Goal: Task Accomplishment & Management: Complete application form

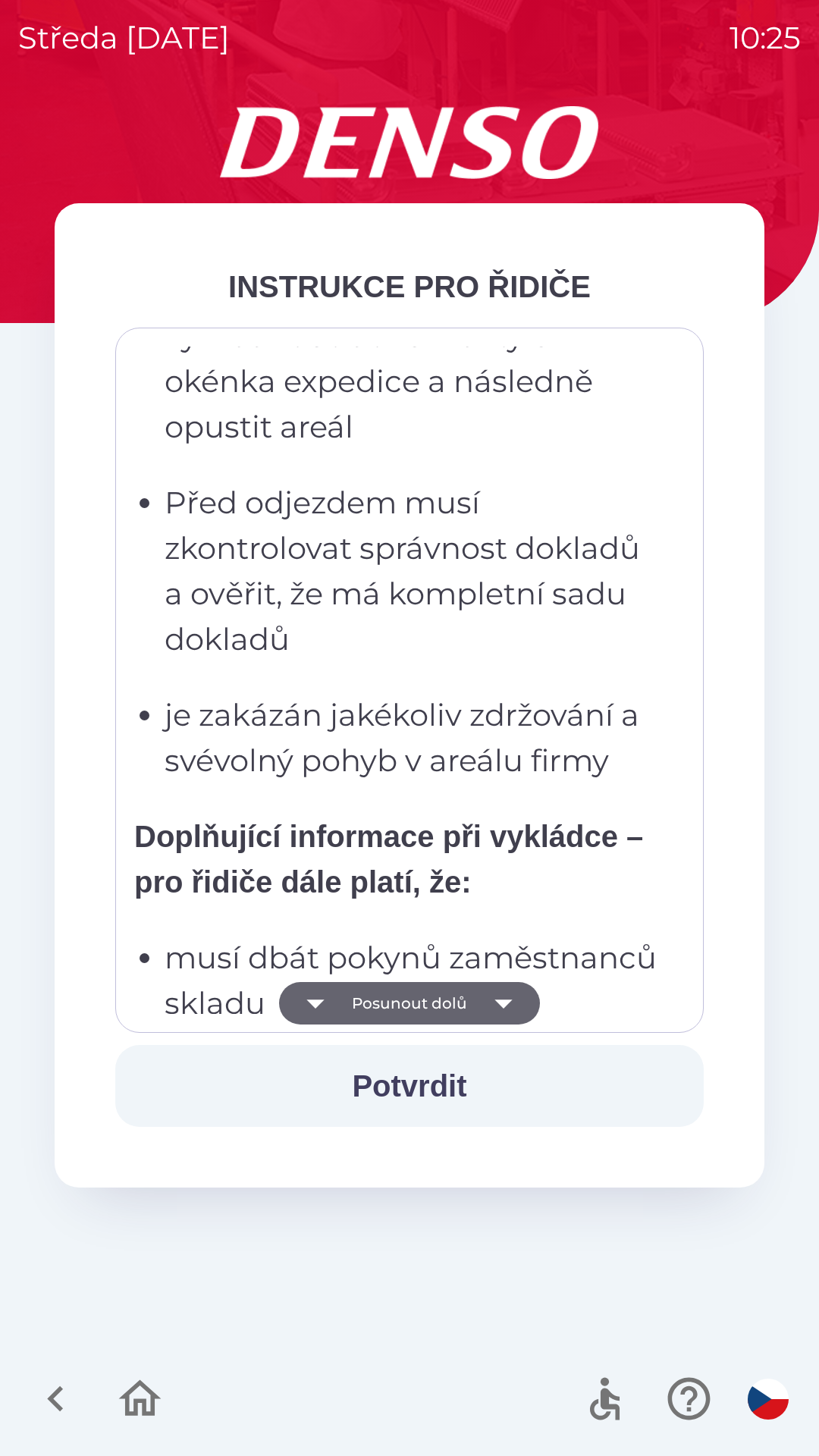
click at [491, 820] on strong "Doplňující informace při vykládce – pro řidiče dále platí, že:" at bounding box center [388, 859] width 509 height 79
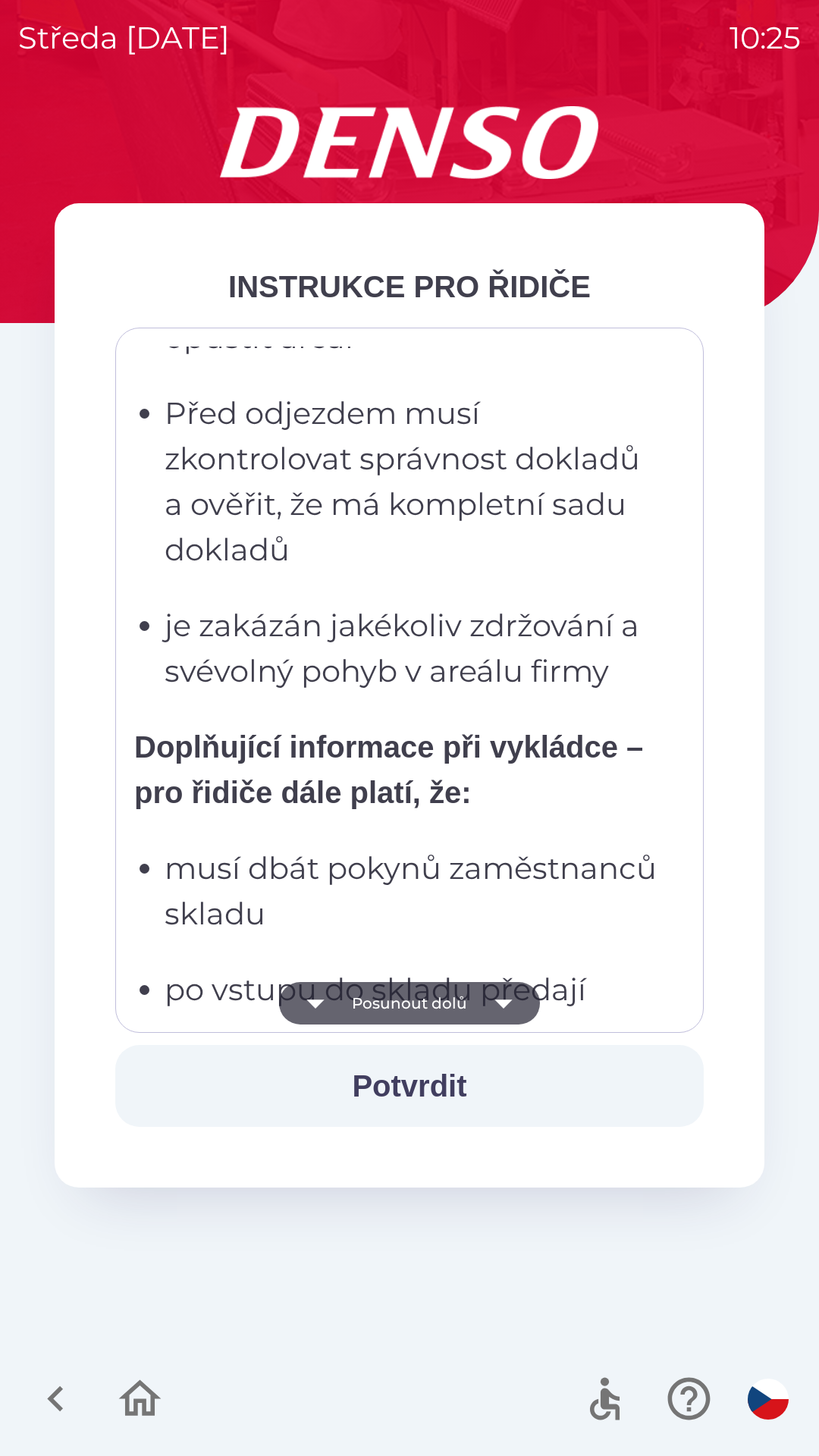
click at [499, 634] on p "je zakázán jakékoliv zdržování a svévolný pohyb v areálu firmy" at bounding box center [414, 648] width 499 height 91
click at [486, 863] on div "Všichni řidiči přijíždějící do skladu firmy DENSO CZECH s.r.o. jsou po průjezdu…" at bounding box center [409, 679] width 550 height 667
click at [480, 767] on p "Doplňující informace při vykládce – pro řidiče dále platí, že:" at bounding box center [398, 769] width 529 height 91
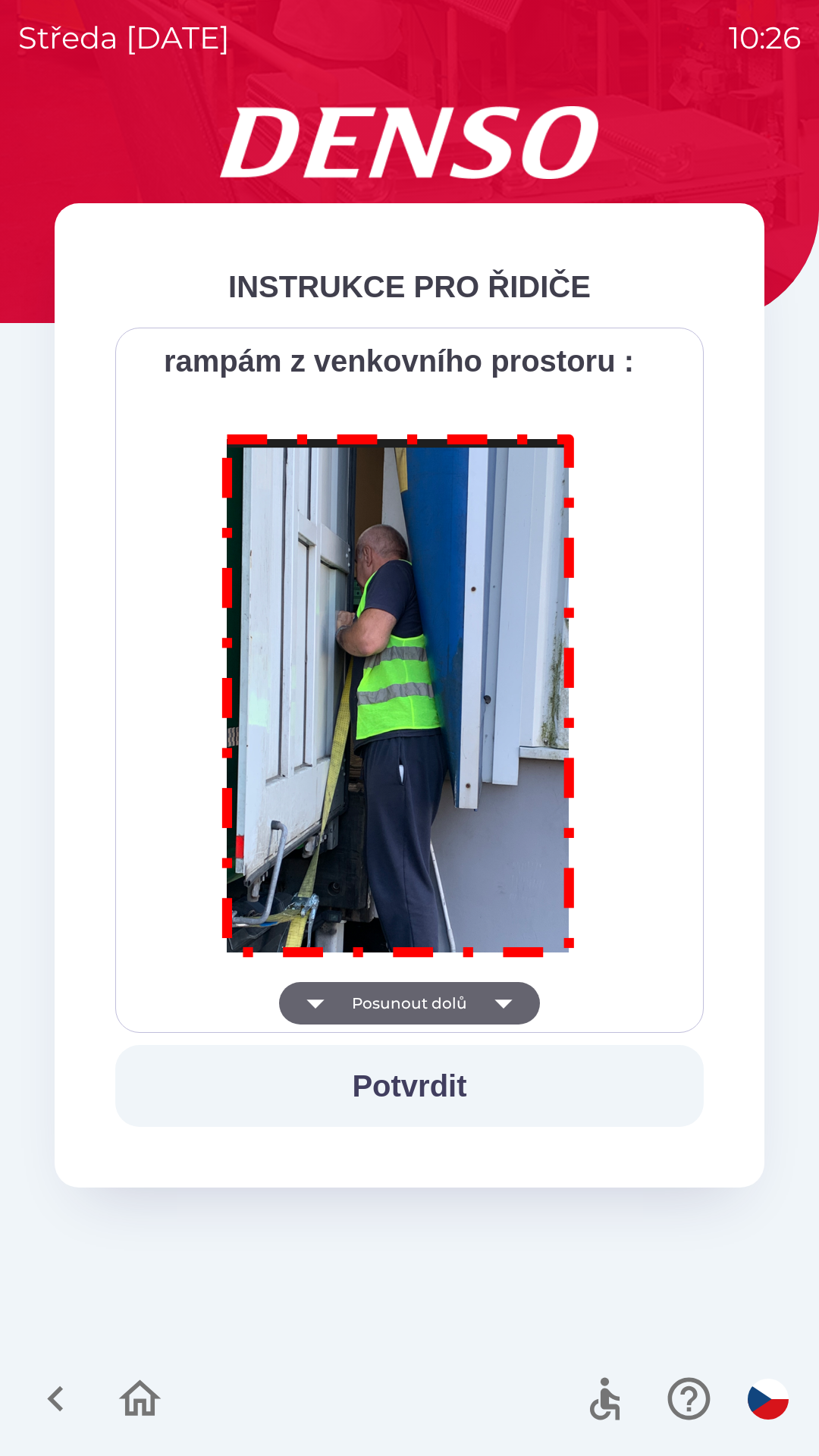
scroll to position [8521, 0]
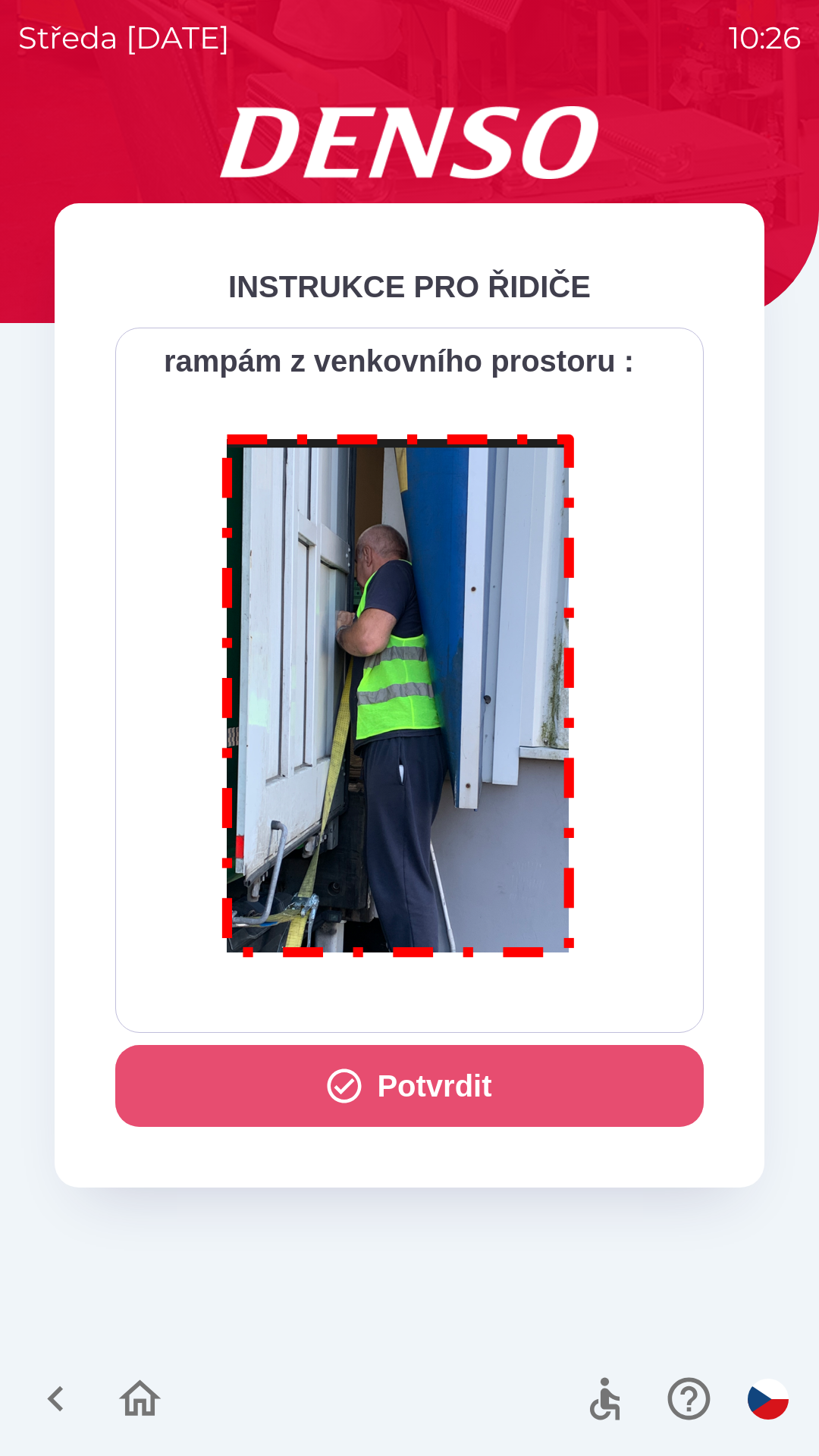
click at [506, 1101] on button "Potvrdit" at bounding box center [409, 1086] width 588 height 82
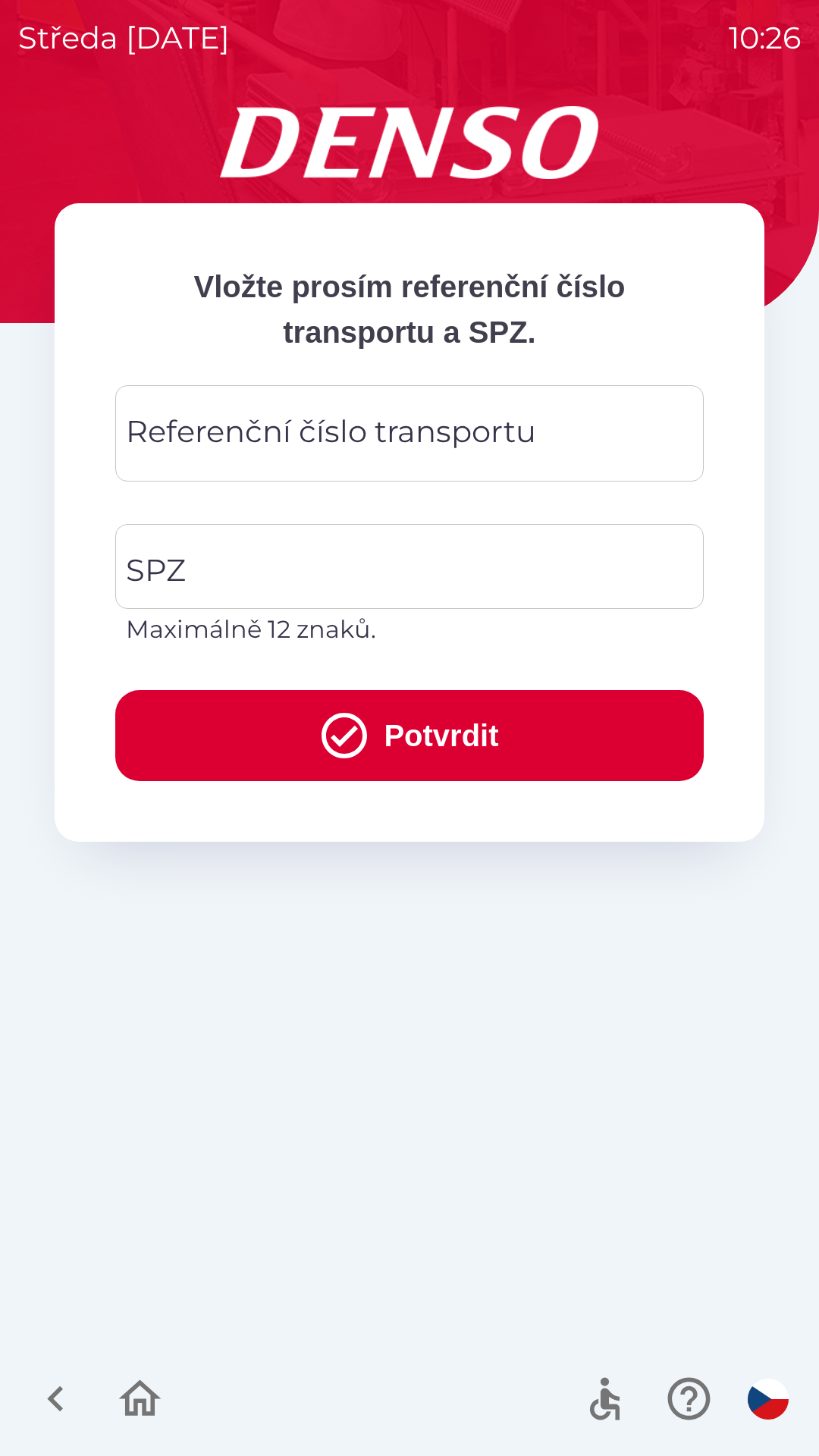
click at [439, 442] on div "Referenční číslo transportu Referenční číslo transportu" at bounding box center [409, 433] width 588 height 96
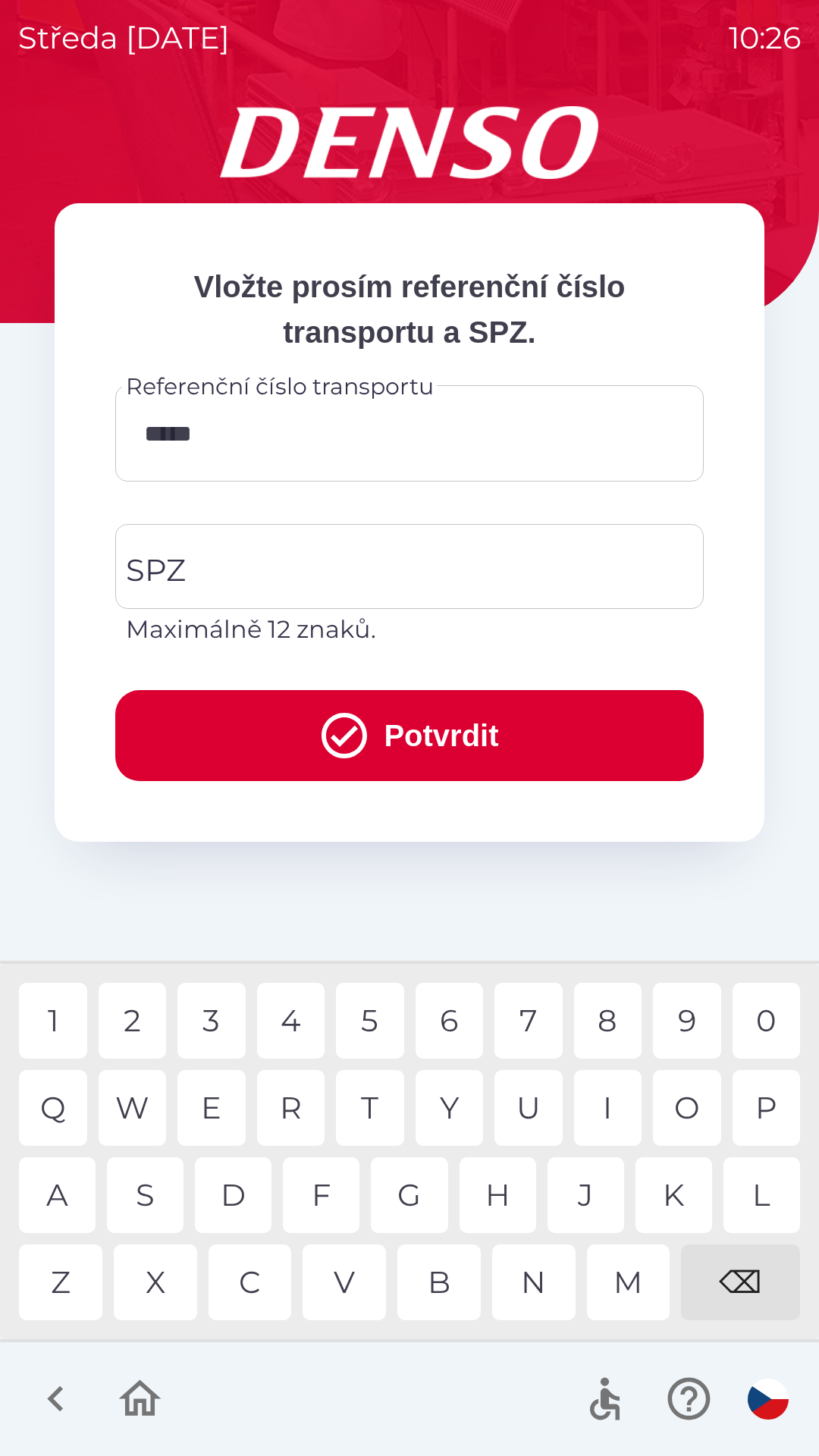
type input "******"
click at [298, 556] on input "SPZ" at bounding box center [398, 567] width 552 height 71
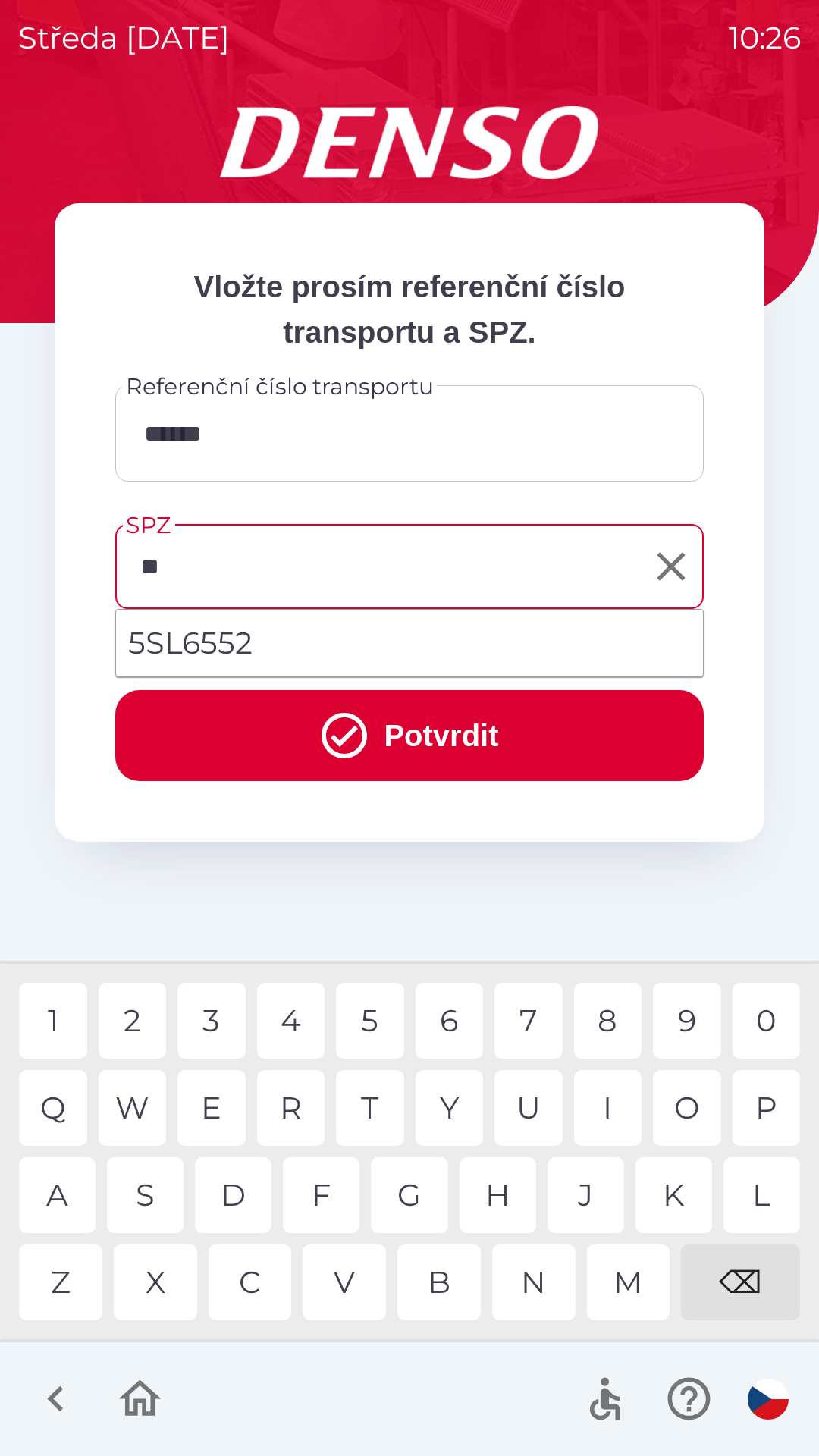
click at [152, 1187] on div "S" at bounding box center [145, 1194] width 77 height 76
click at [352, 636] on li "5SL6552" at bounding box center [410, 643] width 587 height 55
type input "*******"
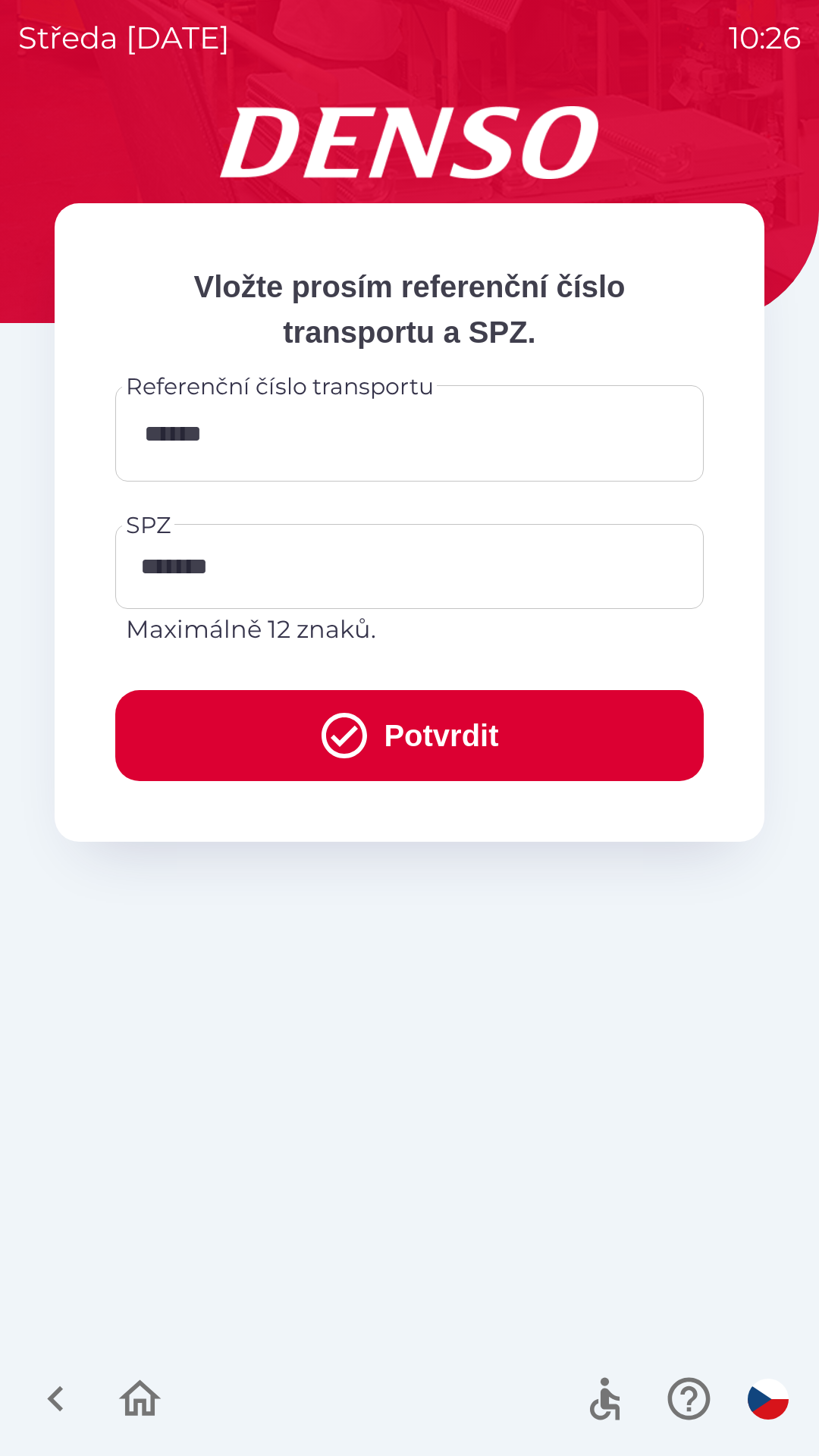
click at [338, 742] on icon "submit" at bounding box center [344, 735] width 45 height 45
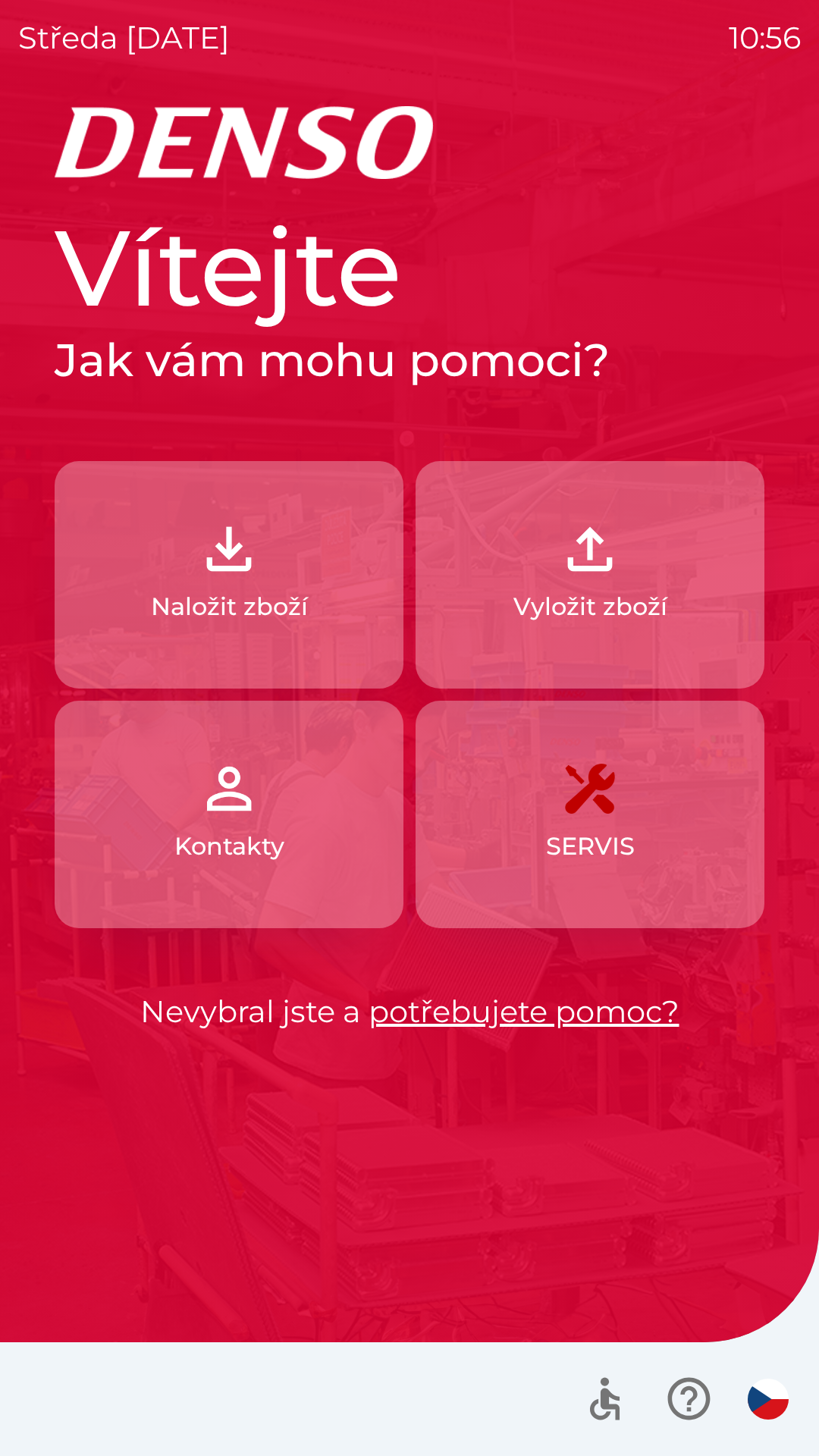
click at [583, 542] on img "button" at bounding box center [589, 549] width 66 height 66
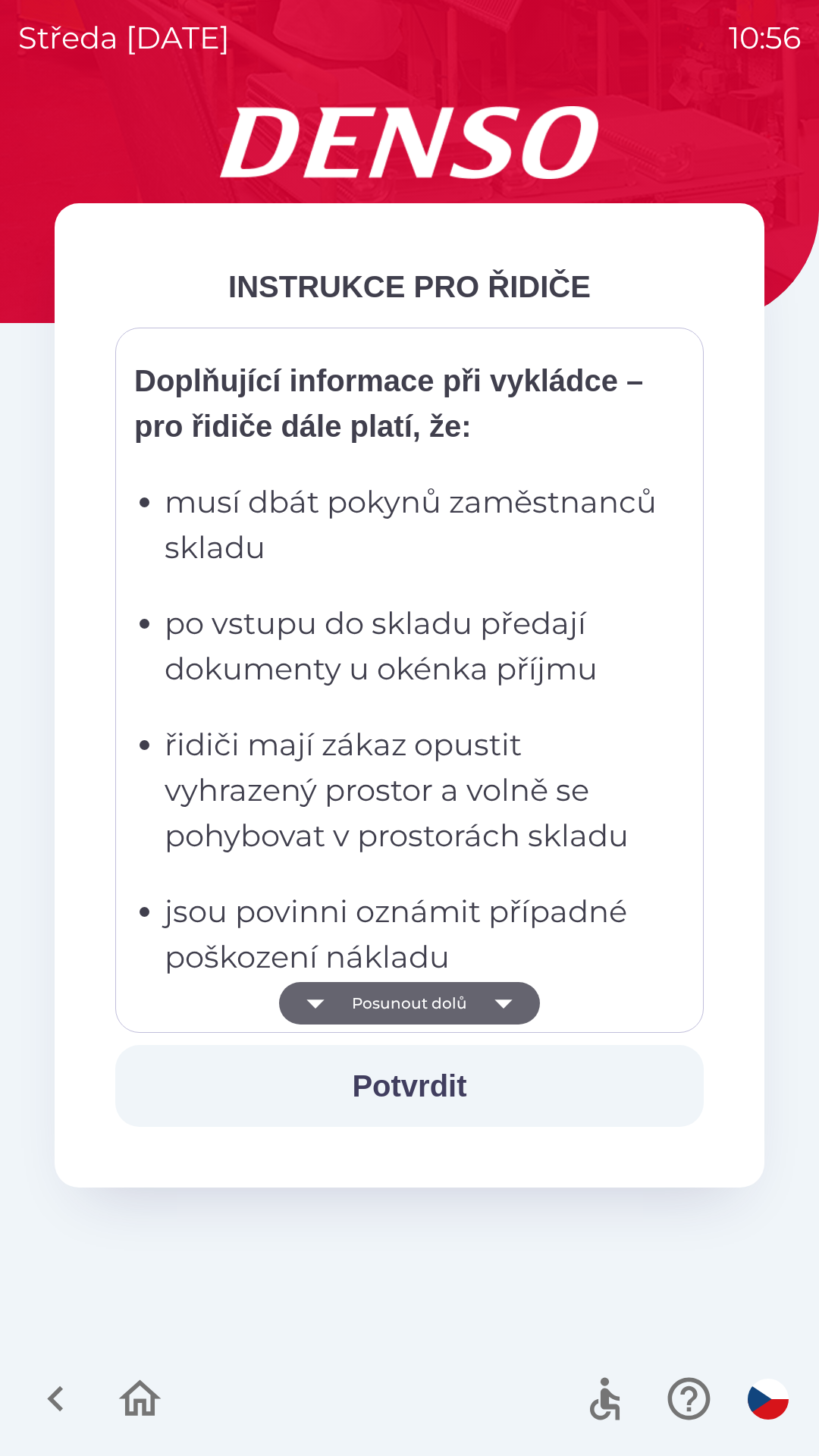
click at [452, 524] on p "musí dbát pokynů zaměstnanců skladu" at bounding box center [414, 524] width 499 height 91
click at [397, 753] on ul "musí dbát pokynů zaměstnanců skladu po vstupu do skladu předají dokumenty u oké…" at bounding box center [398, 1124] width 529 height 1290
click at [425, 571] on p "musí dbát pokynů zaměstnanců skladu" at bounding box center [414, 524] width 499 height 91
click at [474, 448] on p "Doplňující informace při vykládce – pro řidiče dále platí, že:" at bounding box center [398, 403] width 529 height 91
click at [400, 791] on p "řidiči mají zákaz opustit vyhrazený prostor a volně se pohybovat v prostorách s…" at bounding box center [414, 790] width 499 height 137
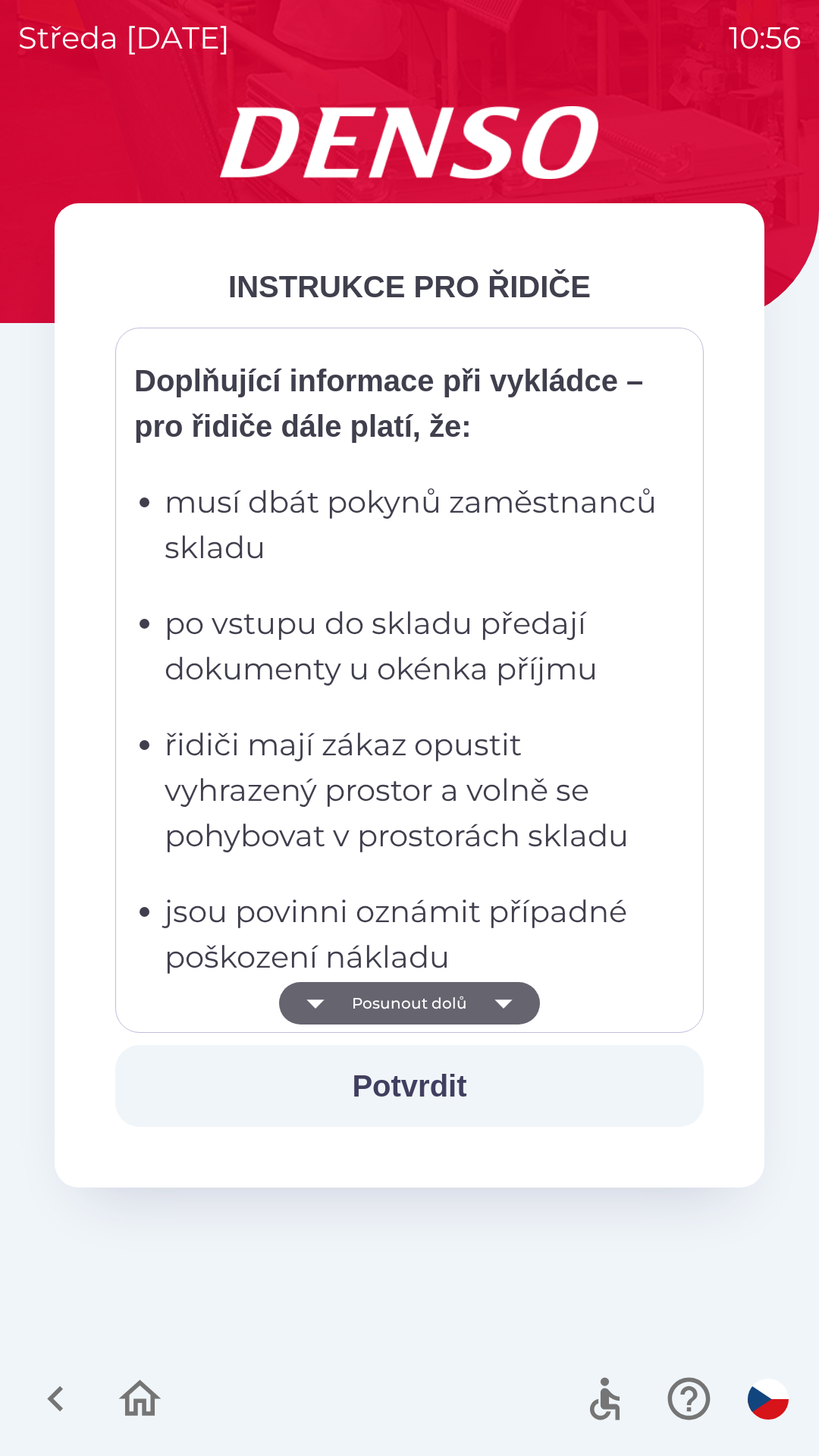
click at [419, 689] on p "po vstupu do skladu předají dokumenty u okénka příjmu" at bounding box center [414, 646] width 499 height 91
click at [451, 571] on p "musí dbát pokynů zaměstnanců skladu" at bounding box center [414, 524] width 499 height 91
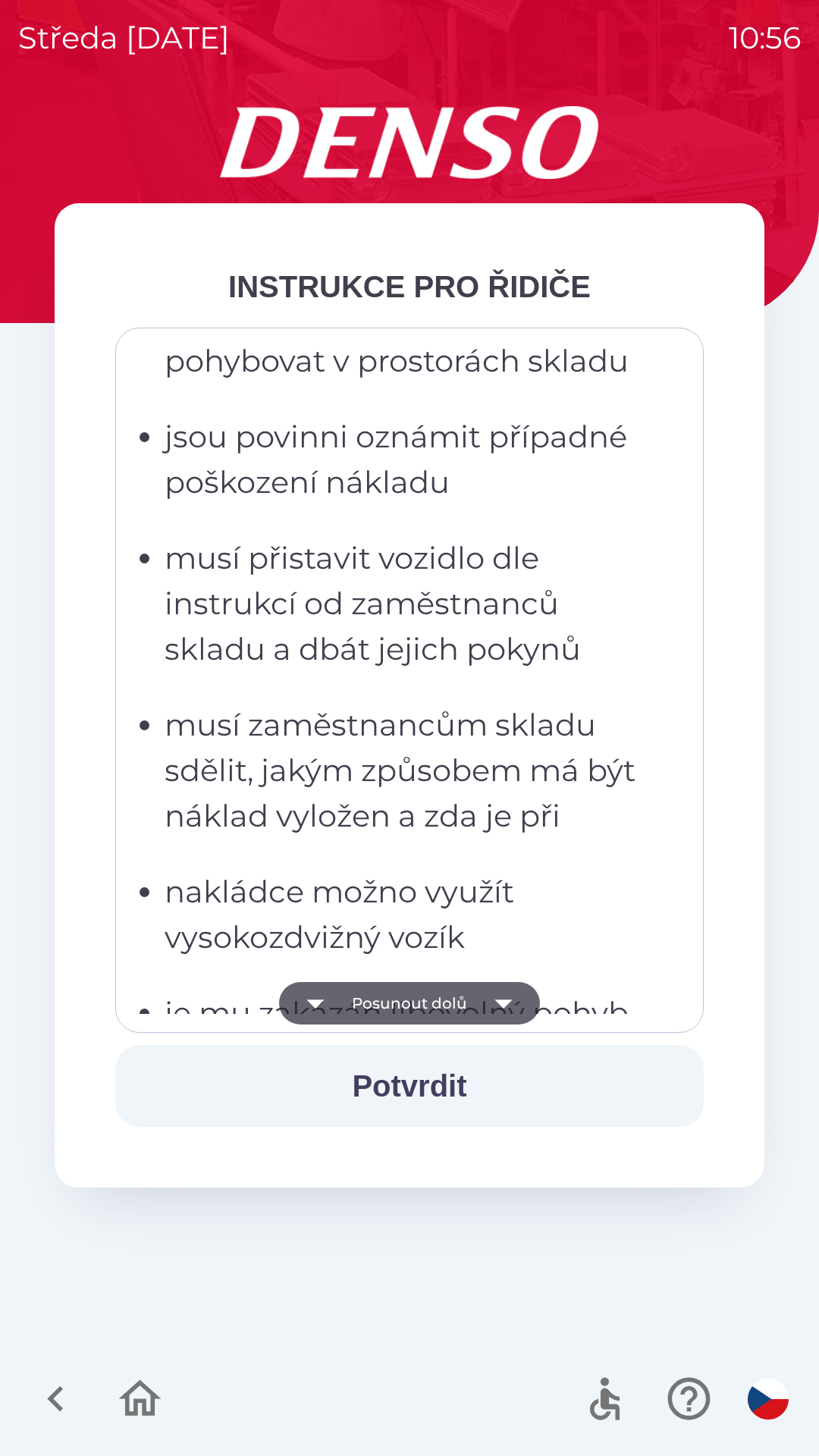
click at [381, 728] on ul "musí dbát pokynů zaměstnanců skladu po vstupu do skladu předají dokumenty u oké…" at bounding box center [398, 650] width 529 height 1290
click at [421, 588] on p "musí přistavit vozidlo dle instrukcí od zaměstnanců skladu a dbát jejich pokynů" at bounding box center [414, 603] width 499 height 137
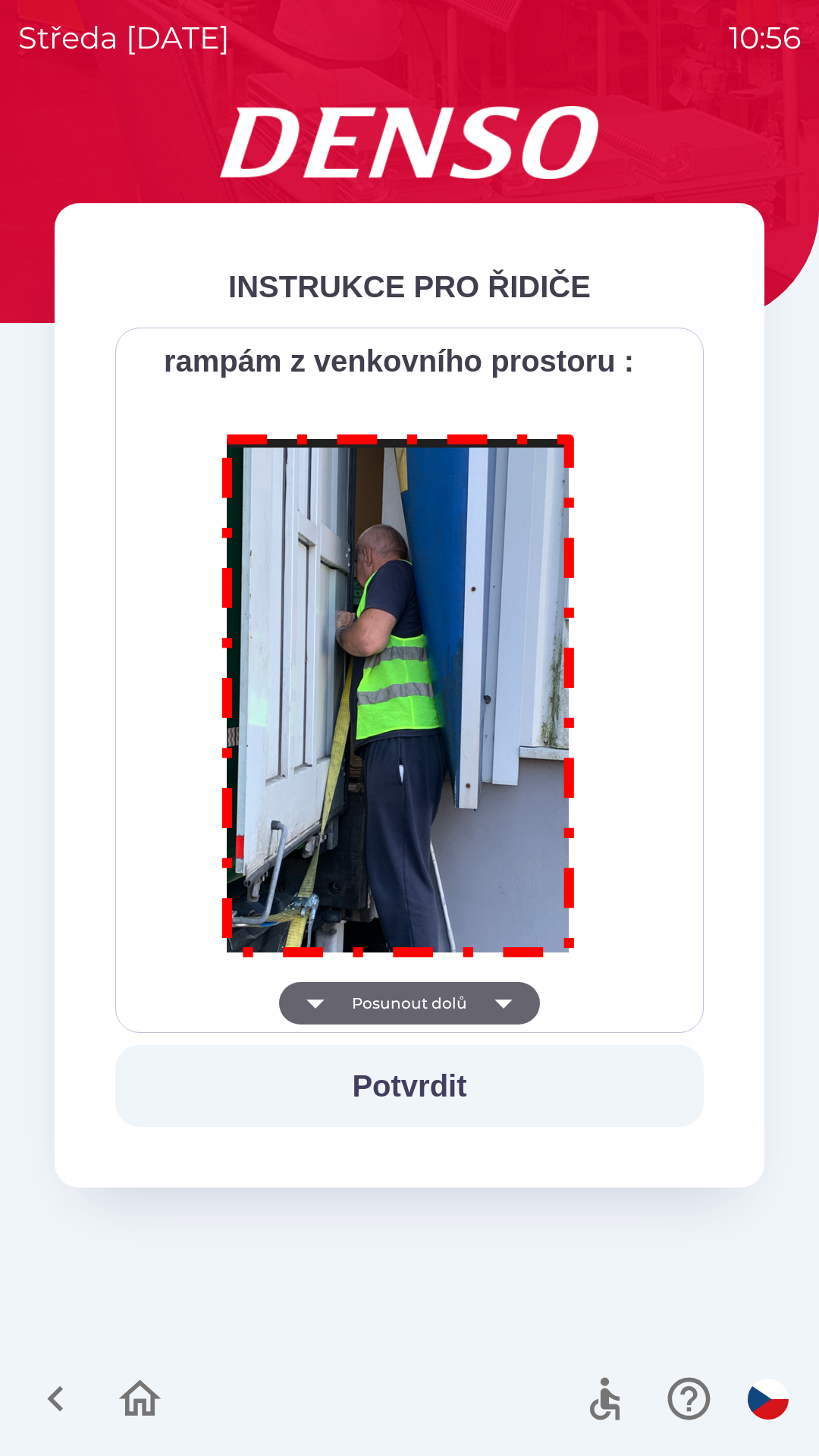
scroll to position [8521, 0]
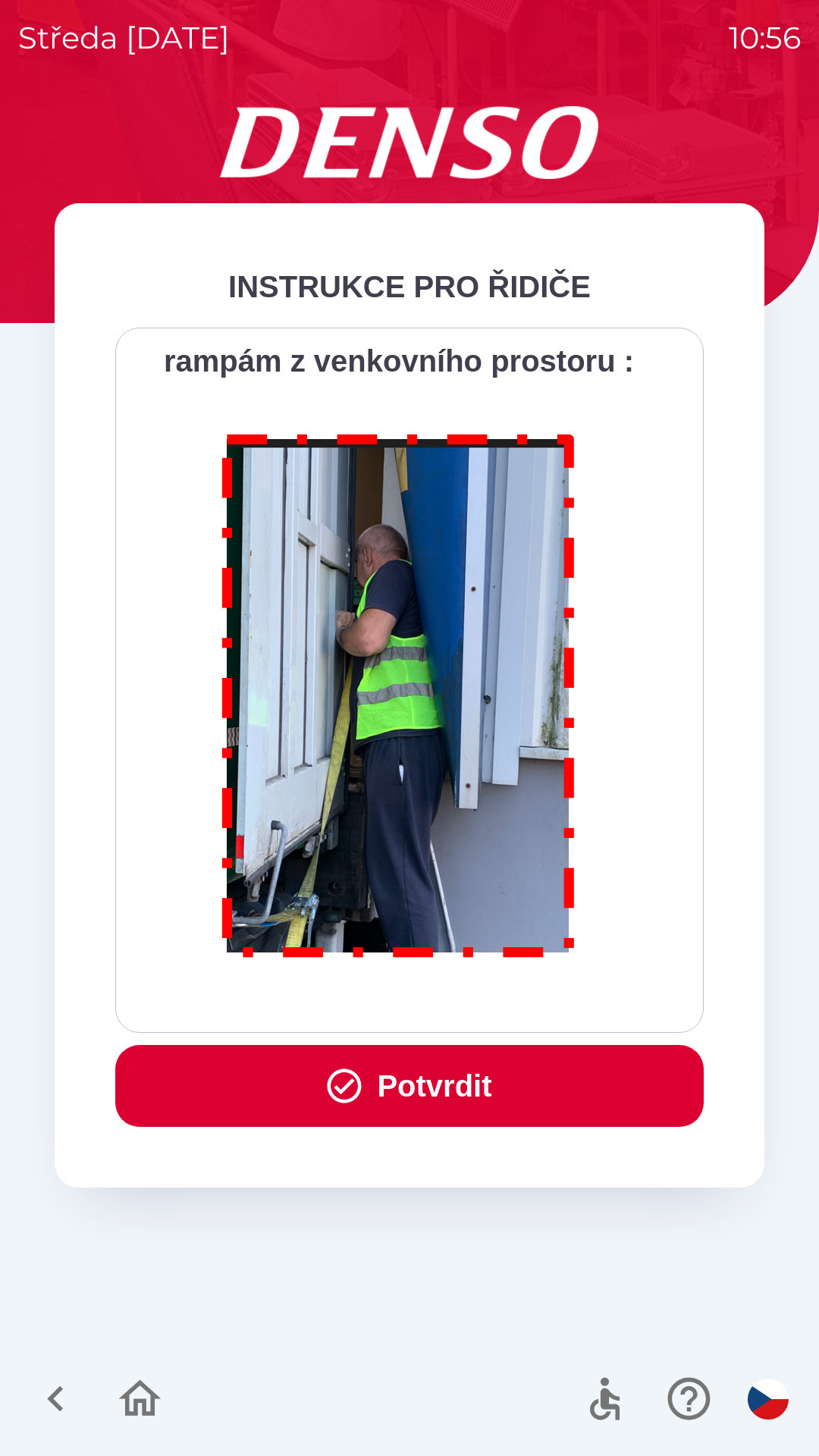
click at [458, 1092] on button "Potvrdit" at bounding box center [409, 1086] width 588 height 82
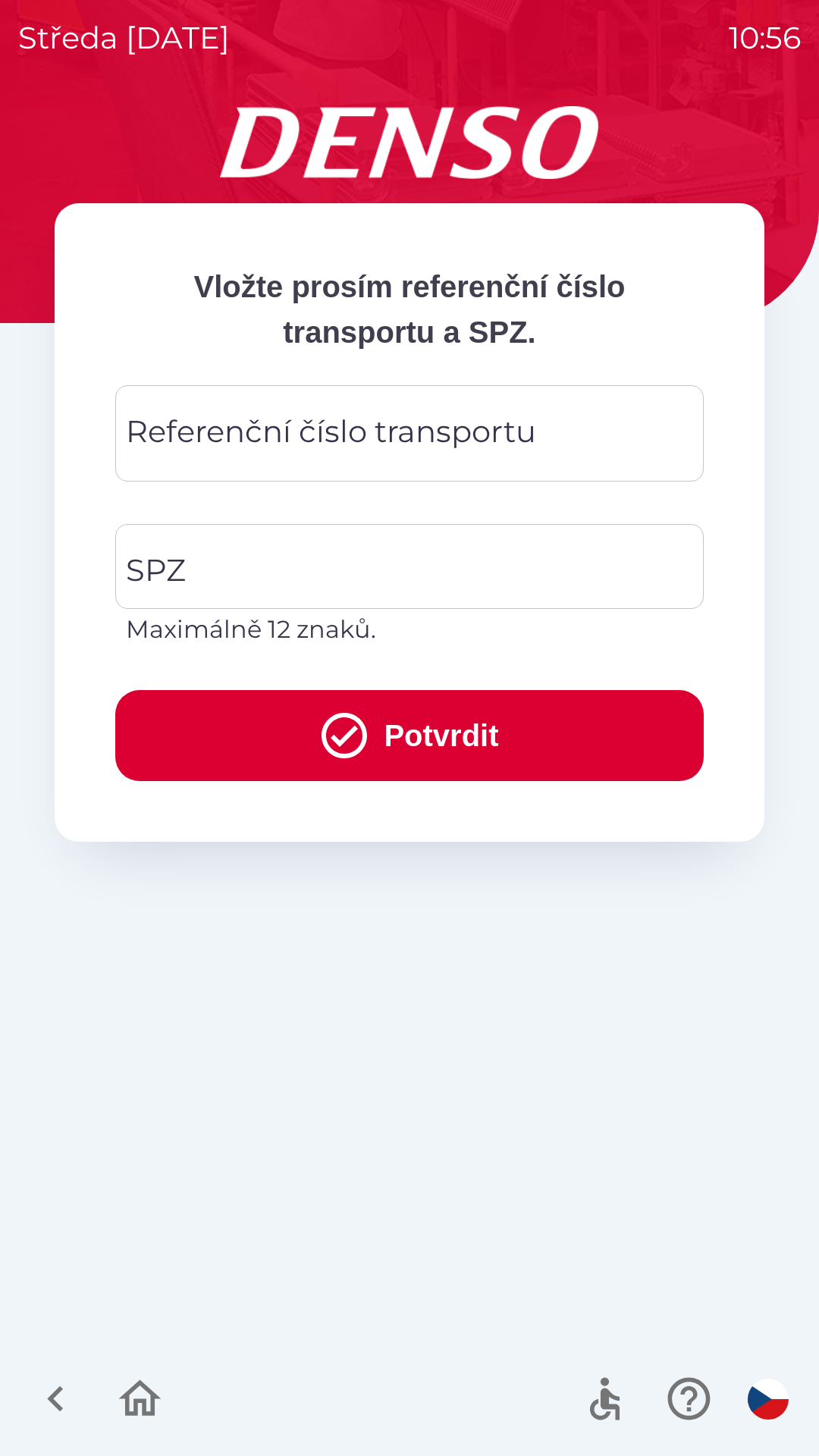
click at [397, 423] on div "Referenční číslo transportu Referenční číslo transportu" at bounding box center [409, 433] width 588 height 96
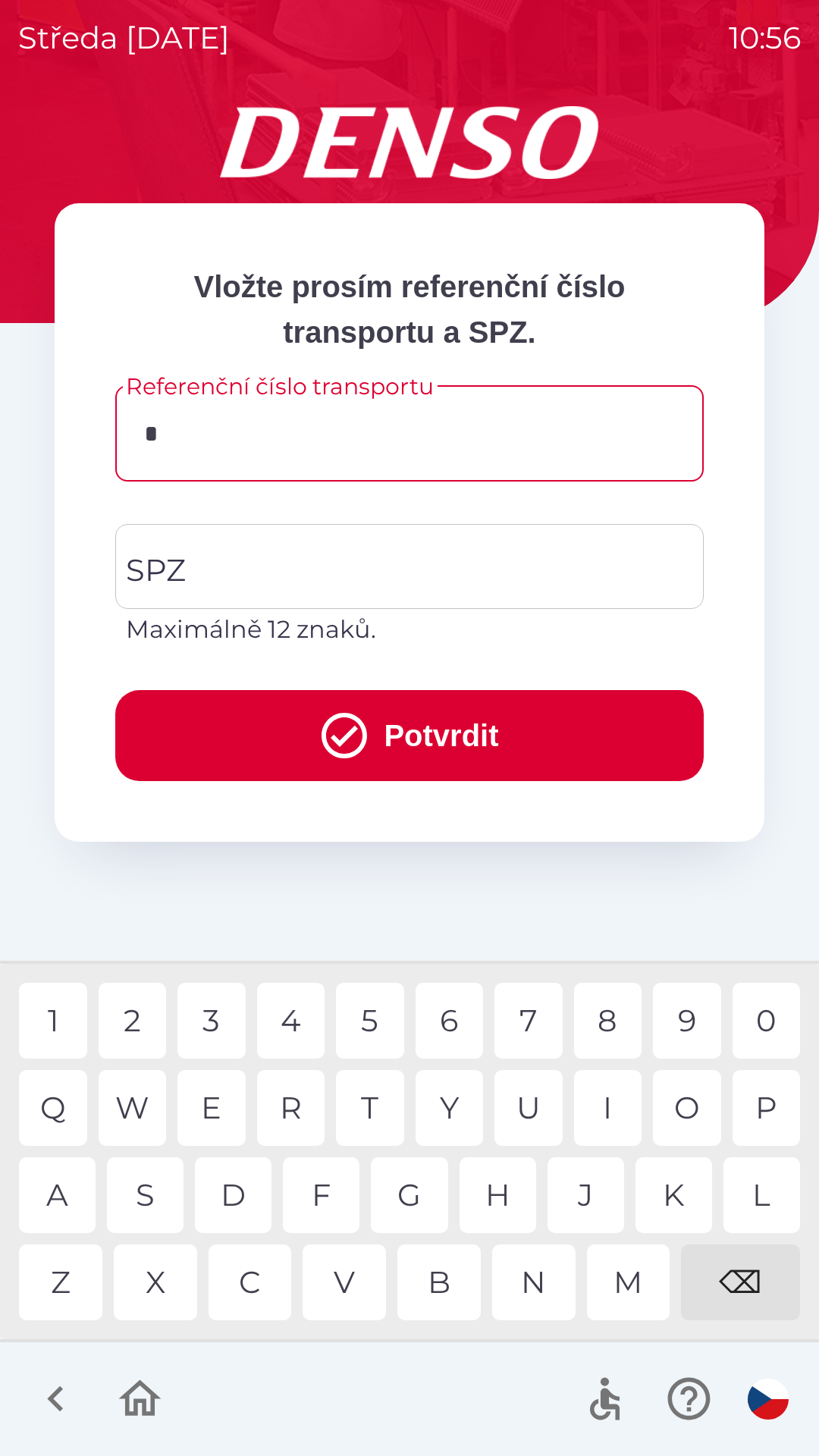
click at [447, 1285] on div "B" at bounding box center [439, 1282] width 84 height 76
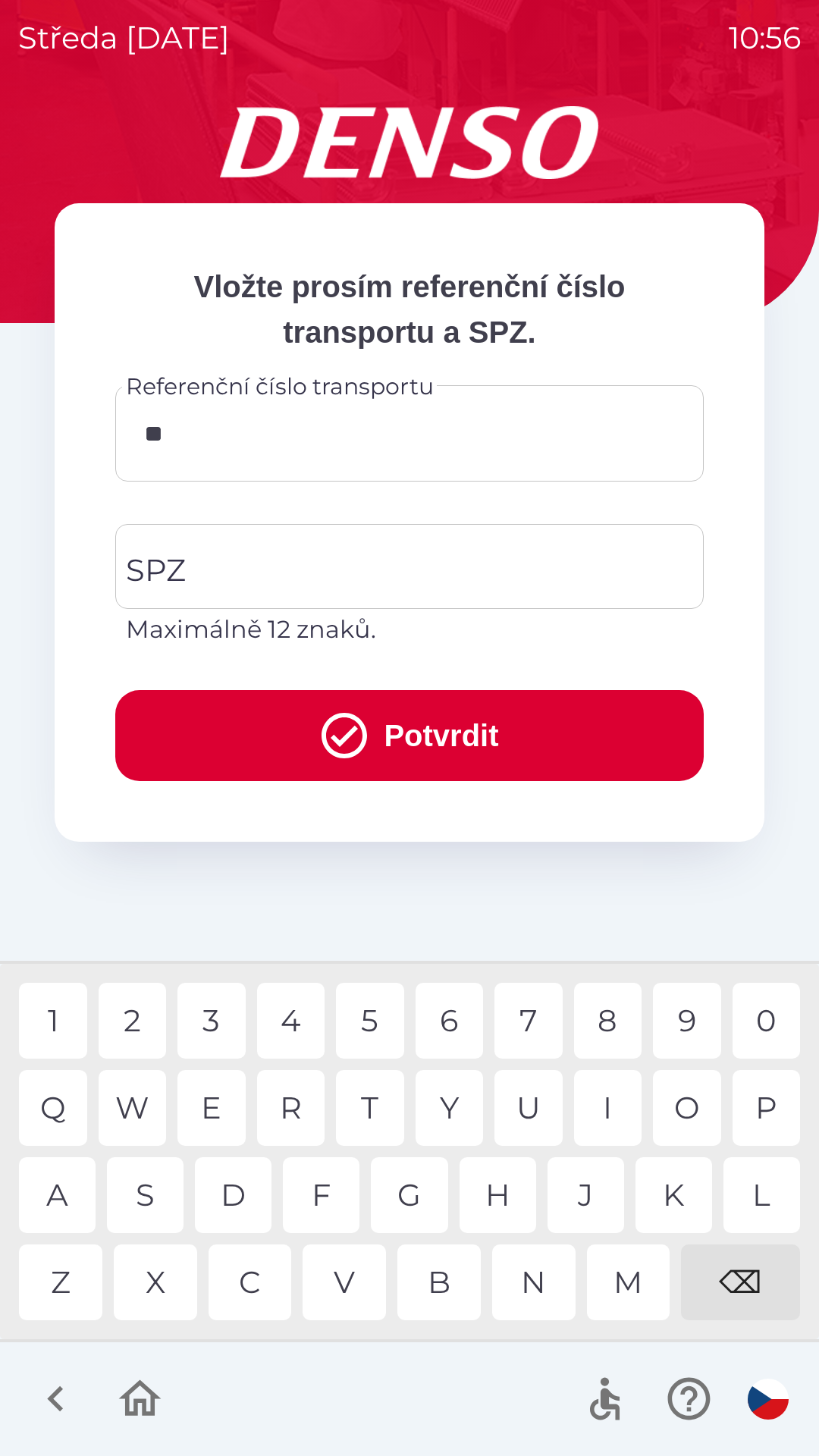
click at [767, 985] on div "0" at bounding box center [766, 1020] width 68 height 76
click at [301, 1018] on div "4" at bounding box center [291, 1020] width 68 height 76
click at [59, 1007] on div "1" at bounding box center [53, 1020] width 68 height 76
type input "*******"
click at [339, 567] on input "SPZ" at bounding box center [398, 567] width 552 height 71
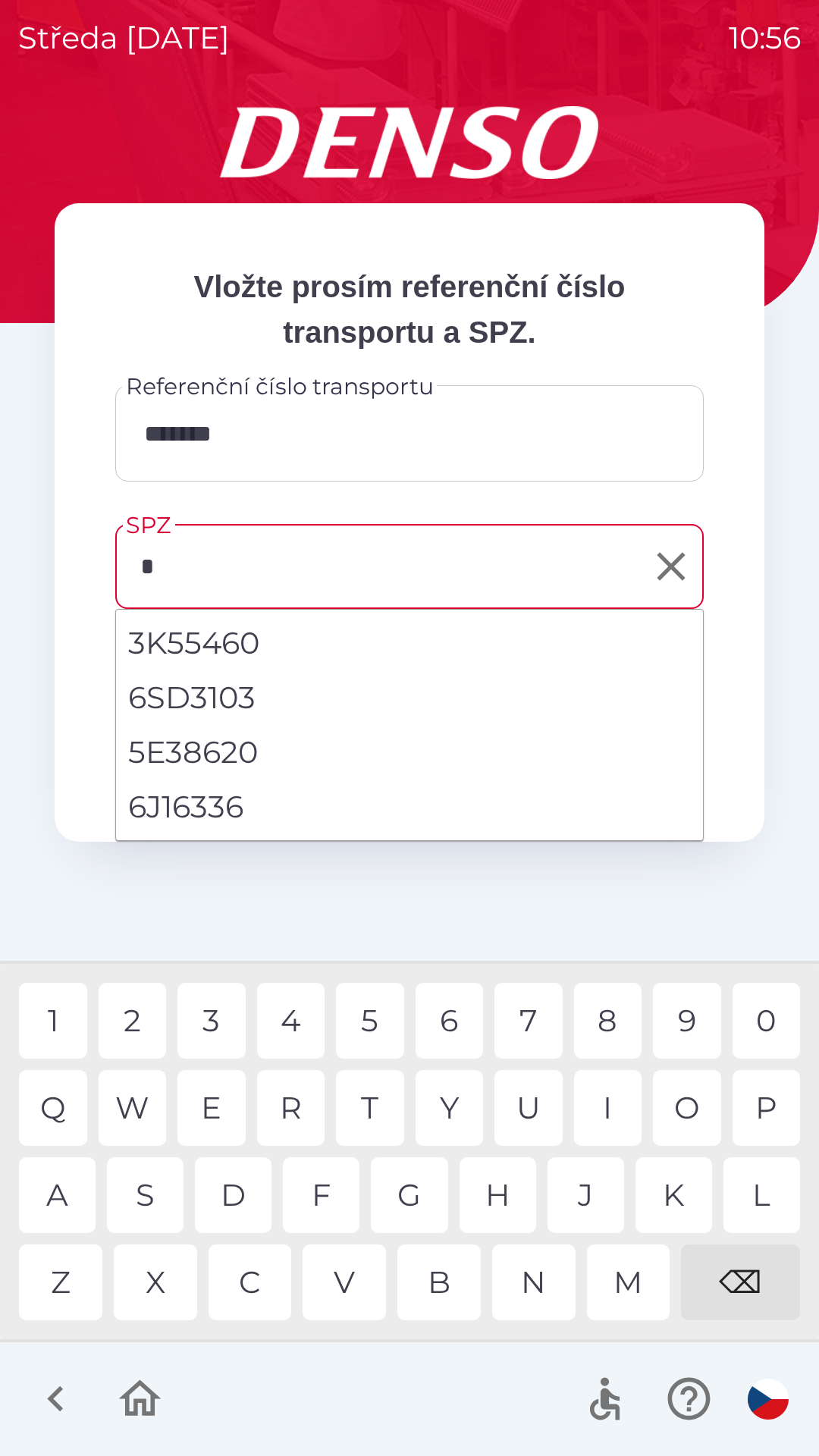
click at [458, 1016] on div "6" at bounding box center [449, 1020] width 68 height 76
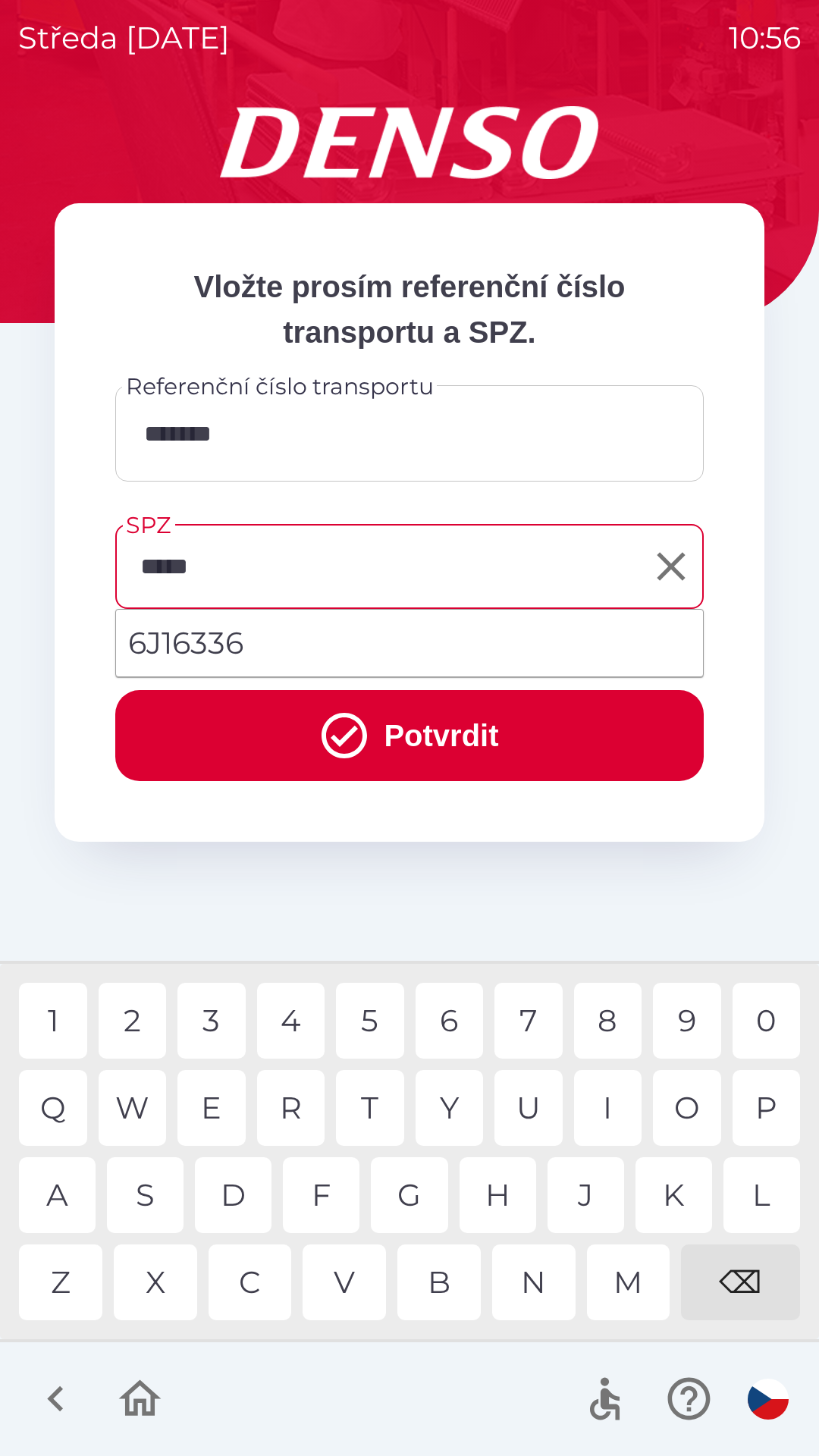
click at [213, 1017] on div "3" at bounding box center [211, 1020] width 68 height 76
type input "*******"
click at [241, 642] on li "6J16336" at bounding box center [410, 643] width 587 height 55
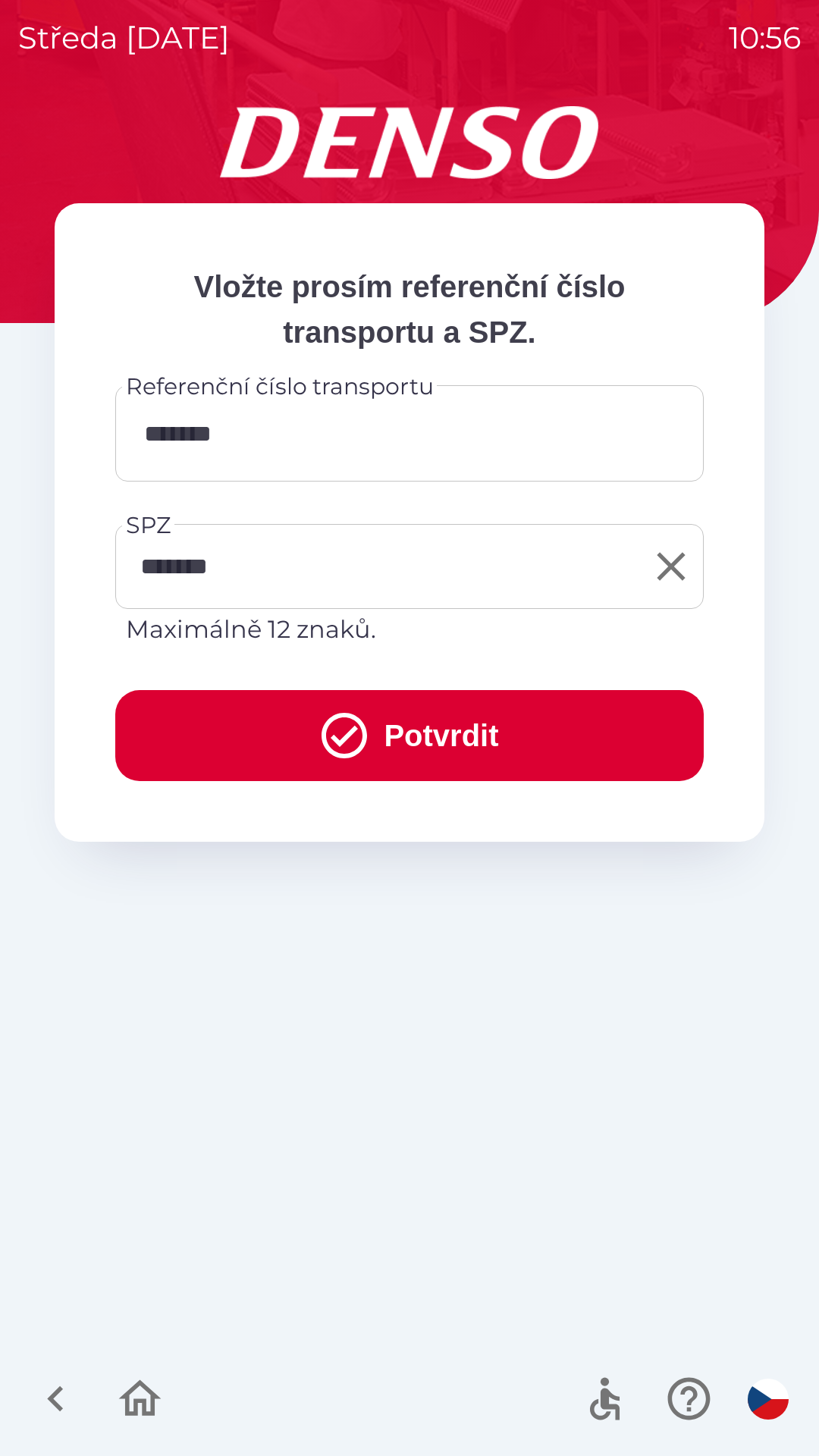
click at [435, 731] on button "Potvrdit" at bounding box center [409, 735] width 588 height 91
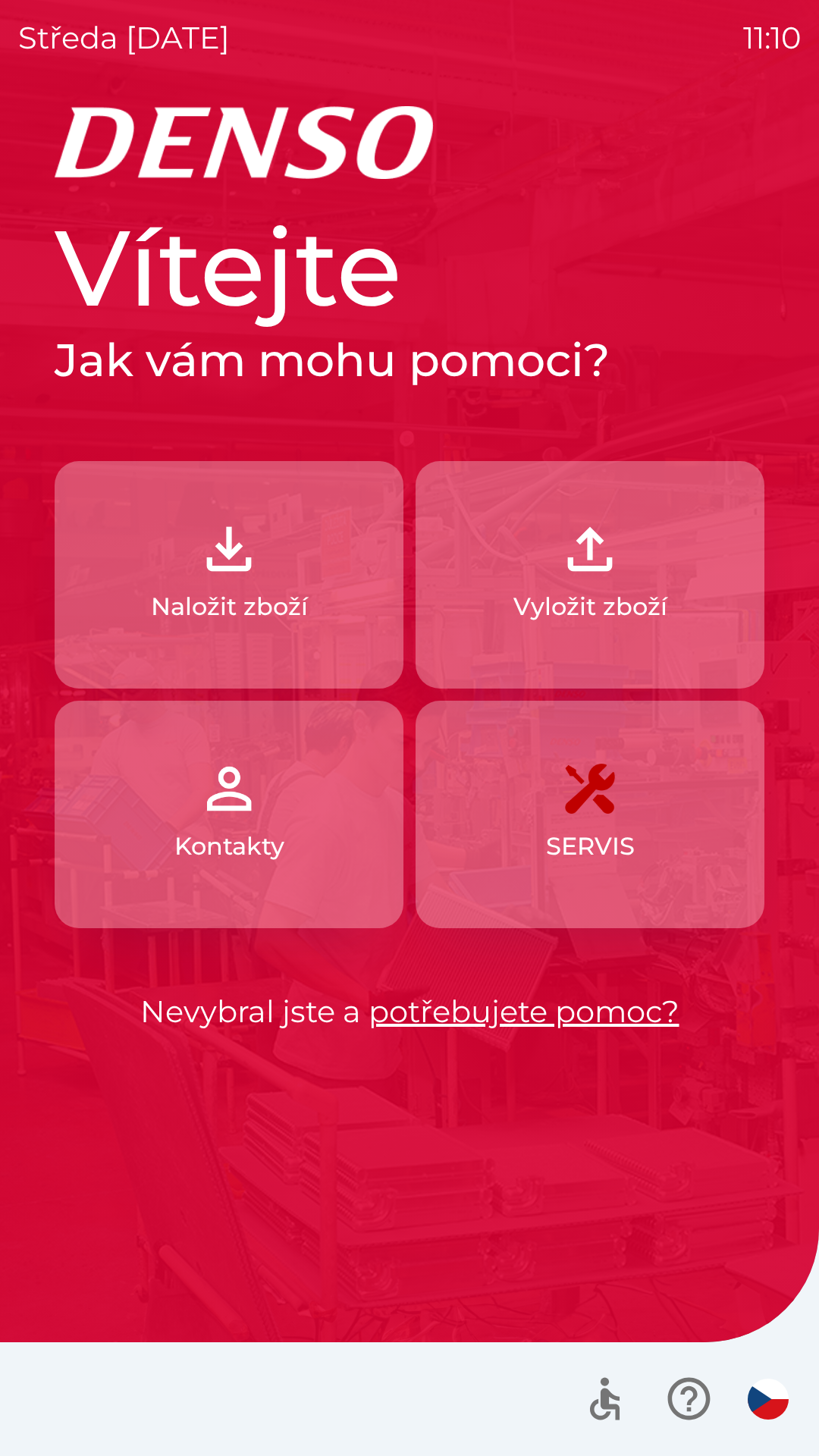
click at [251, 605] on p "Naložit zboží" at bounding box center [229, 606] width 157 height 37
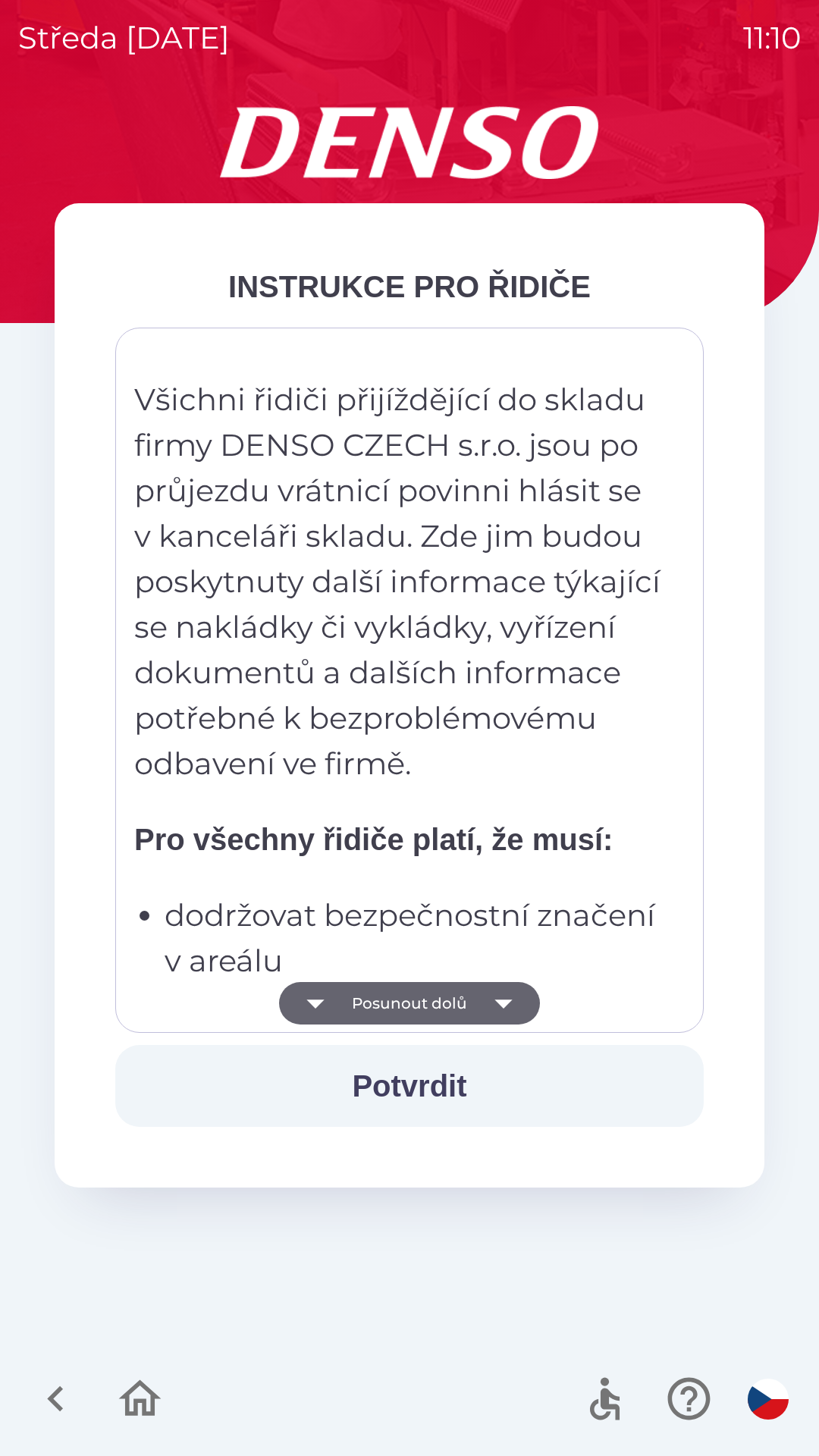
click at [423, 1080] on button "Potvrdit" at bounding box center [409, 1086] width 588 height 82
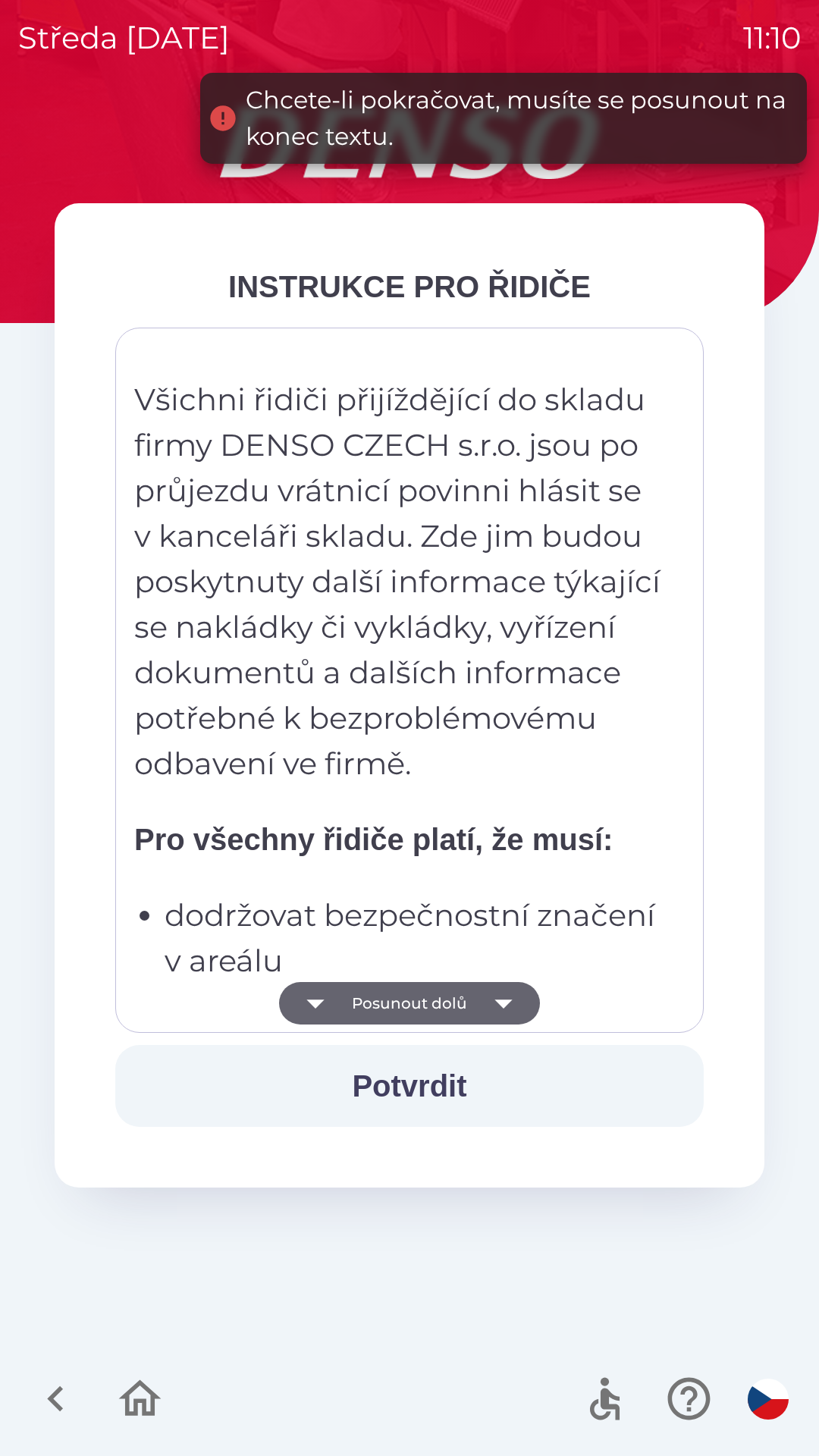
click at [497, 1000] on icon "button" at bounding box center [503, 1004] width 17 height 9
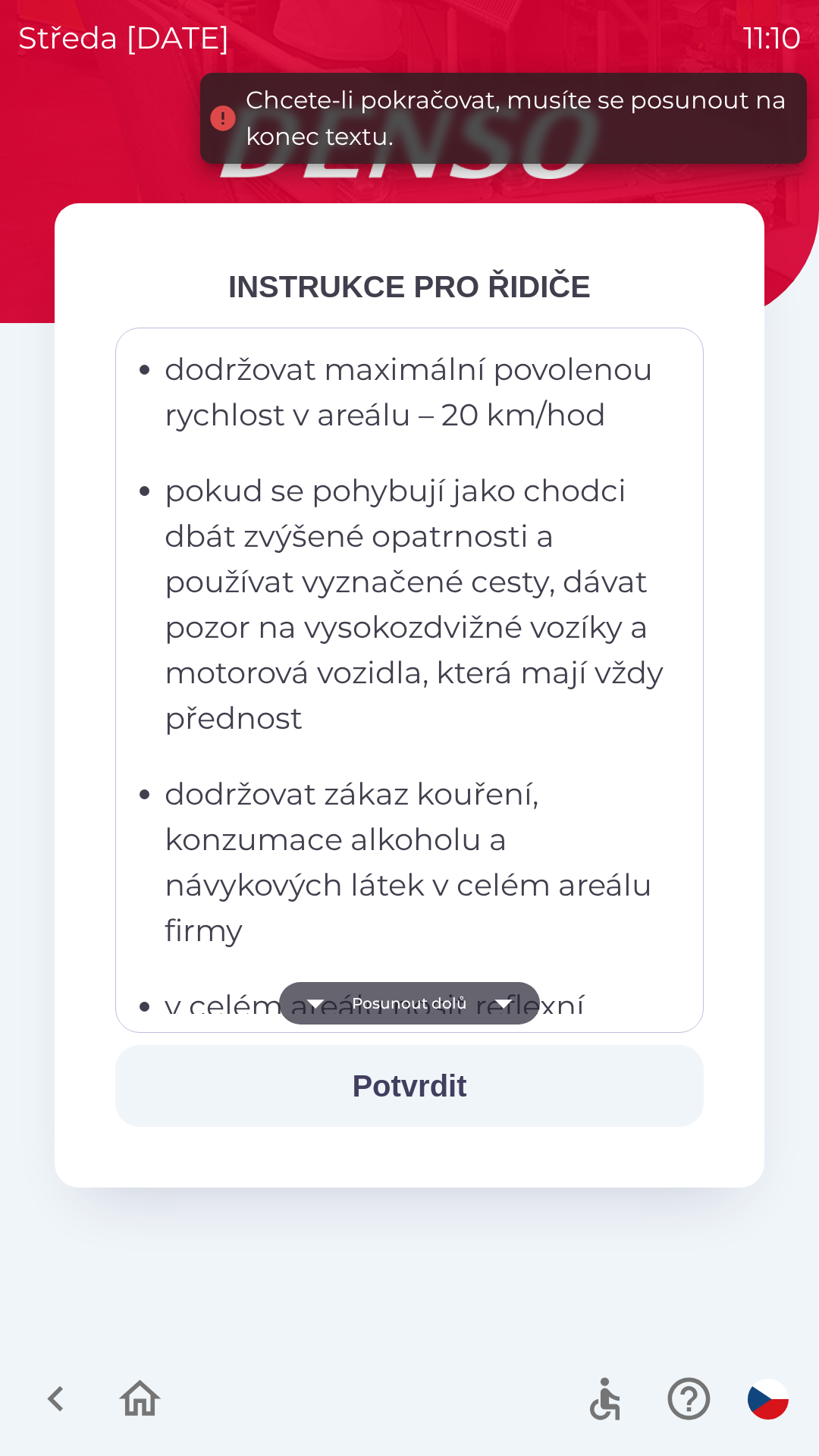
click at [499, 1003] on icon "button" at bounding box center [503, 1004] width 17 height 9
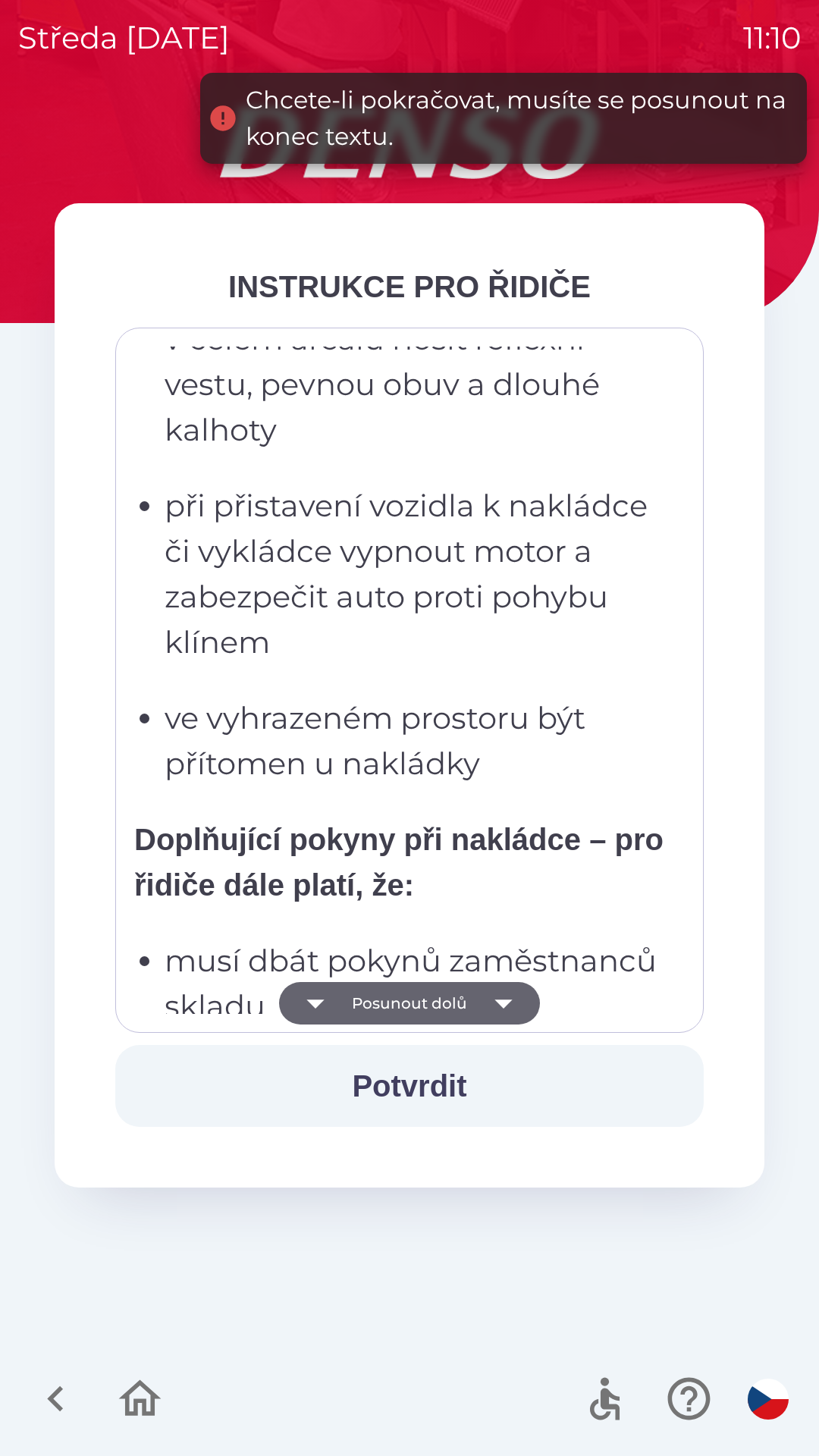
click at [498, 1010] on icon "button" at bounding box center [503, 1003] width 42 height 42
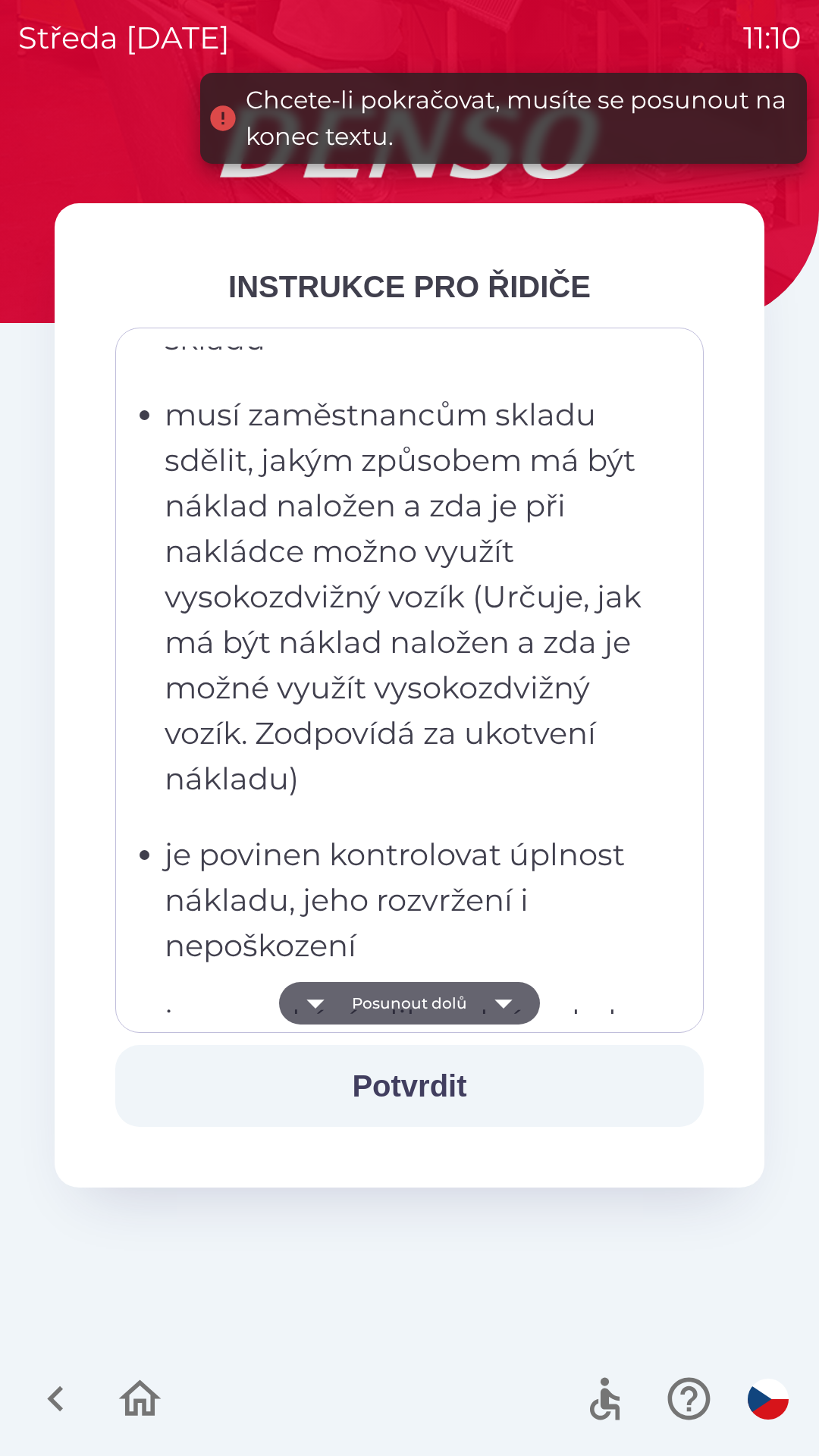
click at [497, 1007] on icon "button" at bounding box center [503, 1003] width 42 height 42
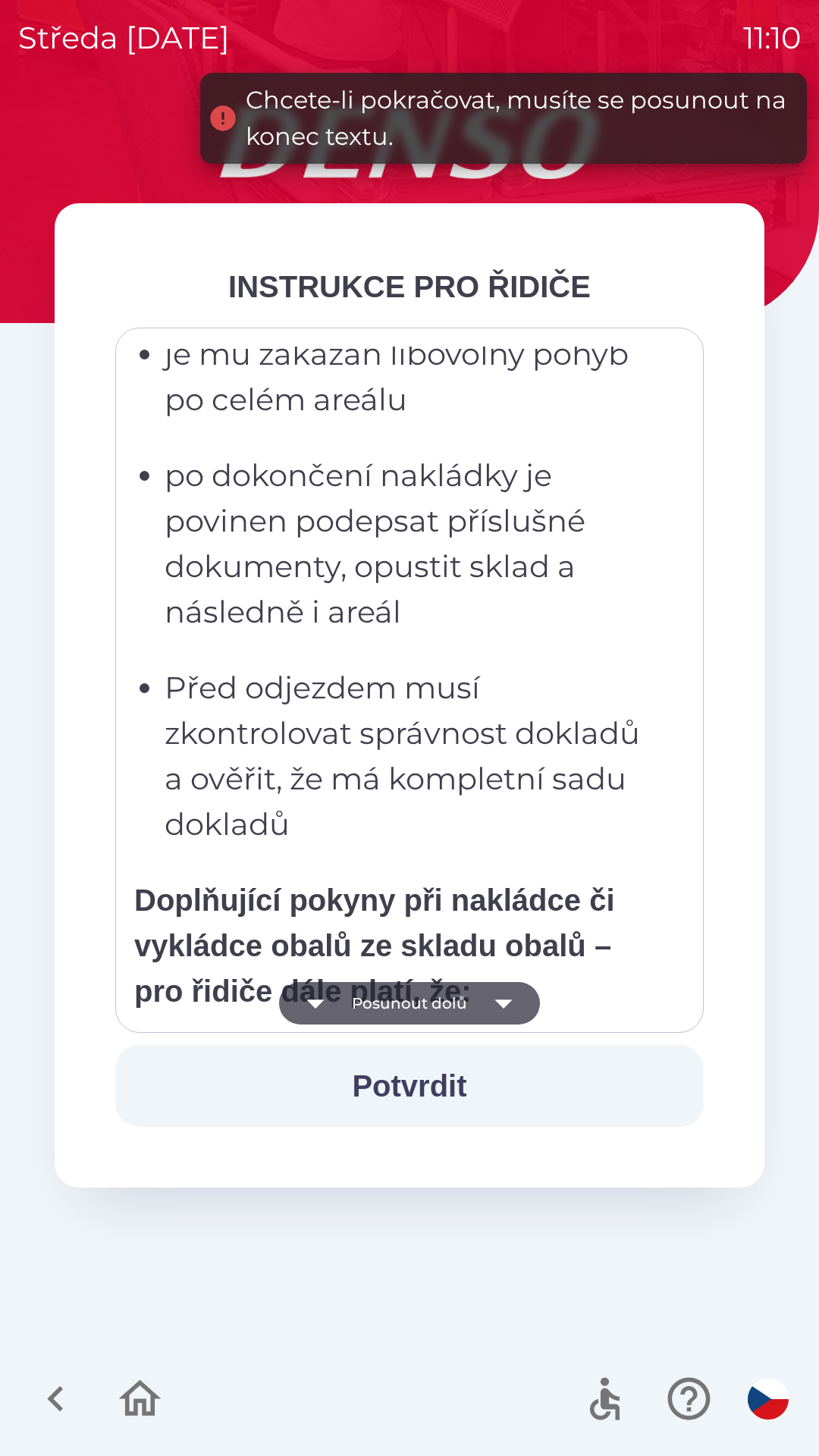
click at [499, 1005] on icon "button" at bounding box center [503, 1003] width 42 height 42
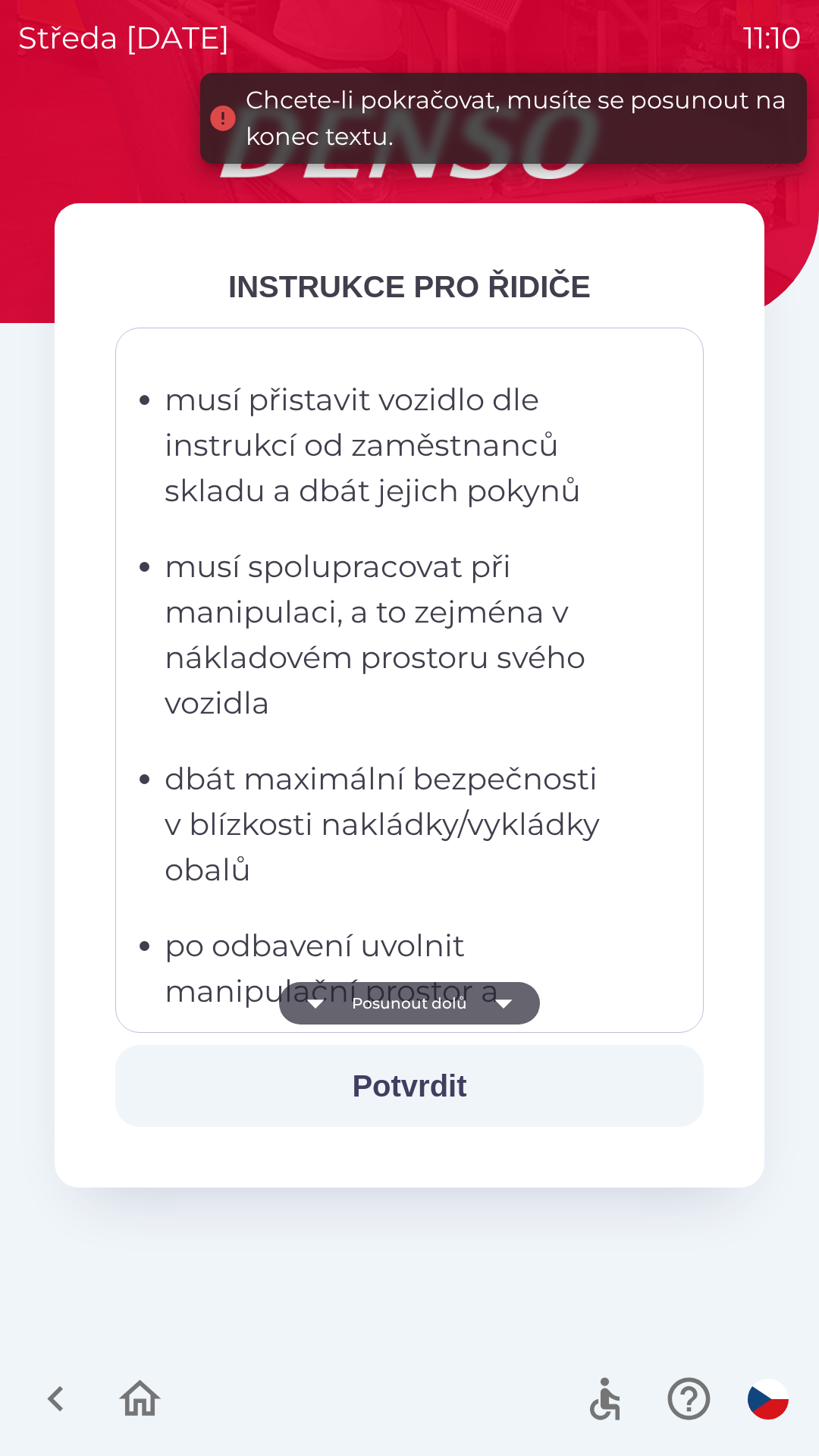
click at [496, 1004] on icon "button" at bounding box center [503, 1003] width 42 height 42
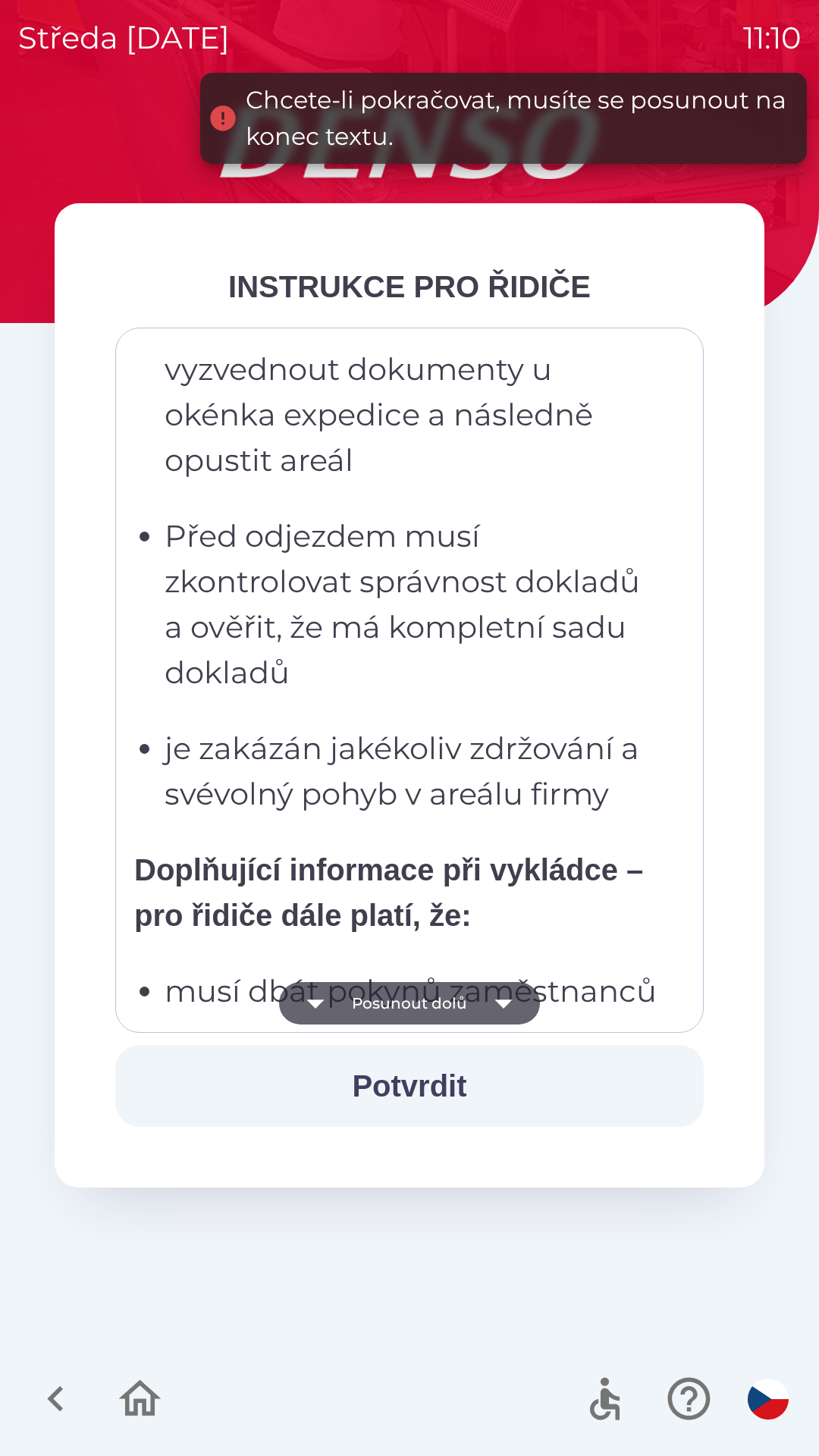
click at [495, 996] on icon "button" at bounding box center [503, 1003] width 42 height 42
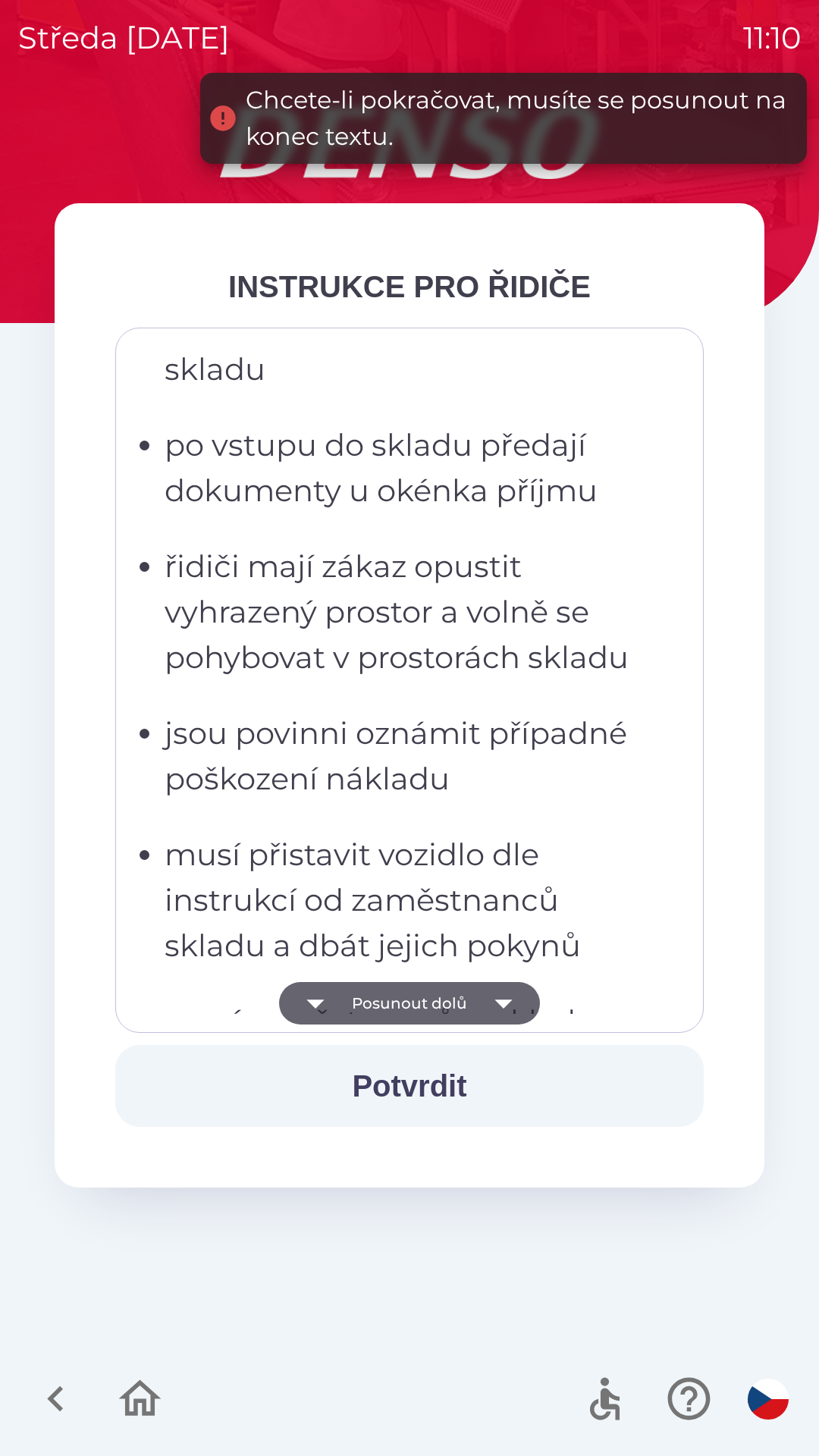
click at [497, 996] on icon "button" at bounding box center [503, 1003] width 42 height 42
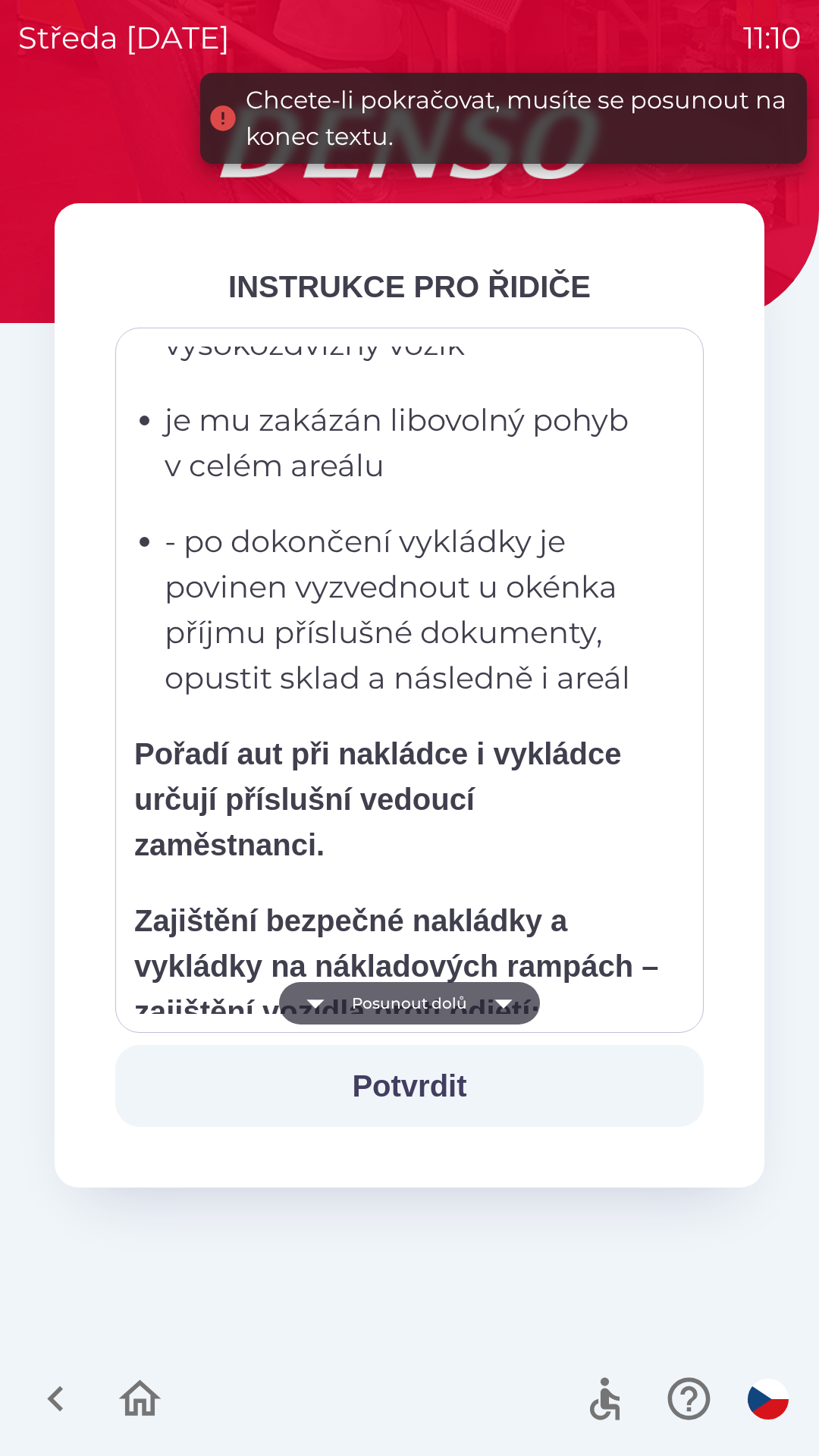
click at [497, 1003] on icon "button" at bounding box center [503, 1004] width 17 height 9
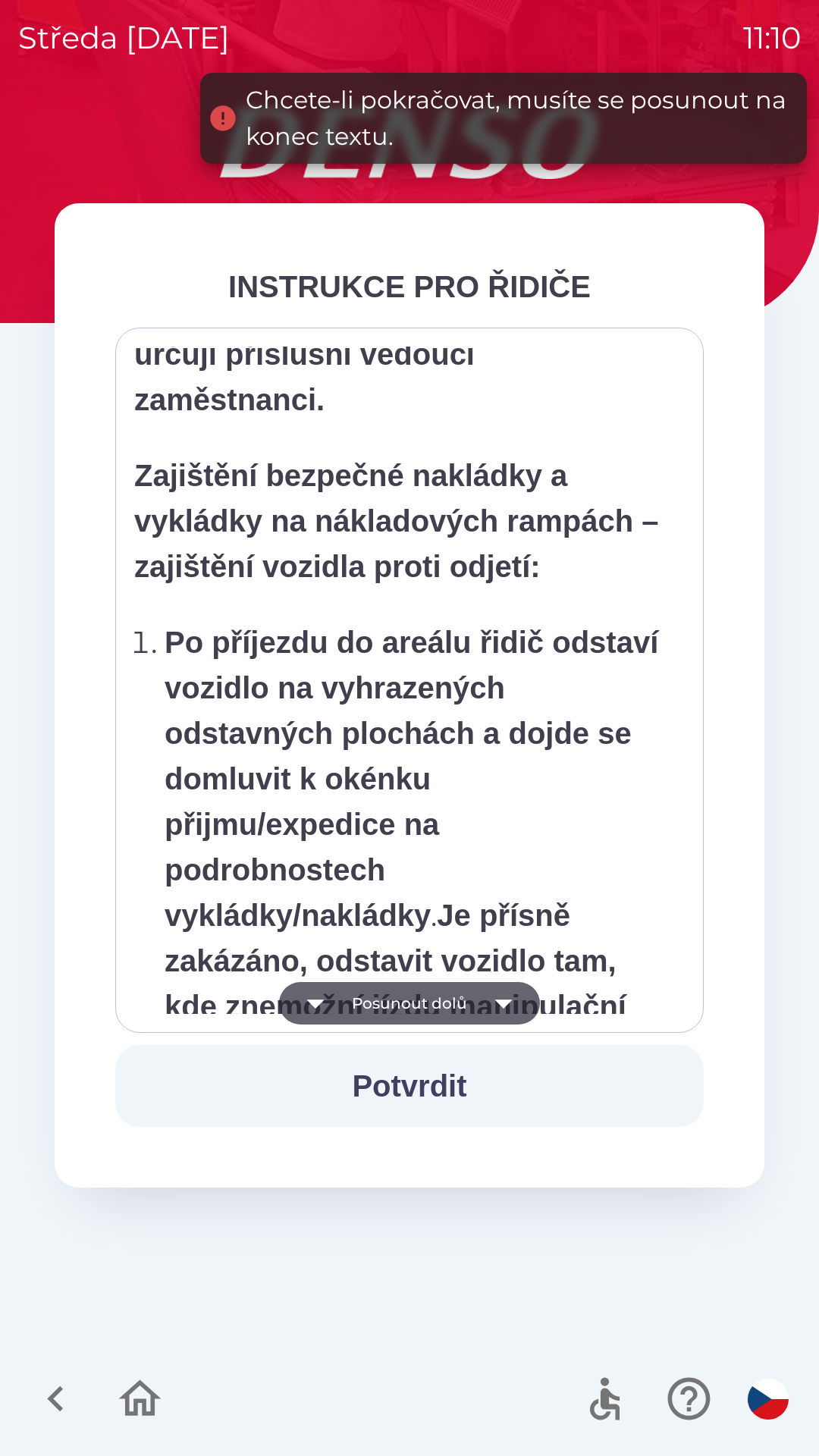
click at [496, 1001] on icon "button" at bounding box center [503, 1004] width 17 height 9
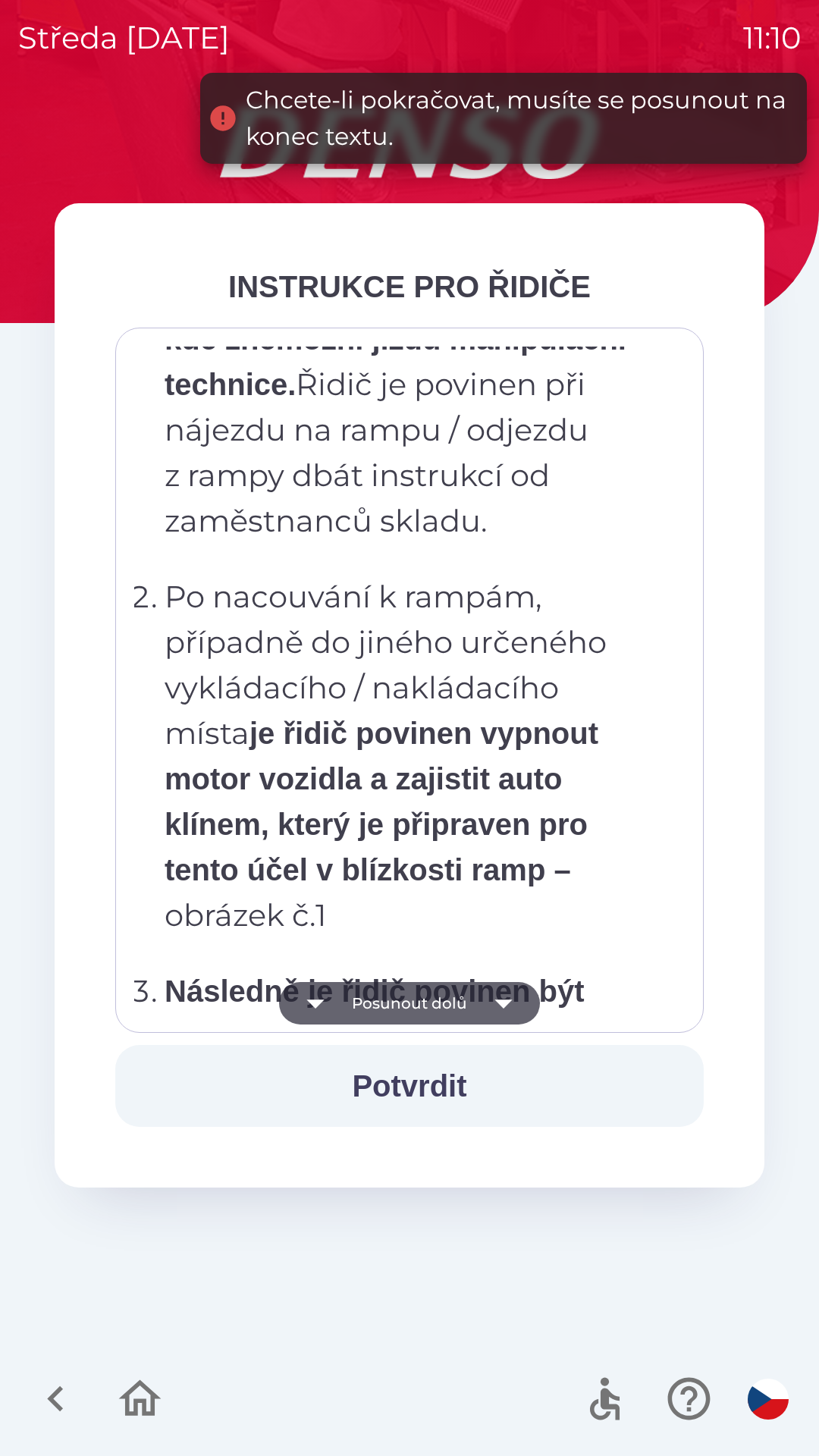
click at [496, 1003] on icon "button" at bounding box center [503, 1003] width 42 height 42
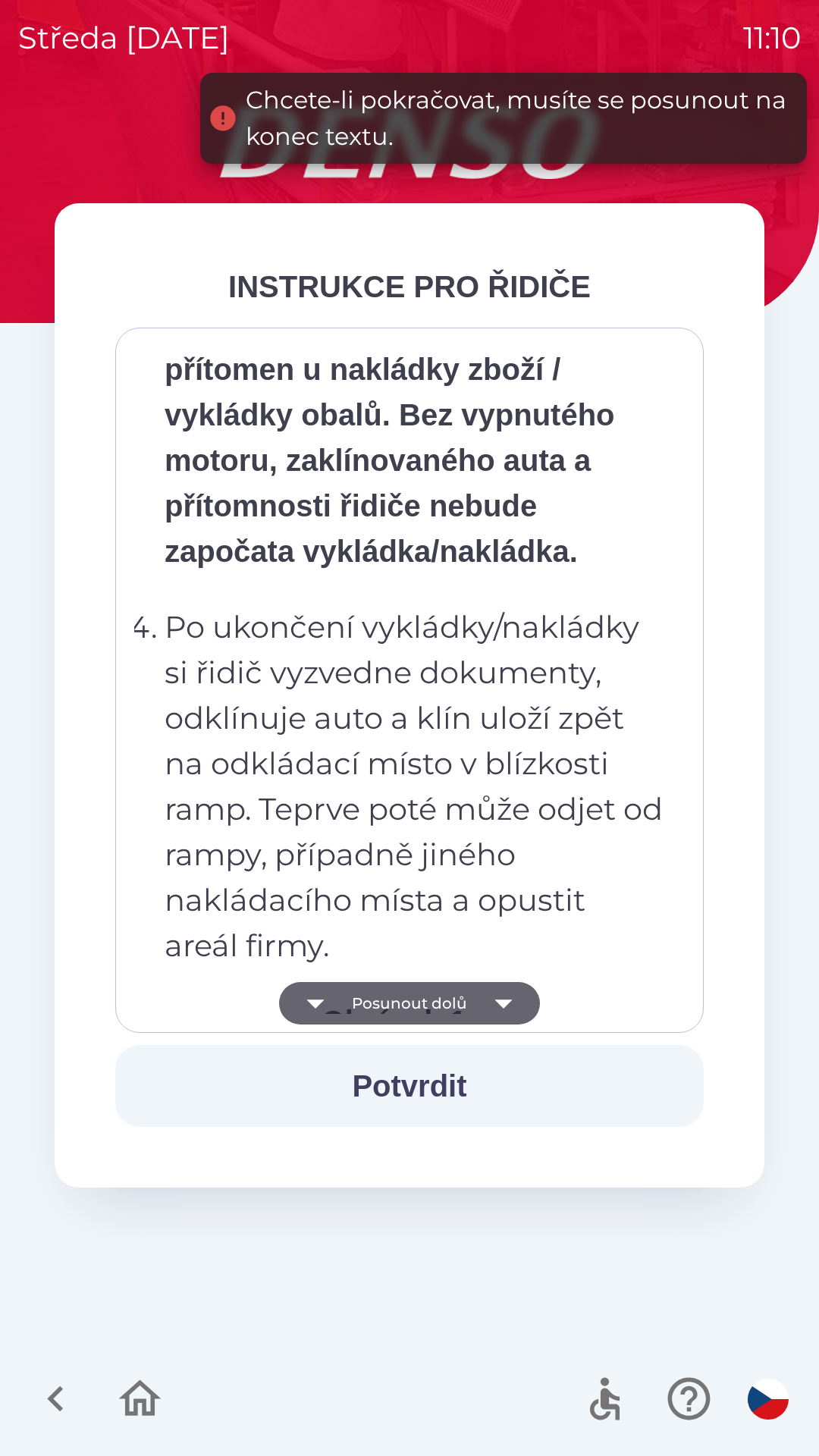
click at [496, 1007] on icon "button" at bounding box center [503, 1003] width 42 height 42
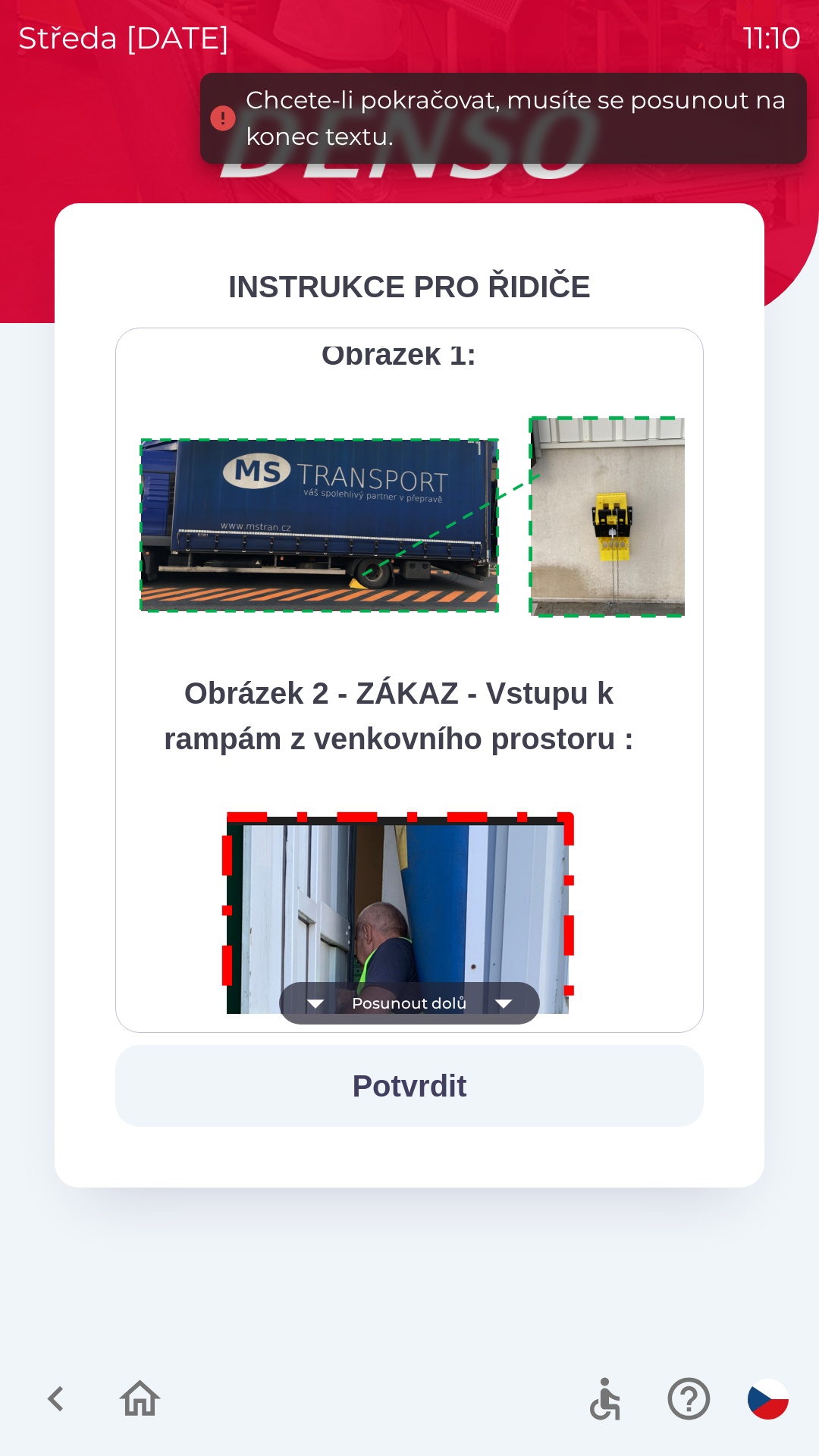
click at [502, 1002] on icon "button" at bounding box center [503, 1004] width 17 height 9
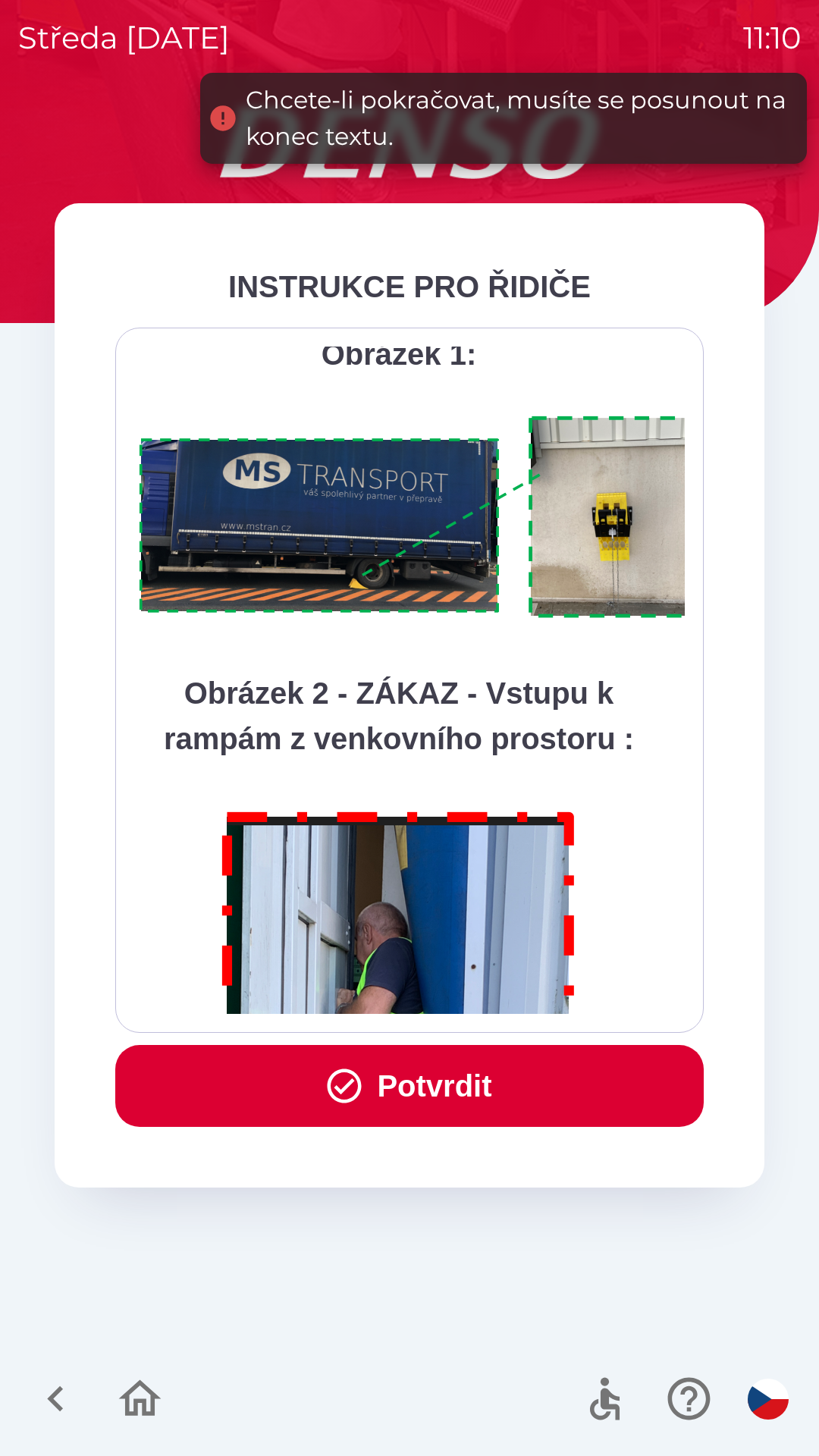
scroll to position [8521, 0]
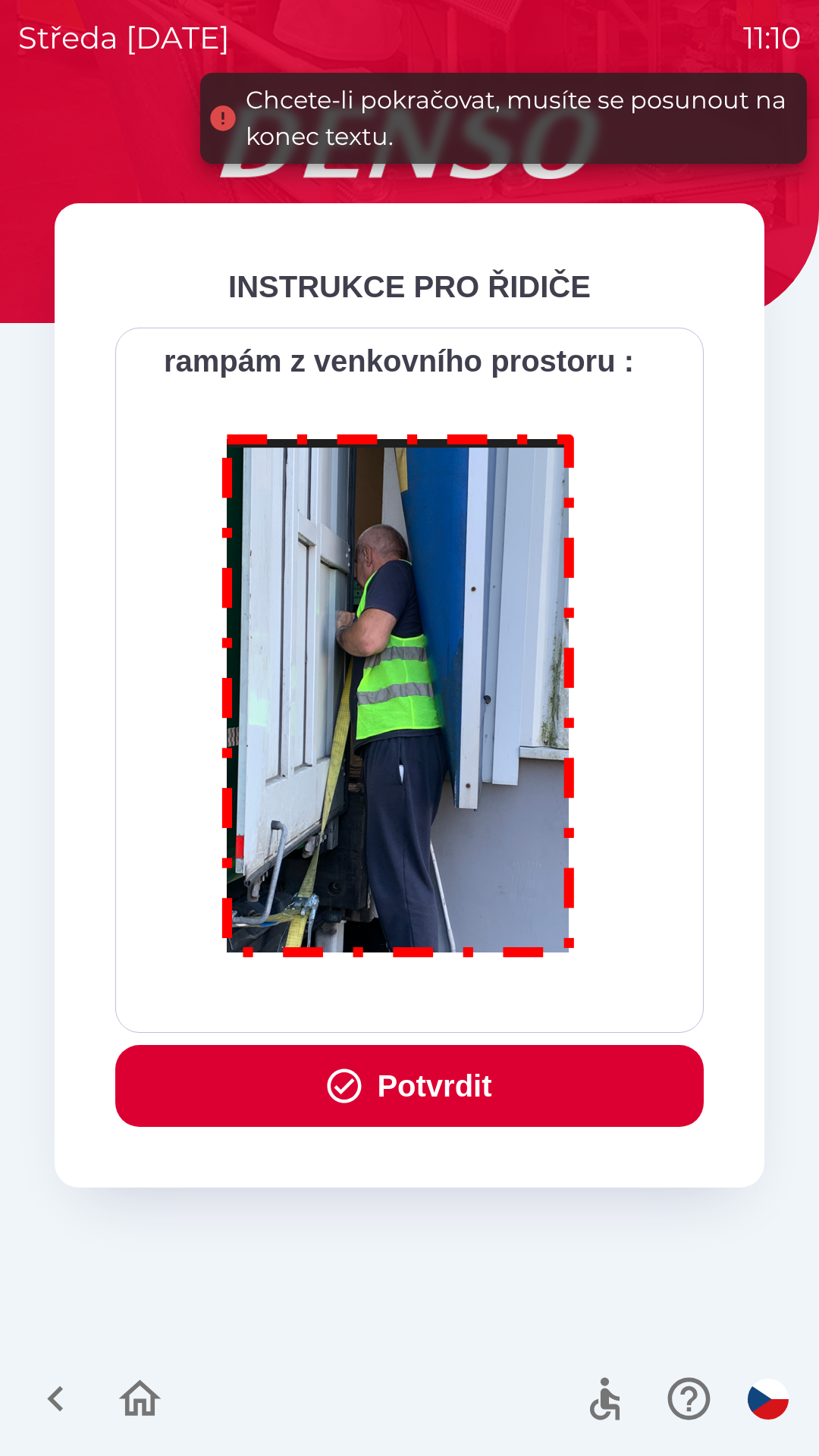
click at [502, 1007] on div "Všichni řidiči přijíždějící do skladu firmy DENSO CZECH s.r.o. jsou po průjezdu…" at bounding box center [409, 679] width 550 height 667
click at [454, 1096] on button "Potvrdit" at bounding box center [409, 1086] width 588 height 82
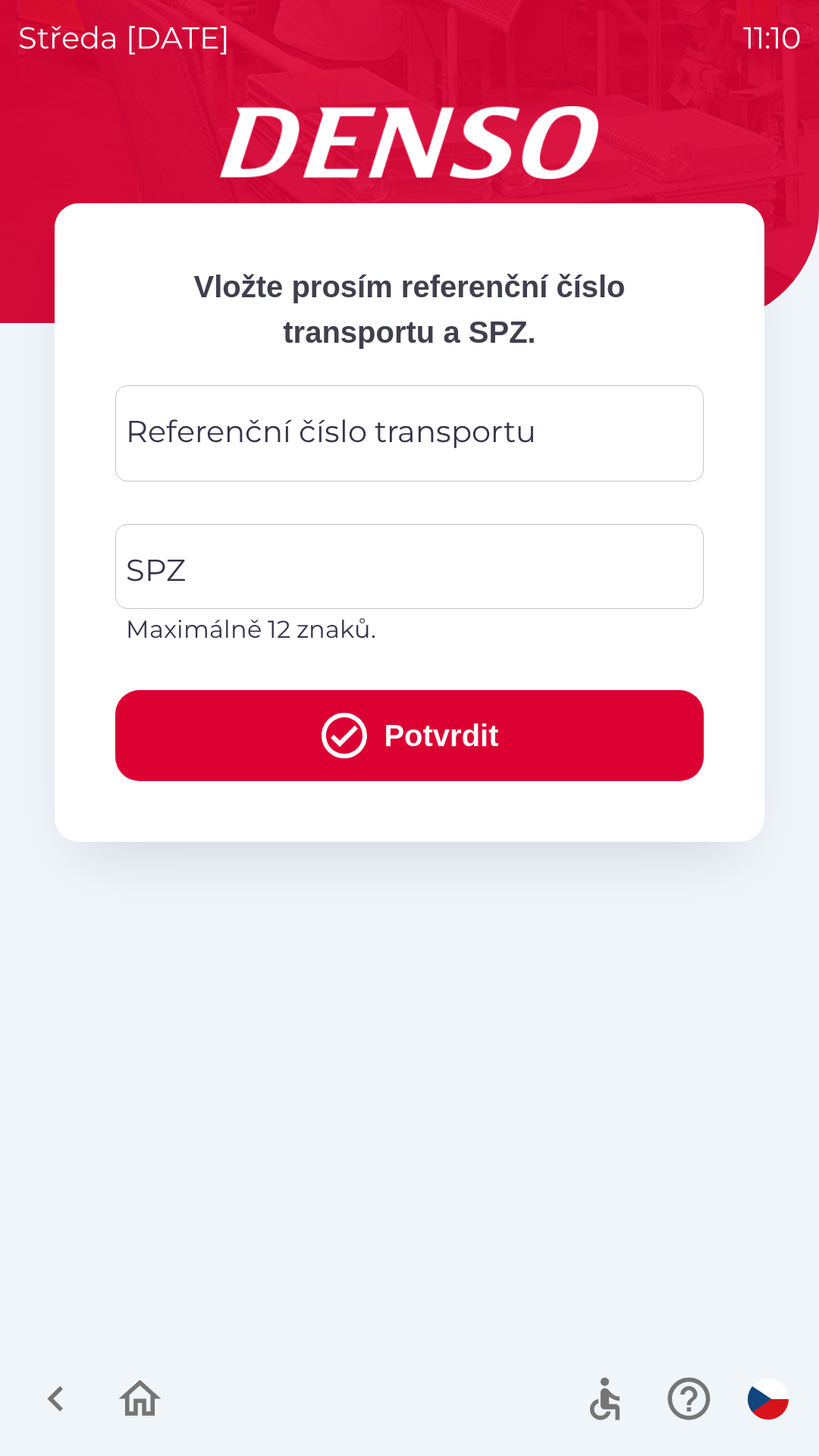
click at [402, 447] on div "Referenční číslo transportu Referenční číslo transportu" at bounding box center [409, 433] width 588 height 96
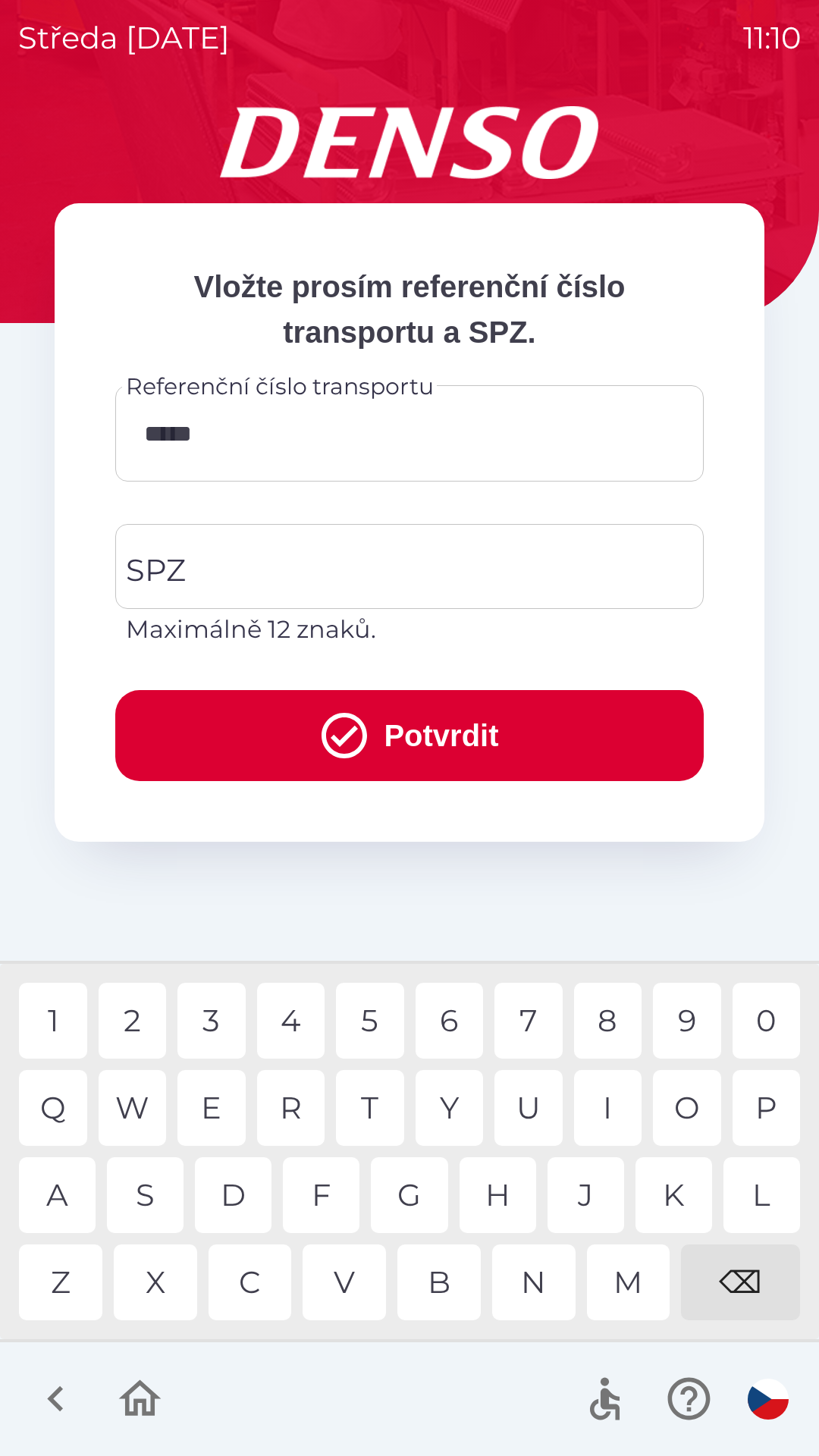
type input "******"
click at [611, 1030] on div "8" at bounding box center [607, 1020] width 68 height 76
click at [277, 555] on input "SPZ" at bounding box center [398, 567] width 552 height 71
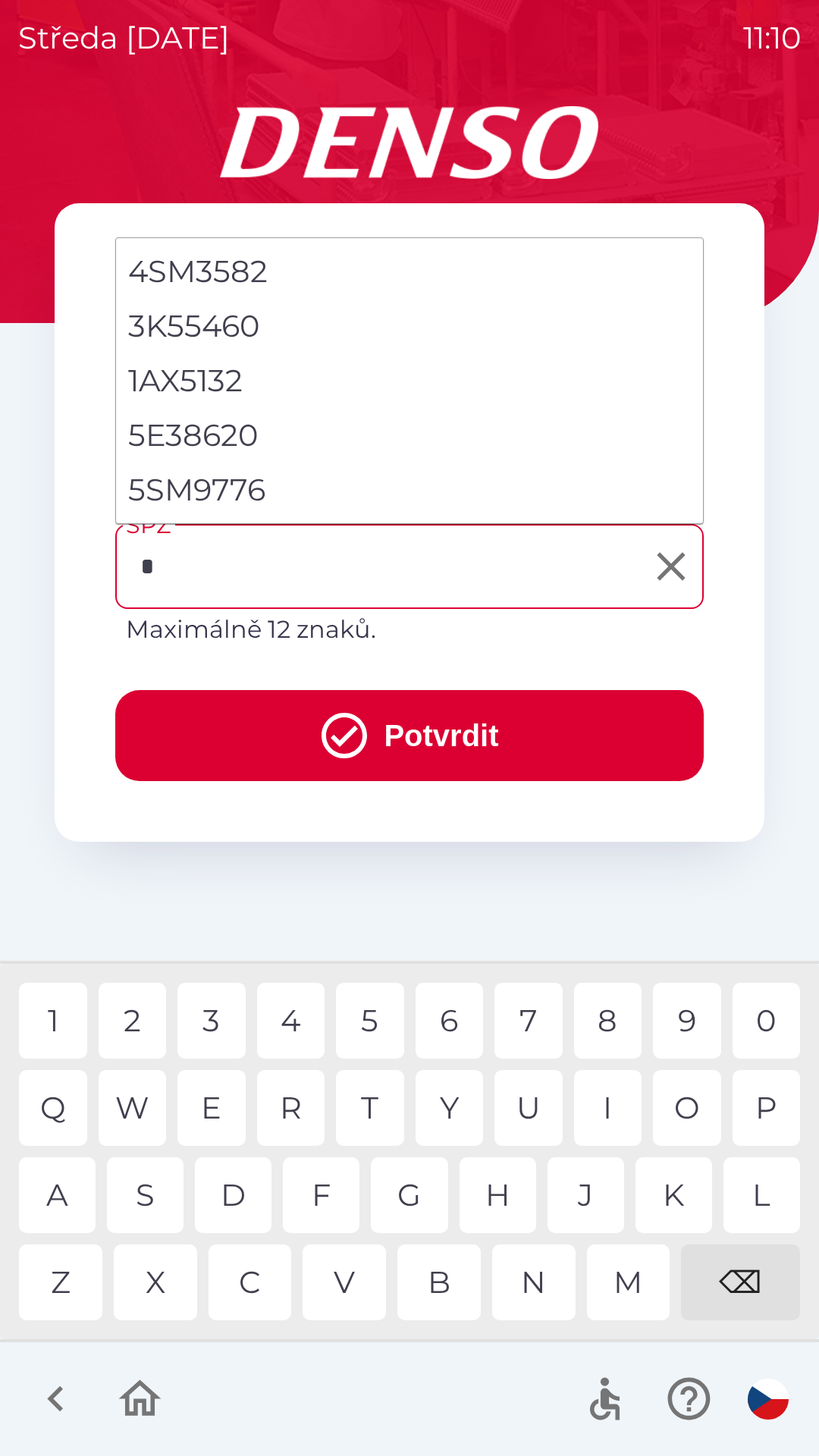
click at [381, 1030] on div "5" at bounding box center [370, 1020] width 68 height 76
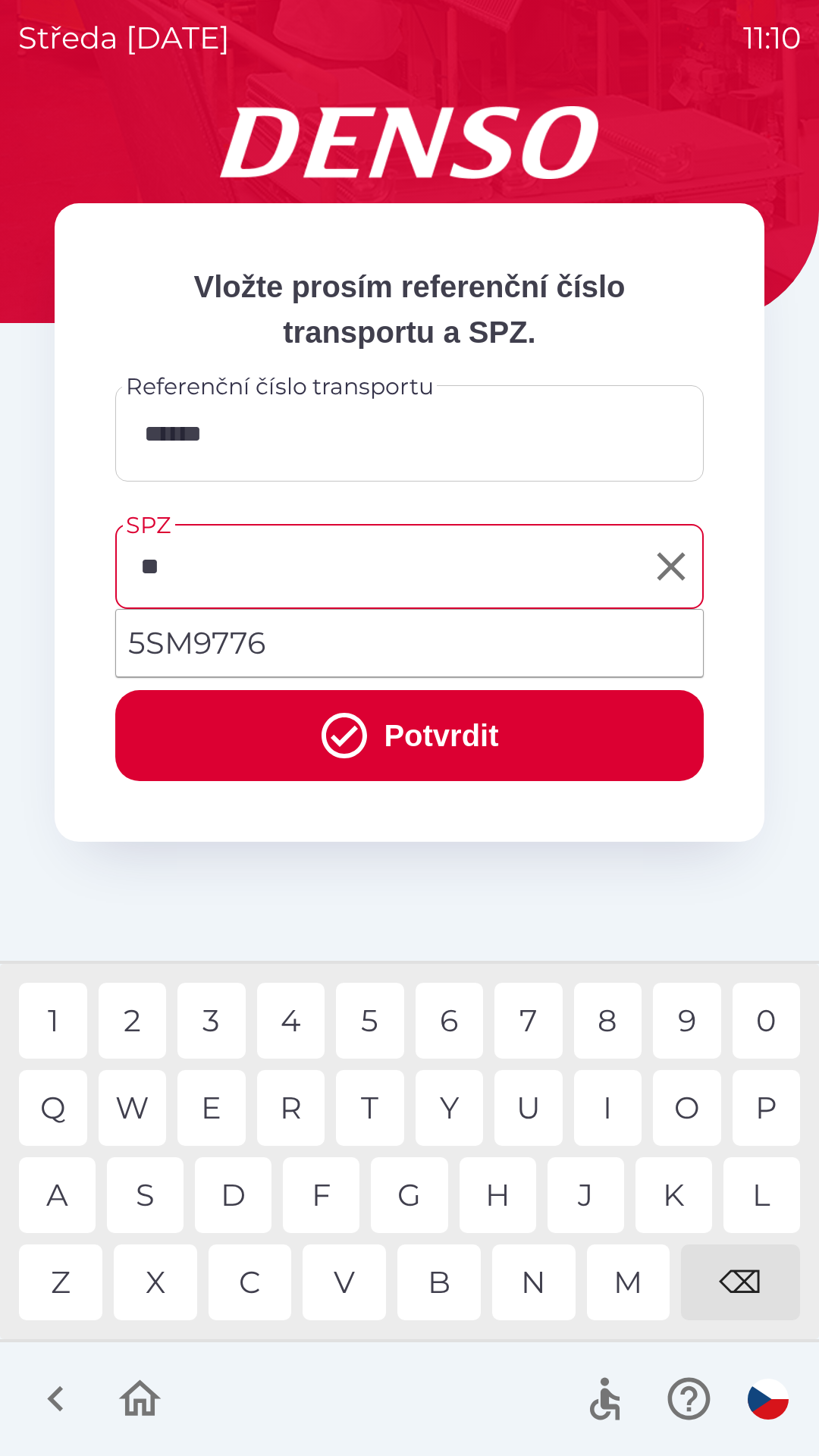
click at [163, 1180] on div "S" at bounding box center [145, 1194] width 77 height 76
click at [269, 647] on li "5SM9776" at bounding box center [410, 643] width 587 height 55
type input "*******"
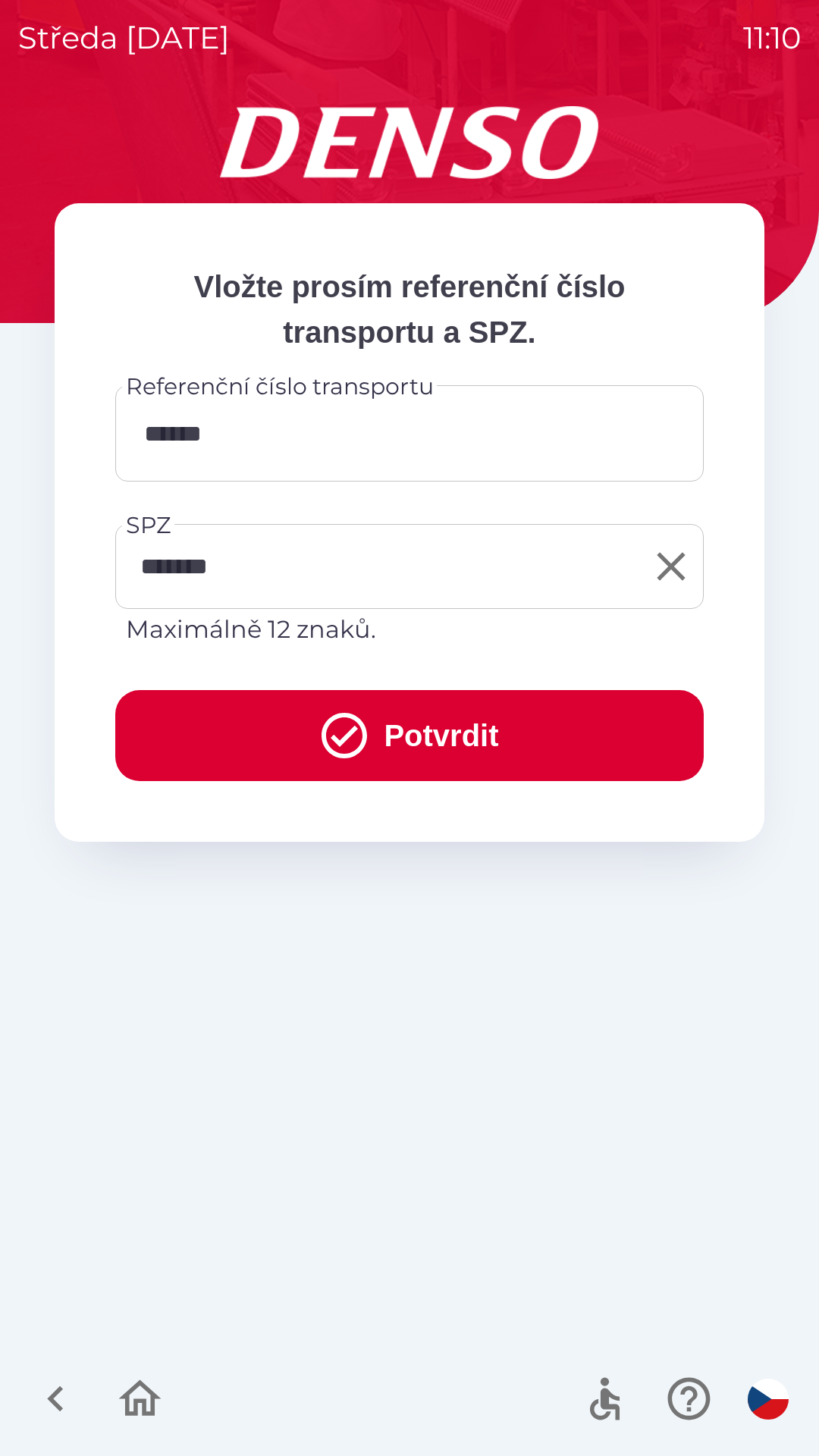
click at [456, 745] on button "Potvrdit" at bounding box center [409, 735] width 588 height 91
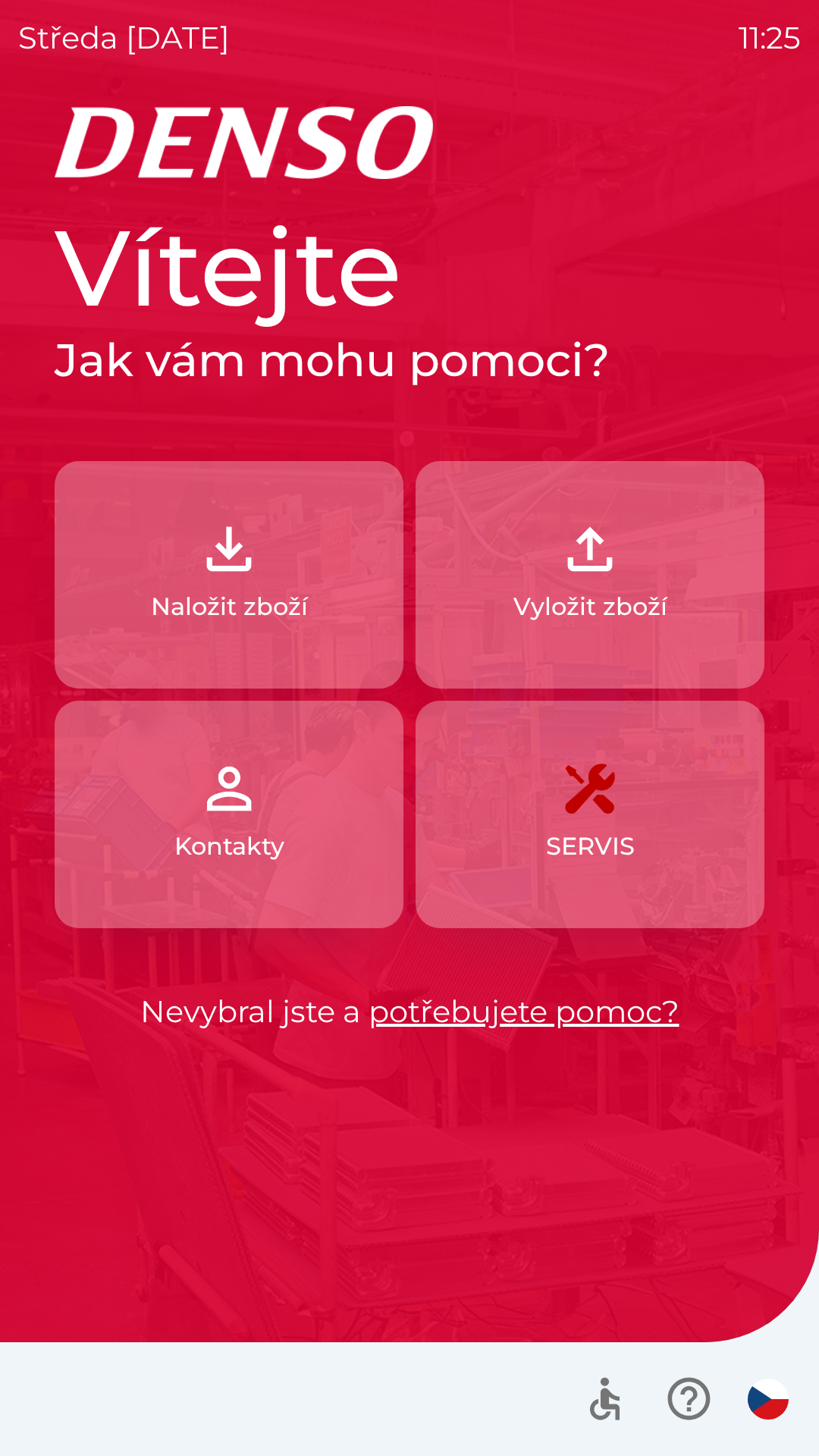
click at [250, 581] on img "button" at bounding box center [228, 549] width 66 height 66
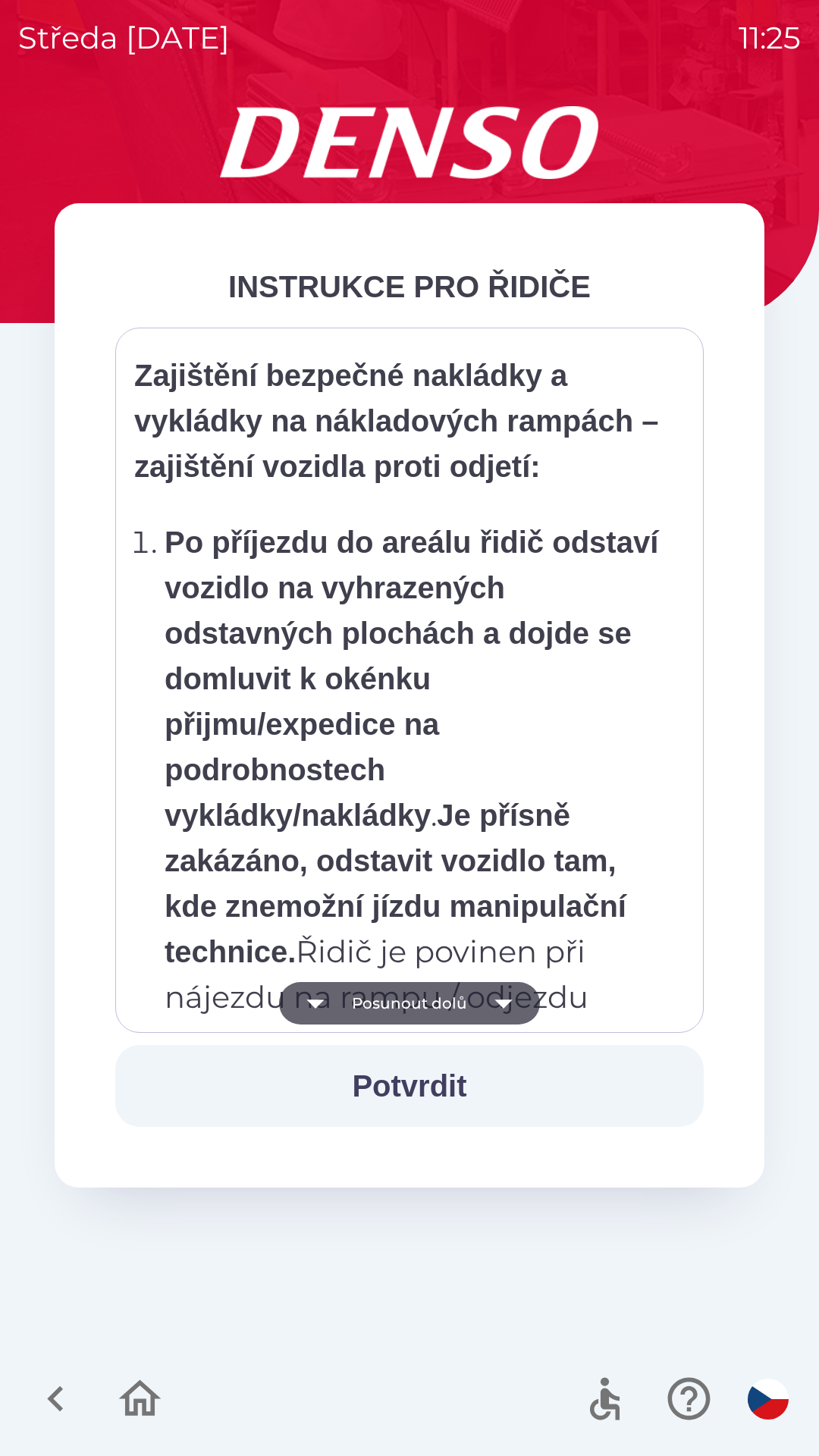
scroll to position [8521, 0]
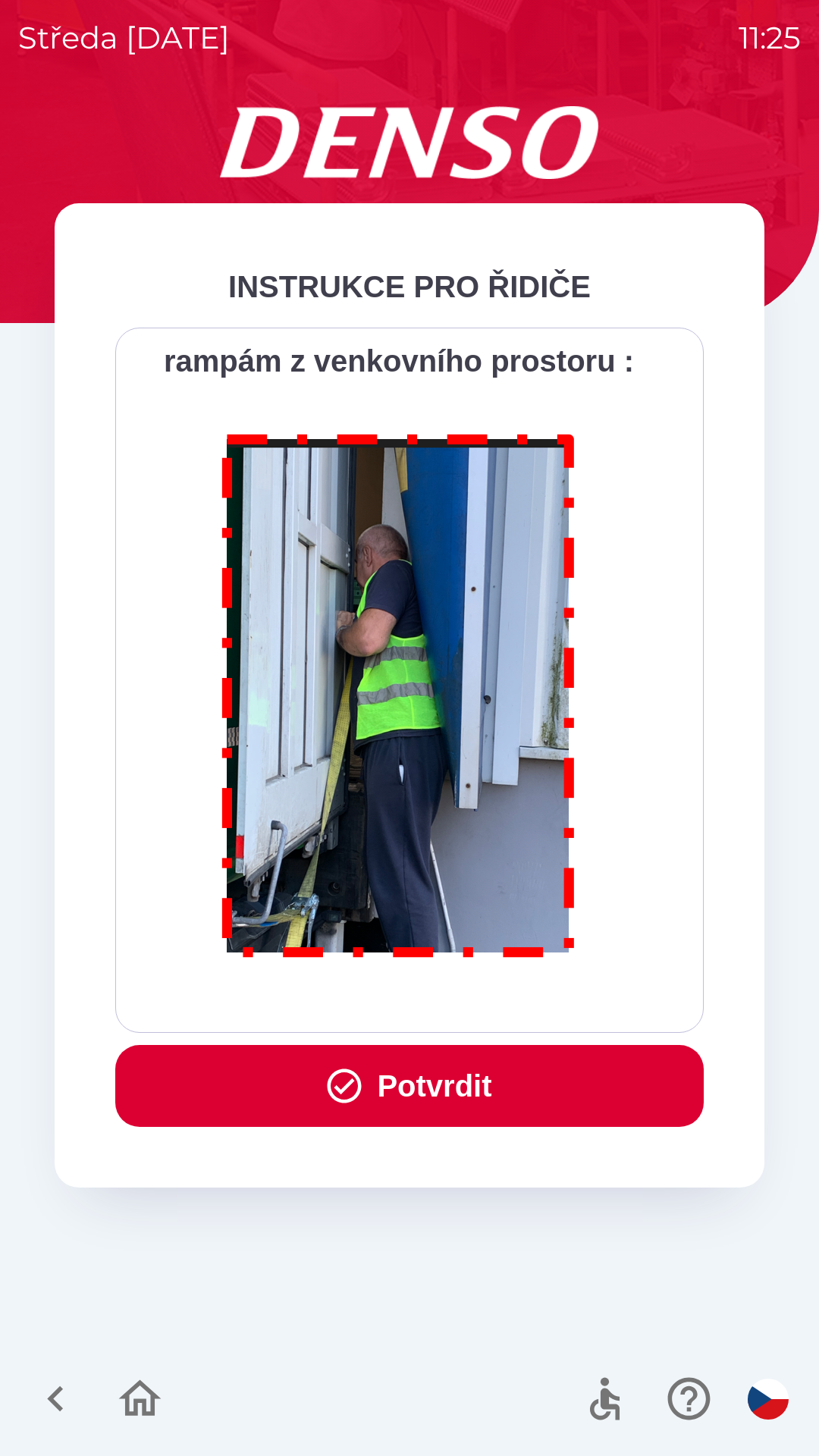
click at [467, 1082] on button "Potvrdit" at bounding box center [409, 1086] width 588 height 82
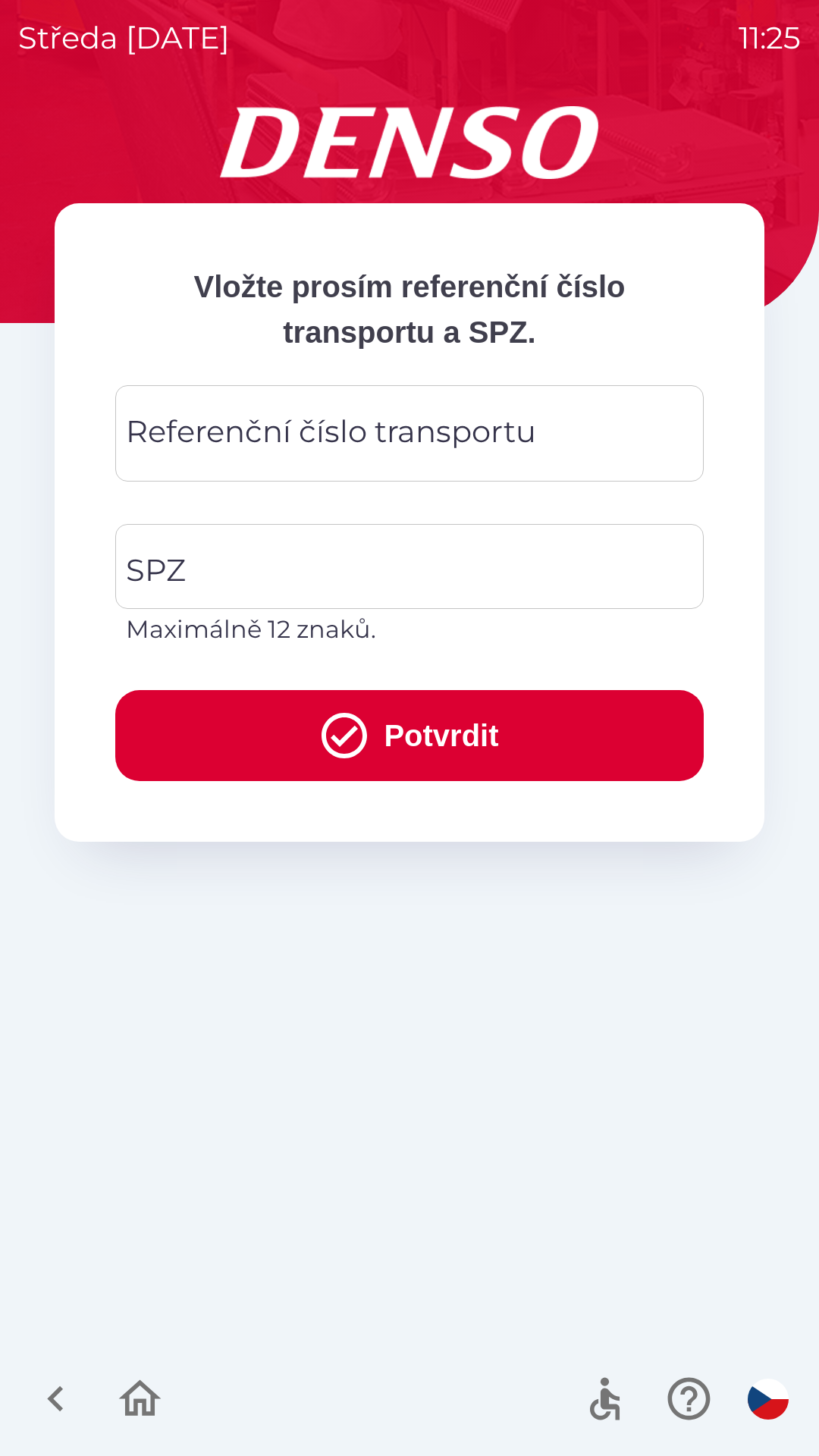
click at [305, 427] on div "Referenční číslo transportu Referenční číslo transportu" at bounding box center [409, 433] width 588 height 96
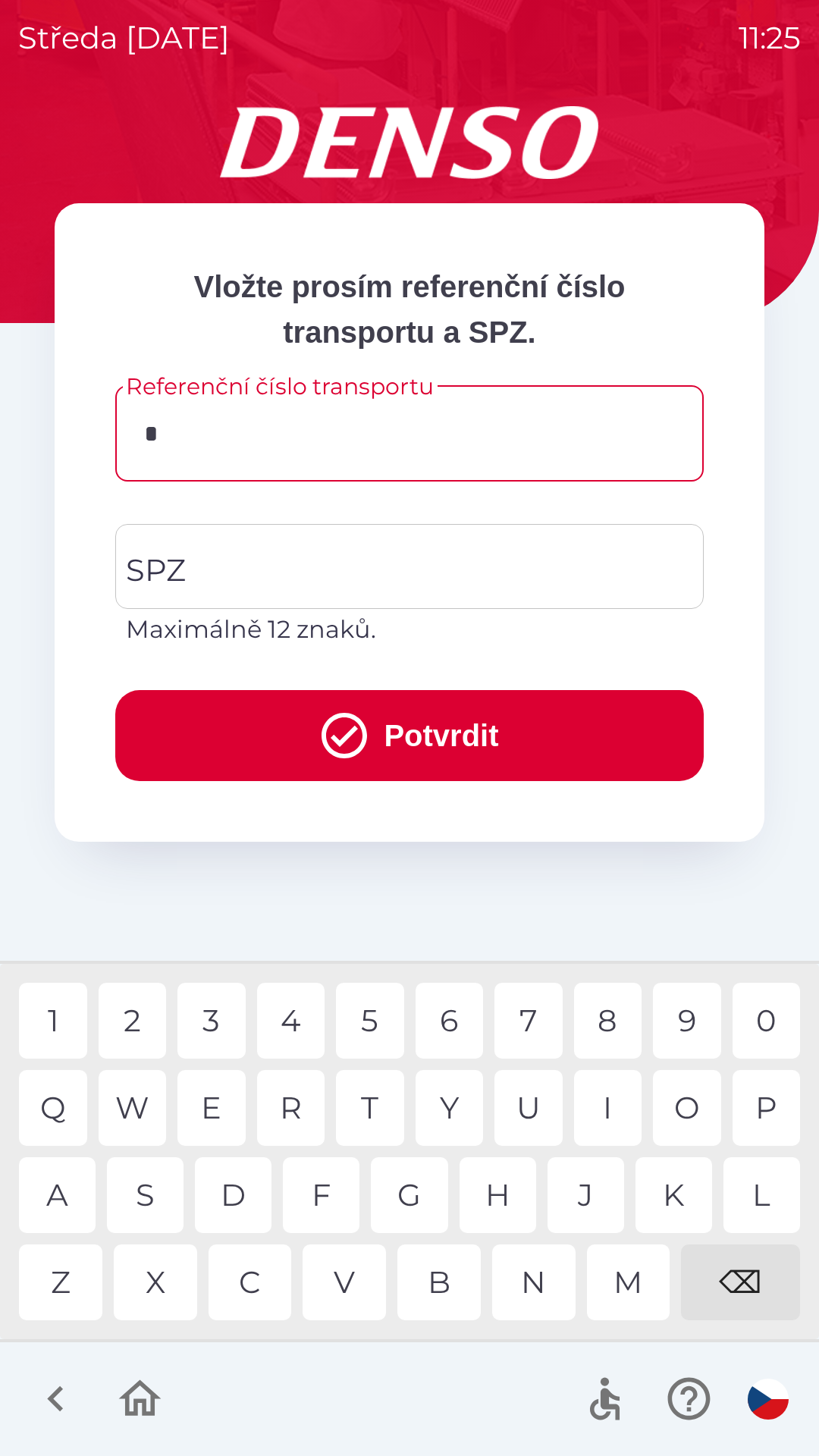
click at [215, 1024] on div "3" at bounding box center [211, 1020] width 68 height 76
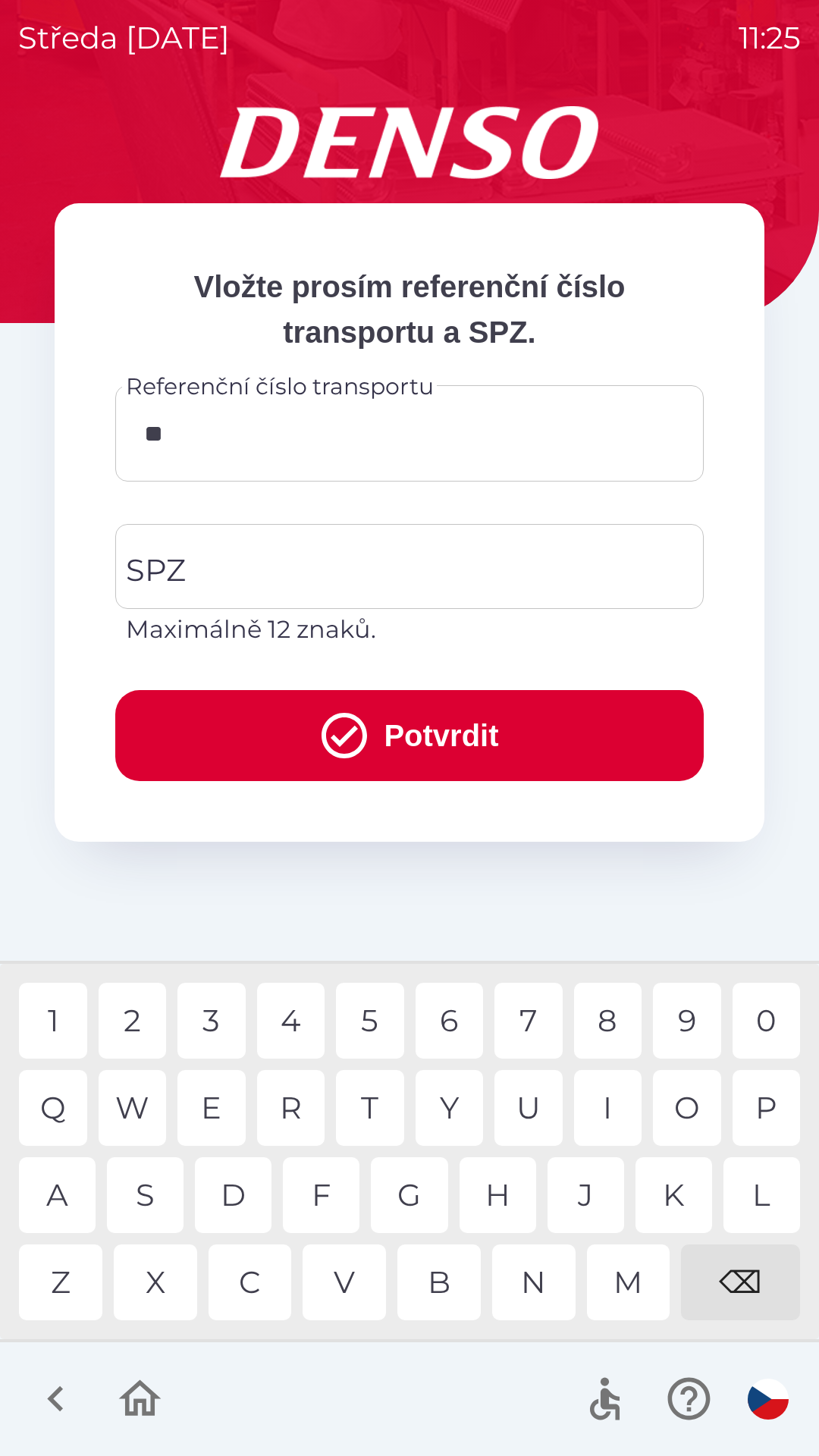
click at [281, 1014] on div "4" at bounding box center [291, 1020] width 68 height 76
click at [374, 1019] on div "5" at bounding box center [370, 1020] width 68 height 76
click at [213, 1028] on div "3" at bounding box center [211, 1020] width 68 height 76
type input "******"
click at [286, 563] on input "SPZ" at bounding box center [398, 567] width 552 height 71
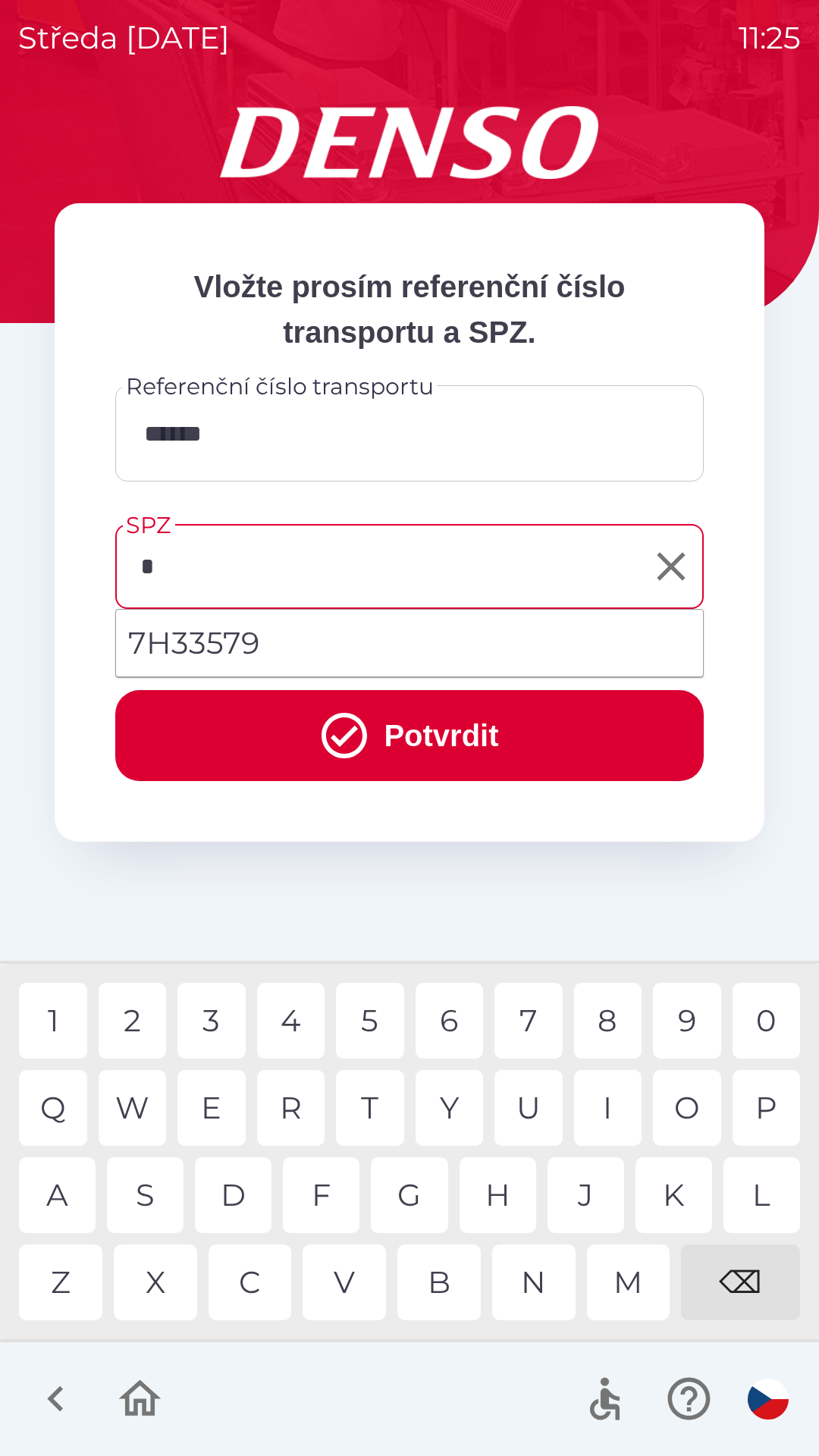
click at [544, 1028] on div "7" at bounding box center [528, 1020] width 68 height 76
click at [508, 1194] on div "H" at bounding box center [499, 1194] width 77 height 76
click at [228, 643] on li "7H33579" at bounding box center [410, 643] width 587 height 55
type input "*******"
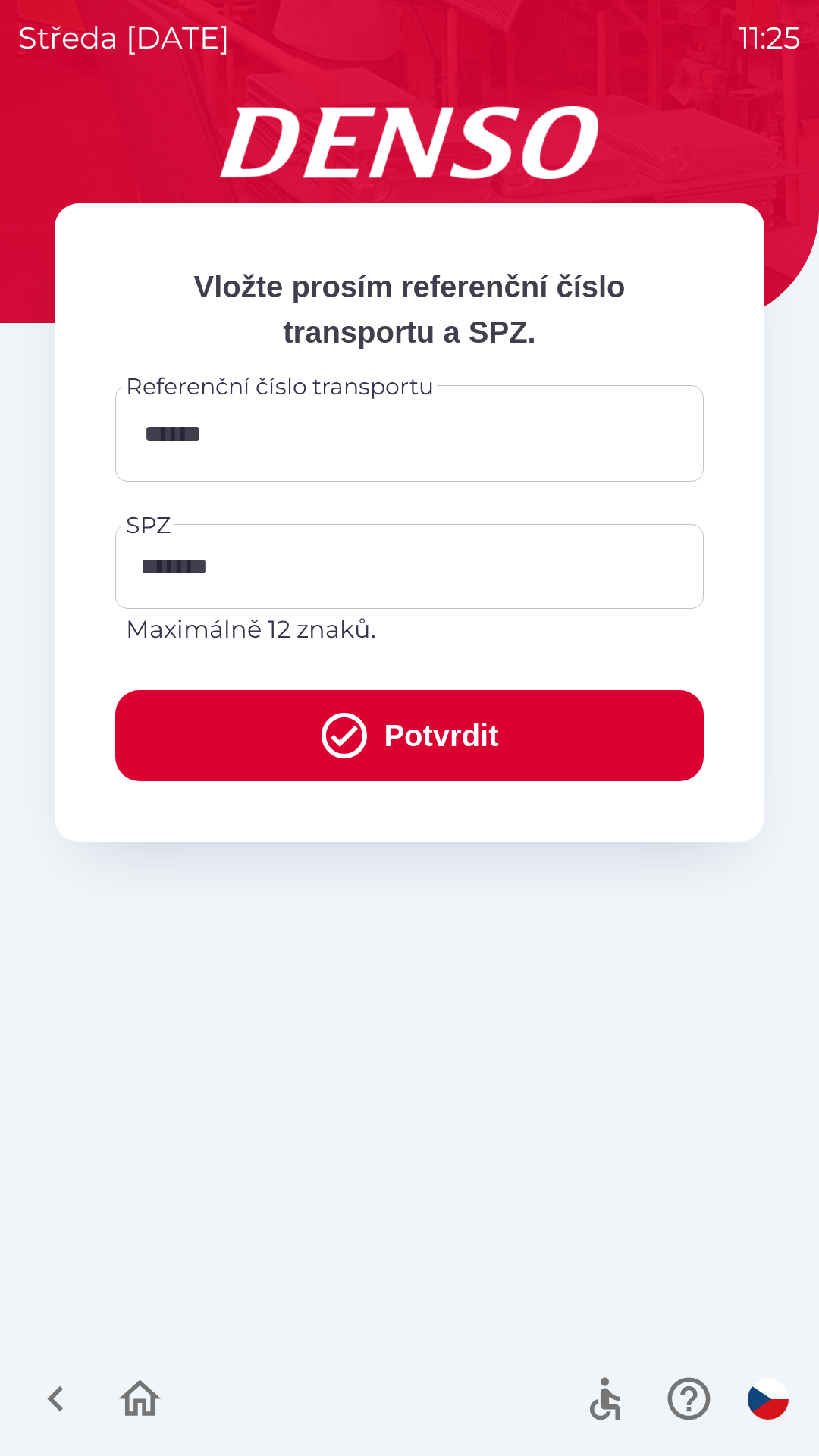
click at [377, 733] on button "Potvrdit" at bounding box center [409, 735] width 588 height 91
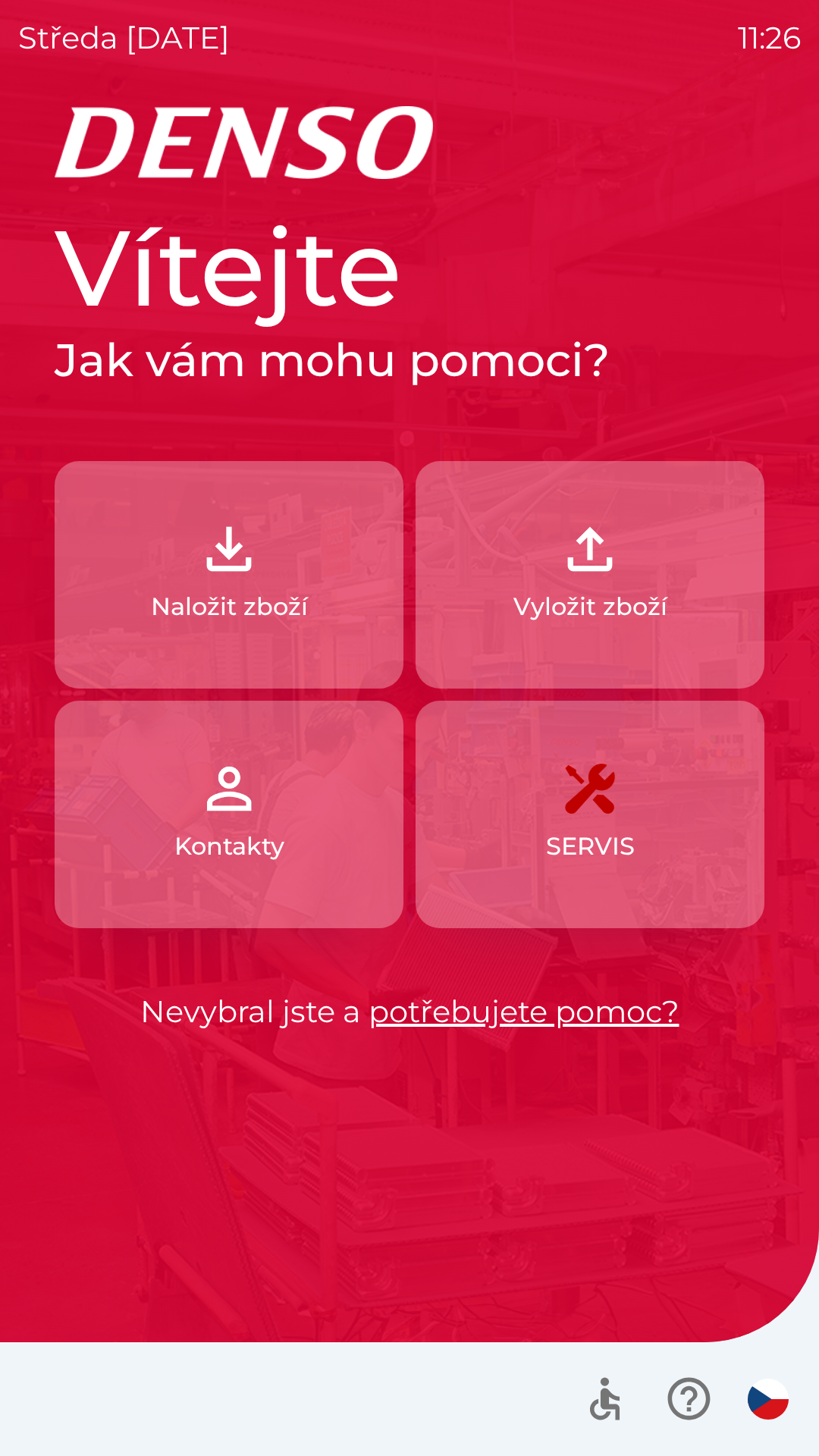
click at [257, 604] on p "Naložit zboží" at bounding box center [229, 606] width 157 height 37
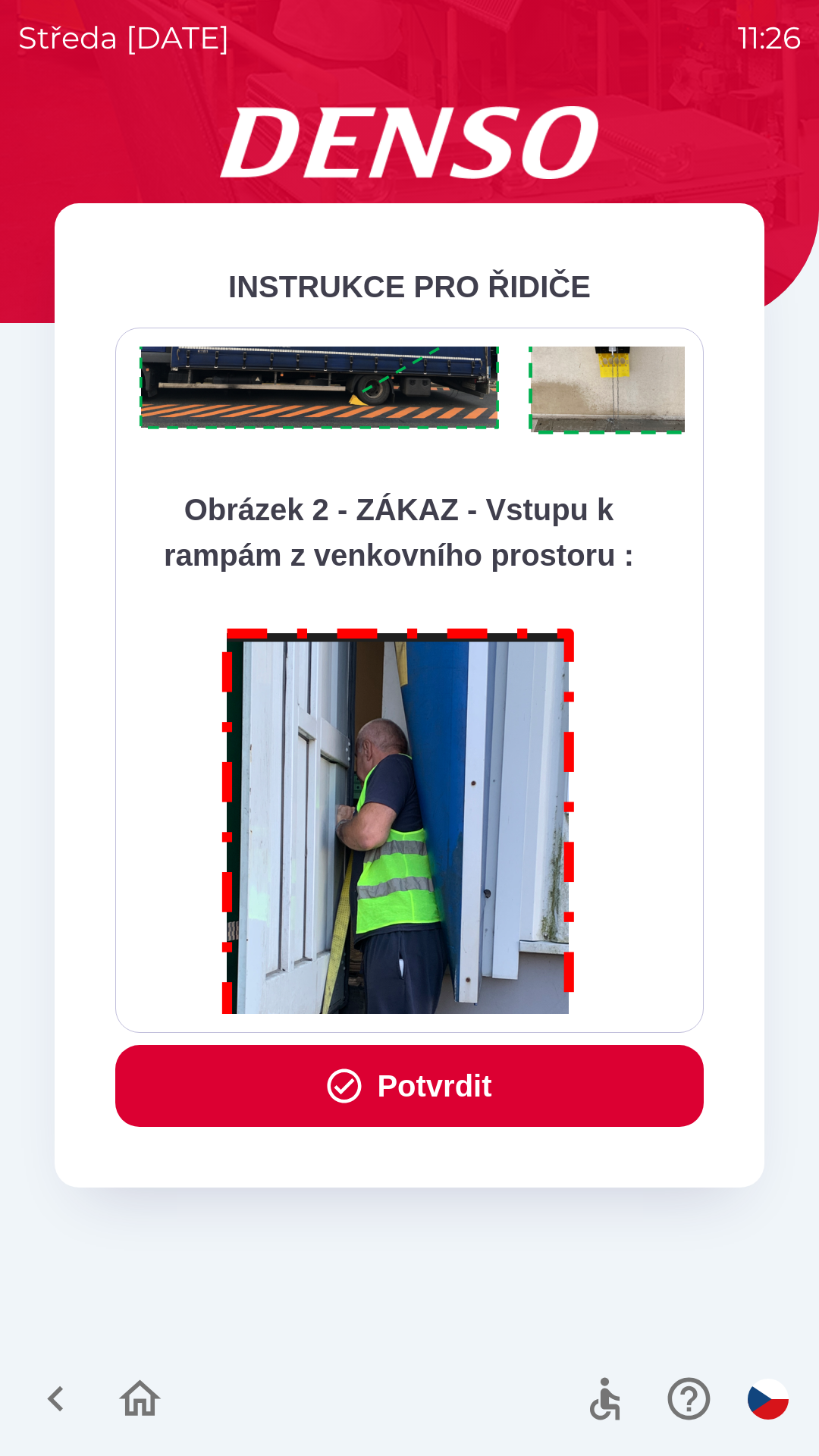
scroll to position [8521, 0]
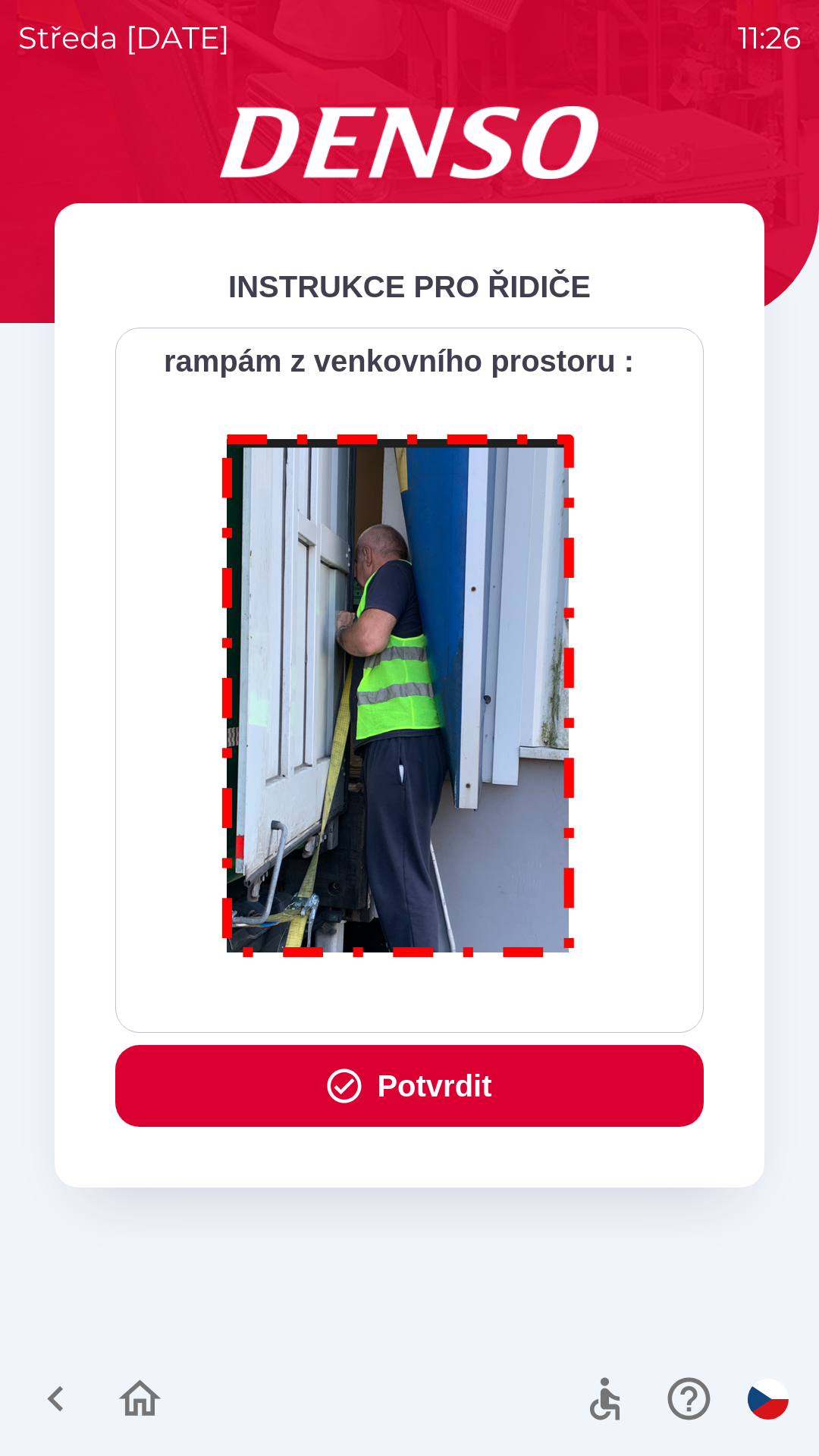
click at [473, 1086] on button "Potvrdit" at bounding box center [409, 1086] width 588 height 82
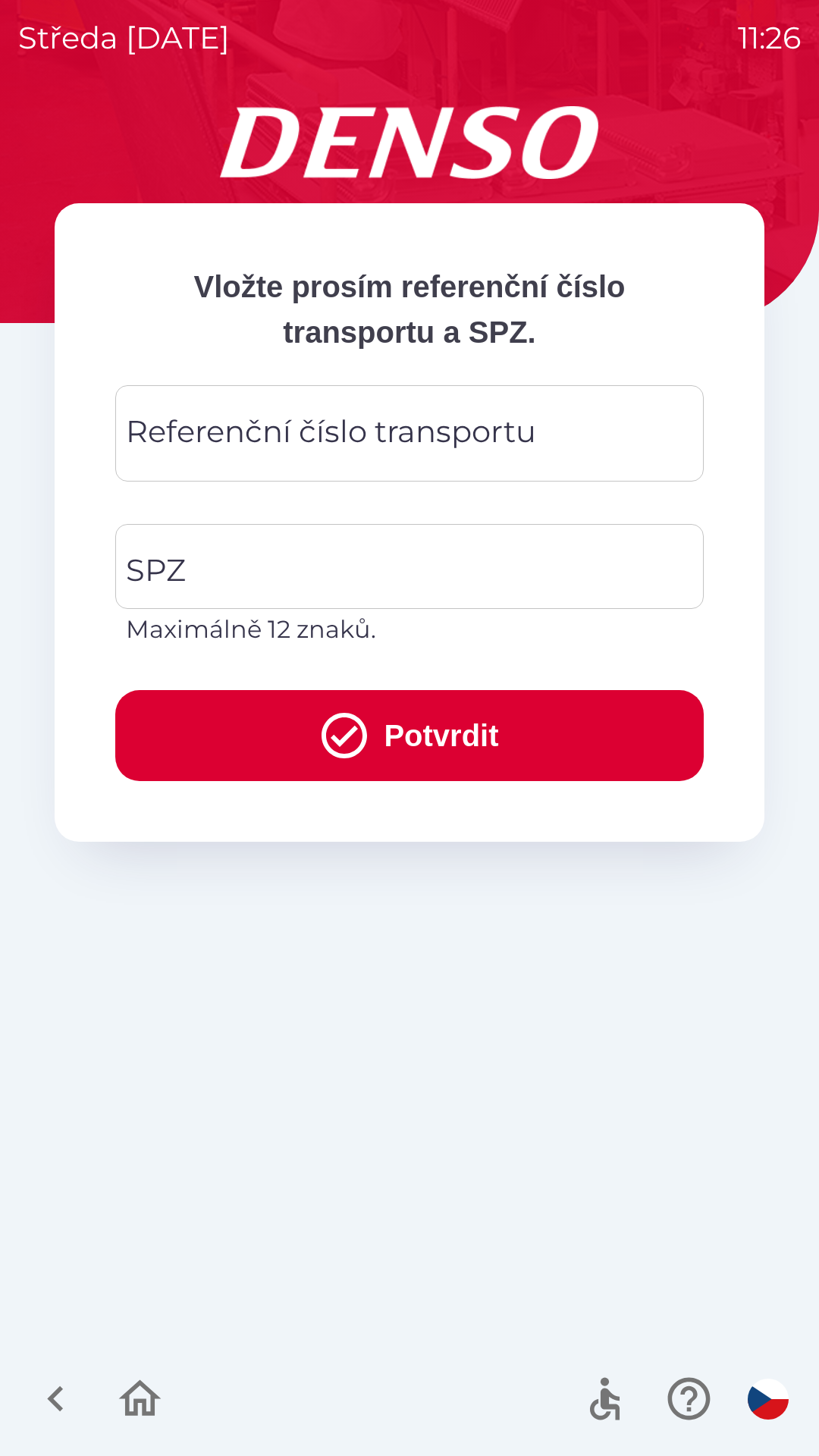
click at [371, 442] on div "Referenční číslo transportu Referenční číslo transportu" at bounding box center [409, 433] width 588 height 96
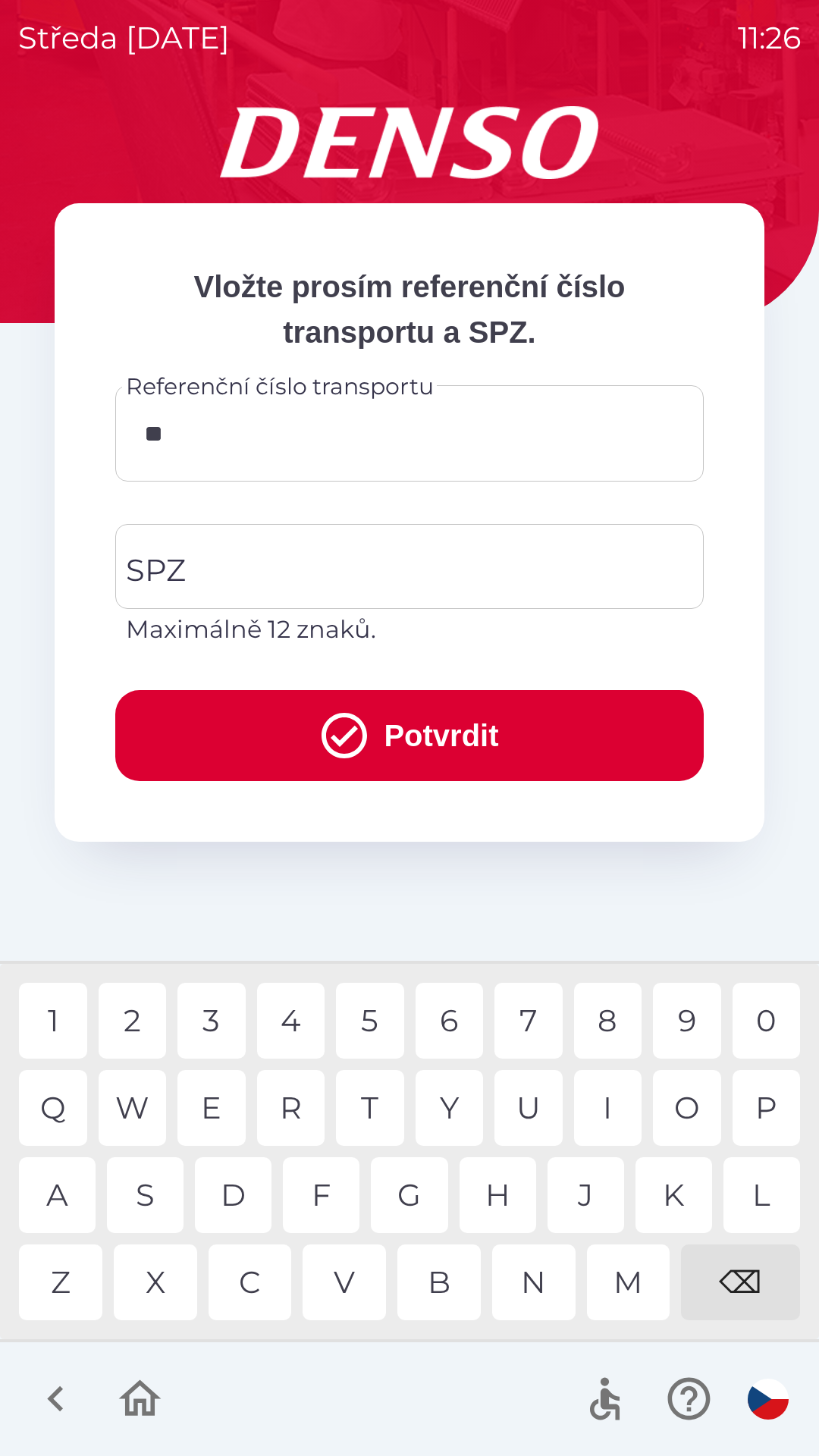
click at [294, 1016] on div "4" at bounding box center [291, 1020] width 68 height 76
click at [373, 1018] on div "5" at bounding box center [370, 1020] width 68 height 76
type input "******"
click at [295, 573] on input "SPZ" at bounding box center [398, 567] width 552 height 71
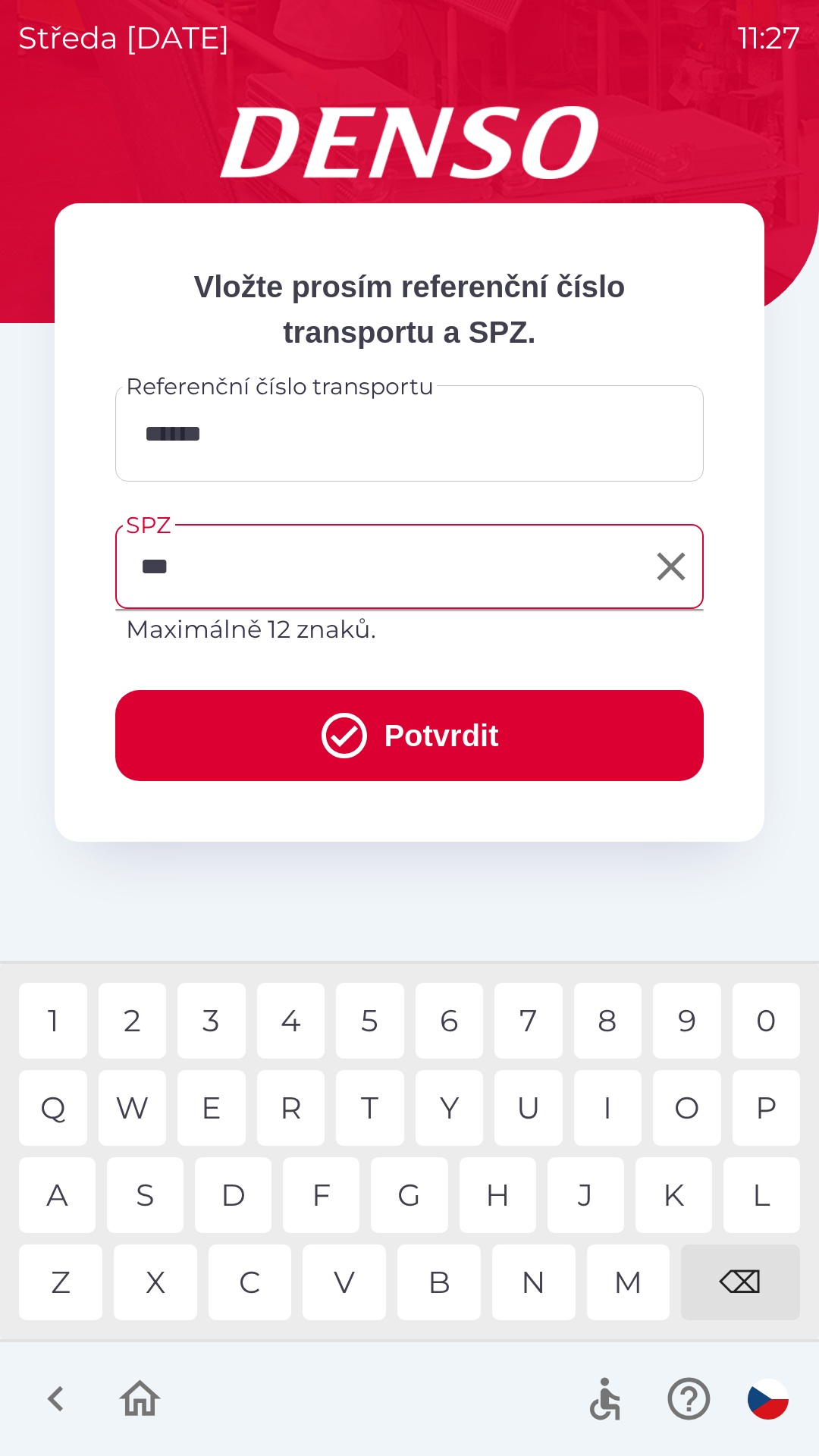
click at [60, 1273] on div "Z" at bounding box center [61, 1282] width 84 height 76
click at [378, 1021] on div "5" at bounding box center [370, 1020] width 68 height 76
type input "*******"
click at [763, 1025] on div "0" at bounding box center [766, 1020] width 68 height 76
click at [432, 731] on button "Potvrdit" at bounding box center [409, 735] width 588 height 91
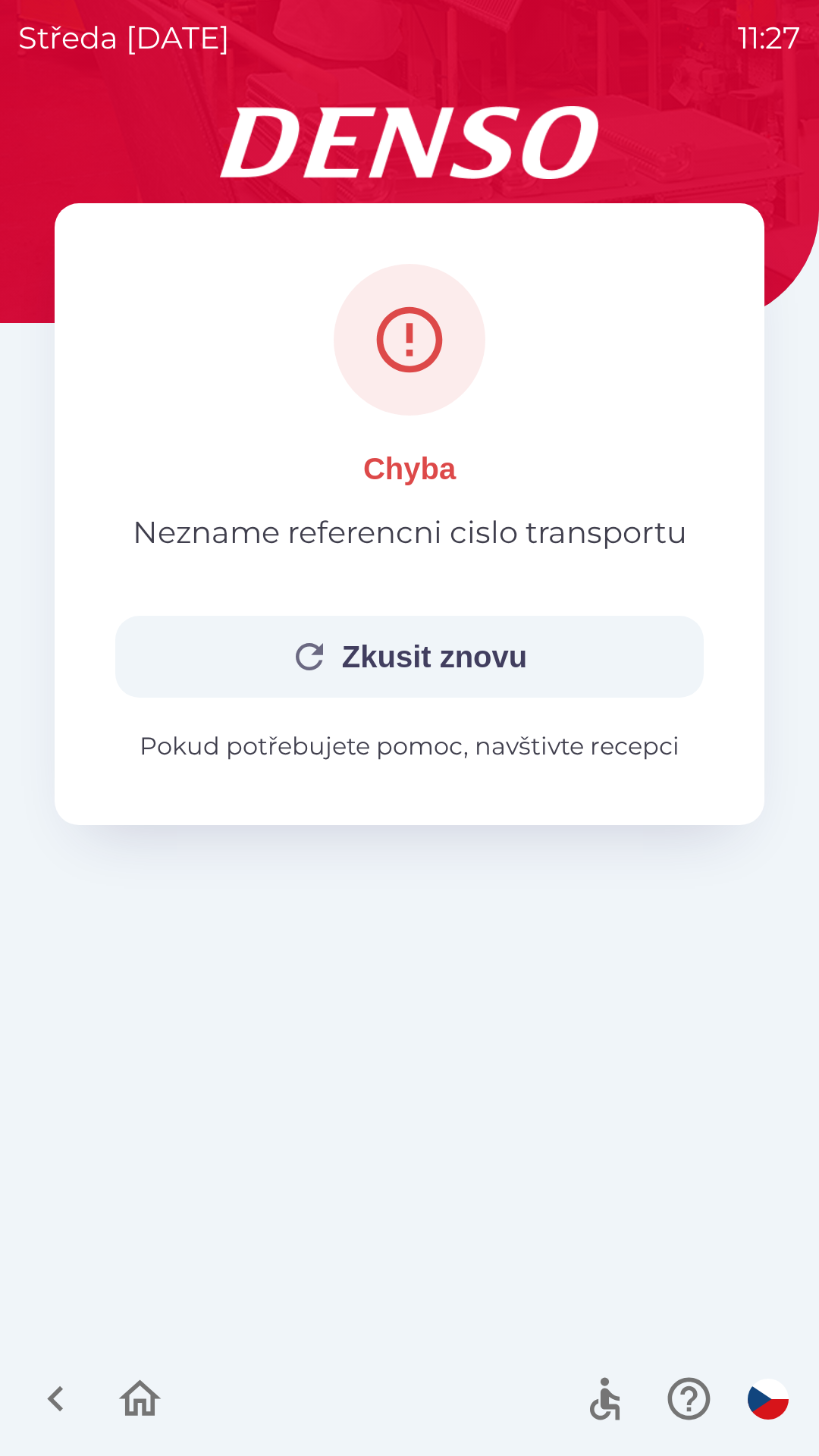
click at [485, 646] on button "Zkusit znovu" at bounding box center [409, 656] width 588 height 82
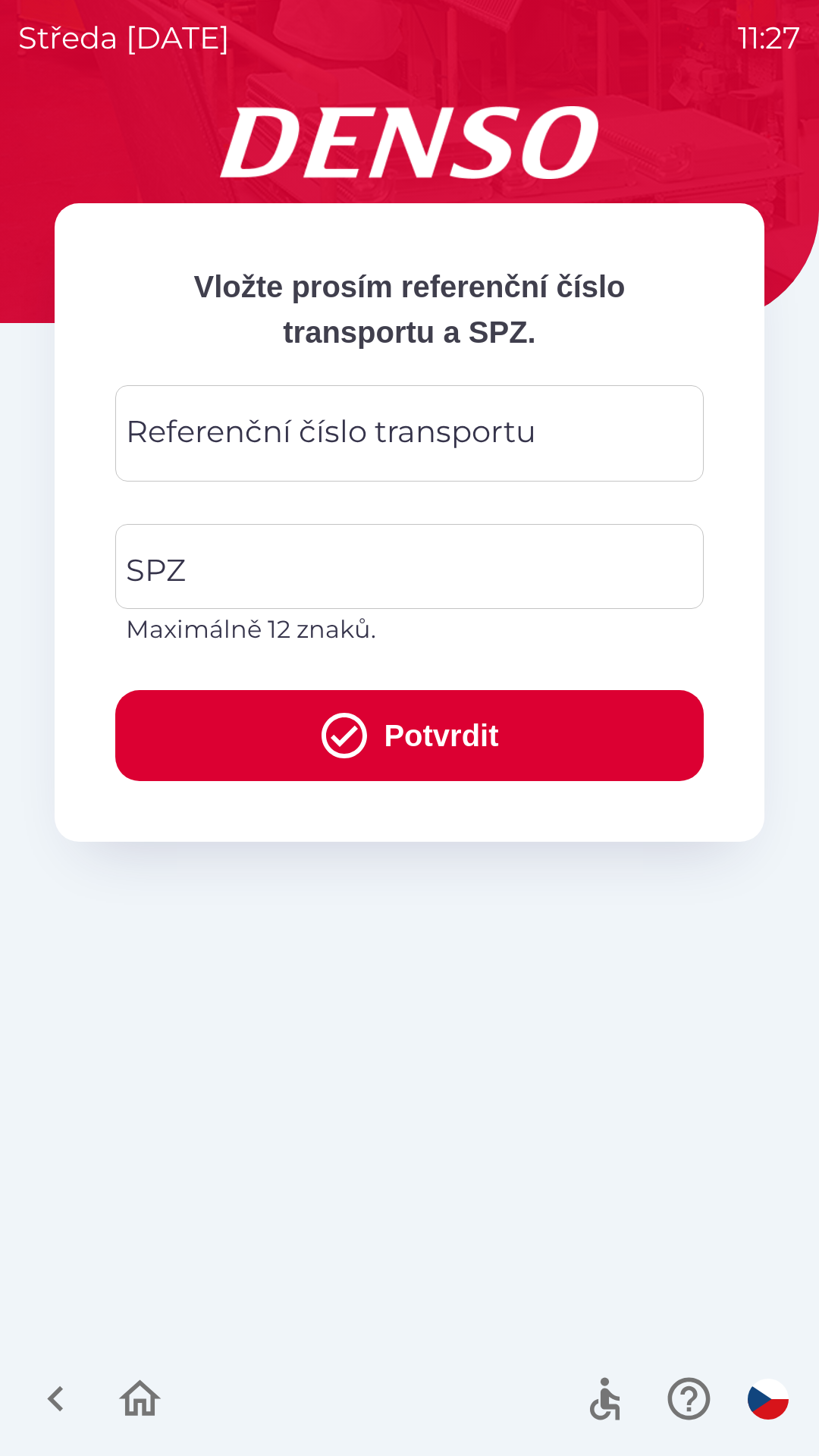
click at [409, 438] on div "Referenční číslo transportu Referenční číslo transportu" at bounding box center [409, 433] width 588 height 96
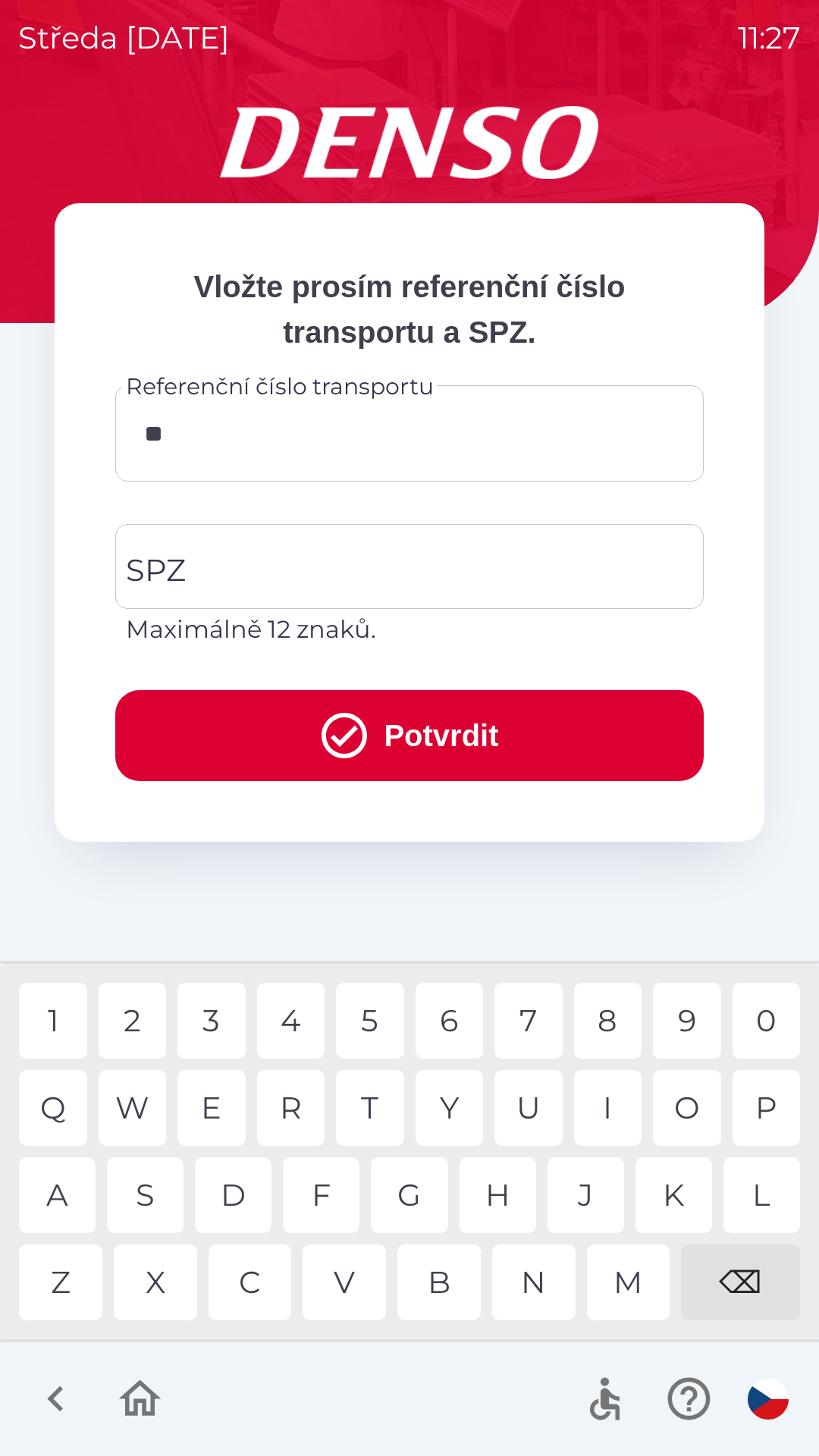
click at [303, 1025] on div "4" at bounding box center [291, 1020] width 68 height 76
click at [293, 1021] on div "4" at bounding box center [291, 1020] width 68 height 76
click at [604, 1026] on div "8" at bounding box center [607, 1020] width 68 height 76
type input "******"
click at [330, 583] on input "SPZ" at bounding box center [398, 567] width 552 height 71
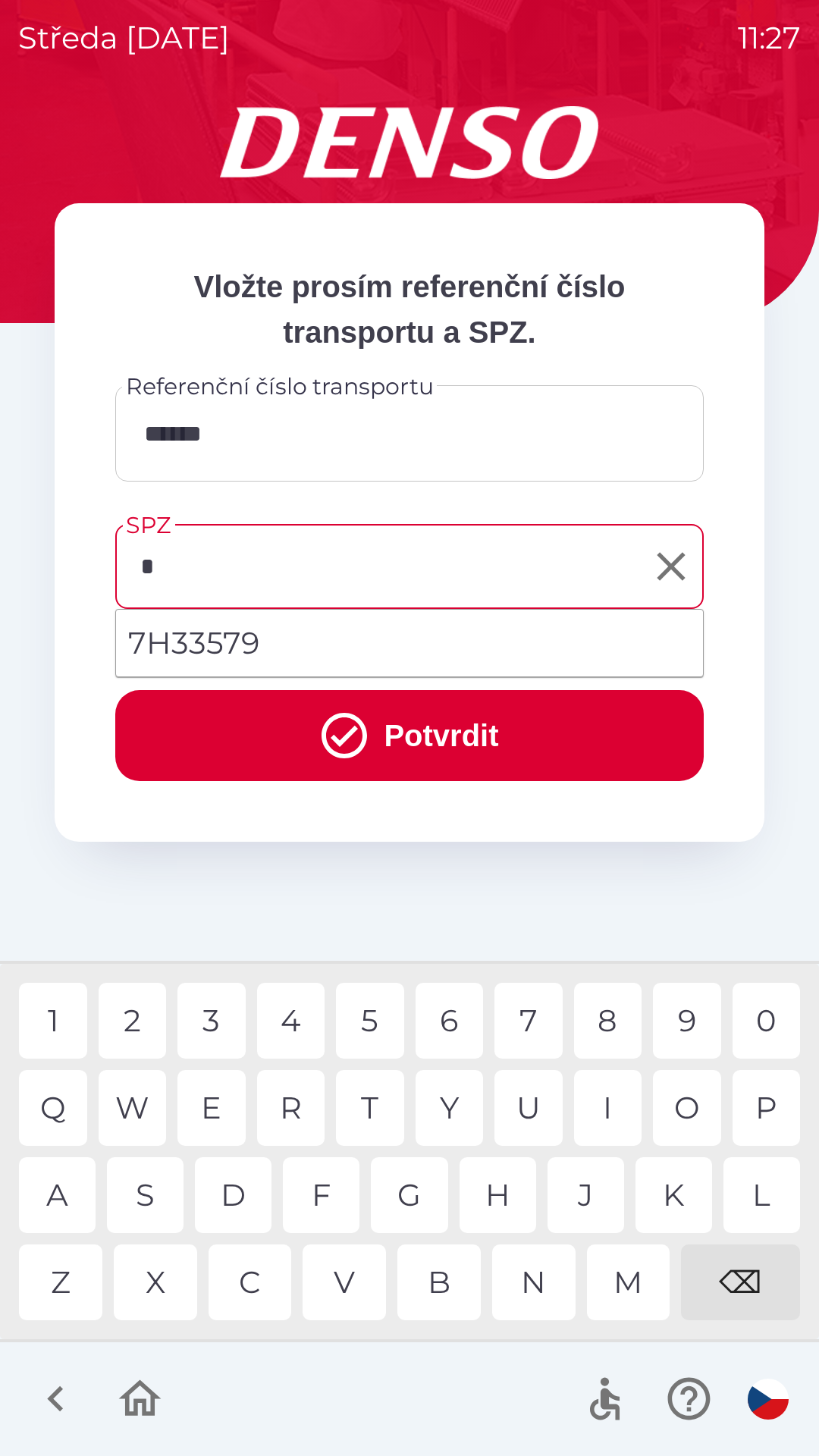
click at [520, 1026] on div "7" at bounding box center [528, 1020] width 68 height 76
click at [56, 1192] on div "A" at bounding box center [58, 1194] width 77 height 76
click at [59, 1286] on div "Z" at bounding box center [61, 1282] width 84 height 76
click at [127, 1035] on div "2" at bounding box center [132, 1020] width 68 height 76
click at [54, 1018] on div "1" at bounding box center [53, 1020] width 68 height 76
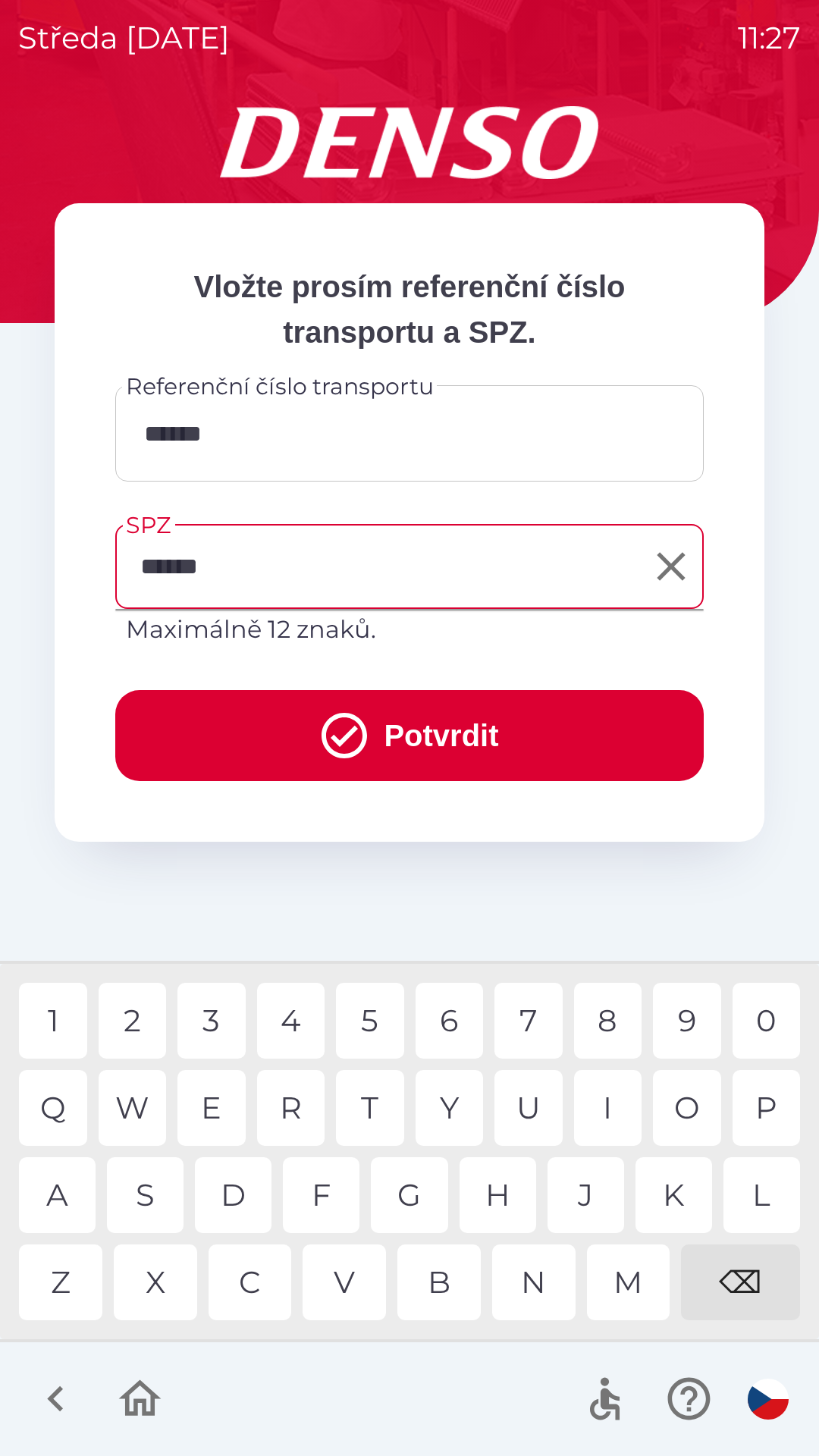
type input "*******"
click at [434, 736] on button "Potvrdit" at bounding box center [409, 735] width 588 height 91
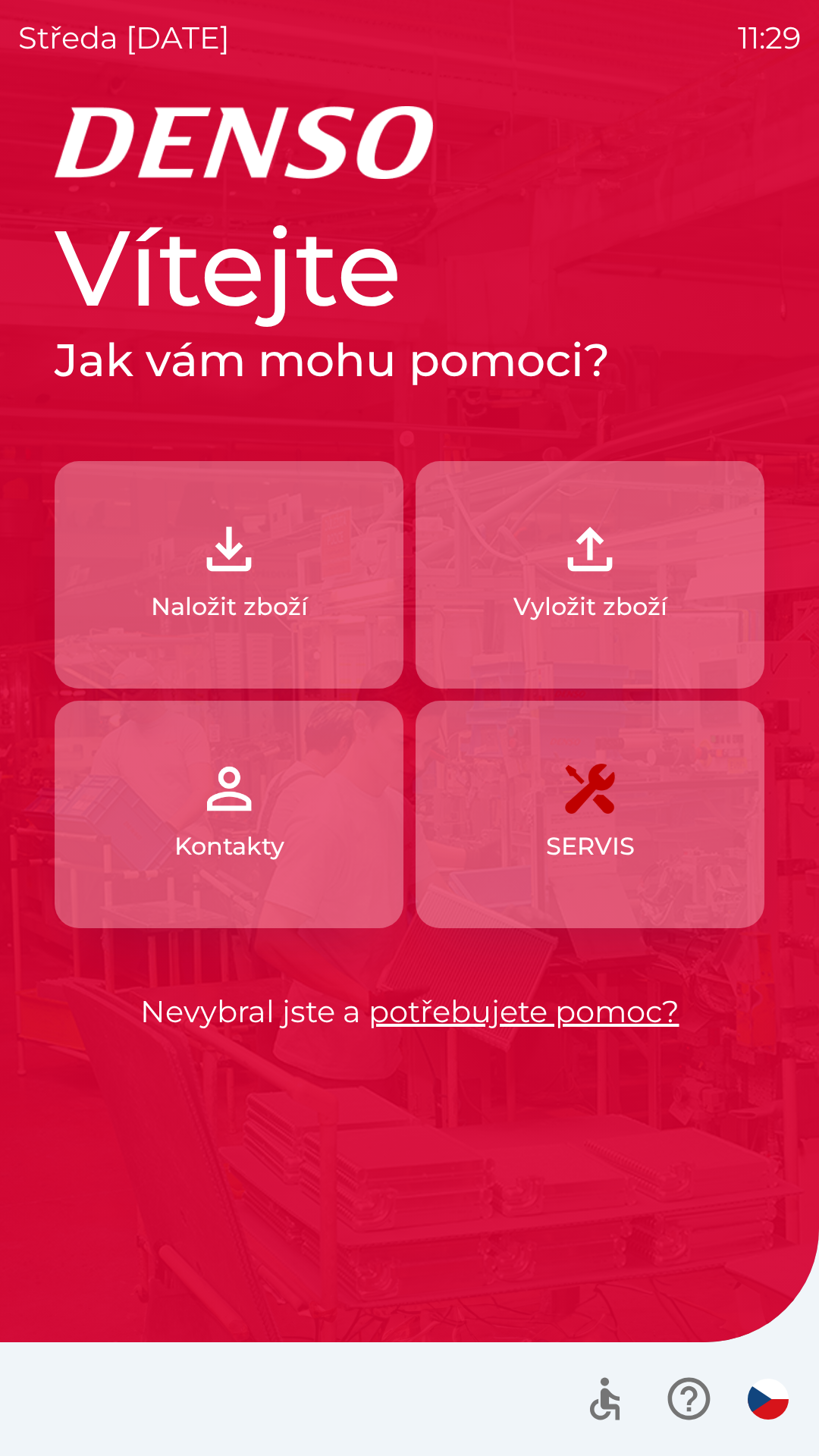
click at [627, 583] on button "Vyložit zboží" at bounding box center [590, 575] width 348 height 227
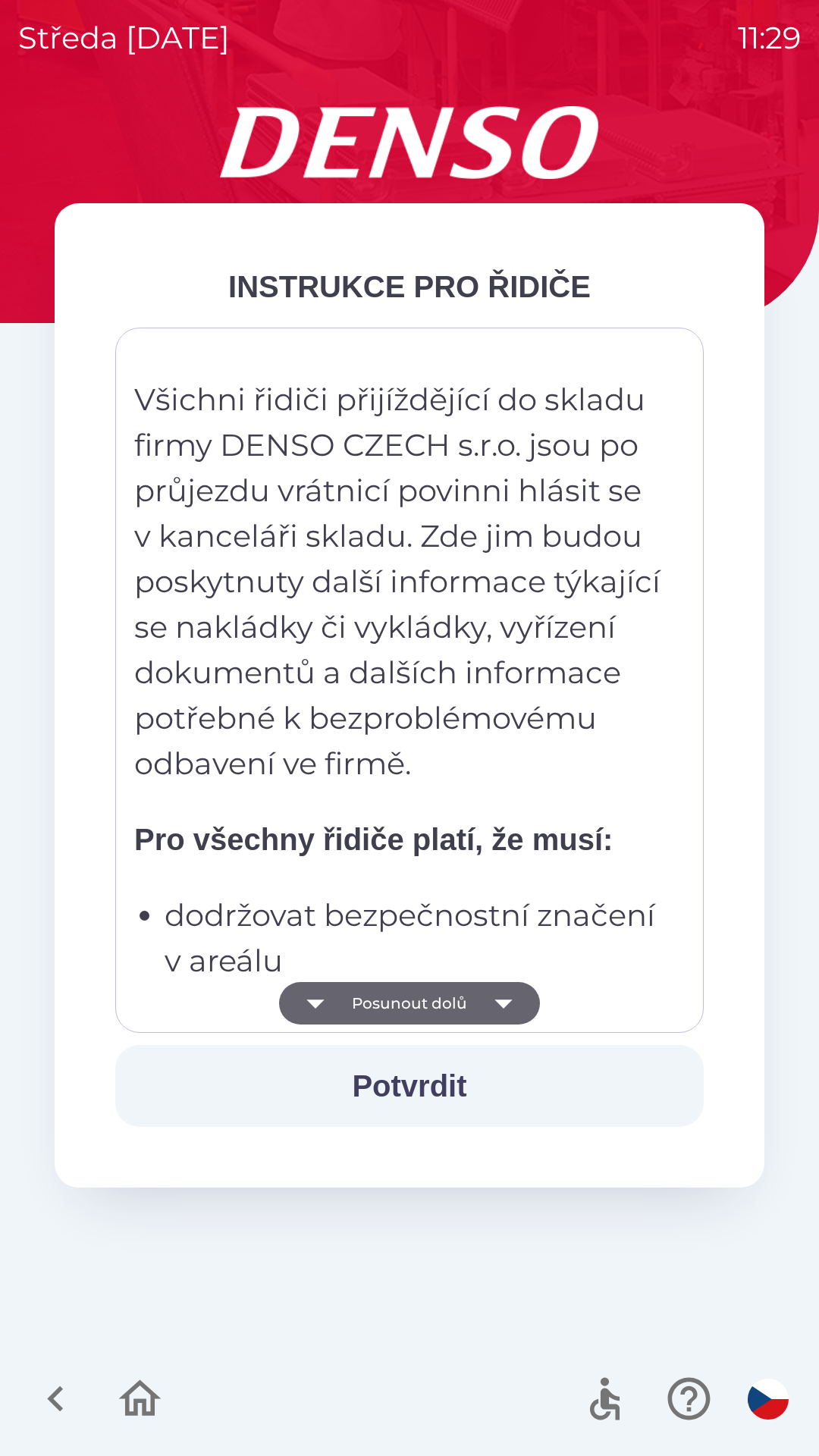
click at [426, 1079] on button "Potvrdit" at bounding box center [409, 1086] width 588 height 82
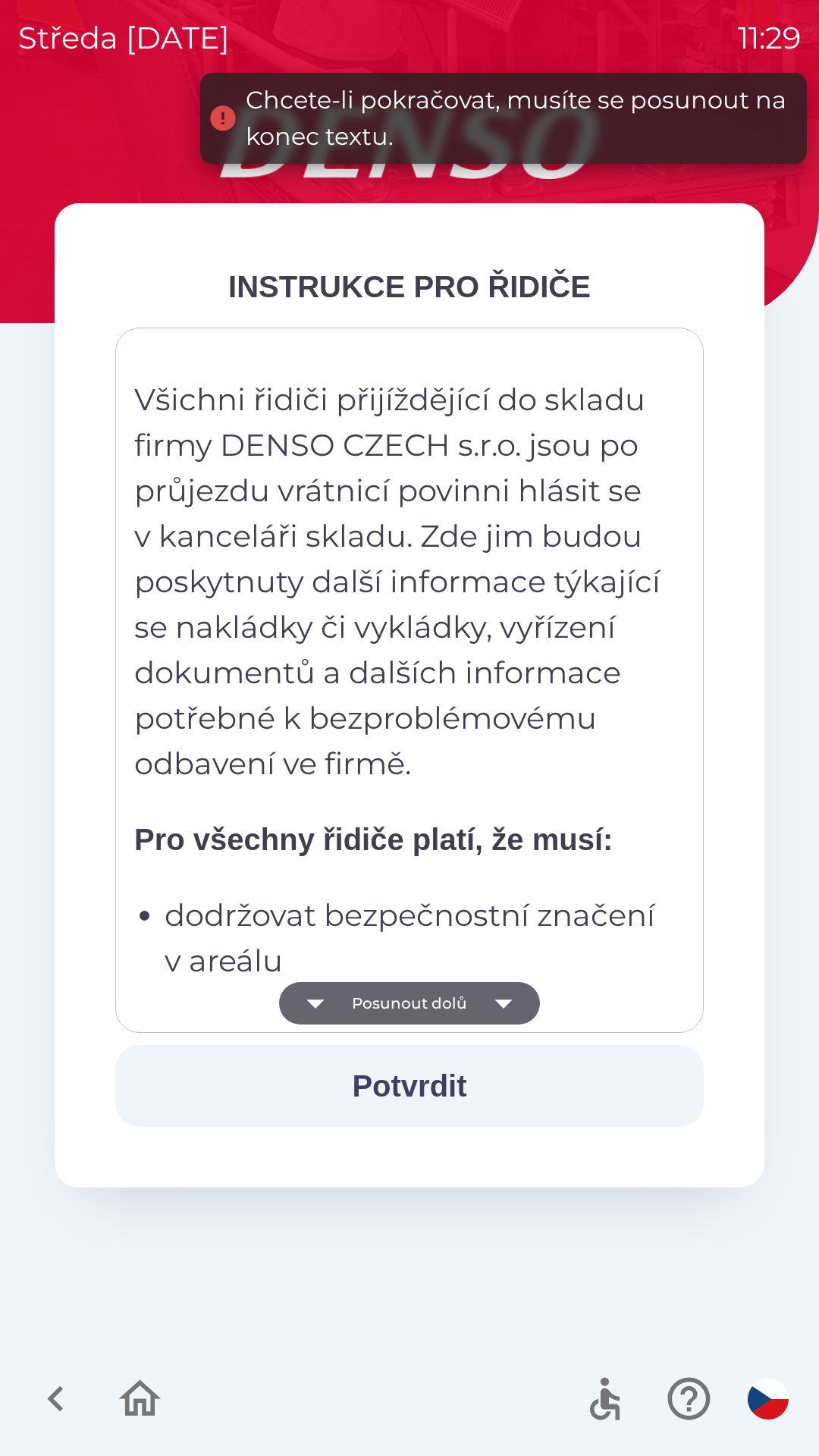
click at [499, 1005] on icon "button" at bounding box center [503, 1003] width 42 height 42
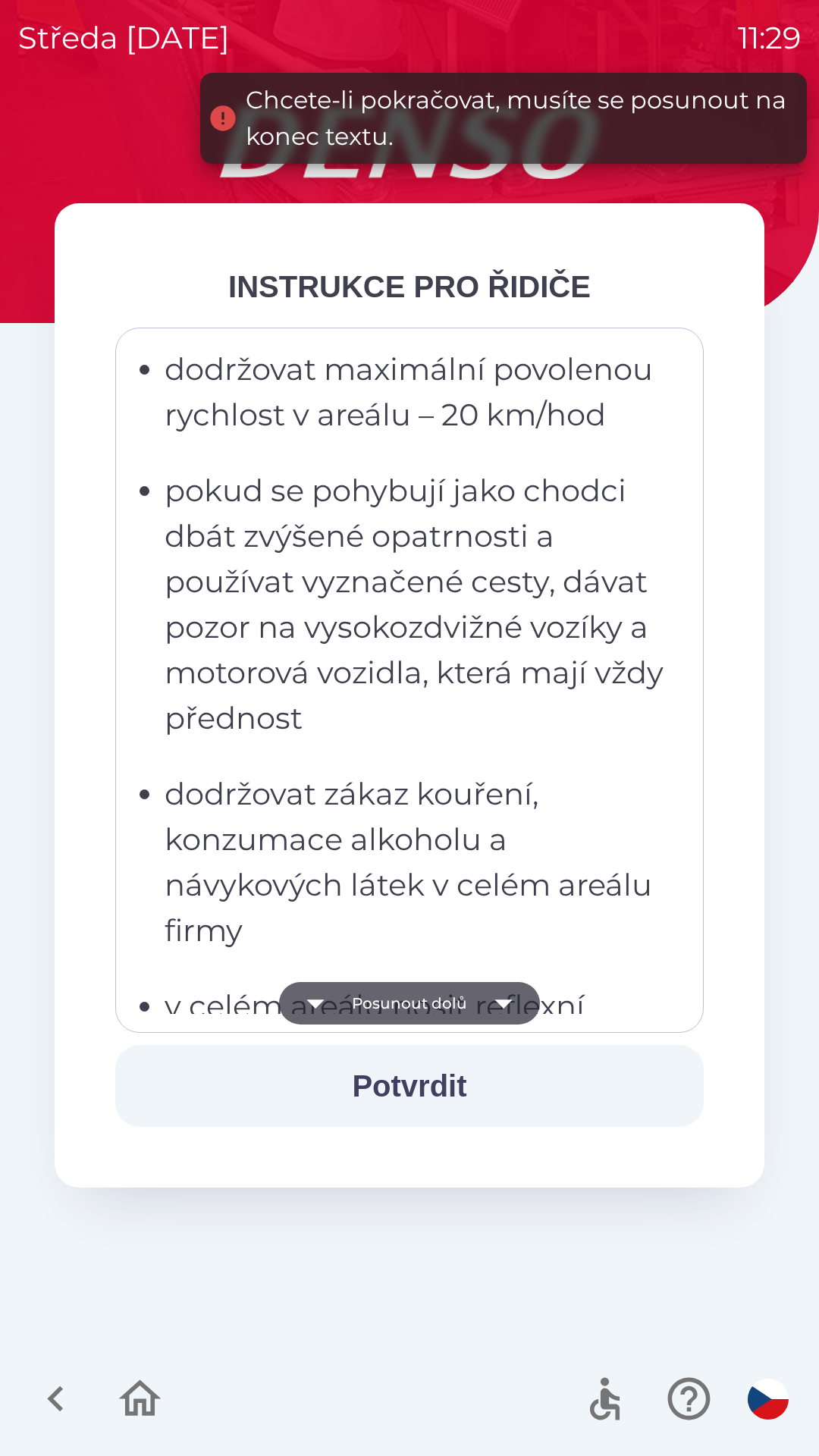
click at [492, 1006] on icon "button" at bounding box center [503, 1003] width 42 height 42
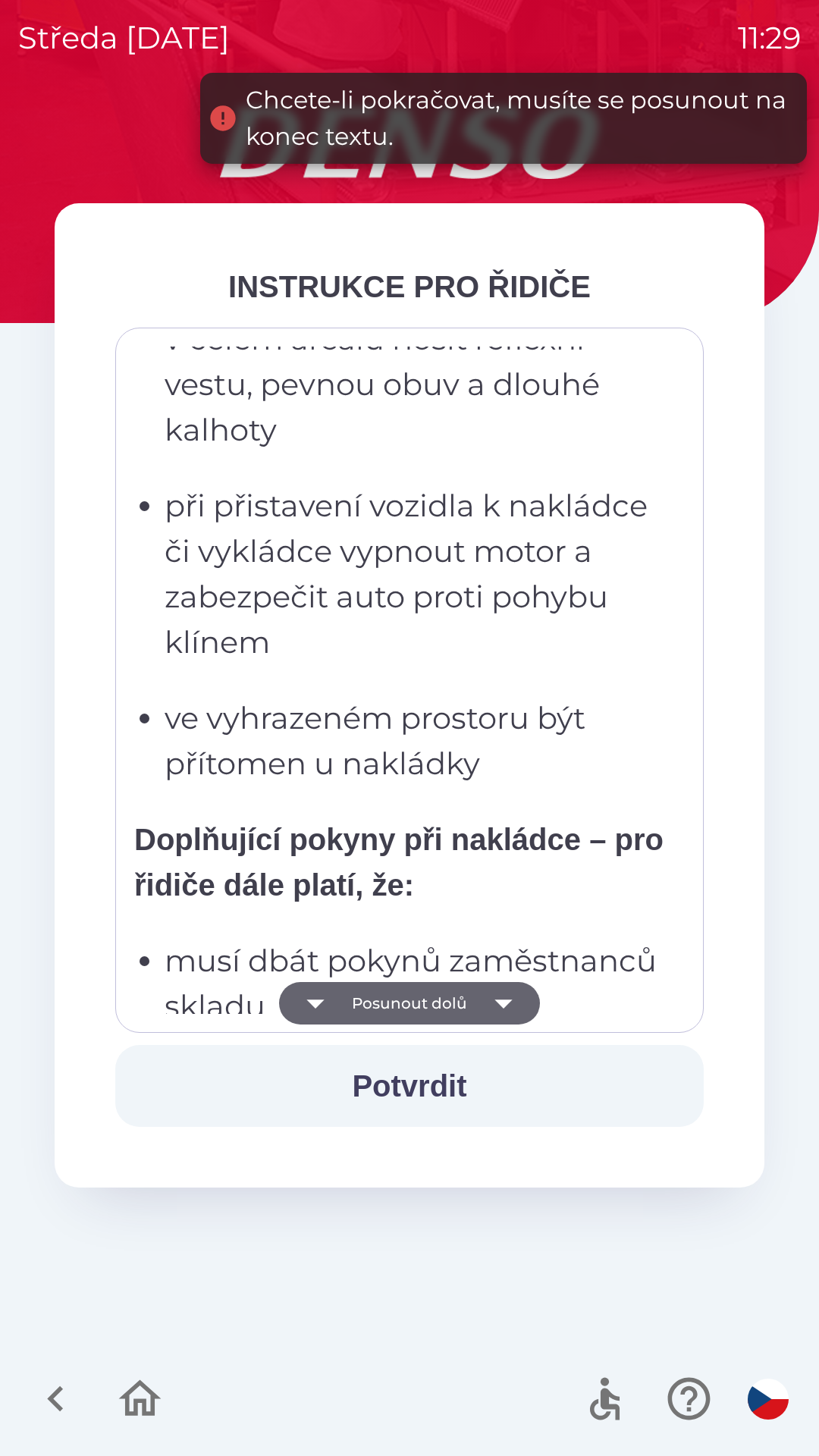
click at [494, 1002] on icon "button" at bounding box center [503, 1003] width 42 height 42
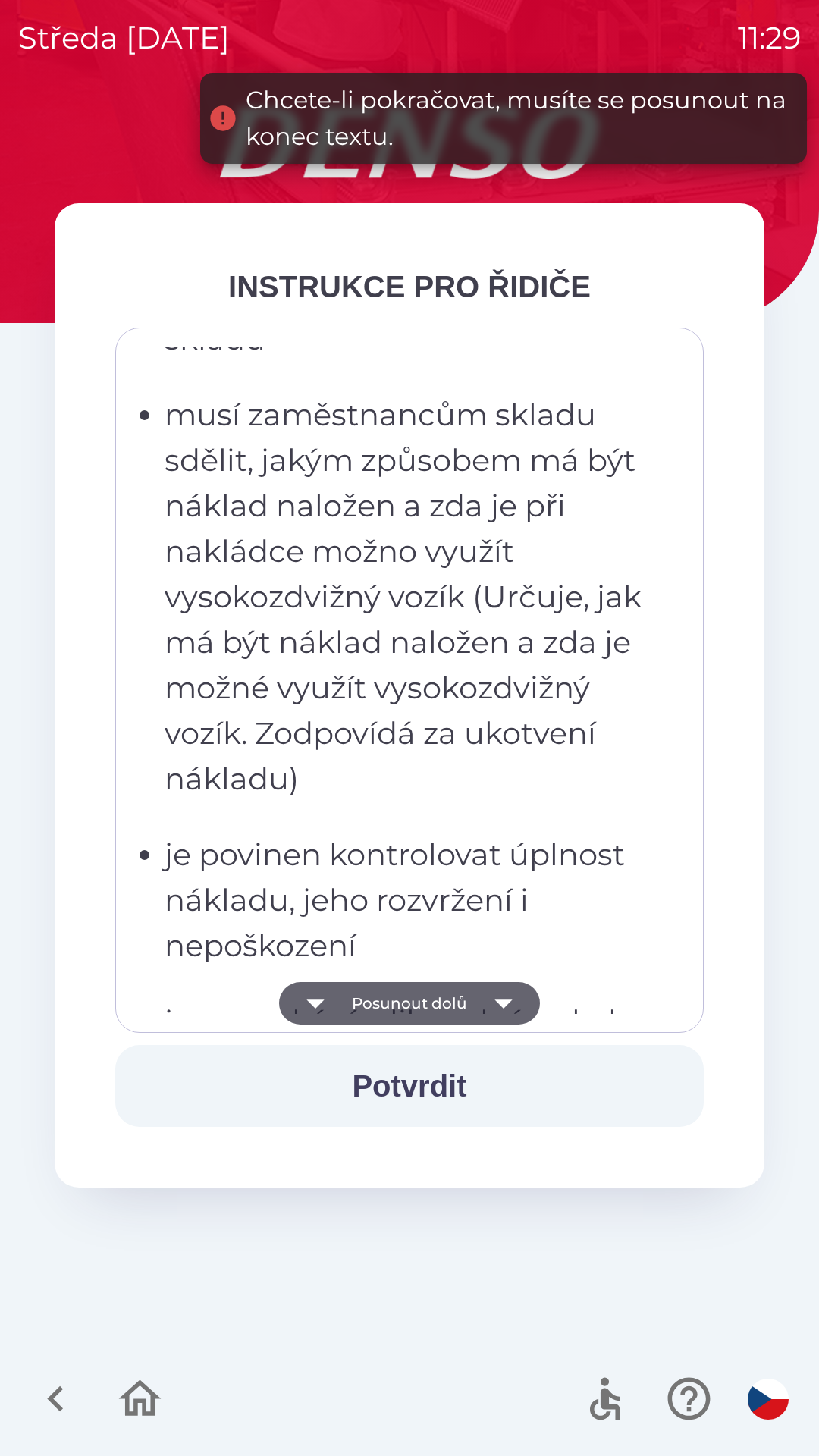
click at [491, 997] on icon "button" at bounding box center [503, 1003] width 42 height 42
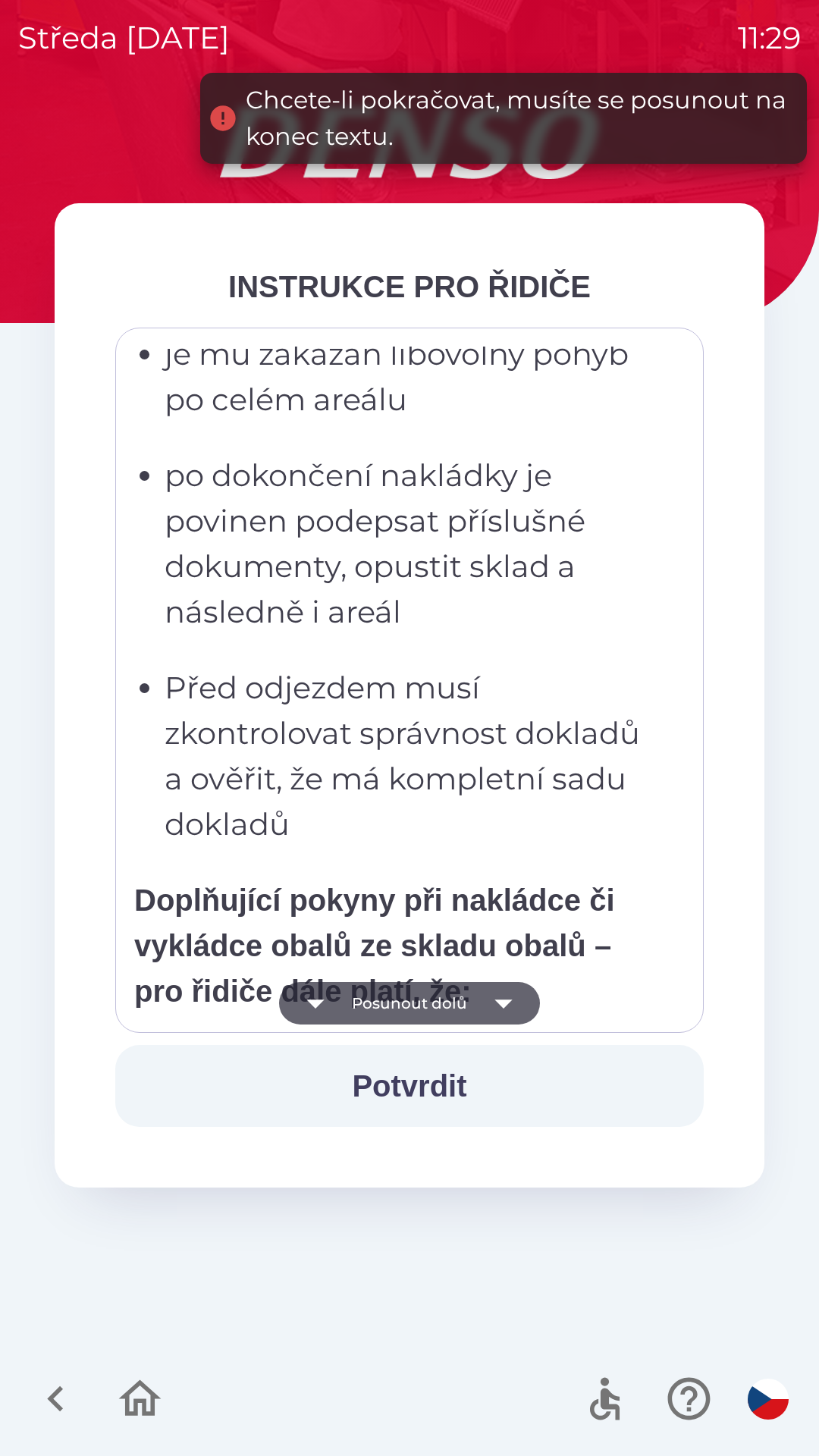
click at [495, 1001] on icon "button" at bounding box center [503, 1003] width 42 height 42
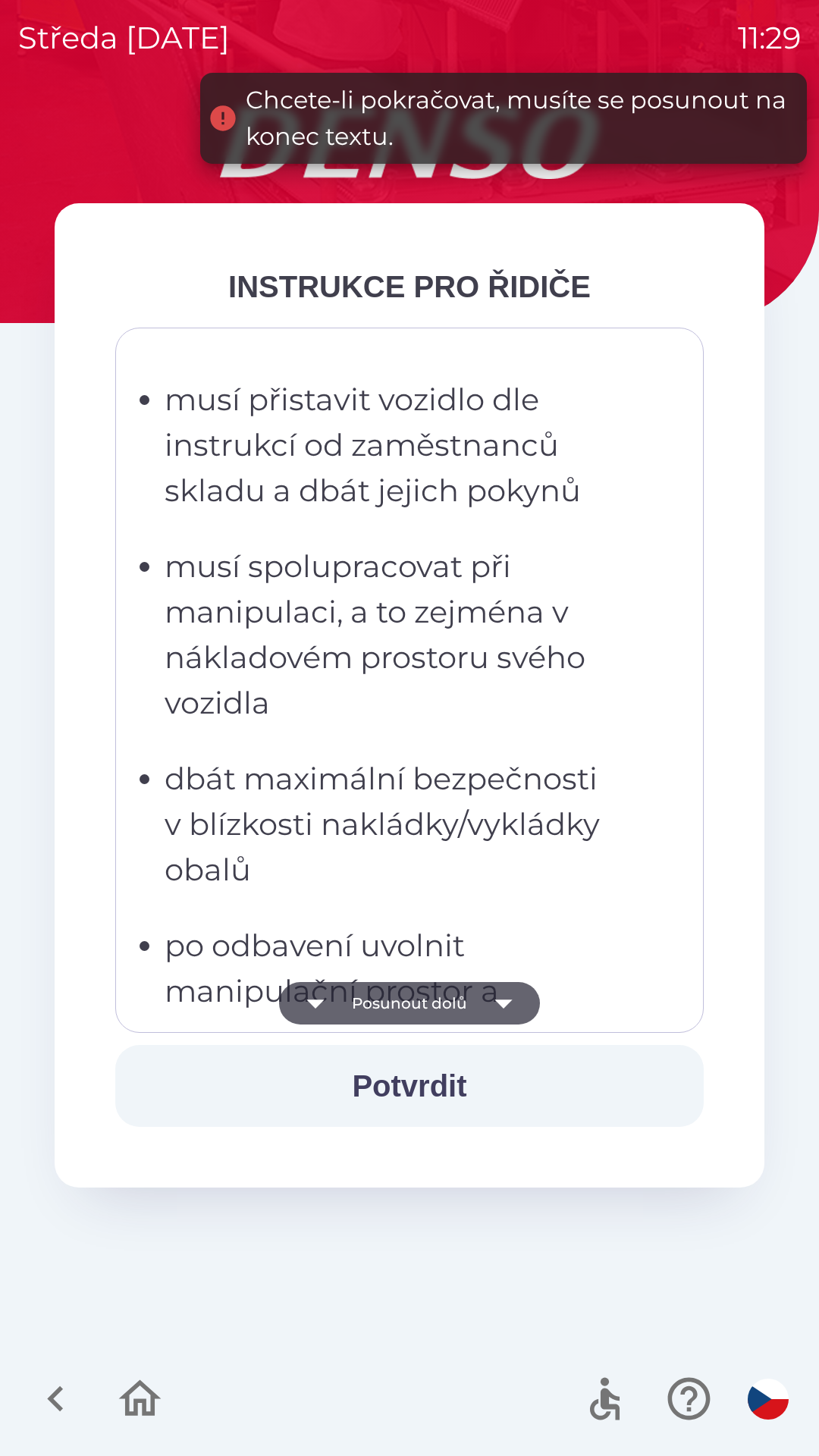
click at [496, 1001] on icon "button" at bounding box center [503, 1004] width 17 height 9
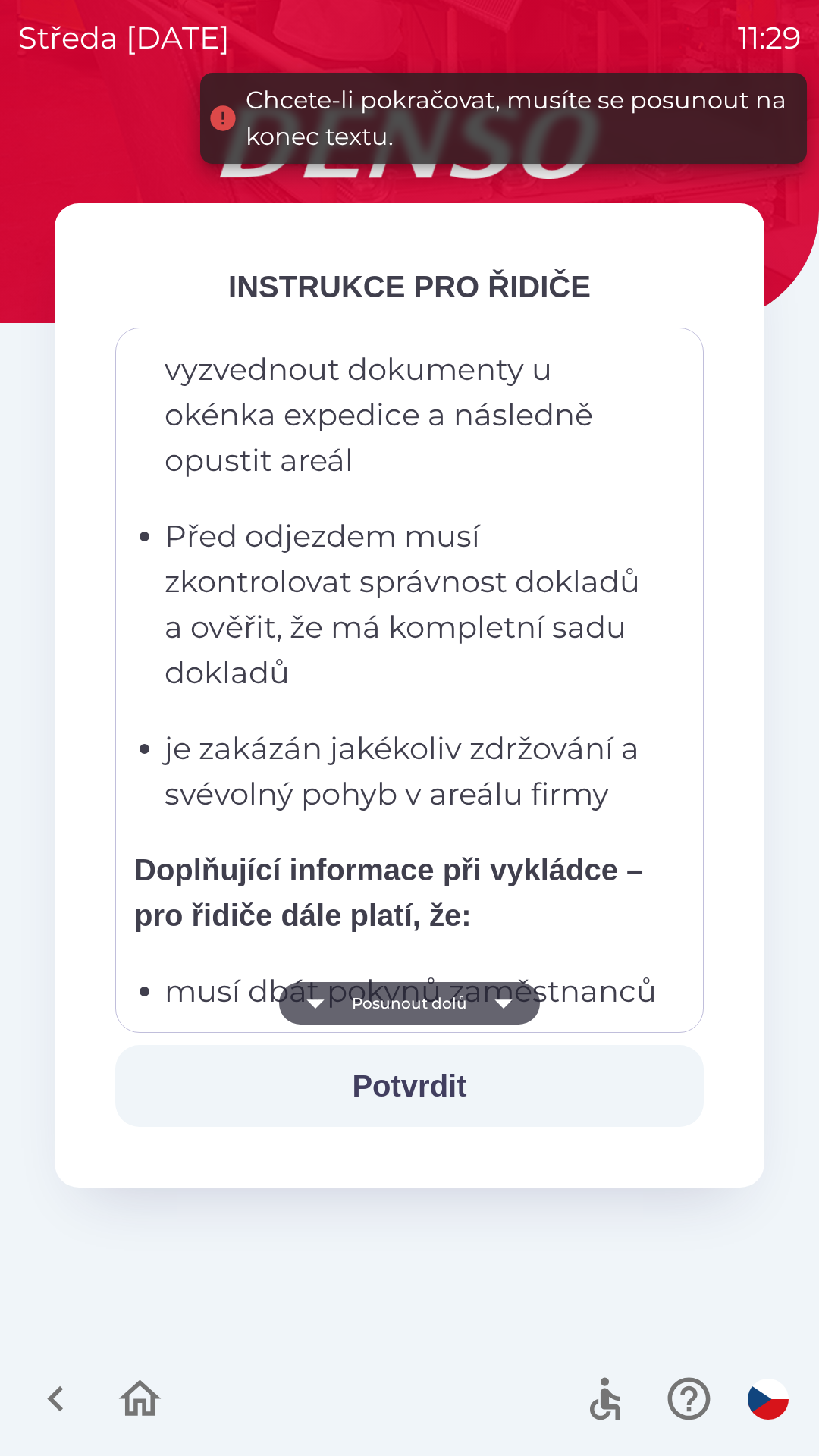
click at [493, 1003] on icon "button" at bounding box center [503, 1003] width 42 height 42
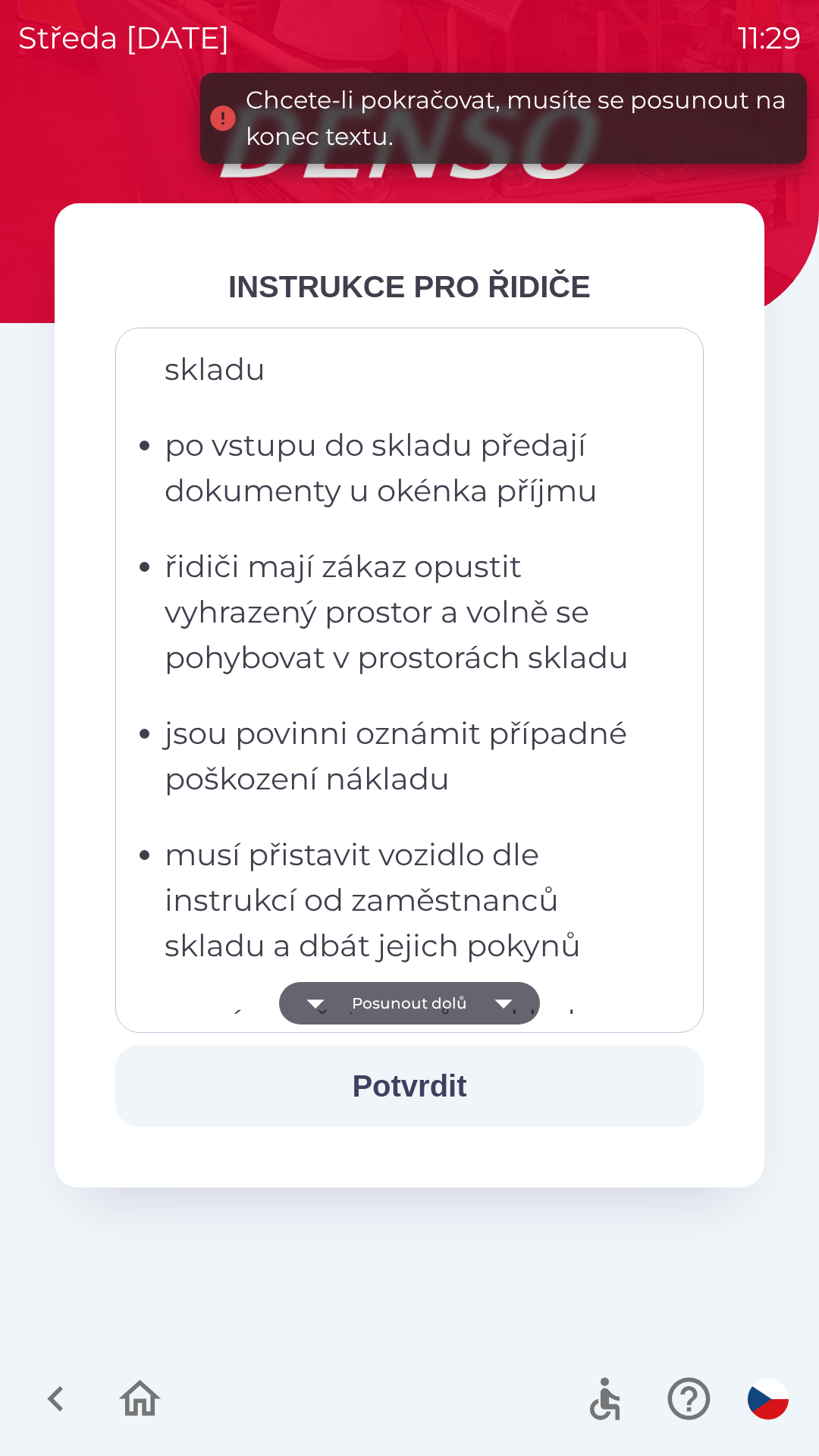
click at [491, 1005] on icon "button" at bounding box center [503, 1003] width 42 height 42
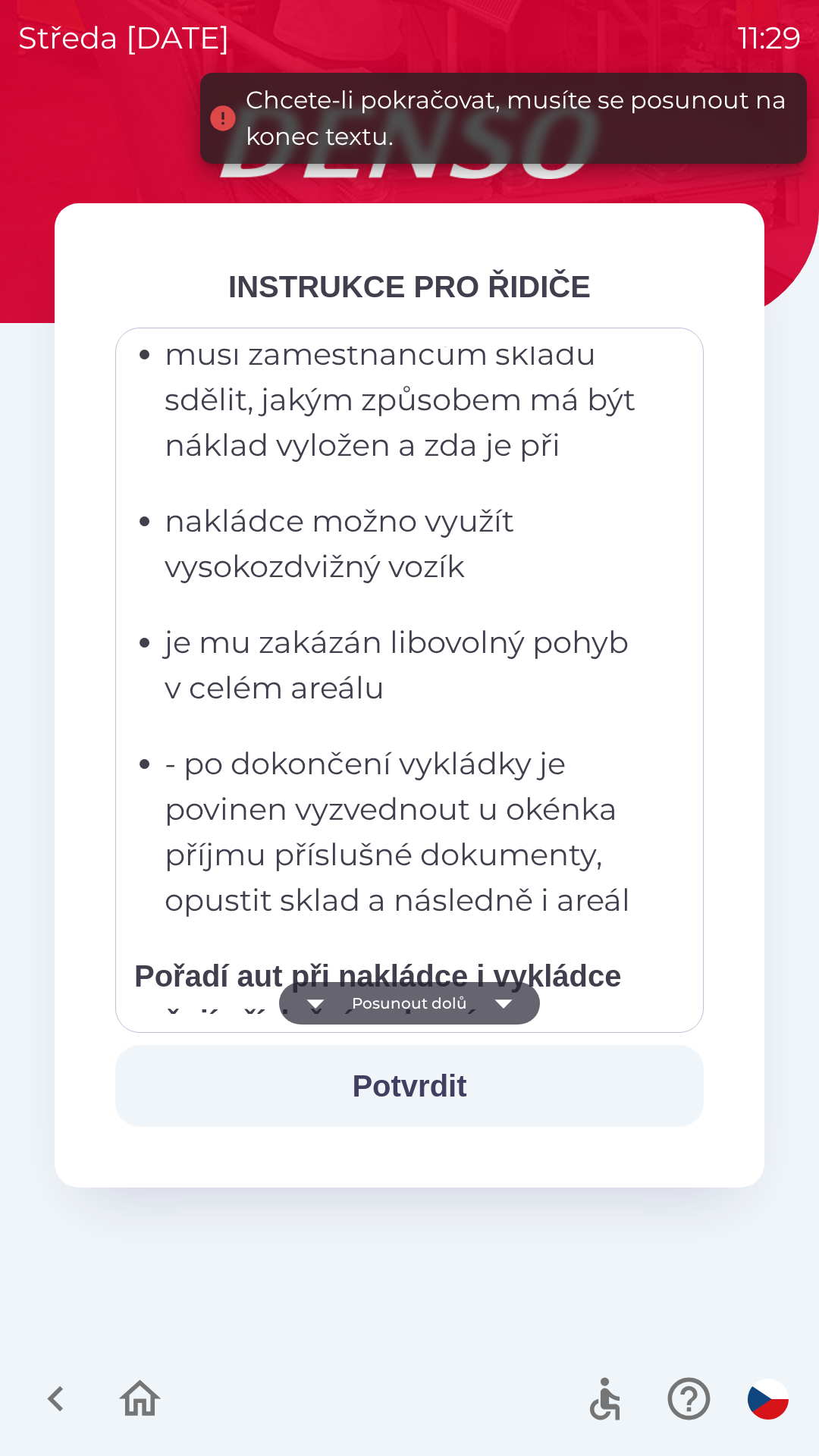
click at [496, 1003] on icon "button" at bounding box center [503, 1003] width 42 height 42
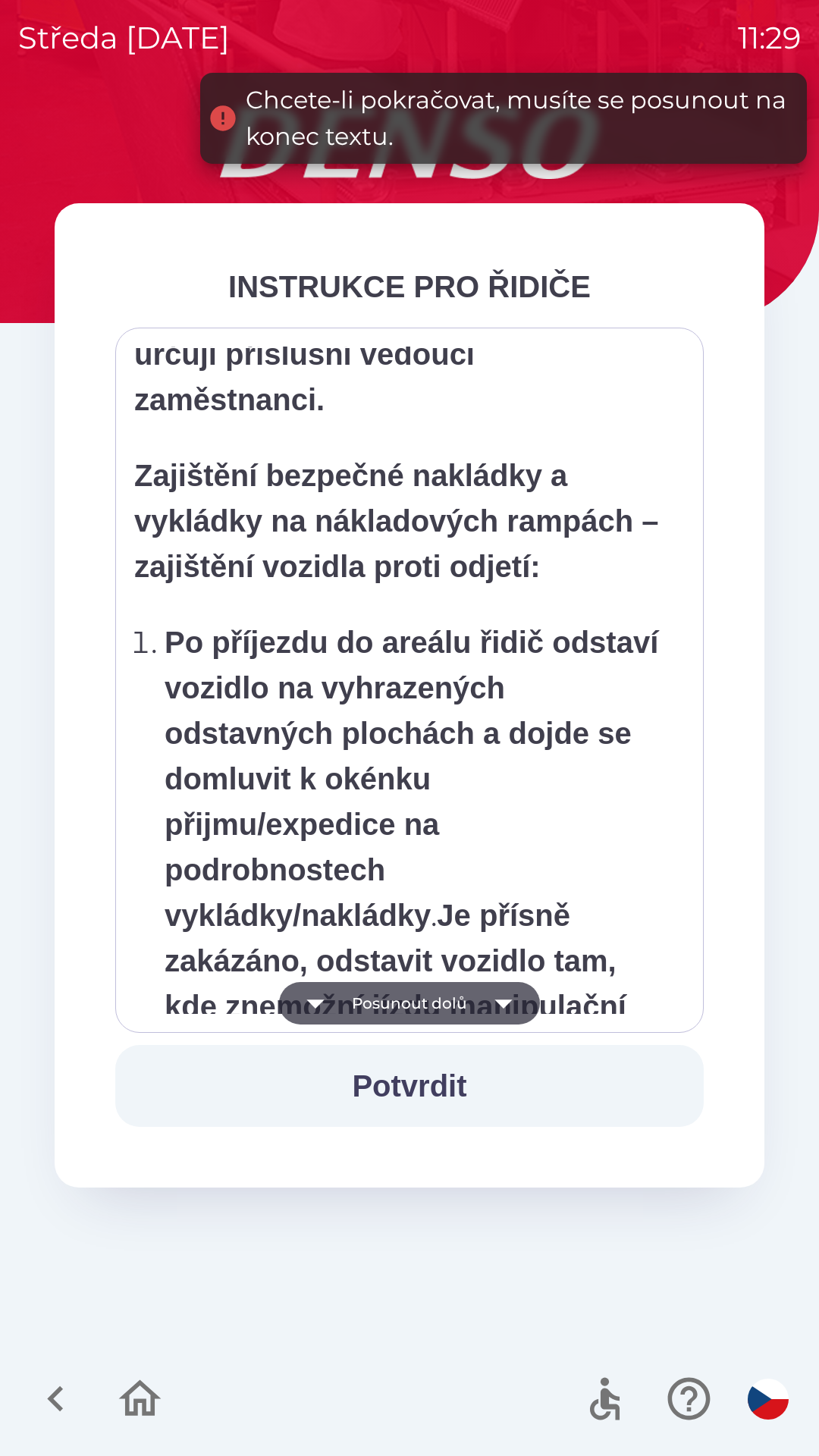
click at [492, 1001] on icon "button" at bounding box center [503, 1003] width 42 height 42
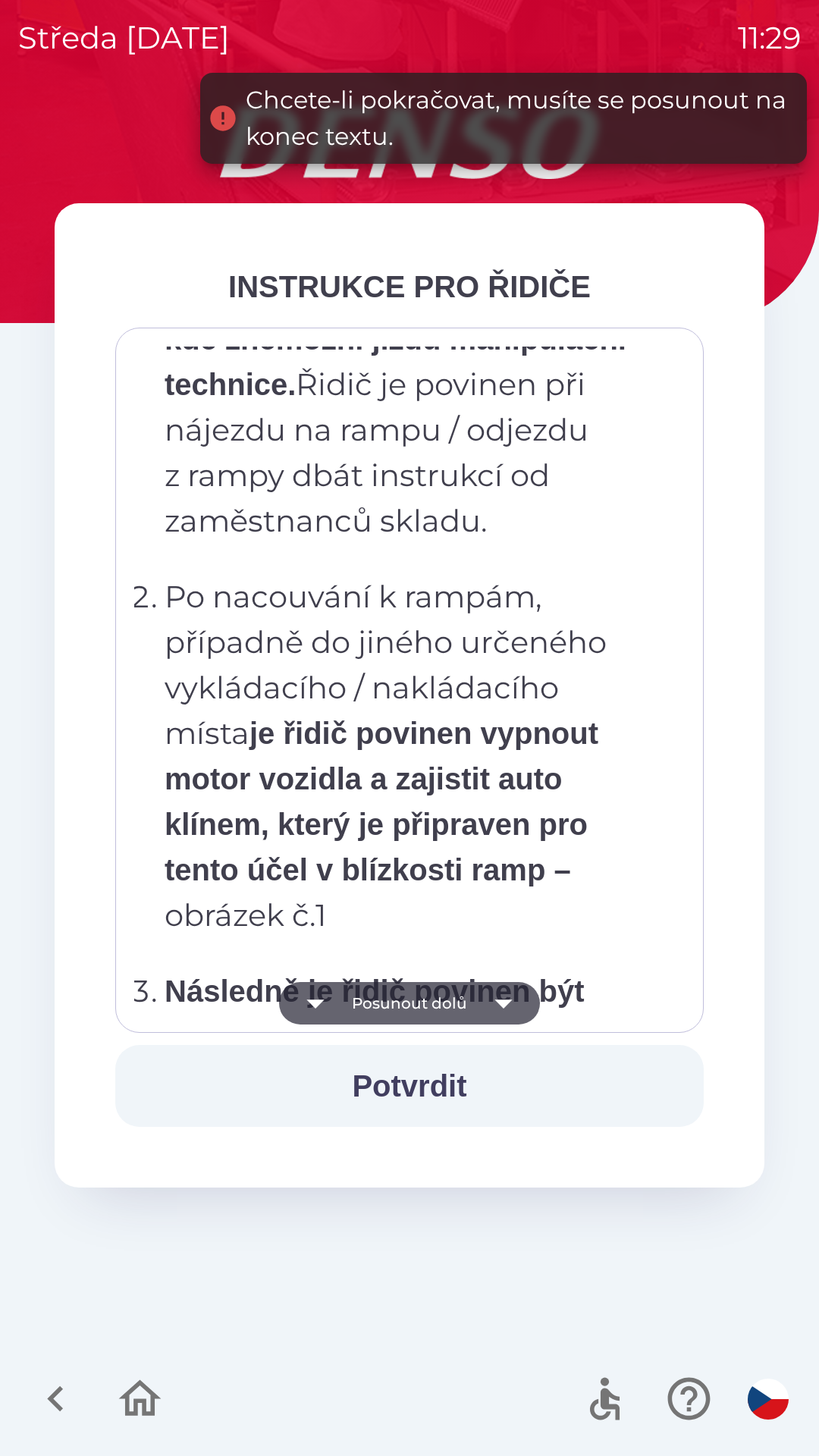
click at [497, 1000] on icon "button" at bounding box center [503, 1003] width 42 height 42
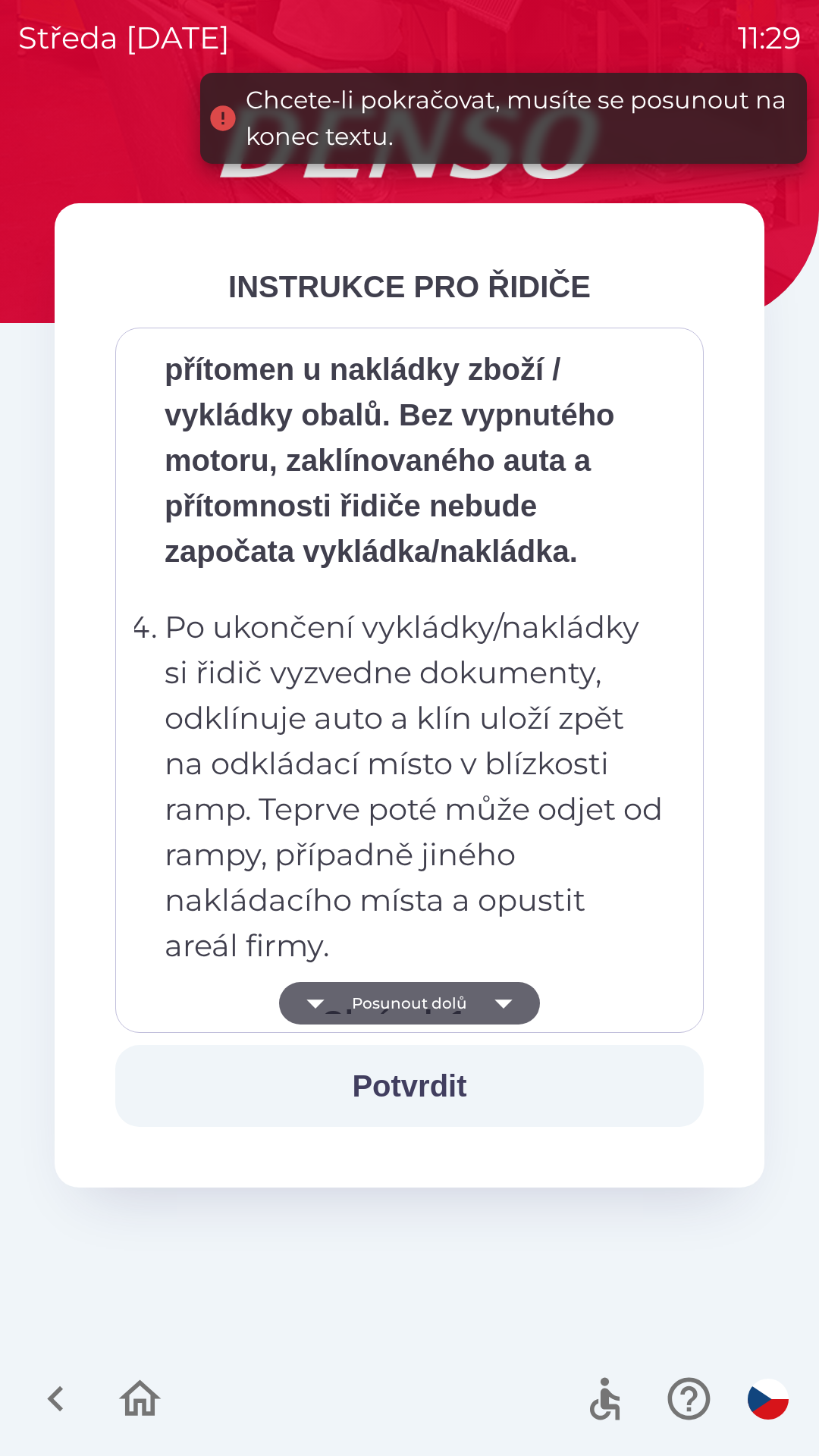
click at [500, 1005] on icon "button" at bounding box center [503, 1004] width 17 height 9
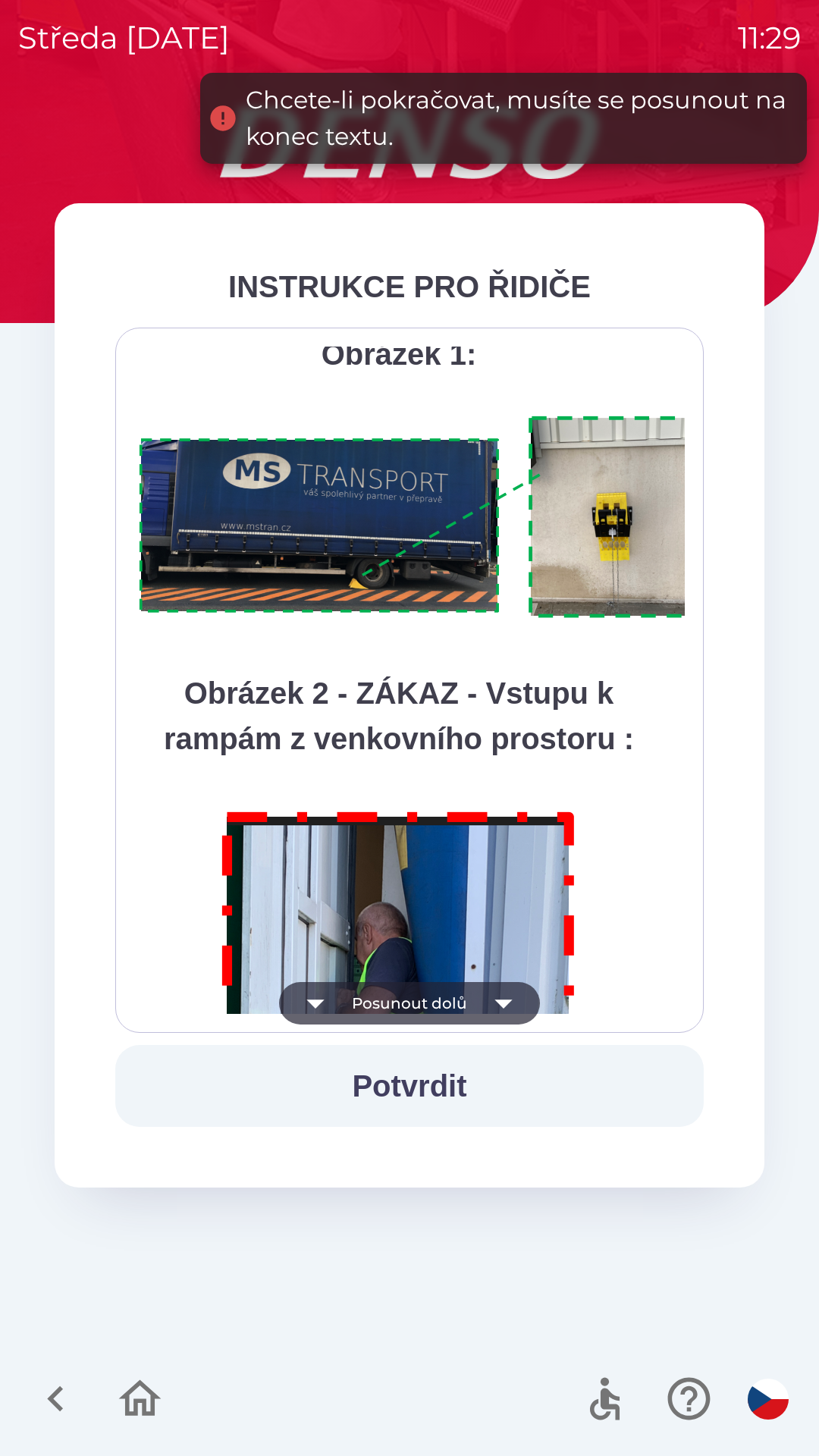
click at [500, 1009] on icon "button" at bounding box center [503, 1003] width 42 height 42
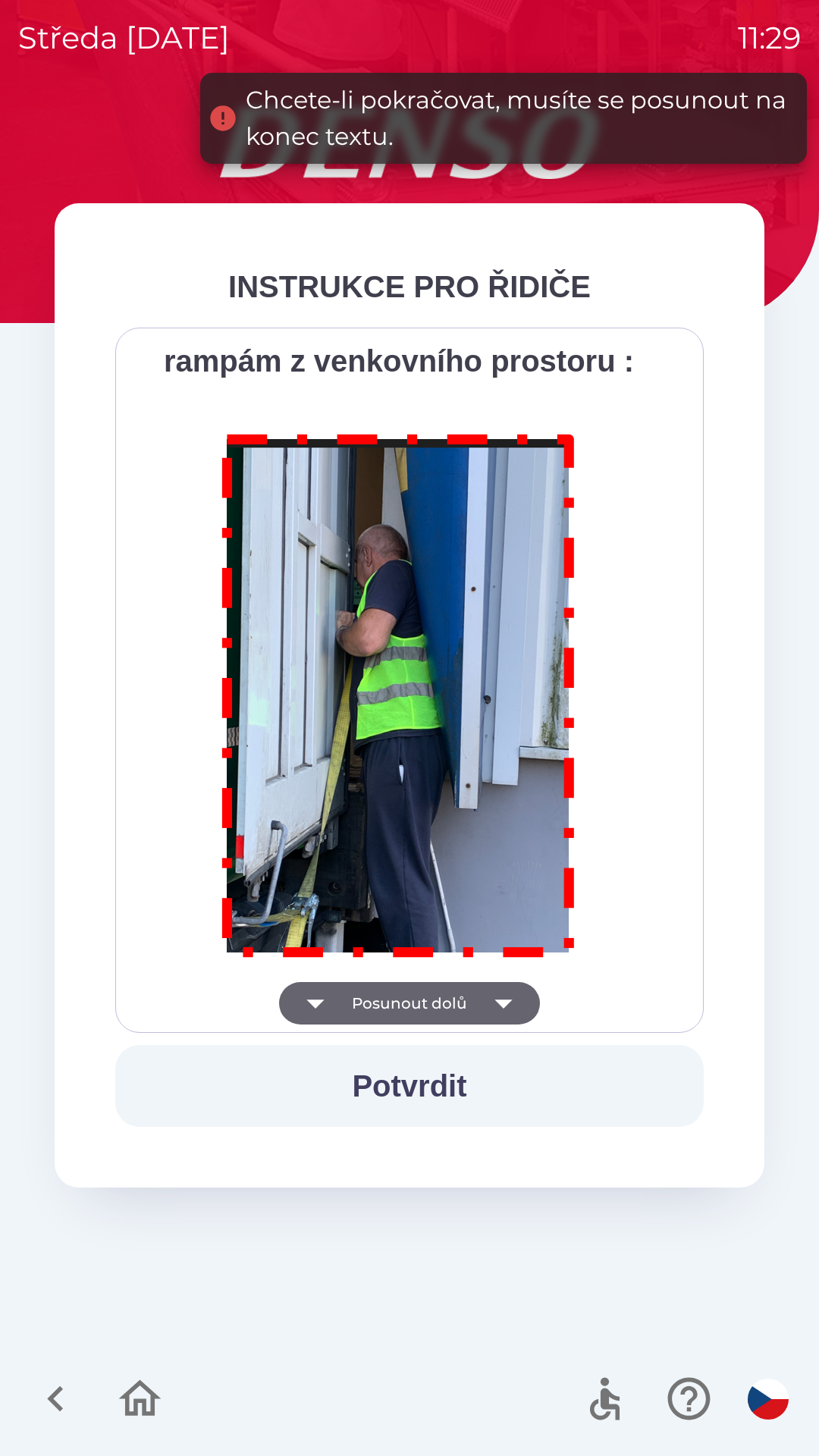
click at [498, 1007] on div "Všichni řidiči přijíždějící do skladu firmy DENSO CZECH s.r.o. jsou po průjezdu…" at bounding box center [409, 679] width 550 height 667
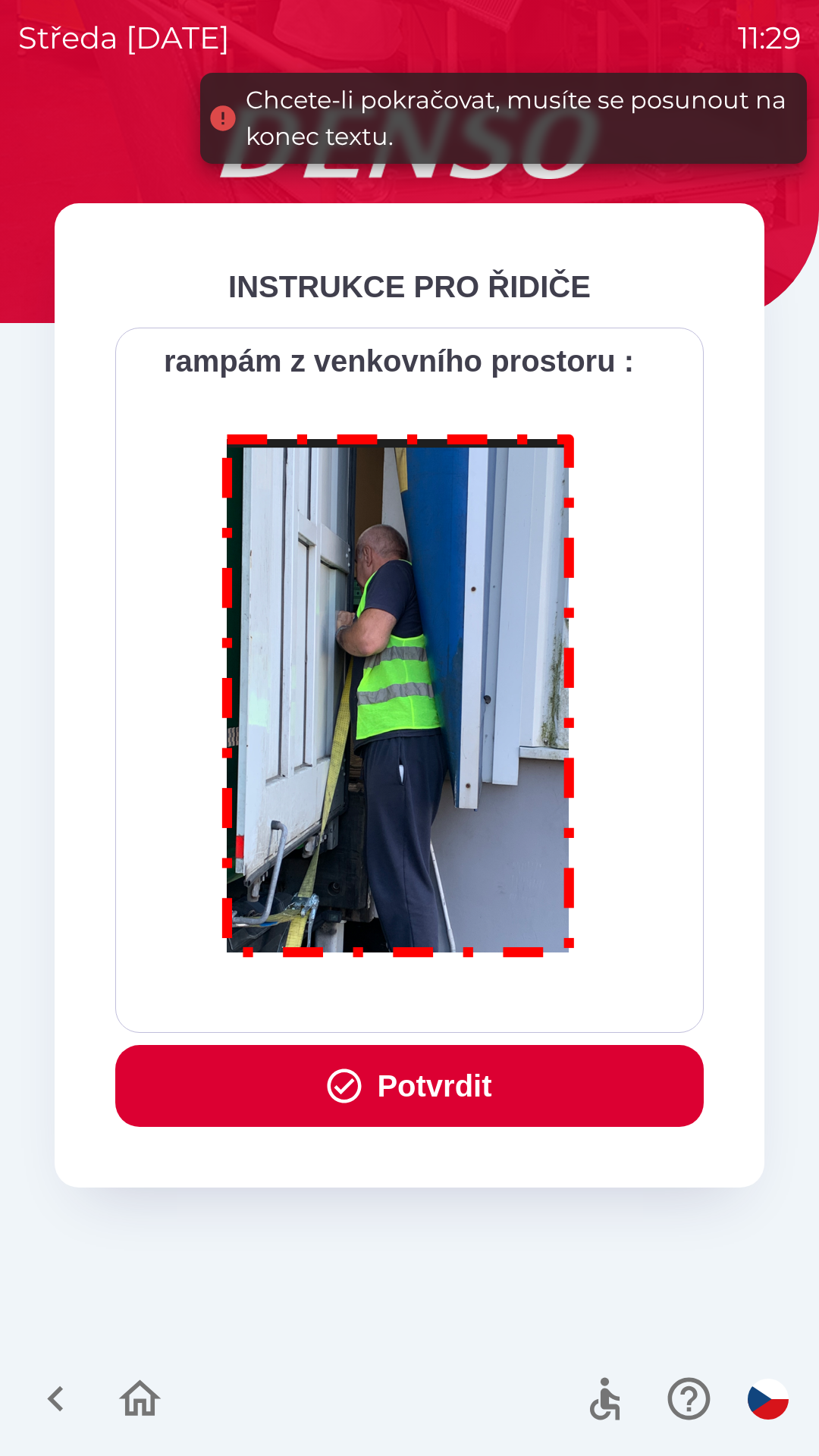
click at [497, 996] on div "Všichni řidiči přijíždějící do skladu firmy DENSO CZECH s.r.o. jsou po průjezdu…" at bounding box center [409, 679] width 550 height 667
click at [475, 1082] on button "Potvrdit" at bounding box center [409, 1086] width 588 height 82
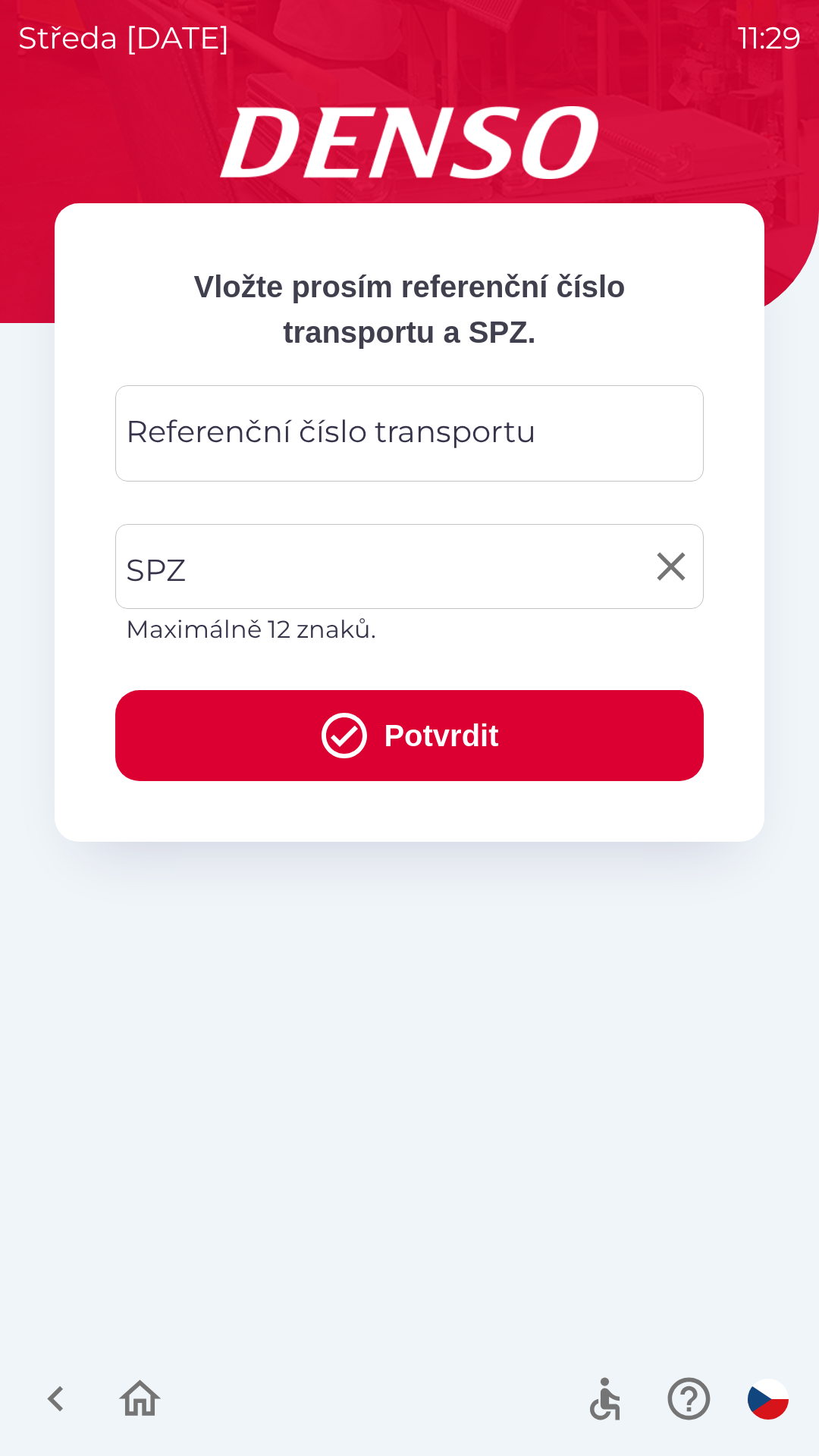
click at [235, 581] on input "SPZ" at bounding box center [398, 567] width 552 height 71
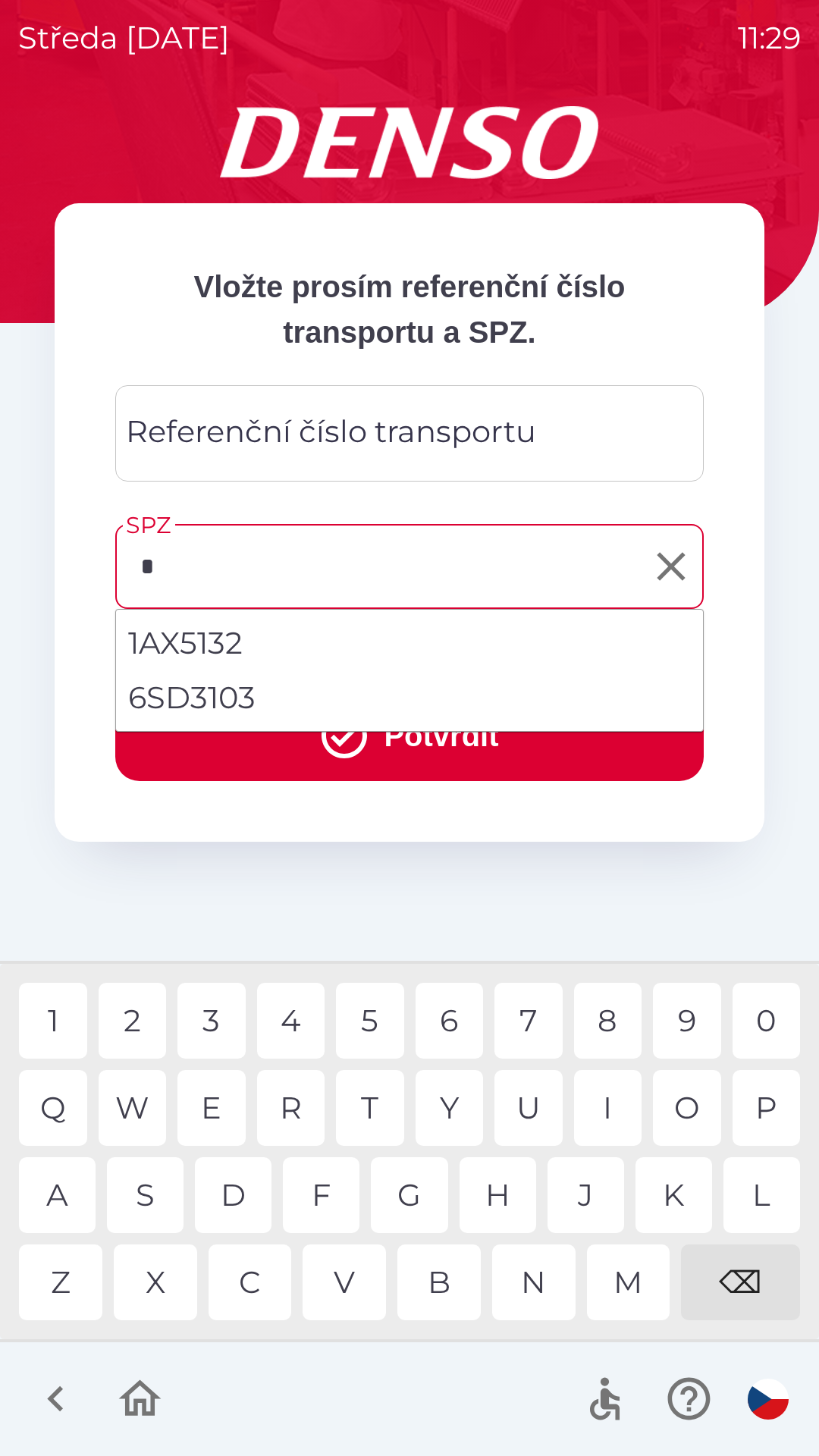
click at [61, 1004] on div "1" at bounding box center [53, 1020] width 68 height 76
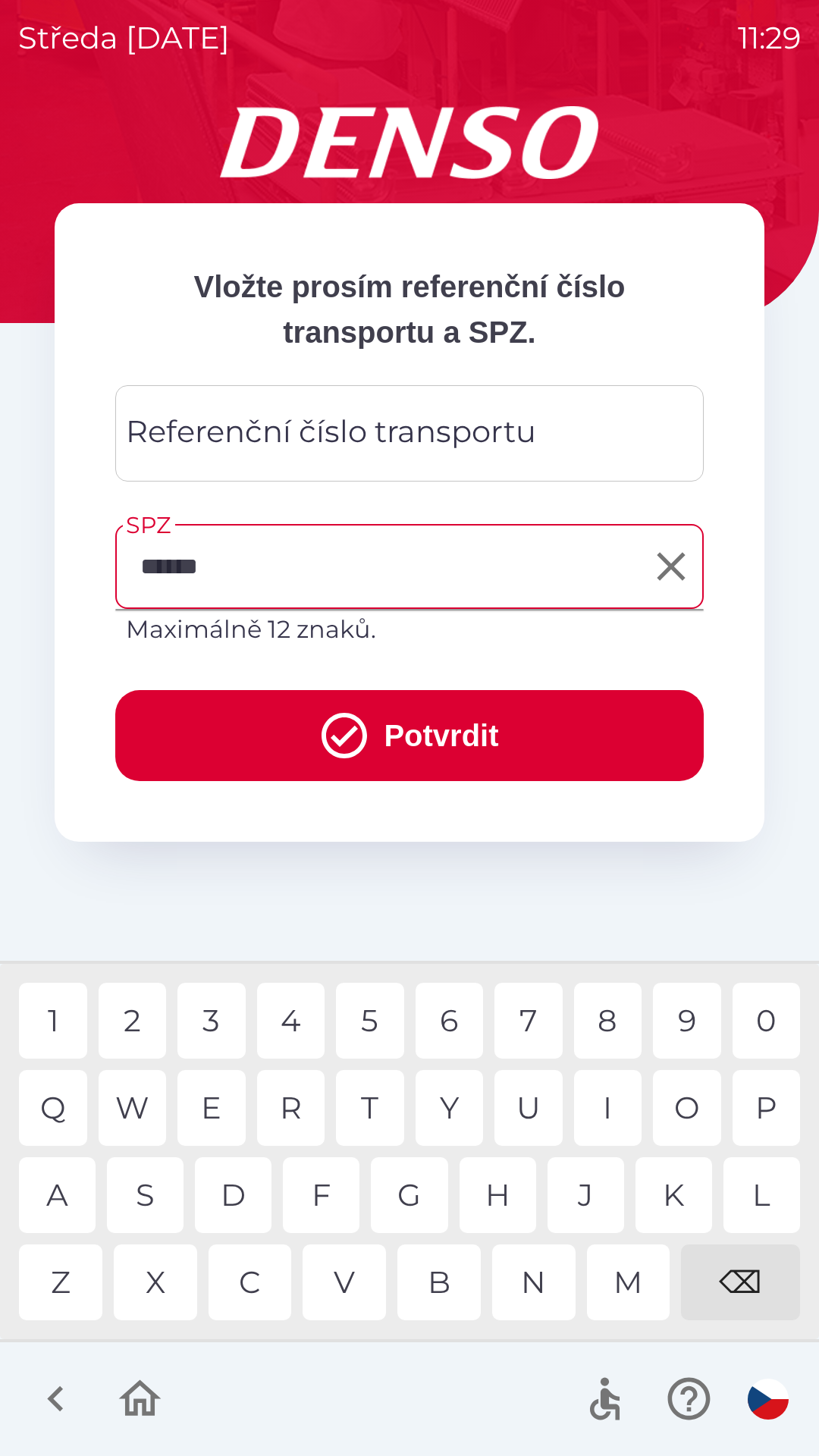
type input "*******"
click at [130, 1009] on div "2" at bounding box center [132, 1020] width 68 height 76
click at [581, 421] on input "Referenční číslo transportu" at bounding box center [410, 433] width 552 height 60
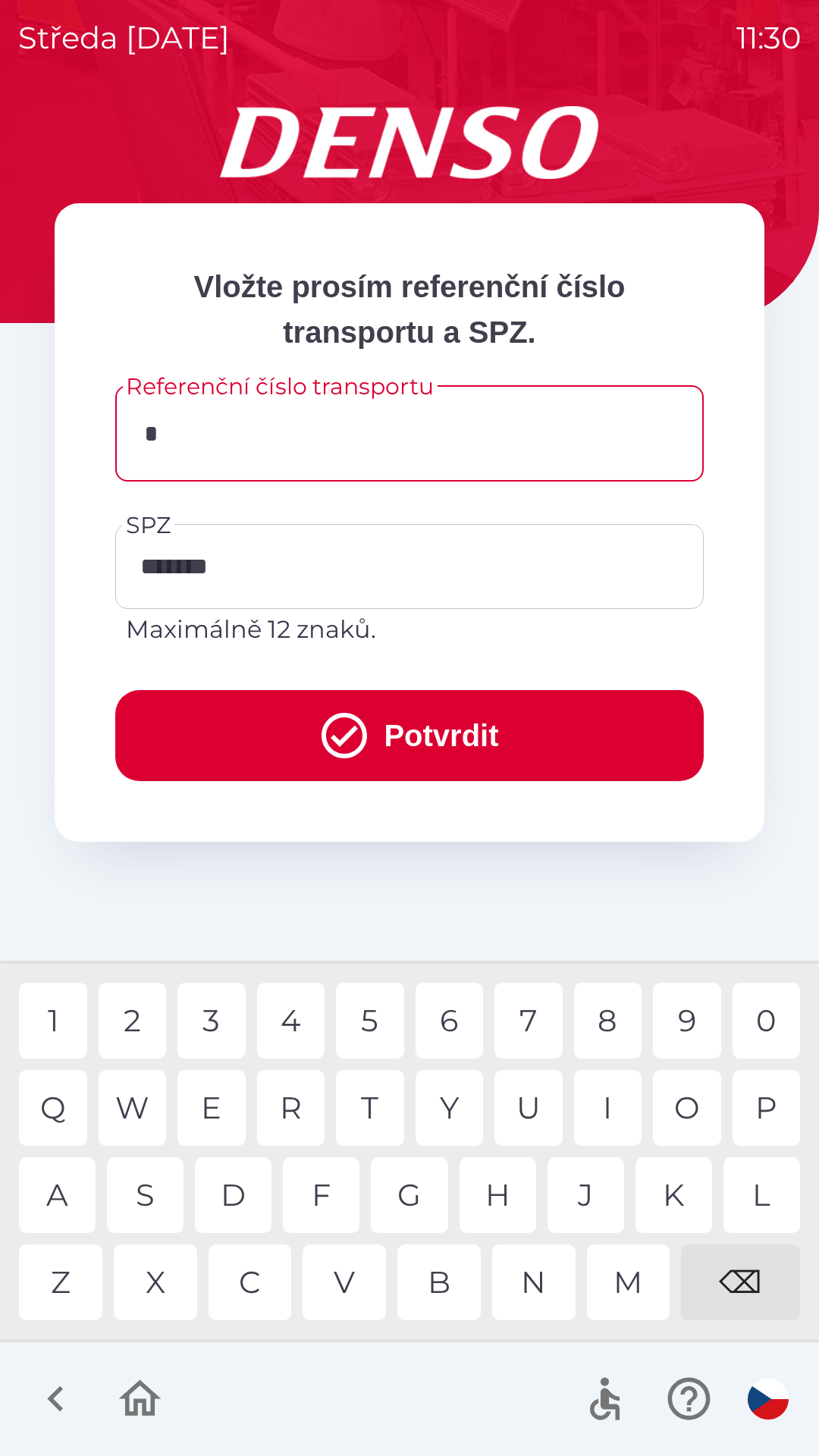
click at [58, 1181] on div "A" at bounding box center [58, 1194] width 77 height 76
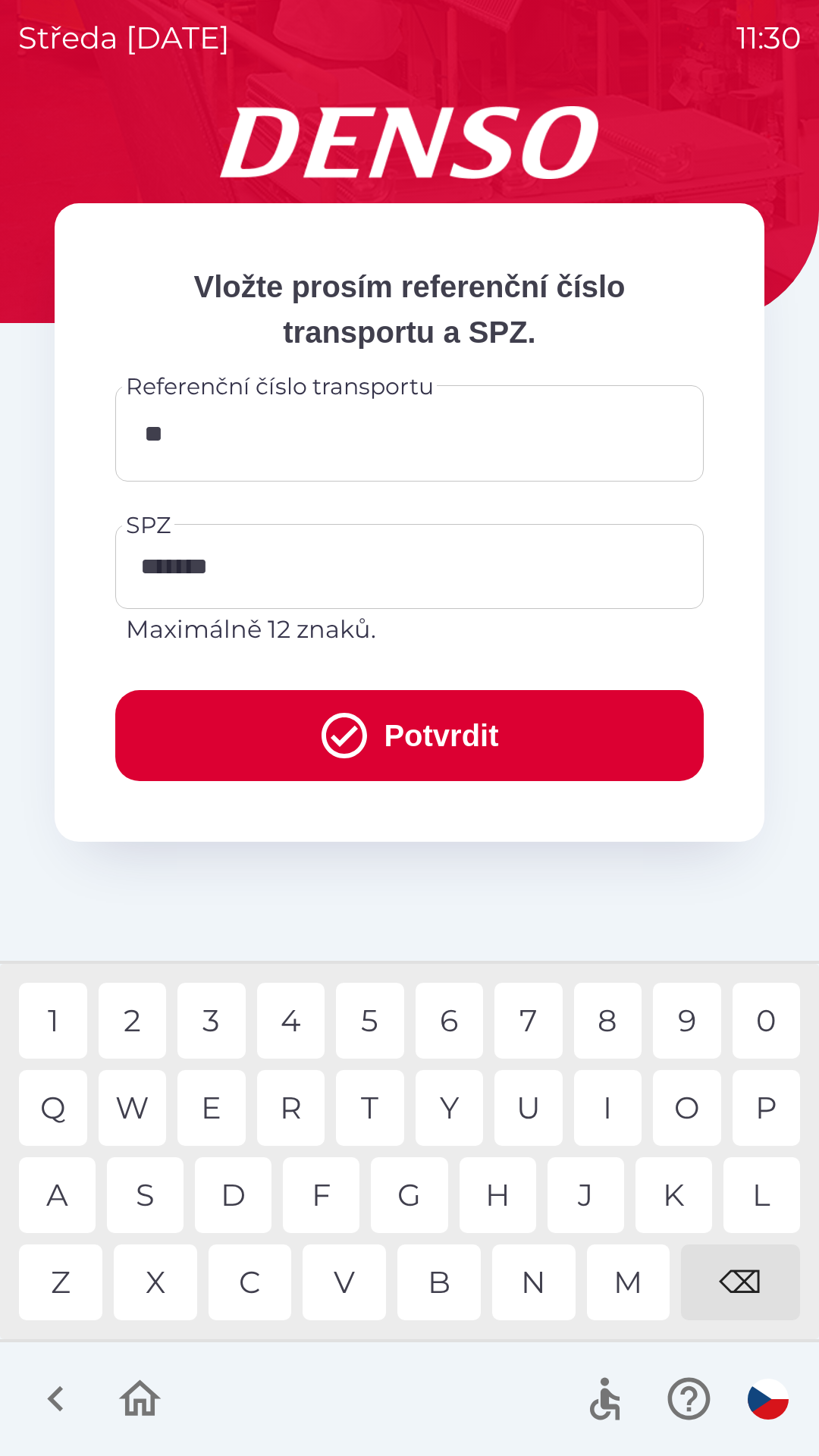
click at [593, 1102] on div "I" at bounding box center [607, 1108] width 68 height 76
click at [284, 1111] on div "R" at bounding box center [291, 1108] width 68 height 76
click at [758, 1019] on div "0" at bounding box center [766, 1020] width 68 height 76
click at [681, 1013] on div "9" at bounding box center [686, 1020] width 68 height 76
type input "********"
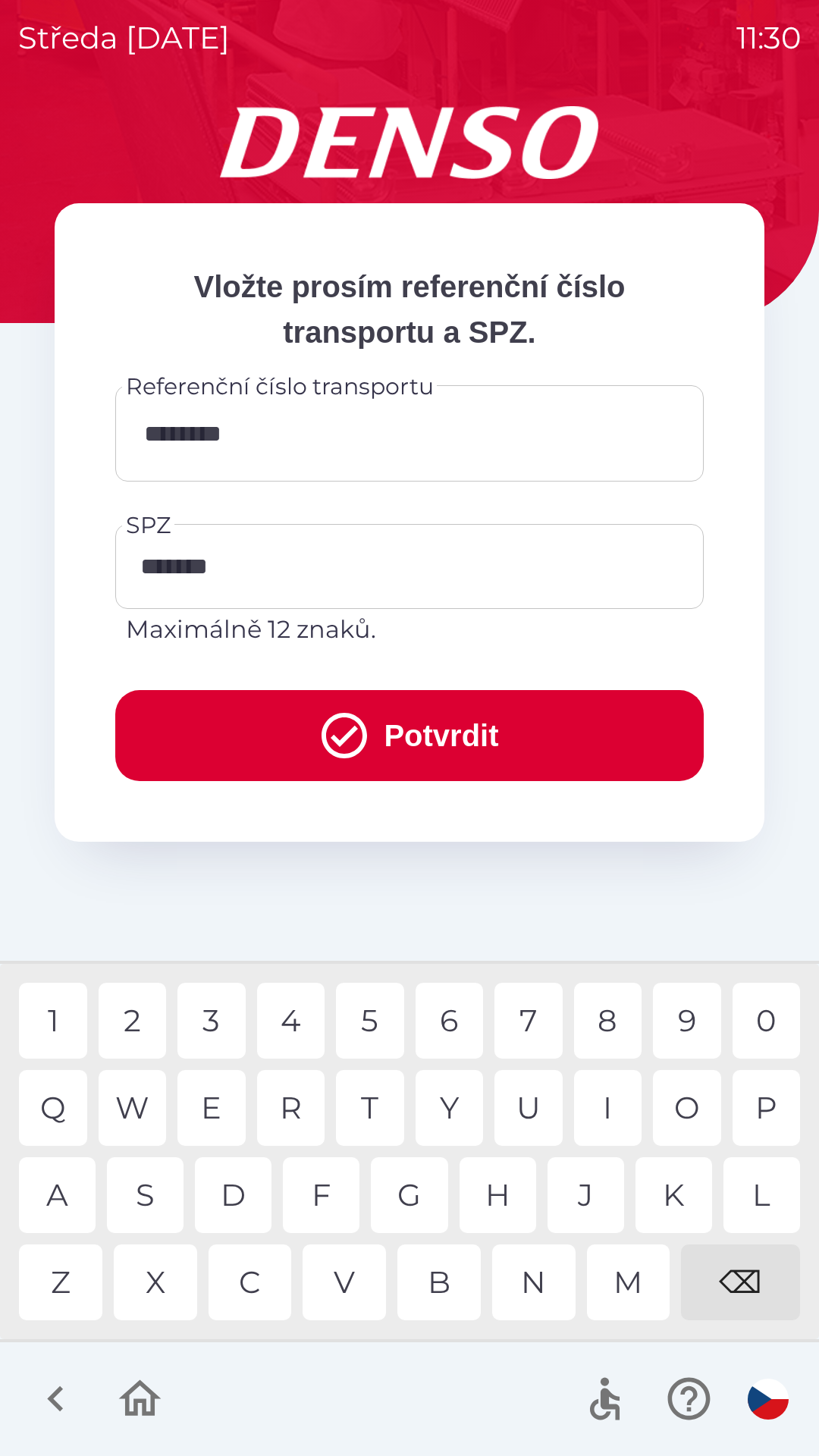
click at [510, 736] on button "Potvrdit" at bounding box center [409, 735] width 588 height 91
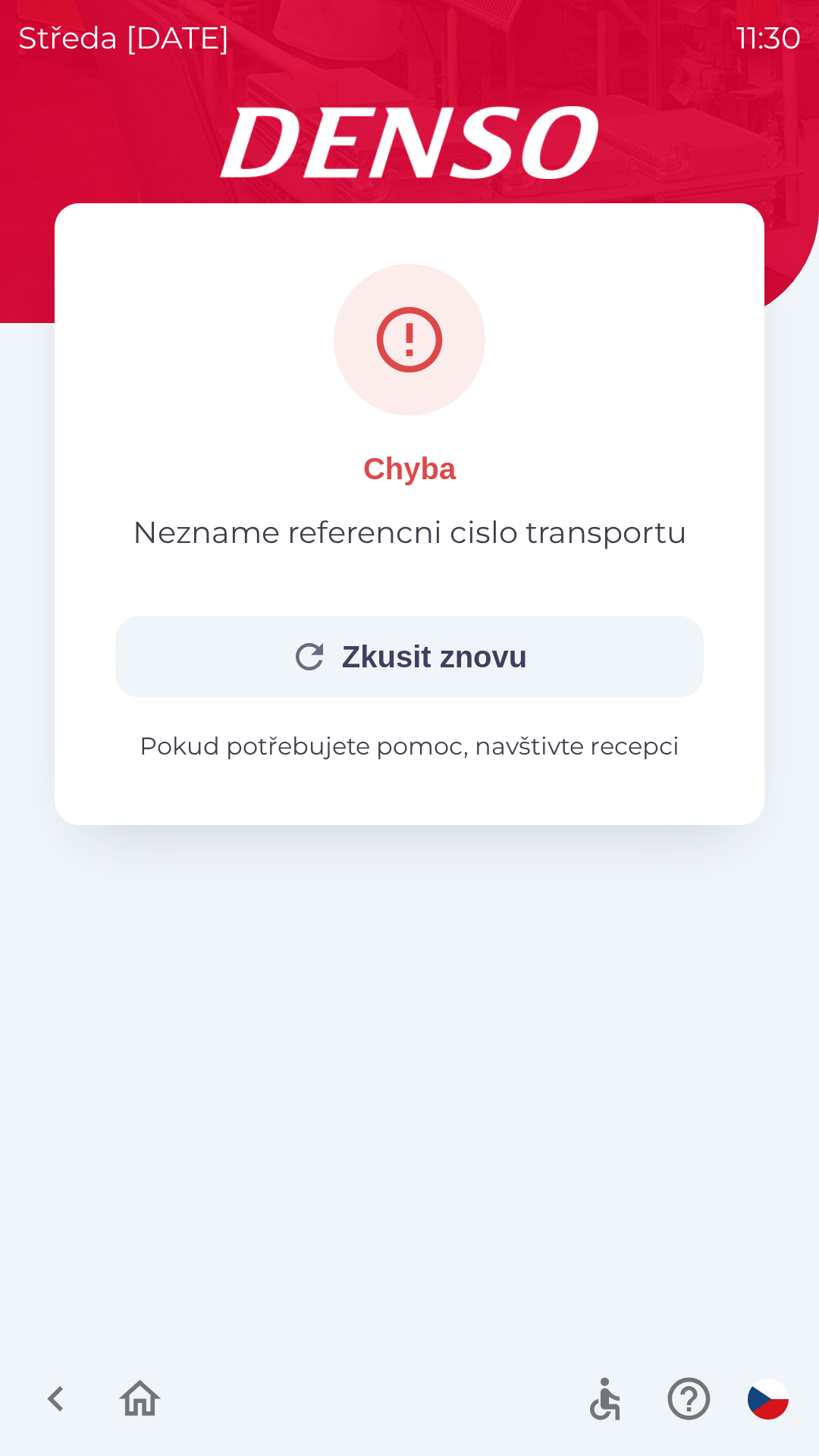
click at [392, 660] on button "Zkusit znovu" at bounding box center [409, 656] width 588 height 82
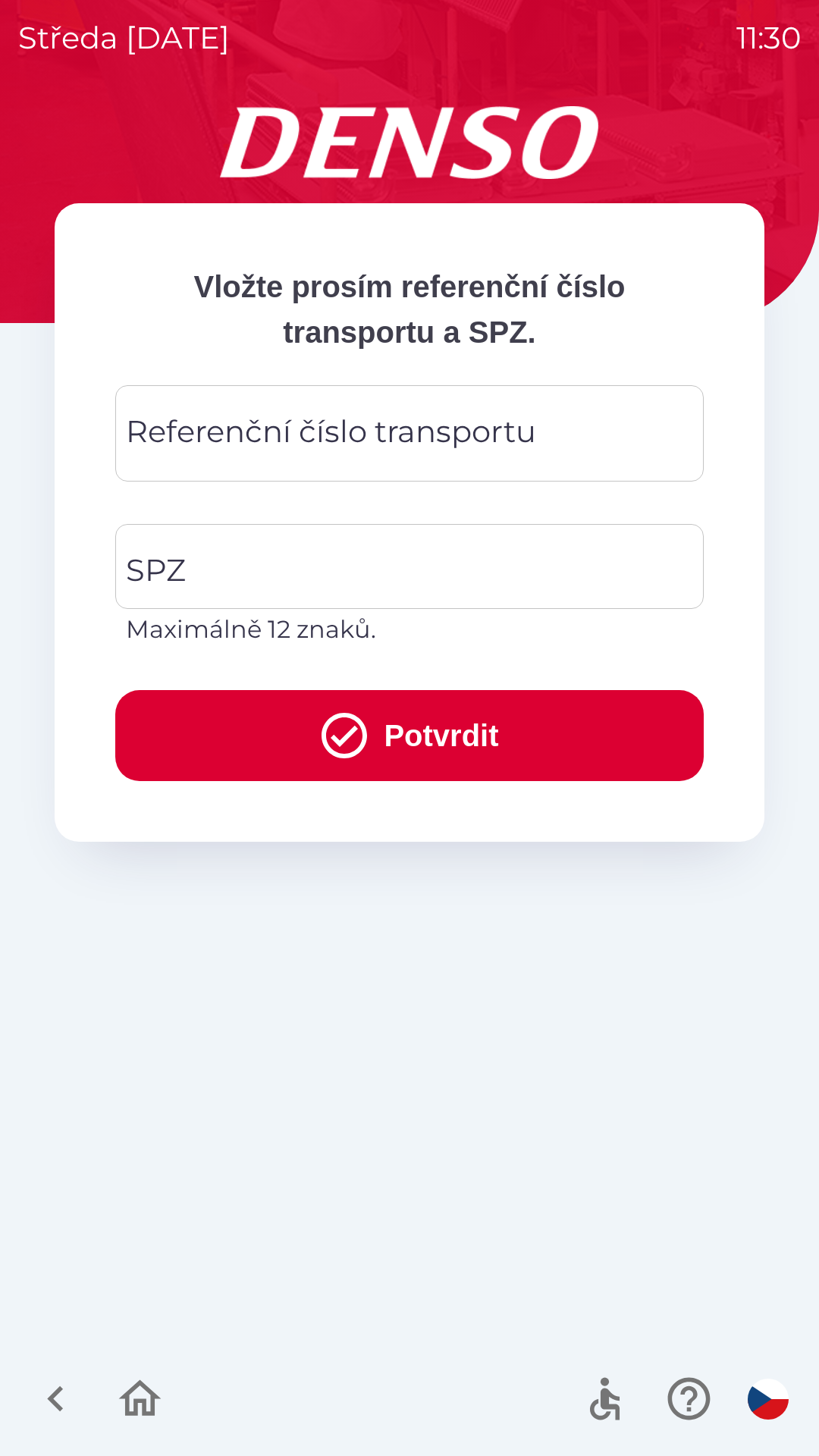
click at [398, 427] on div "Referenční číslo transportu Referenční číslo transportu" at bounding box center [409, 433] width 588 height 96
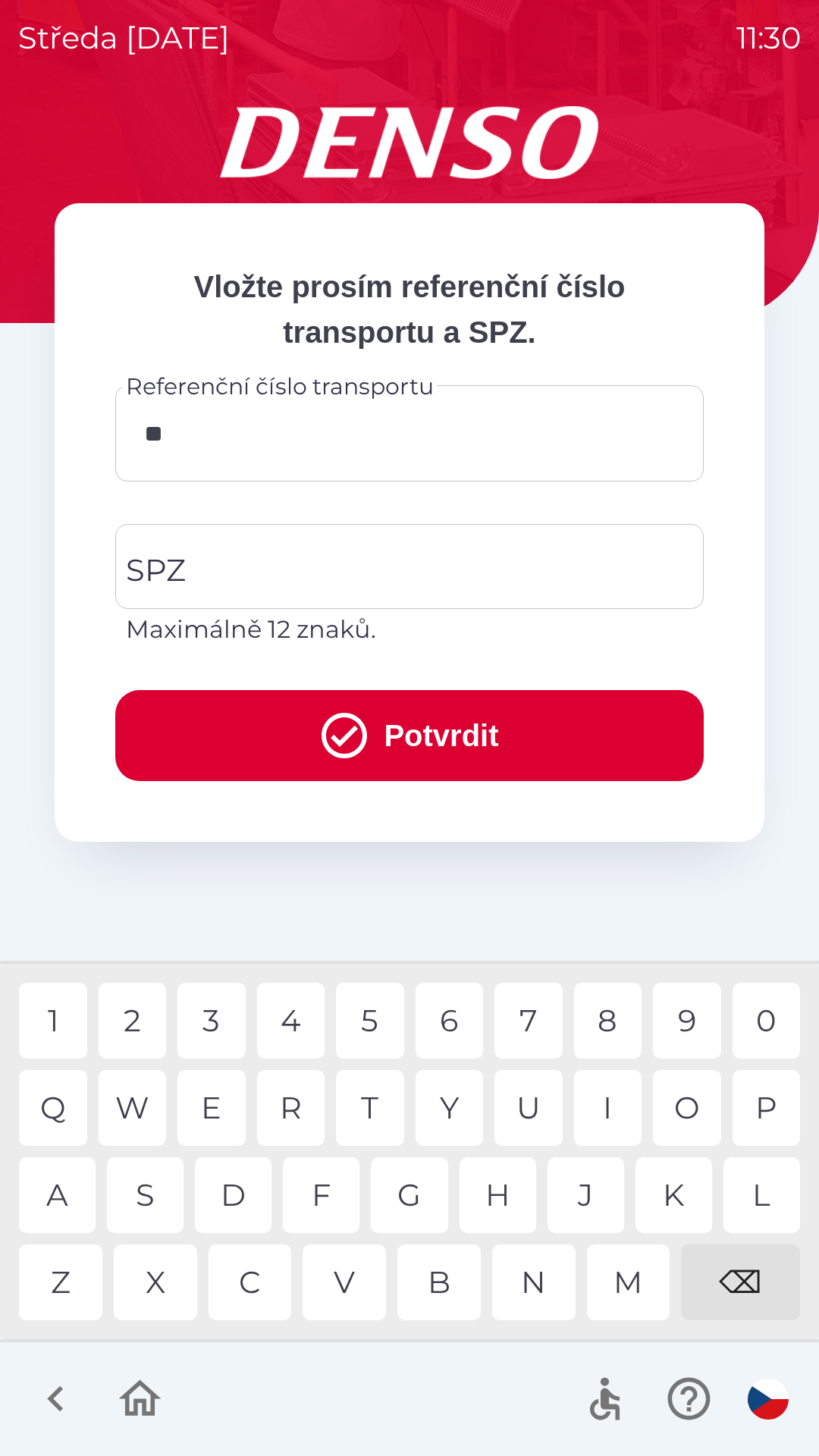
click at [613, 1103] on div "I" at bounding box center [607, 1108] width 68 height 76
click at [301, 1094] on div "R" at bounding box center [291, 1108] width 68 height 76
click at [688, 1098] on div "O" at bounding box center [686, 1108] width 68 height 76
click at [63, 1028] on div "1" at bounding box center [53, 1020] width 68 height 76
click at [538, 1021] on div "7" at bounding box center [528, 1020] width 68 height 76
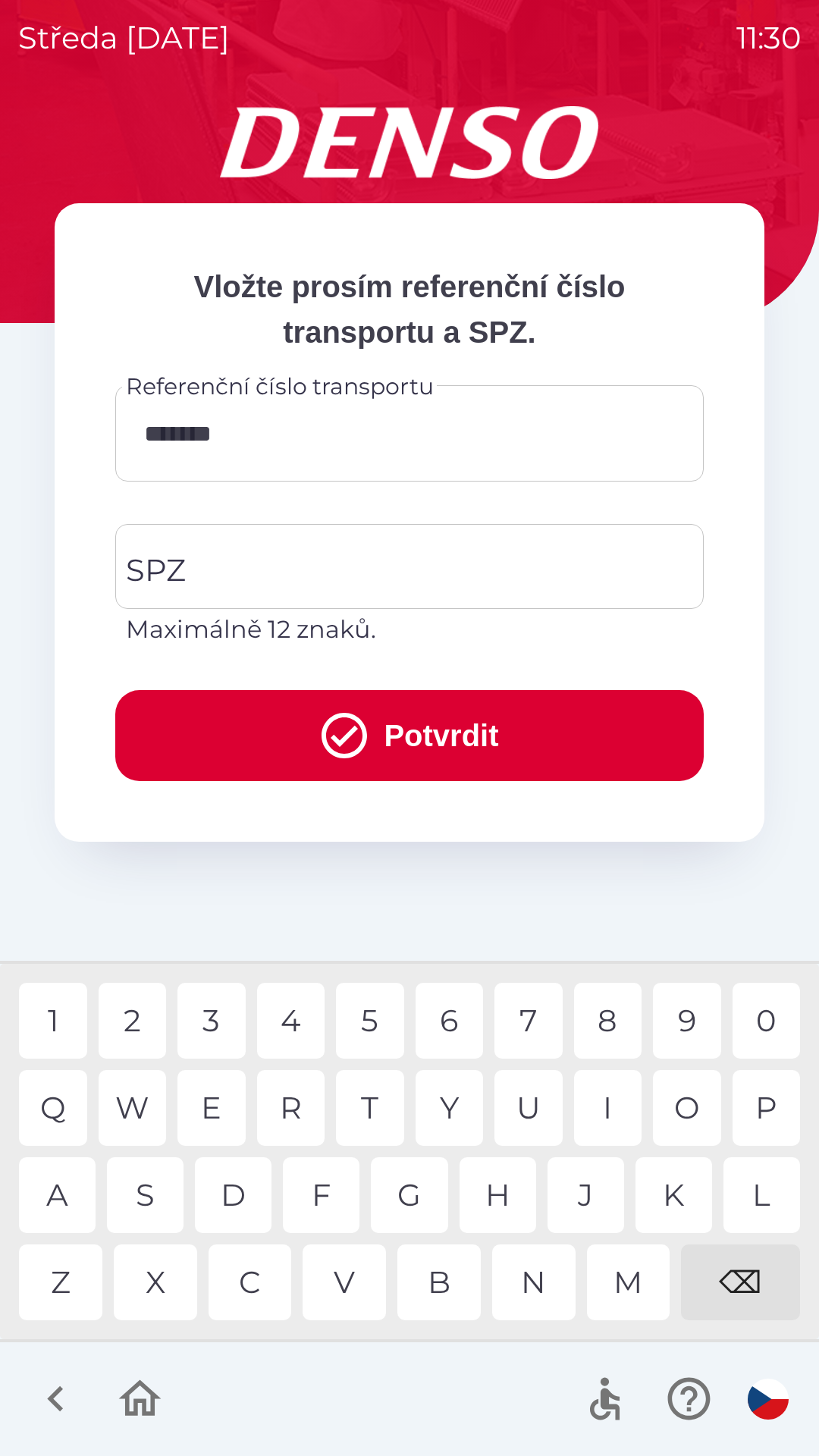
type input "********"
click at [60, 1202] on div "A" at bounding box center [58, 1194] width 77 height 76
click at [501, 728] on button "Potvrdit" at bounding box center [409, 735] width 588 height 91
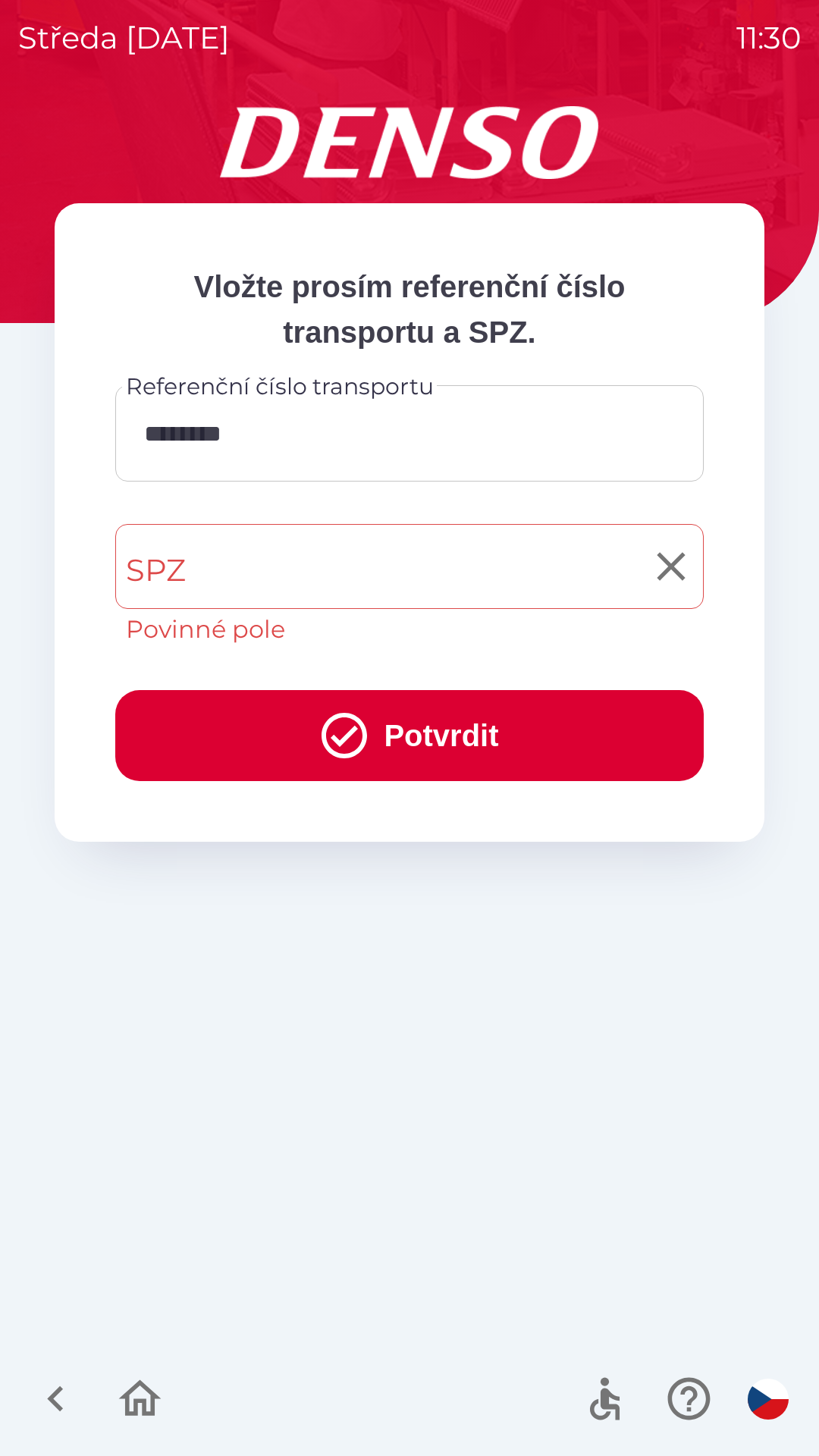
click at [304, 559] on input "SPZ" at bounding box center [398, 567] width 552 height 71
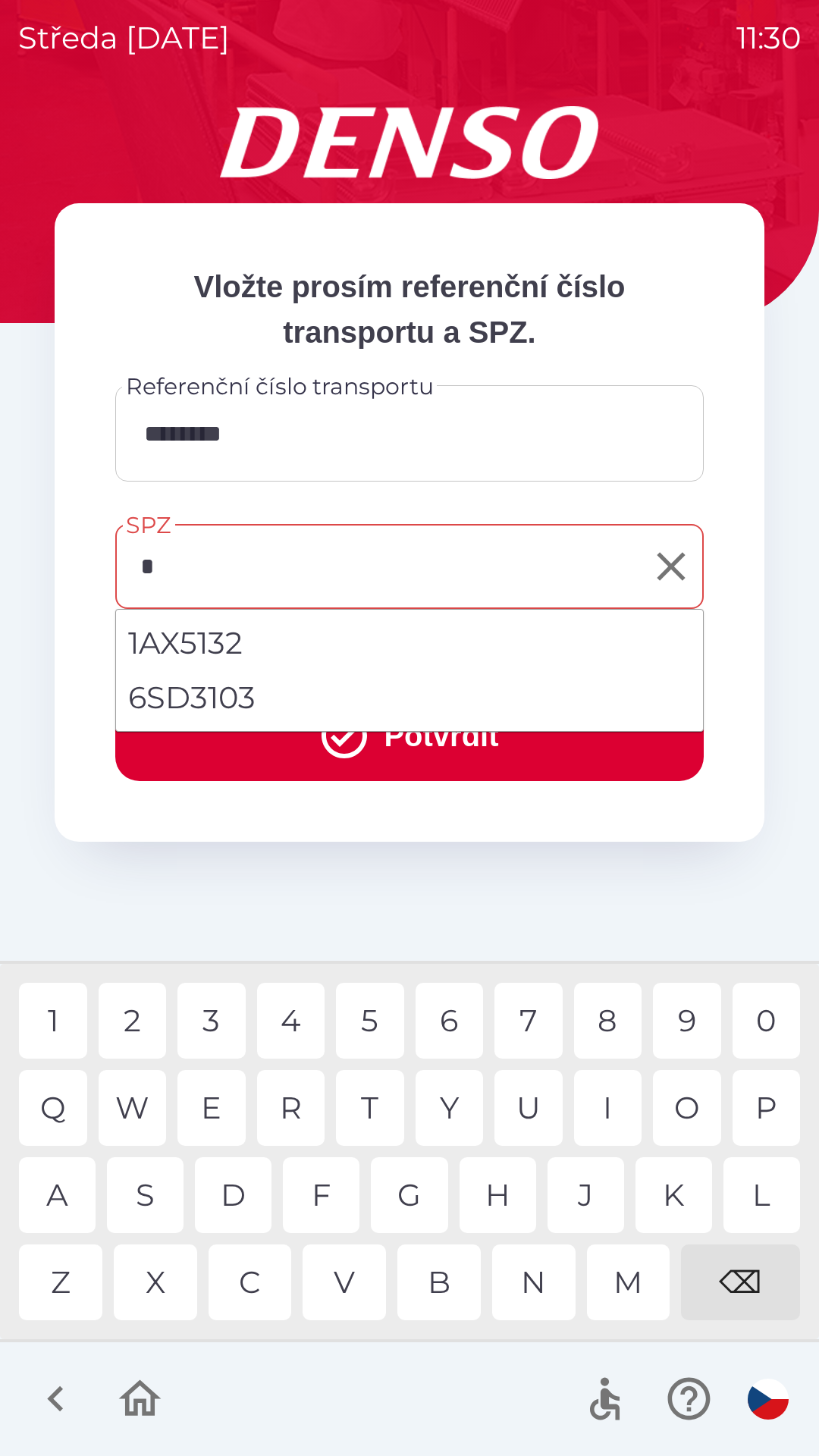
click at [60, 1013] on div "1" at bounding box center [53, 1020] width 68 height 76
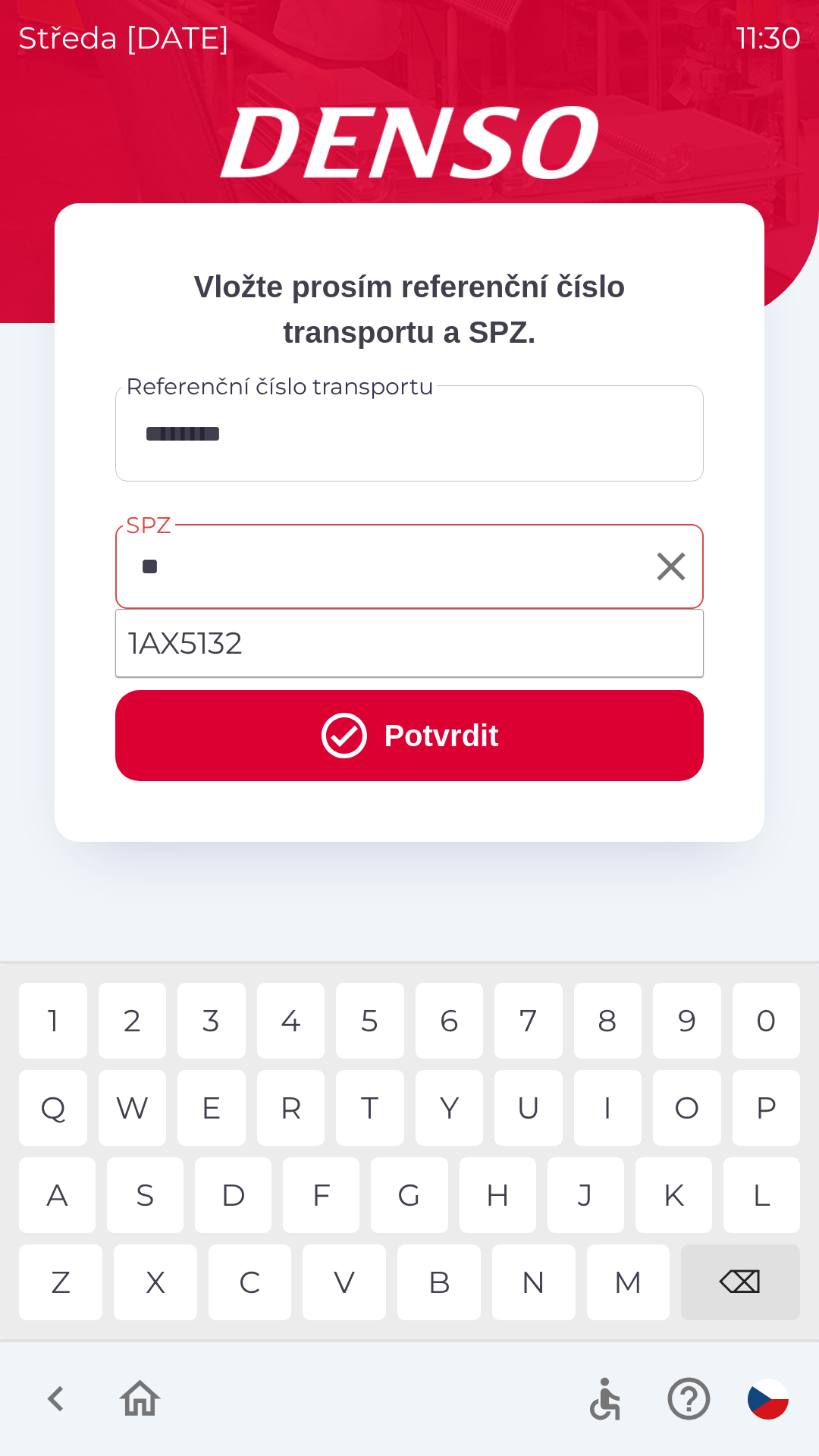
click at [60, 1189] on div "A" at bounding box center [58, 1194] width 77 height 76
click at [320, 1186] on div "F" at bounding box center [321, 1194] width 77 height 76
click at [220, 1013] on div "3" at bounding box center [211, 1020] width 68 height 76
click at [694, 1020] on div "9" at bounding box center [686, 1020] width 68 height 76
type input "*******"
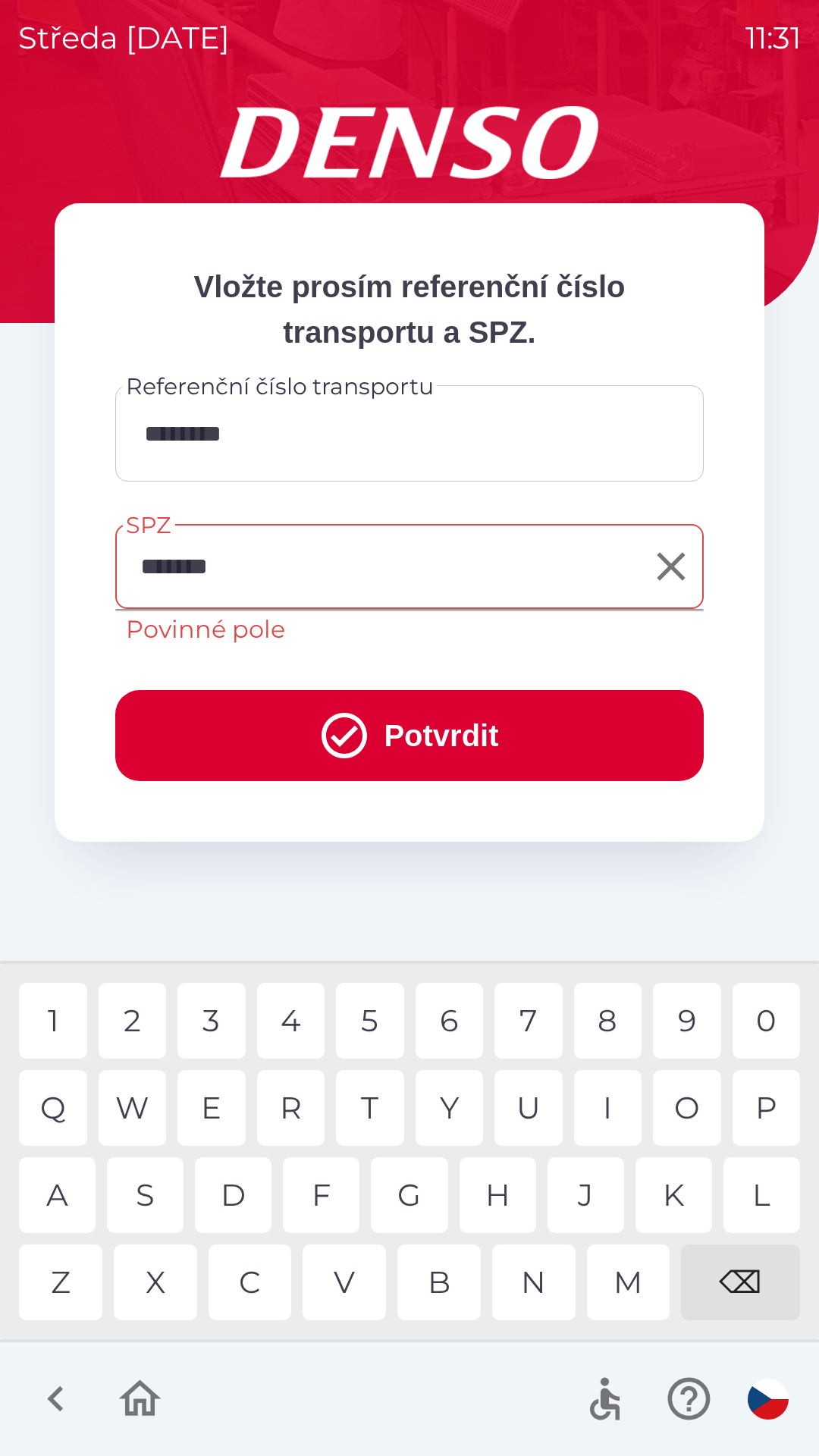
click at [518, 735] on button "Potvrdit" at bounding box center [409, 735] width 588 height 91
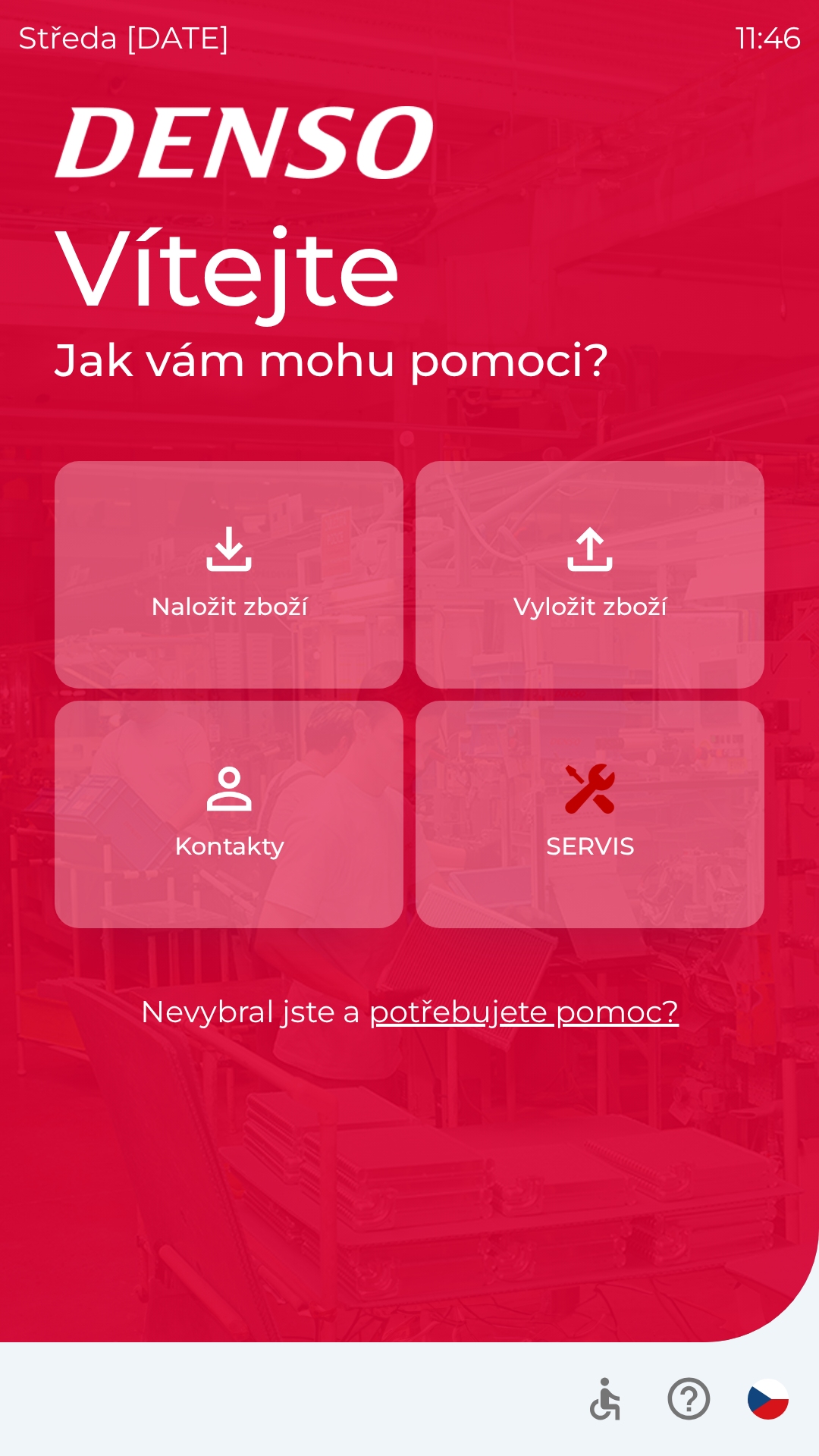
click at [585, 571] on img "button" at bounding box center [589, 549] width 66 height 66
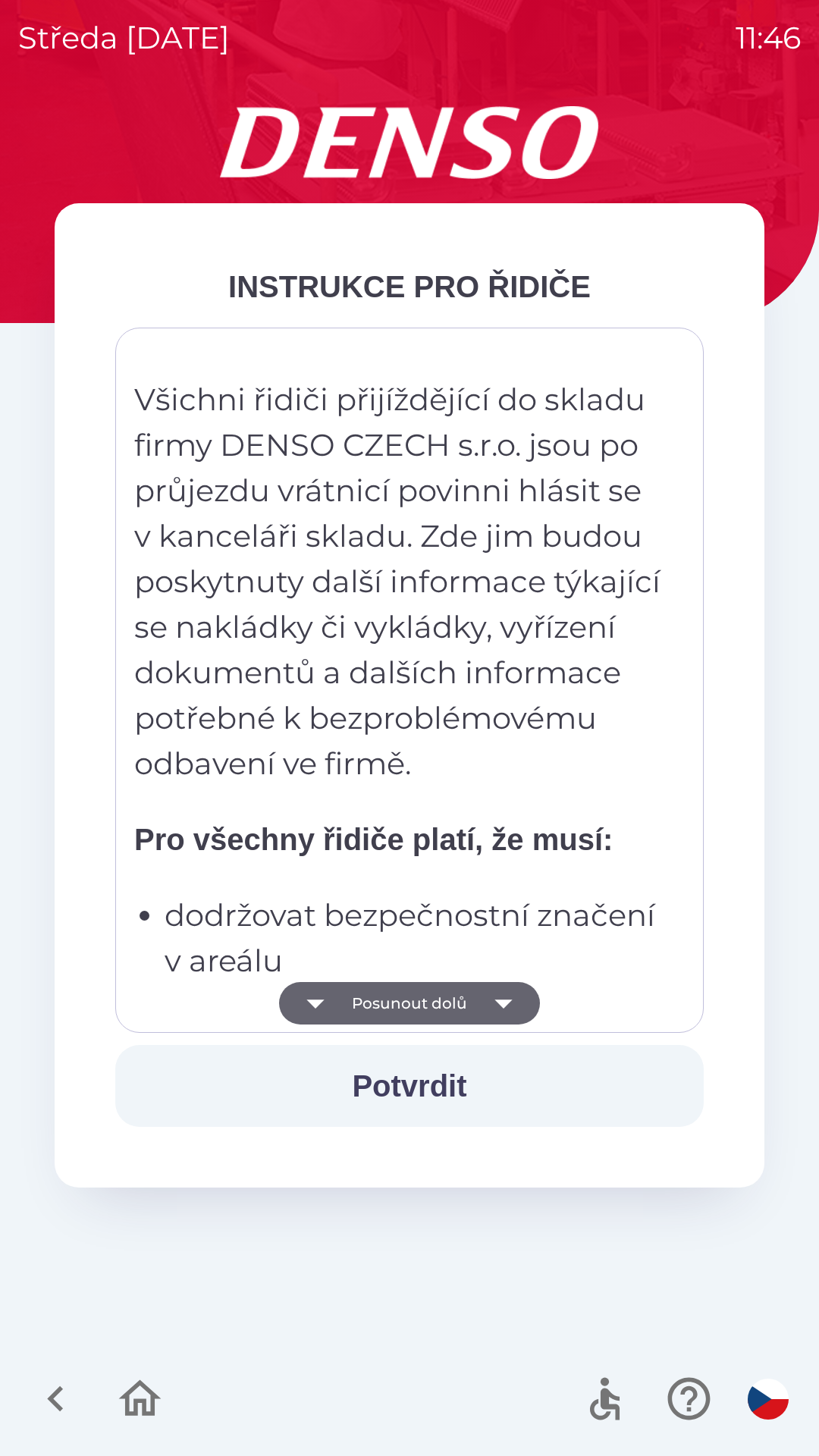
click at [507, 1000] on icon "button" at bounding box center [503, 1004] width 17 height 9
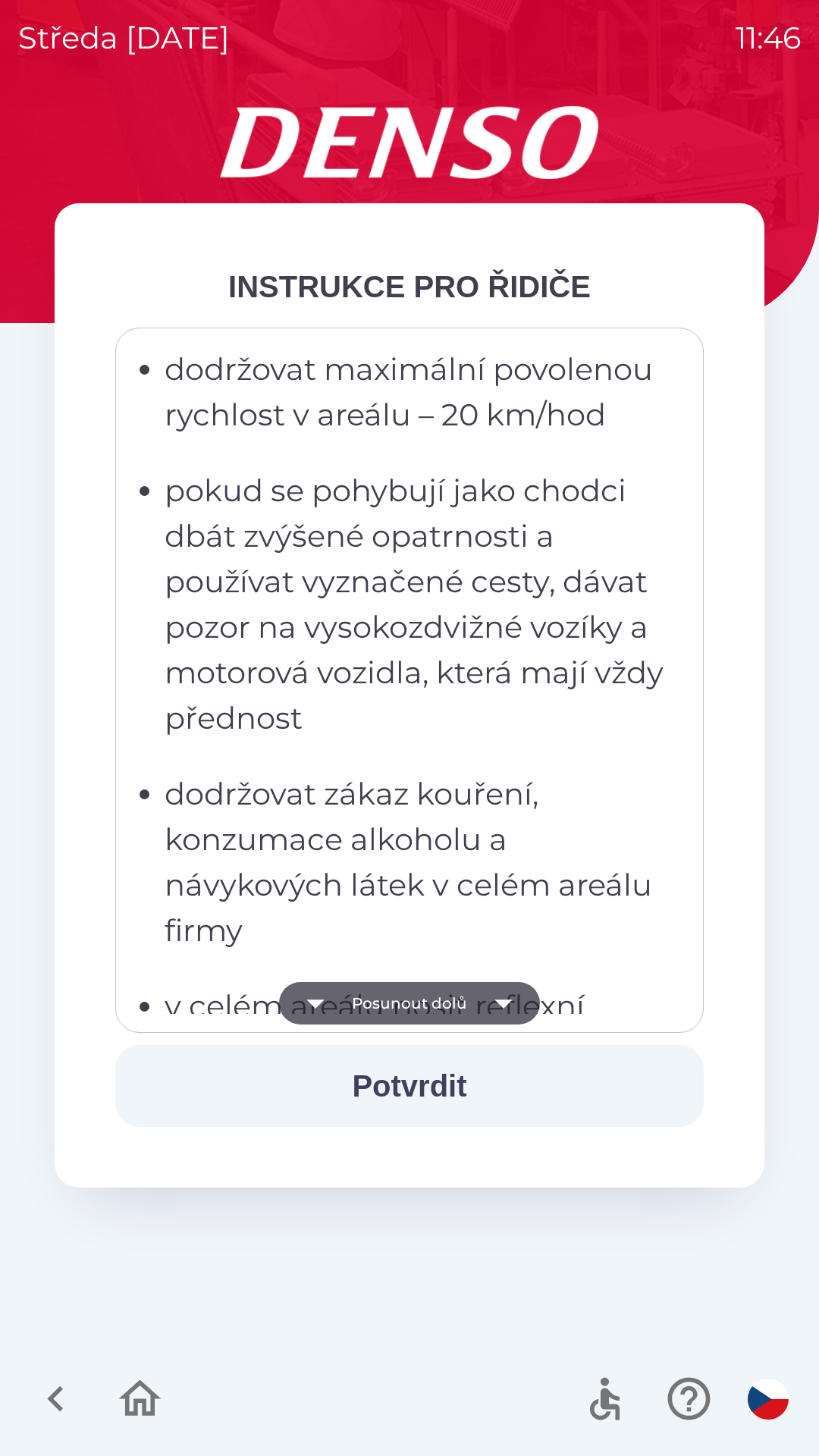
click at [503, 996] on icon "button" at bounding box center [503, 1003] width 42 height 42
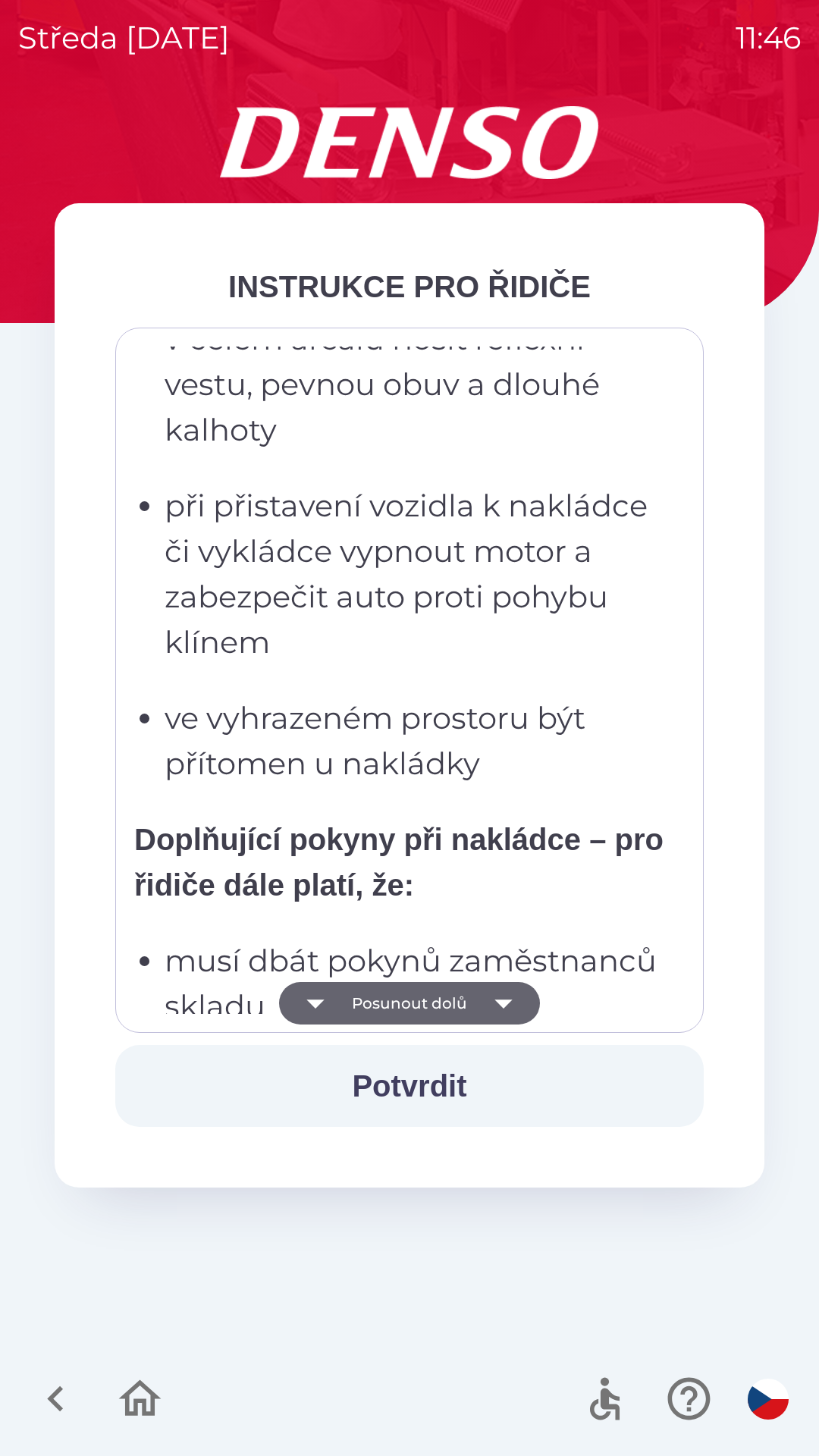
click at [517, 990] on icon "button" at bounding box center [503, 1003] width 42 height 42
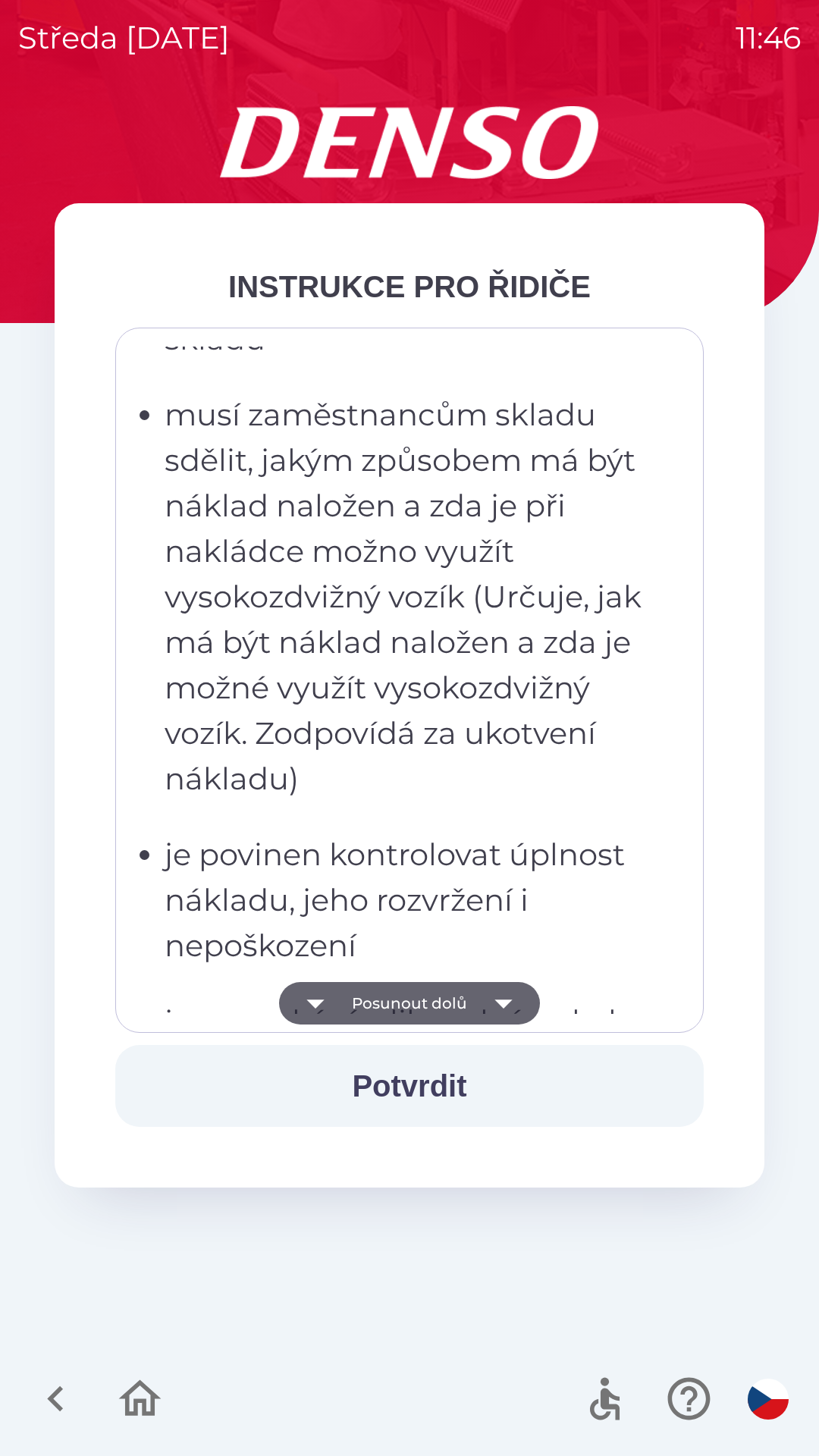
click at [503, 988] on icon "button" at bounding box center [503, 1003] width 42 height 42
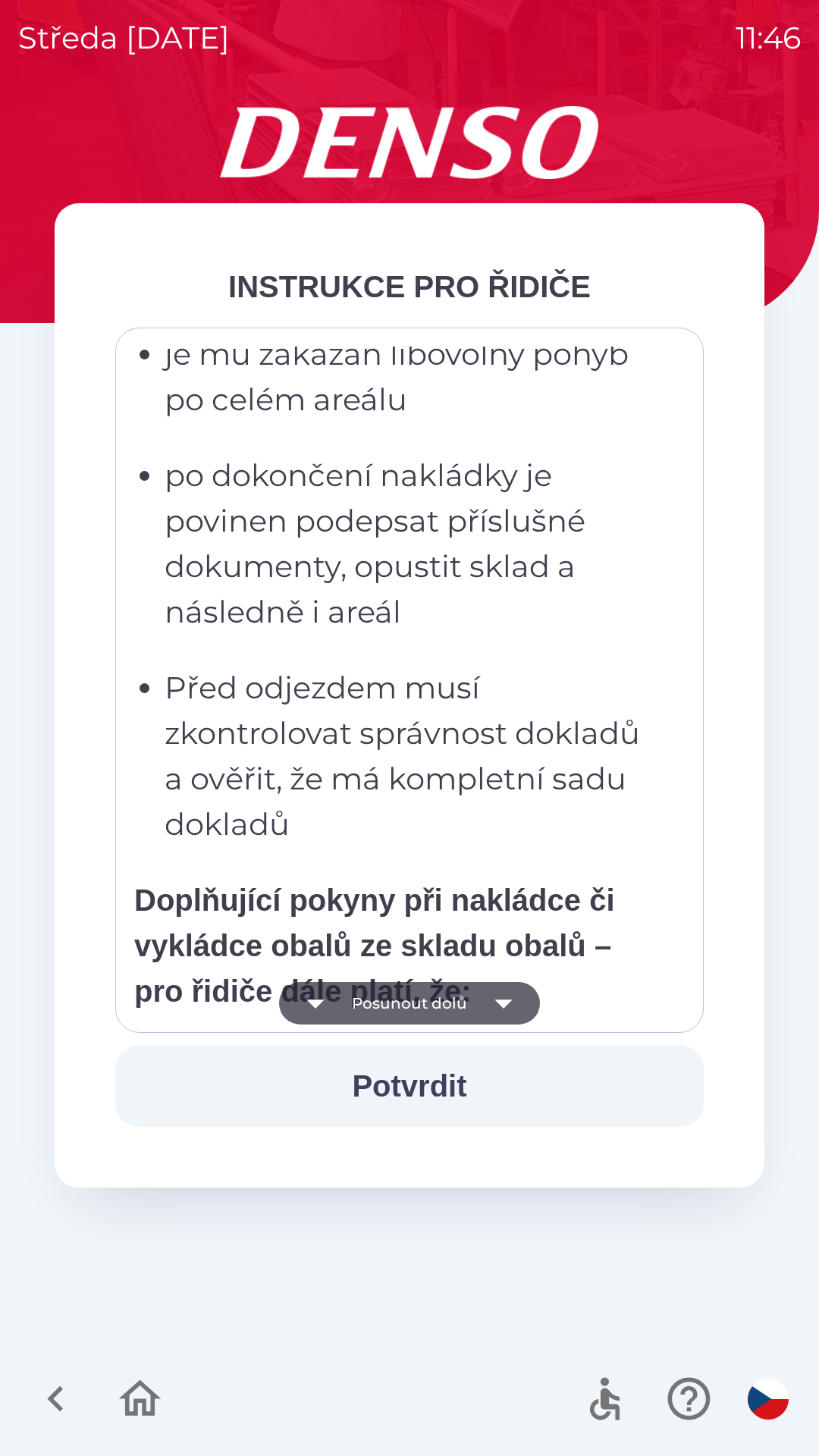
click at [510, 992] on icon "button" at bounding box center [503, 1003] width 42 height 42
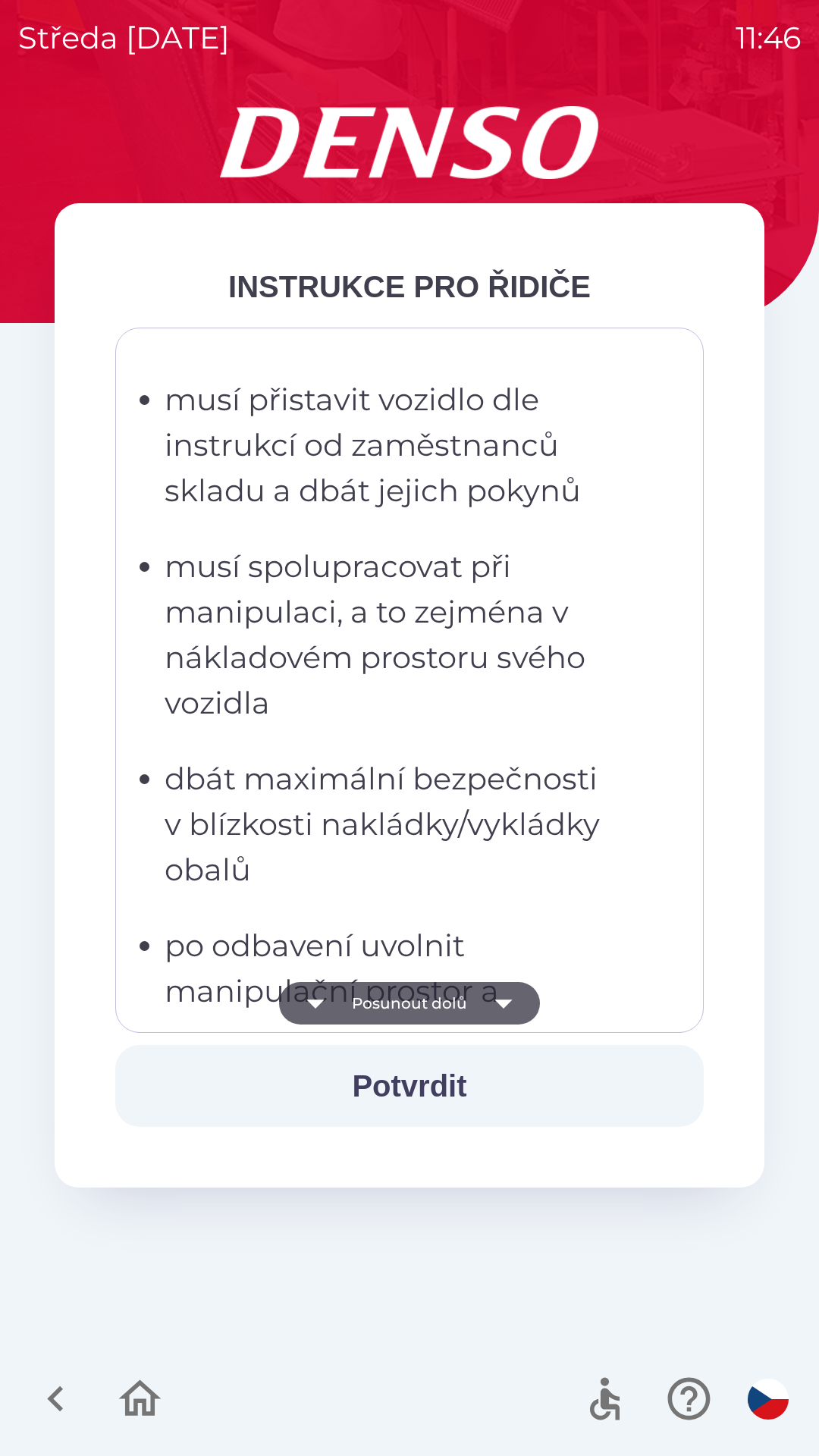
click at [509, 997] on icon "button" at bounding box center [503, 1003] width 42 height 42
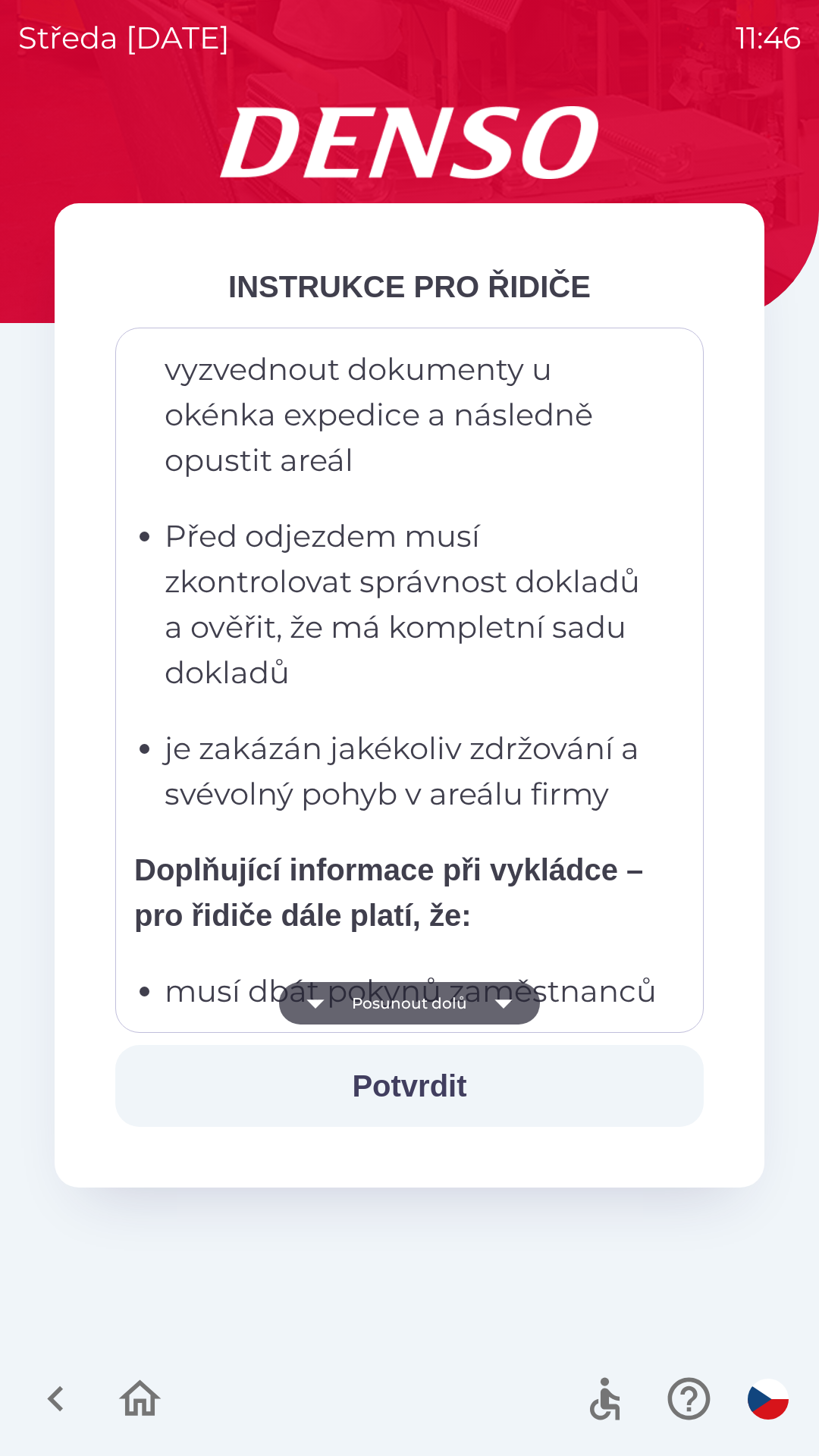
click at [508, 996] on icon "button" at bounding box center [503, 1003] width 42 height 42
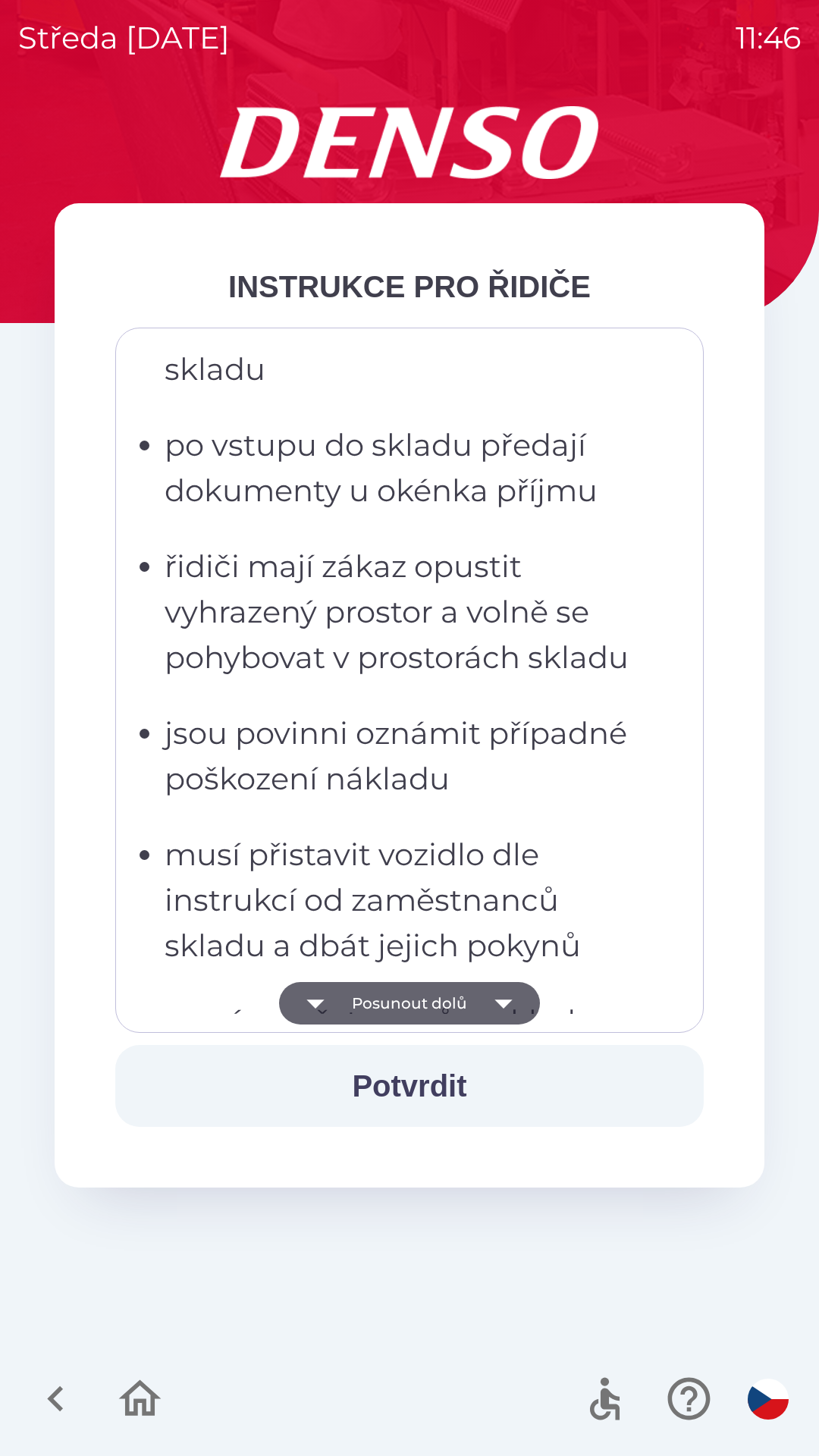
click at [506, 984] on icon "button" at bounding box center [503, 1003] width 42 height 42
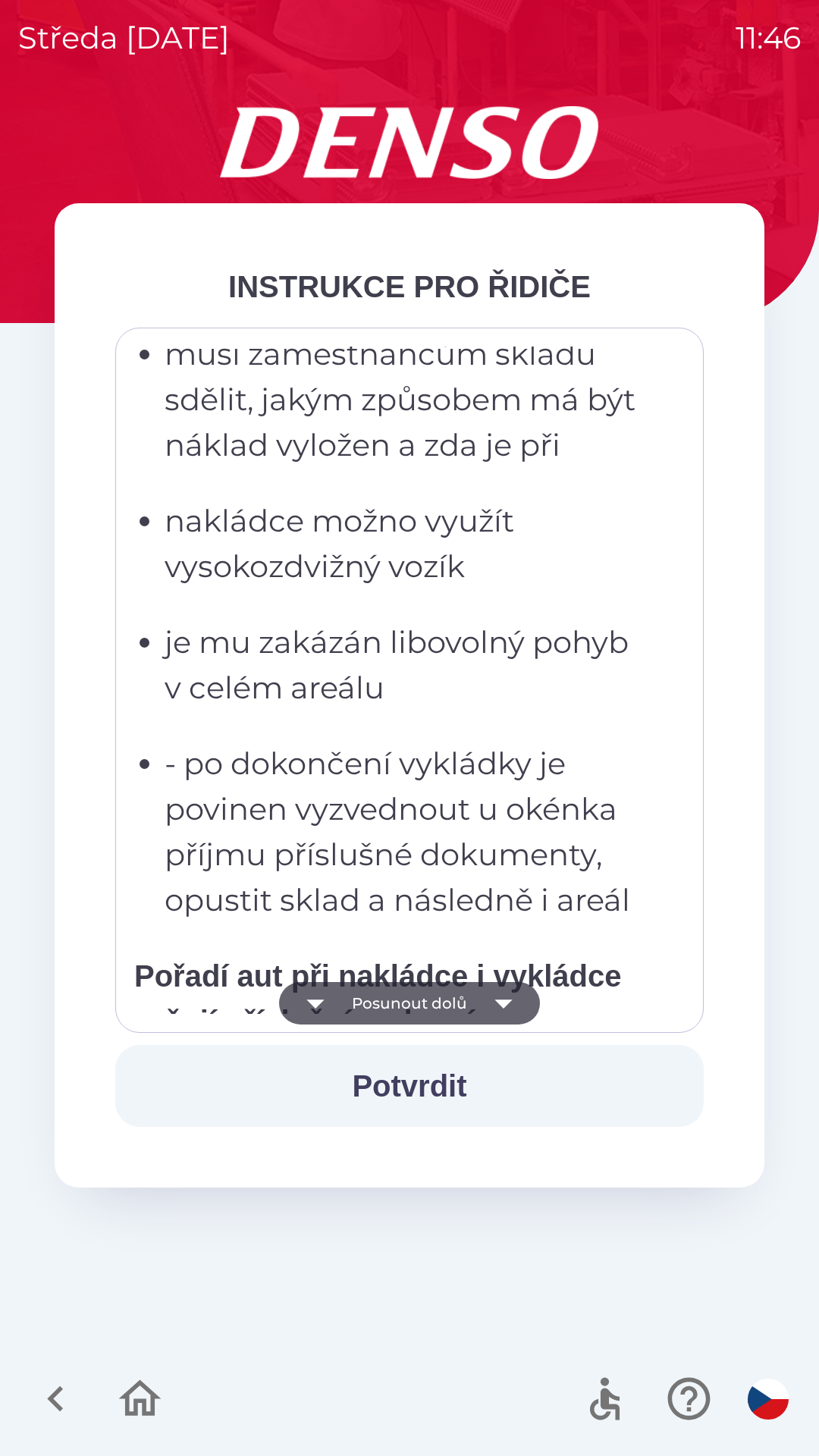
click at [502, 988] on icon "button" at bounding box center [503, 1003] width 42 height 42
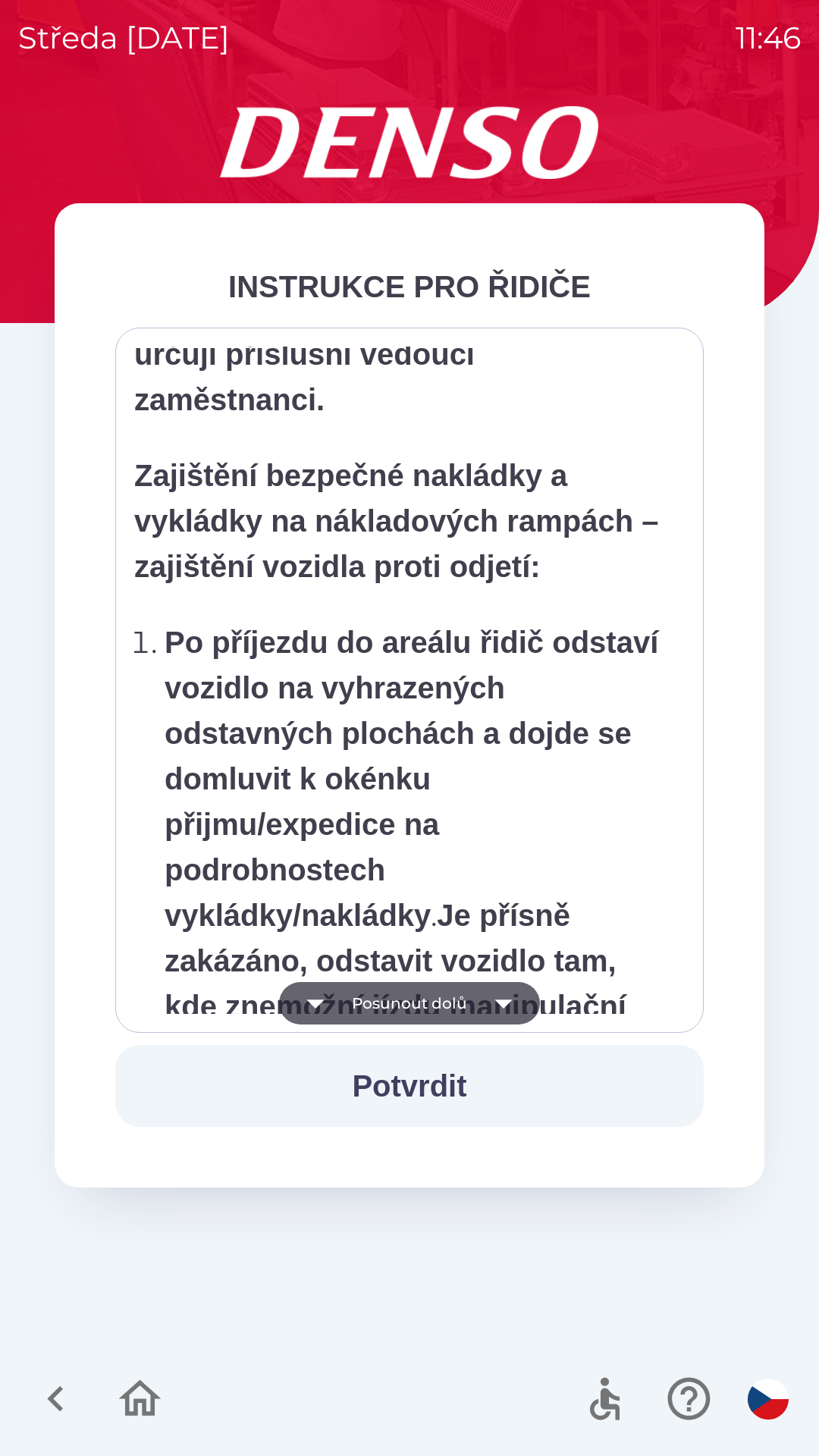
click at [502, 986] on icon "button" at bounding box center [503, 1003] width 42 height 42
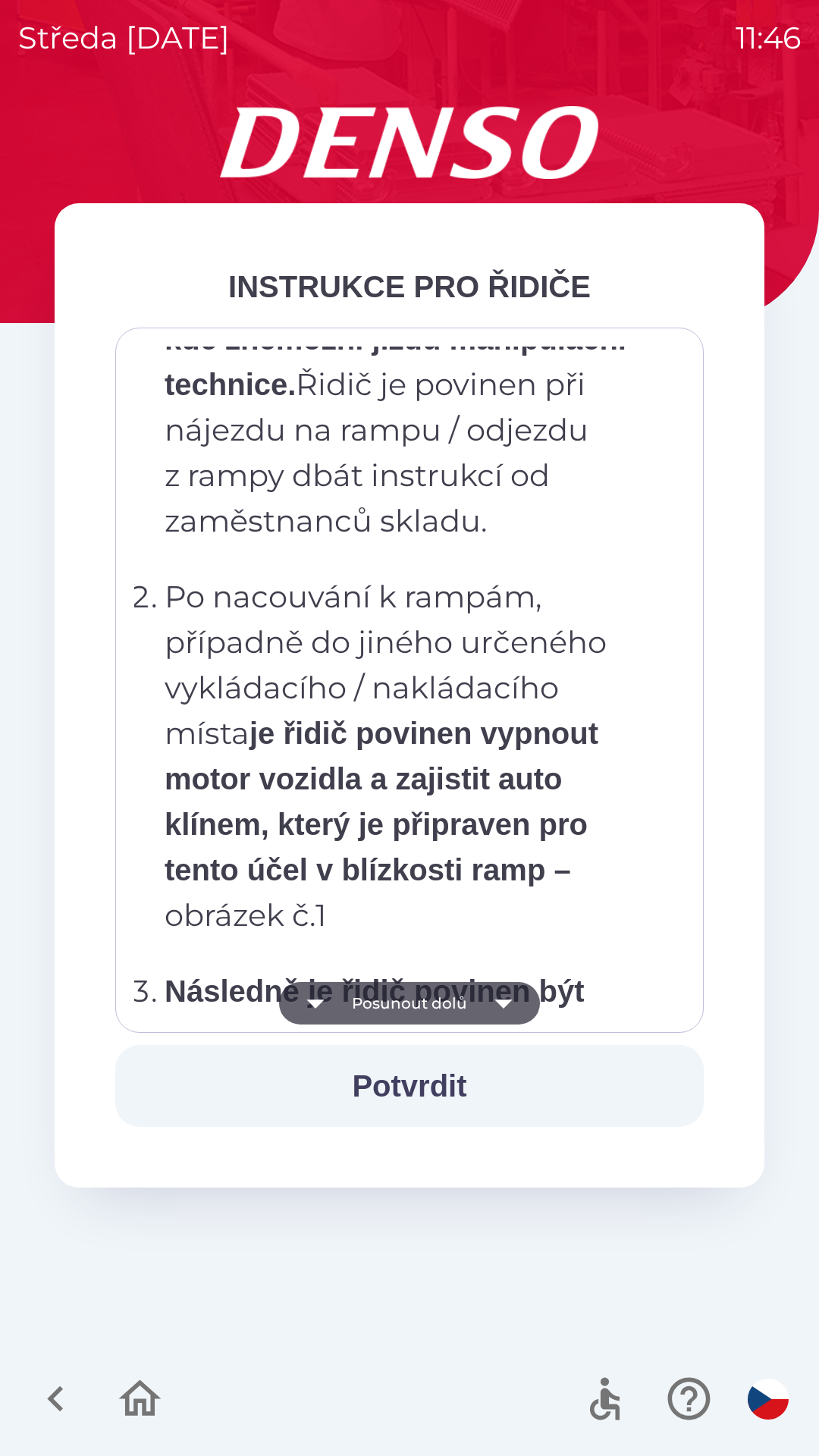
click at [505, 993] on icon "button" at bounding box center [503, 1003] width 42 height 42
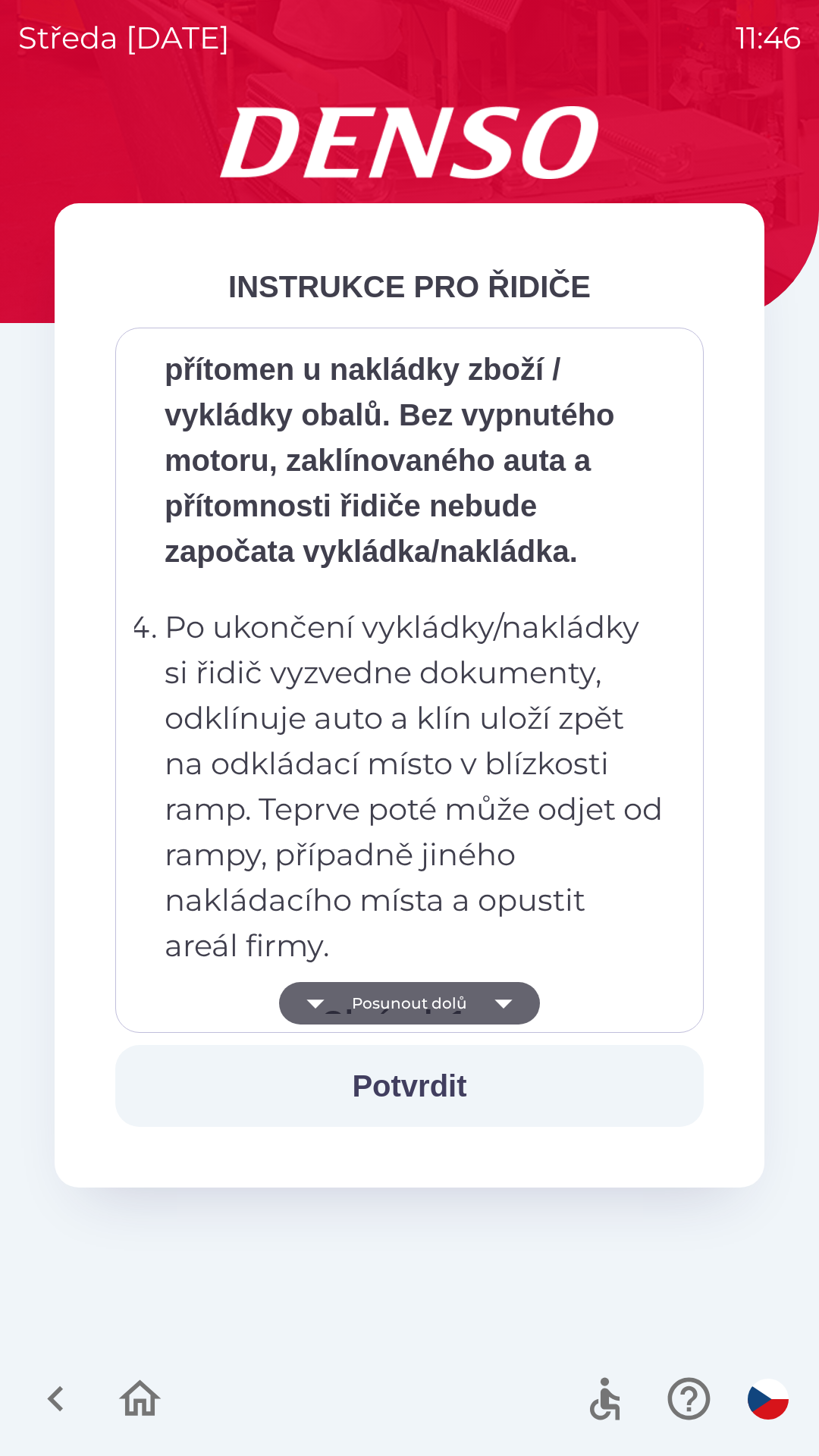
click at [516, 1003] on icon "button" at bounding box center [503, 1003] width 42 height 42
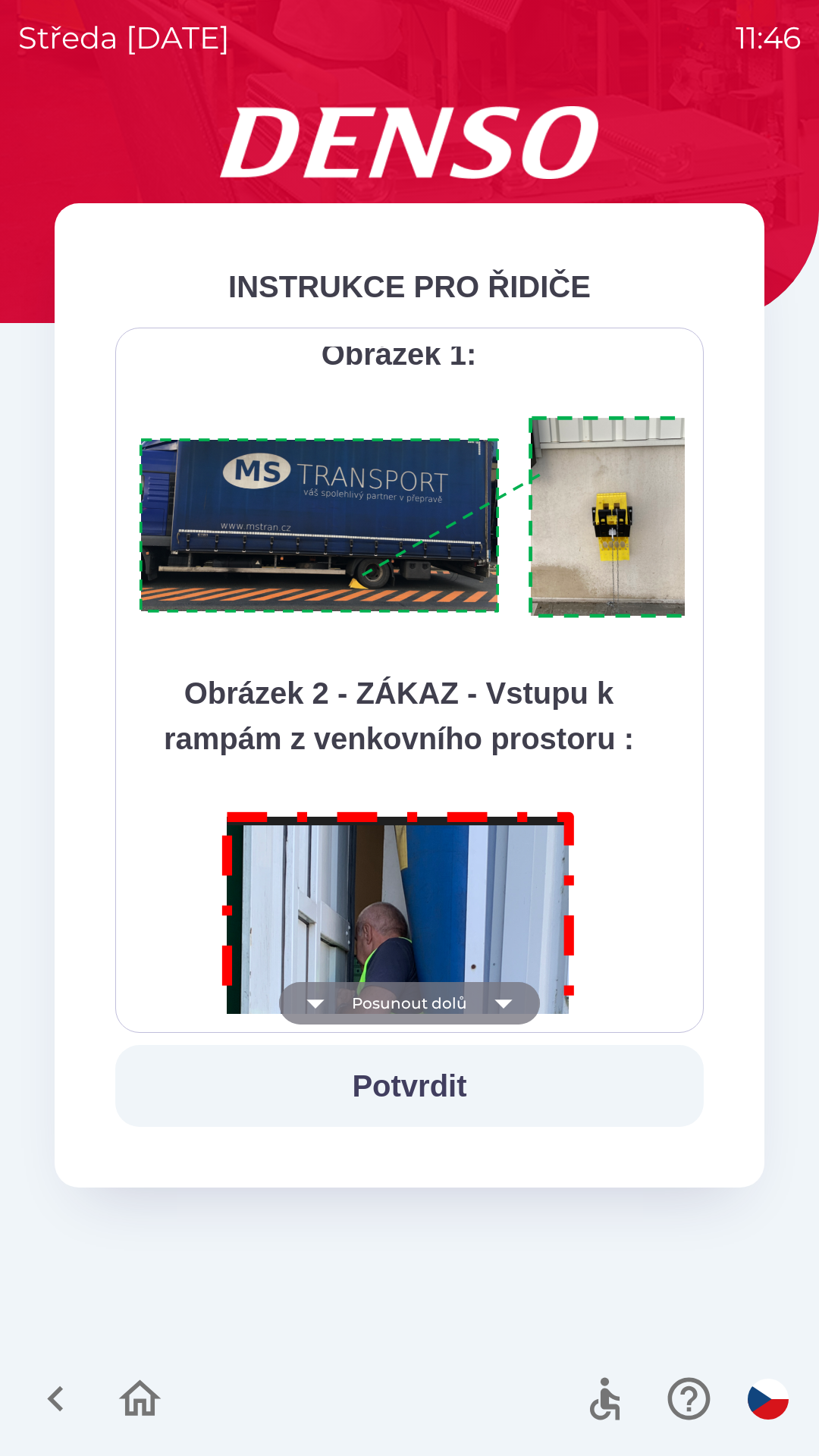
click at [517, 1010] on icon "button" at bounding box center [503, 1003] width 42 height 42
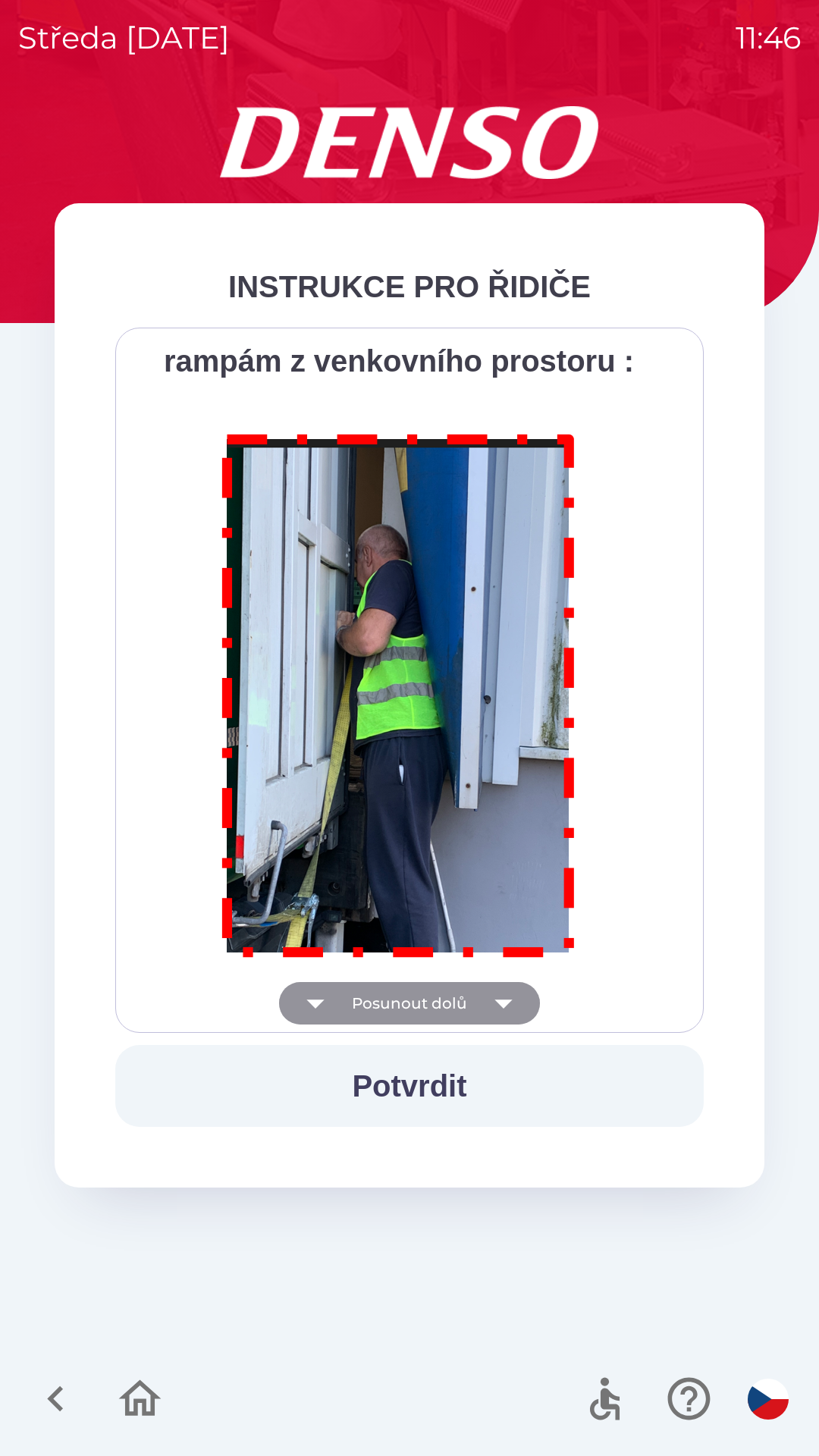
click at [517, 1007] on div "Všichni řidiči přijíždějící do skladu firmy DENSO CZECH s.r.o. jsou po průjezdu…" at bounding box center [409, 679] width 550 height 667
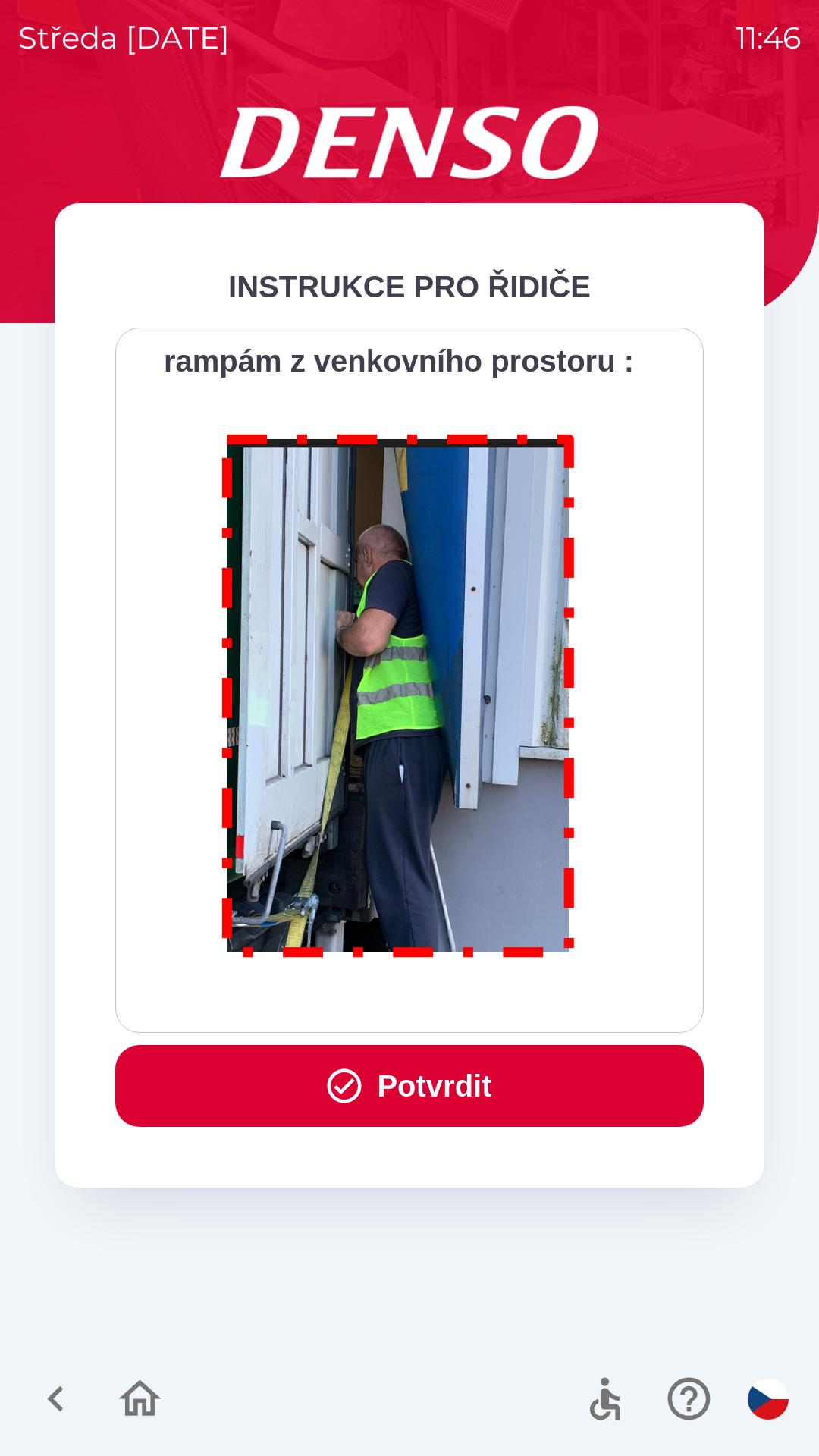
click at [491, 1067] on button "Potvrdit" at bounding box center [409, 1086] width 588 height 82
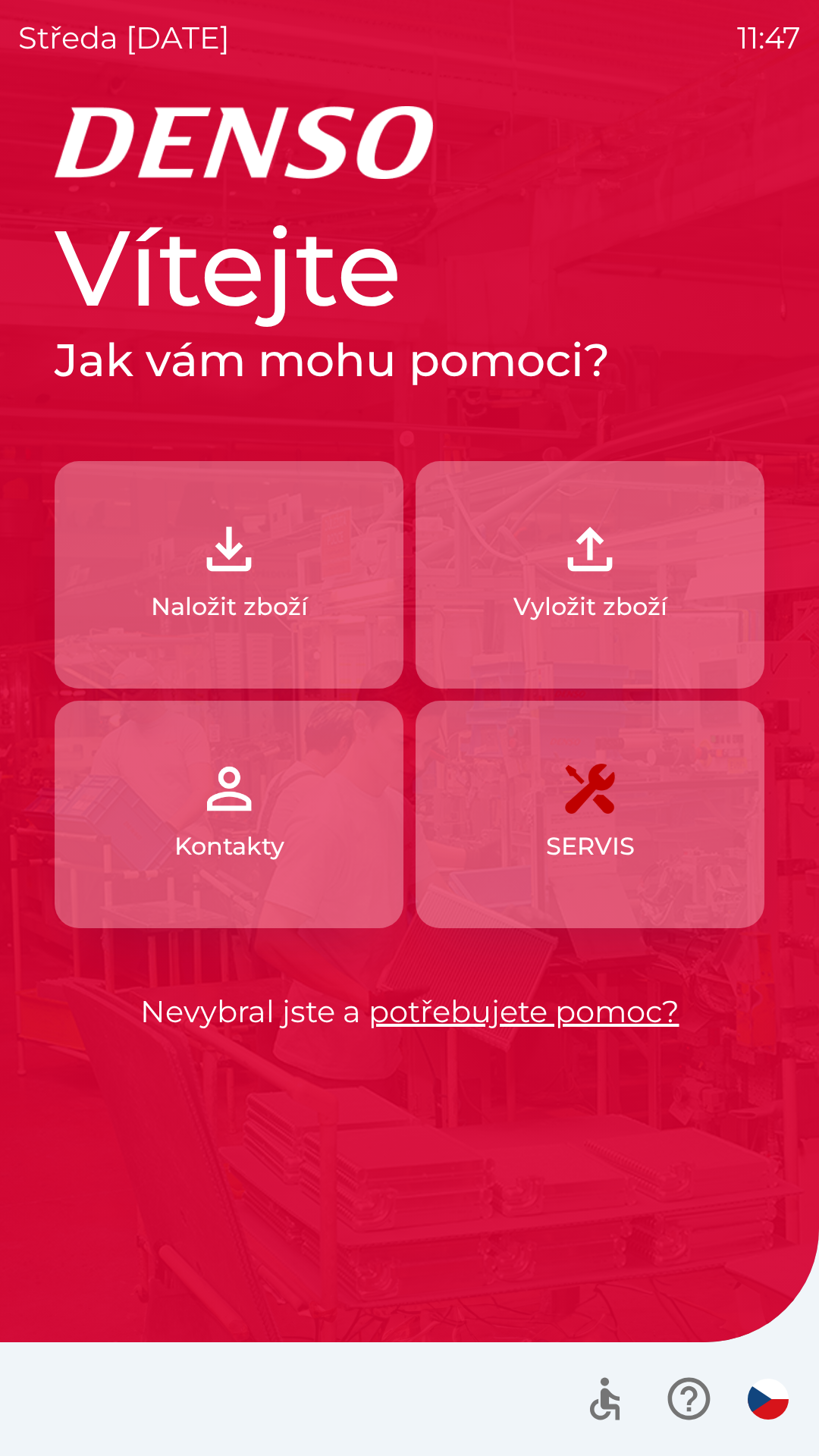
click at [611, 562] on img "button" at bounding box center [589, 549] width 66 height 66
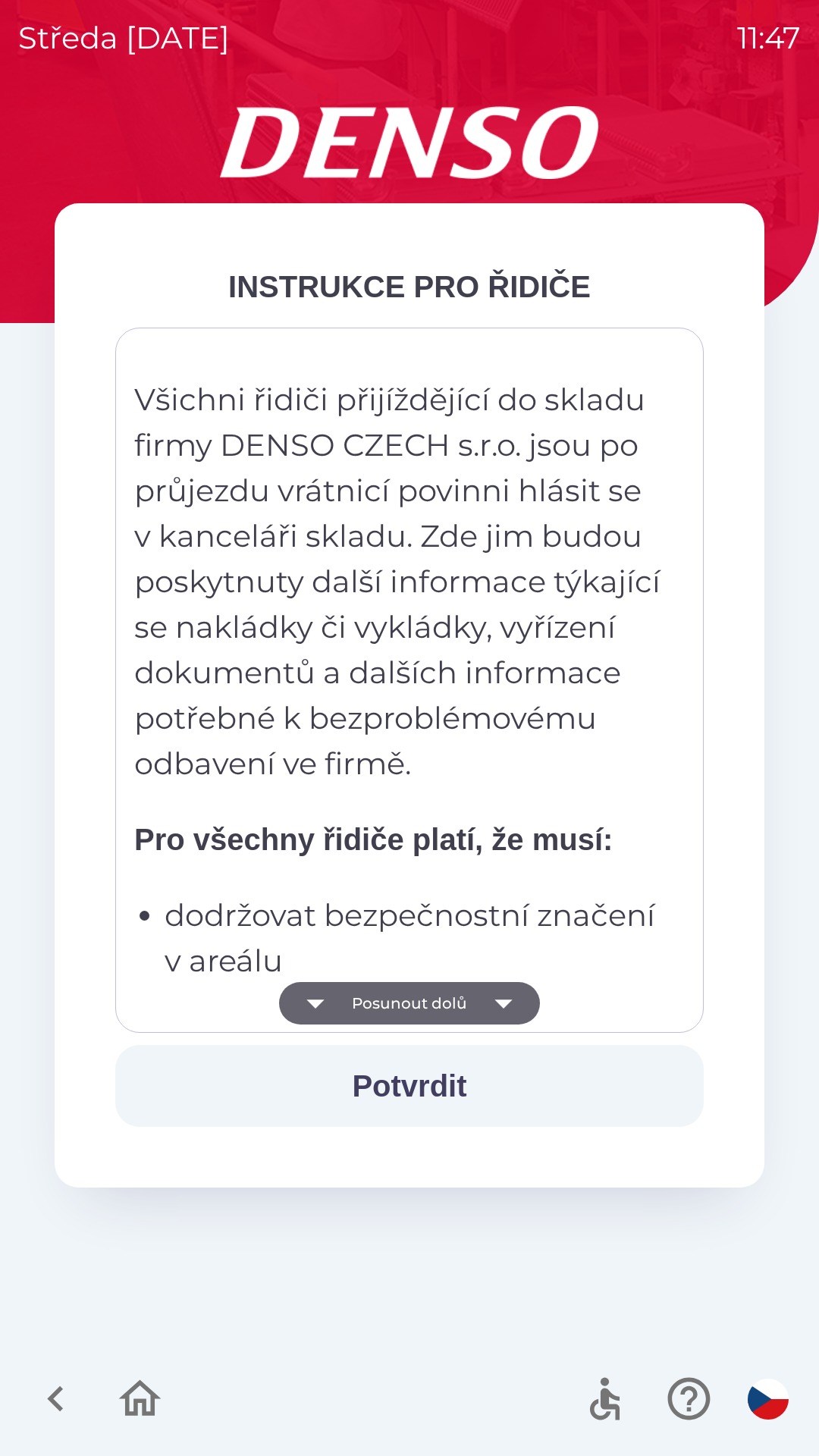
click at [496, 1000] on icon "button" at bounding box center [503, 1004] width 17 height 9
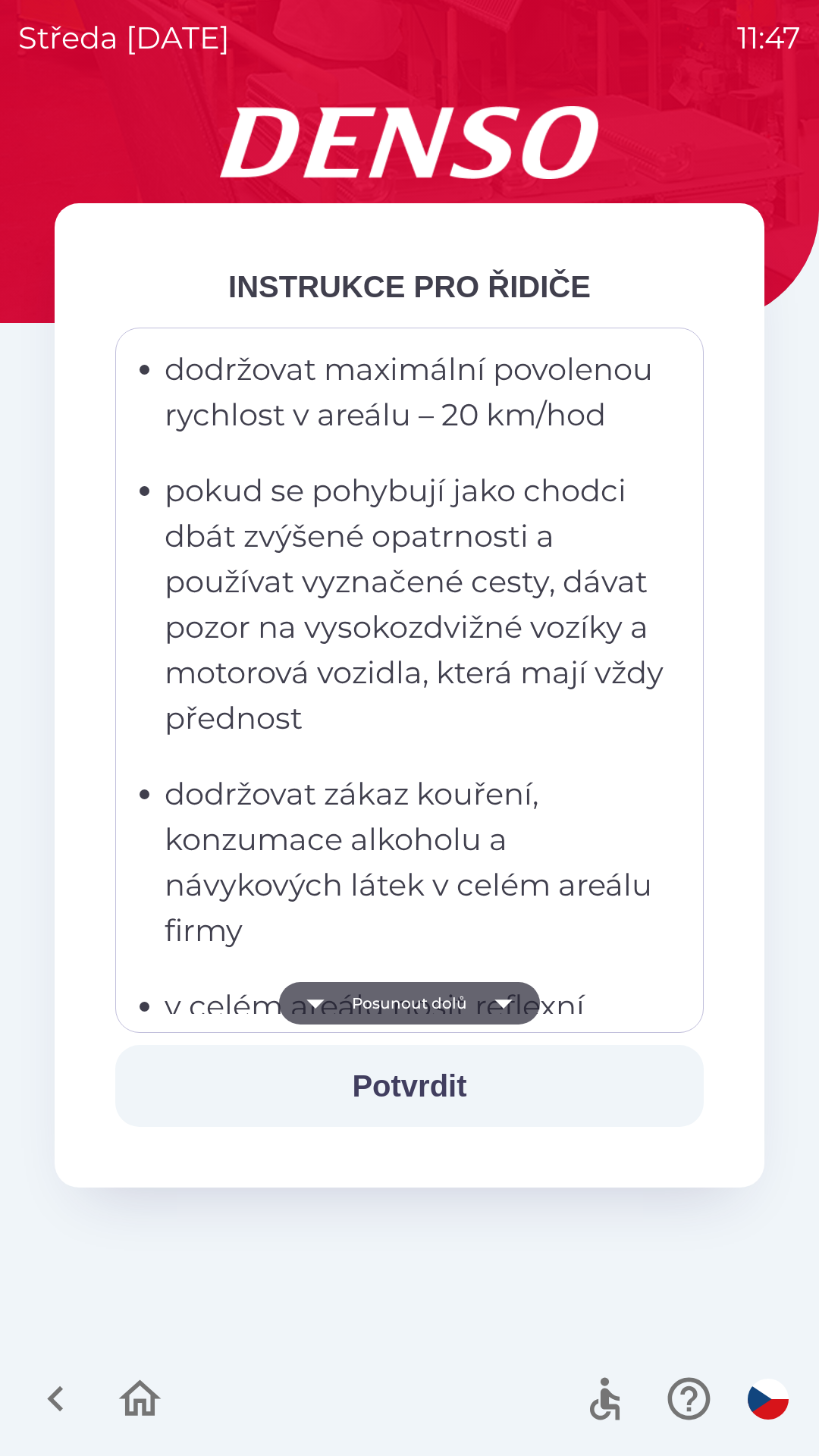
click at [500, 988] on icon "button" at bounding box center [503, 1003] width 42 height 42
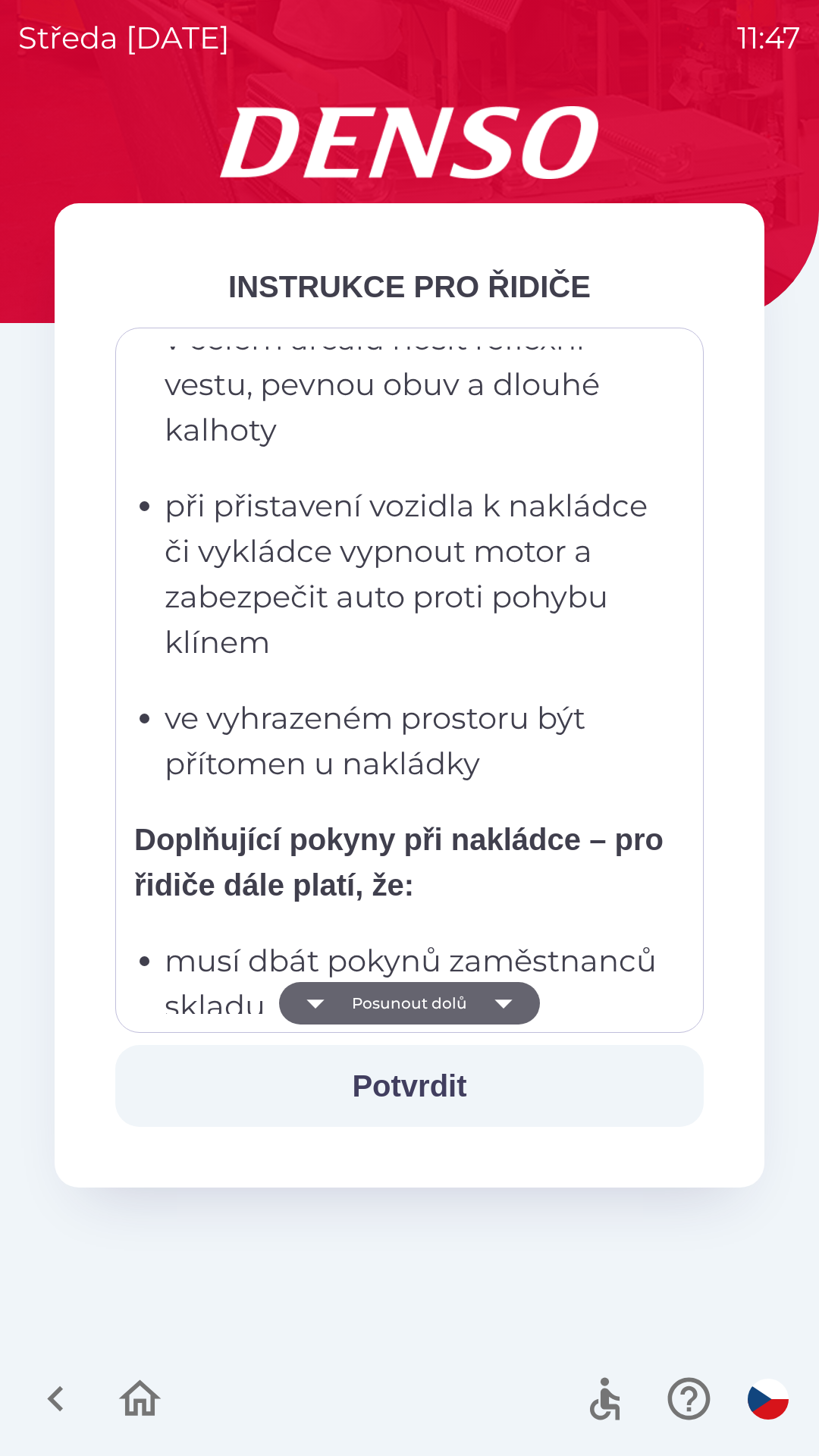
click at [505, 993] on icon "button" at bounding box center [503, 1003] width 42 height 42
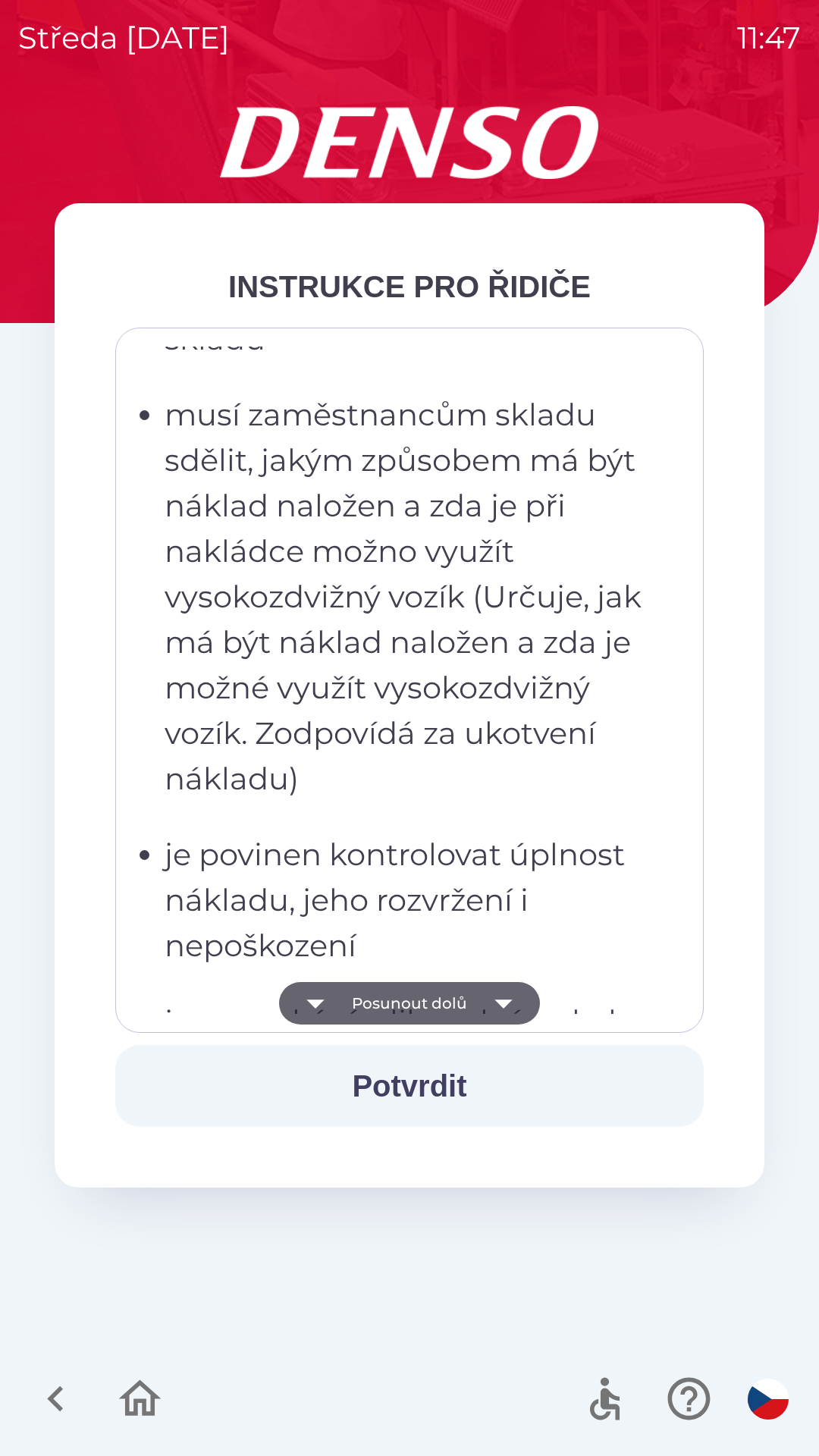
click at [505, 997] on icon "button" at bounding box center [503, 1003] width 42 height 42
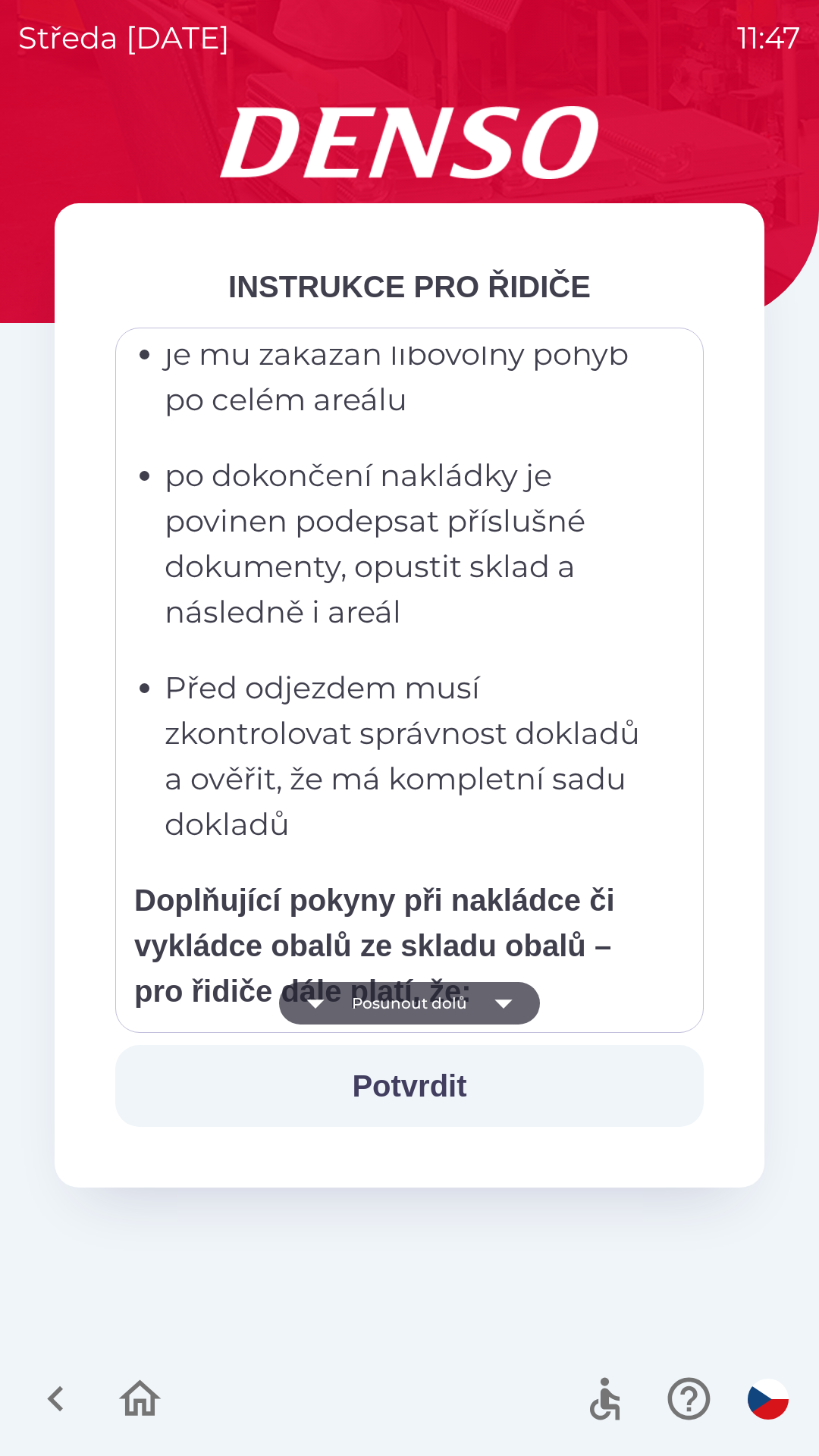
click at [506, 999] on icon "button" at bounding box center [503, 1003] width 42 height 42
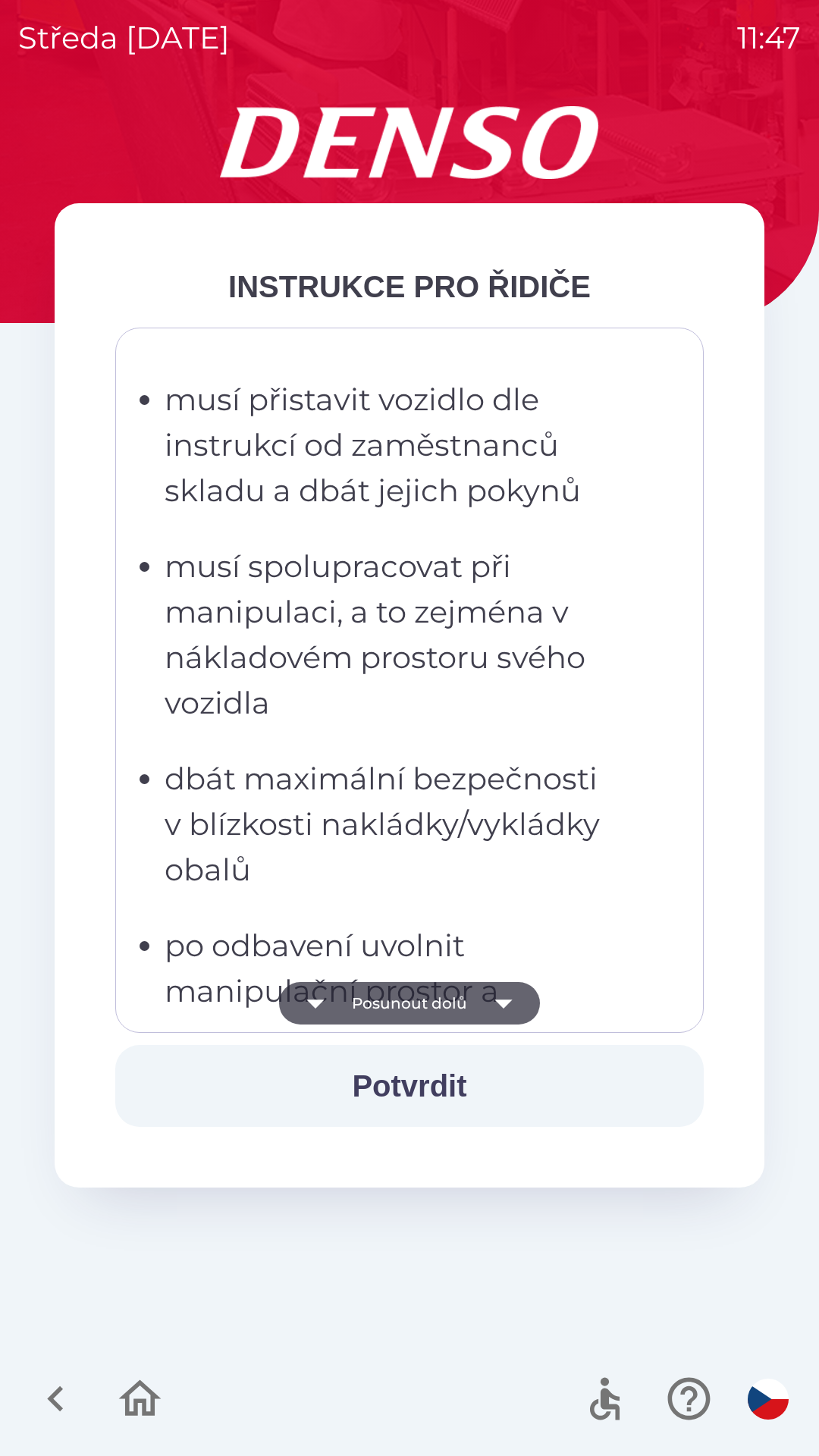
click at [500, 1003] on icon "button" at bounding box center [503, 1004] width 17 height 9
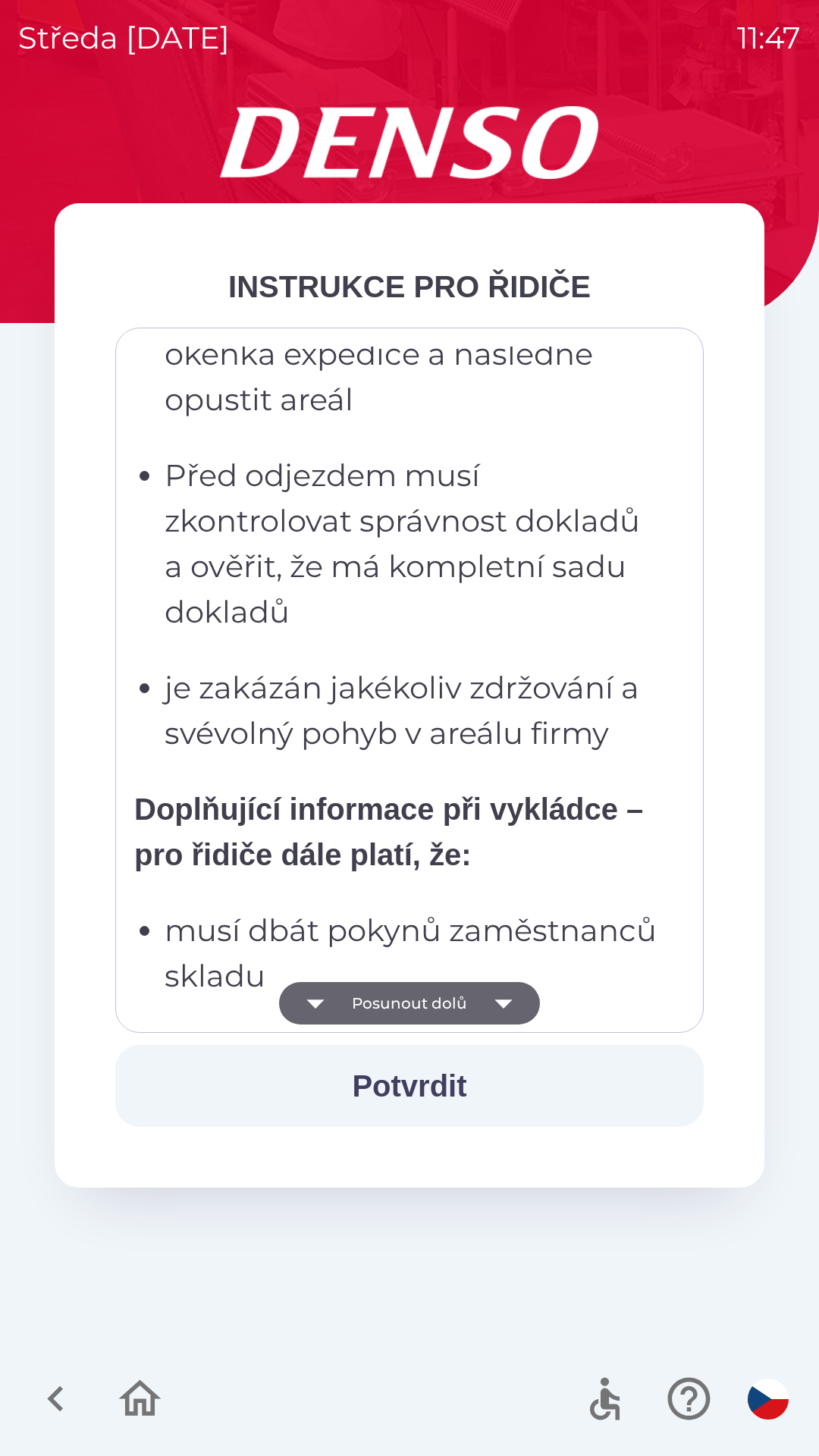
click at [502, 1017] on icon "button" at bounding box center [503, 1003] width 42 height 42
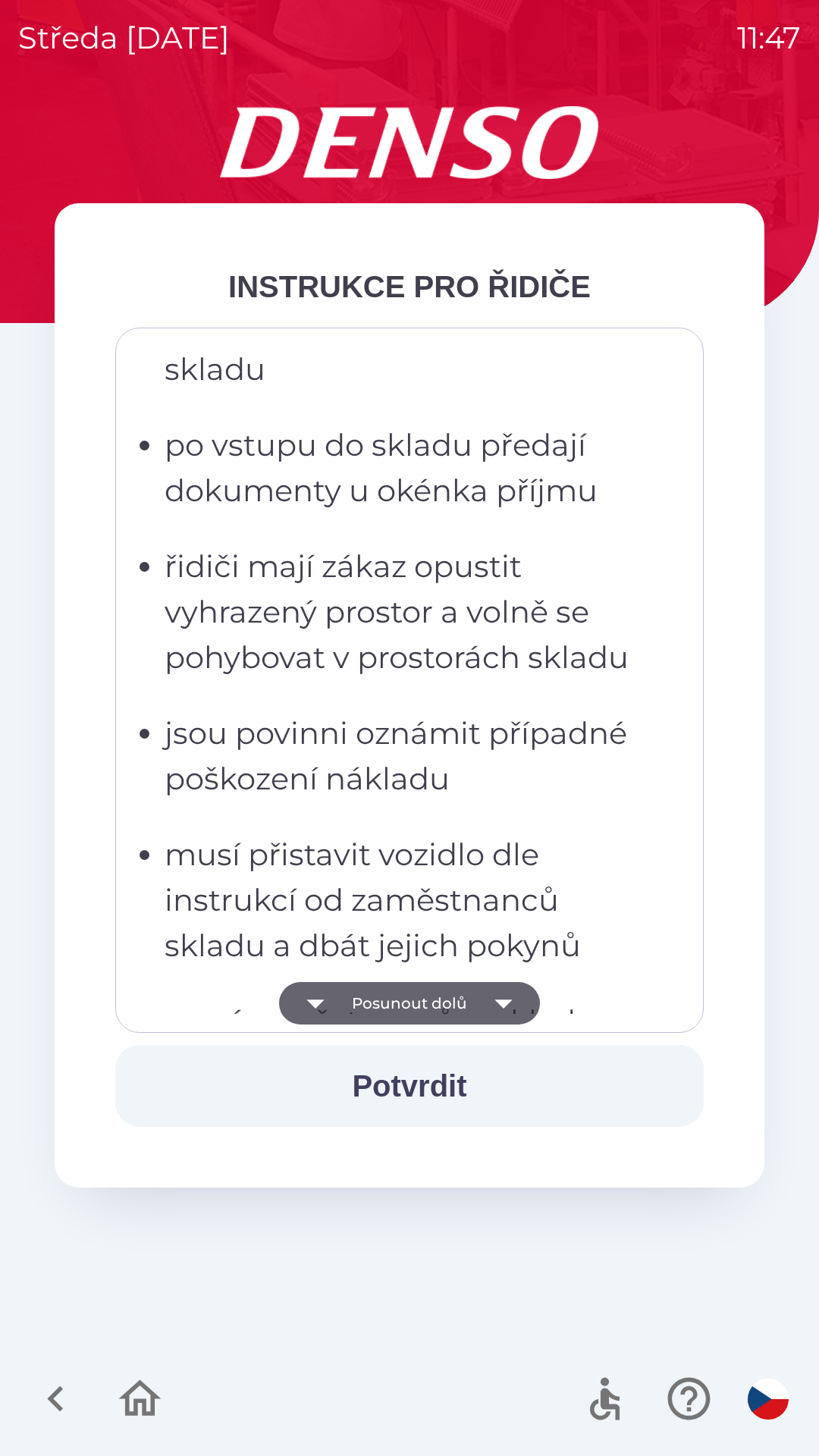
click at [505, 1009] on icon "button" at bounding box center [503, 1003] width 42 height 42
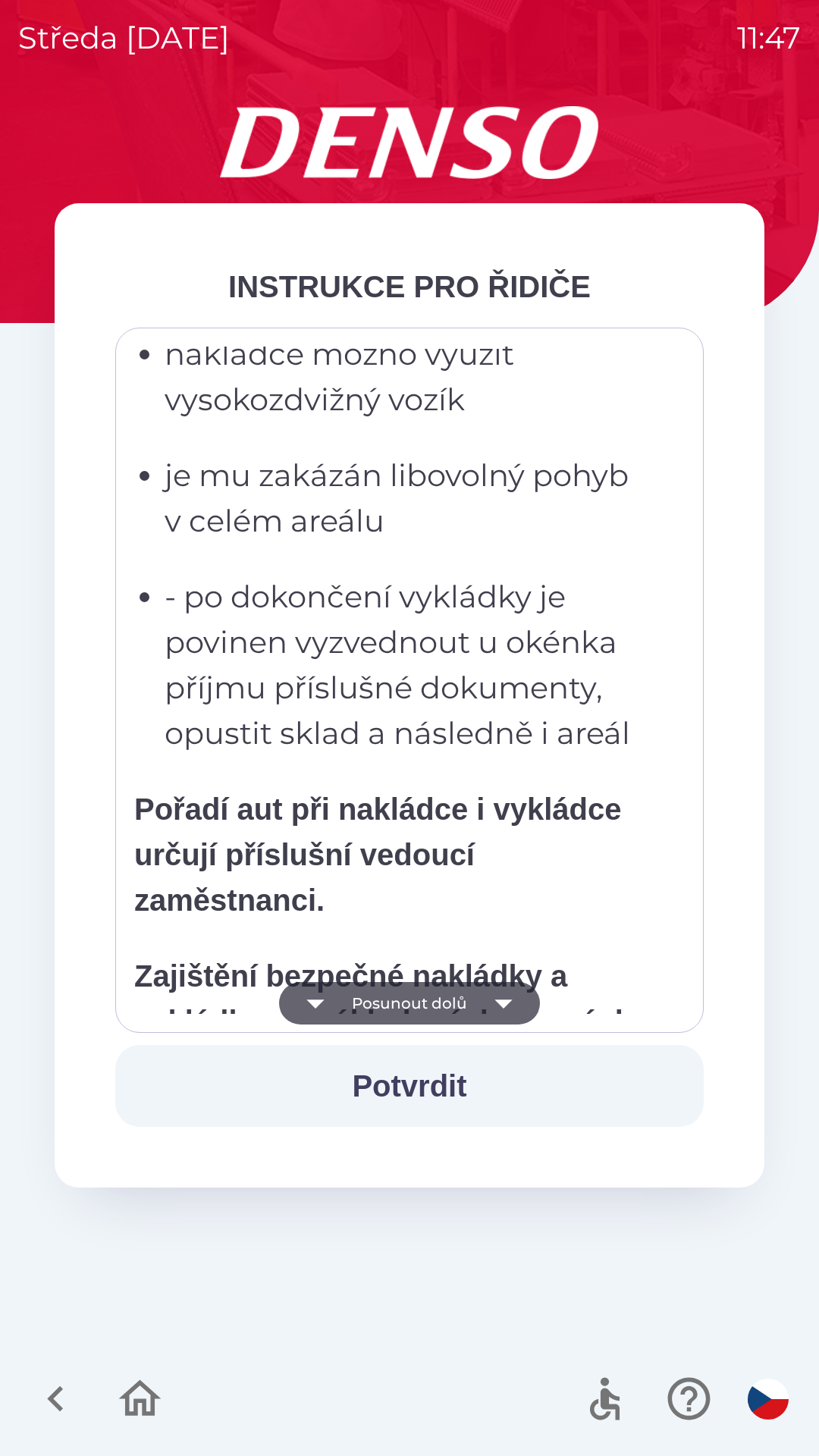
click at [499, 1008] on icon "button" at bounding box center [503, 1003] width 42 height 42
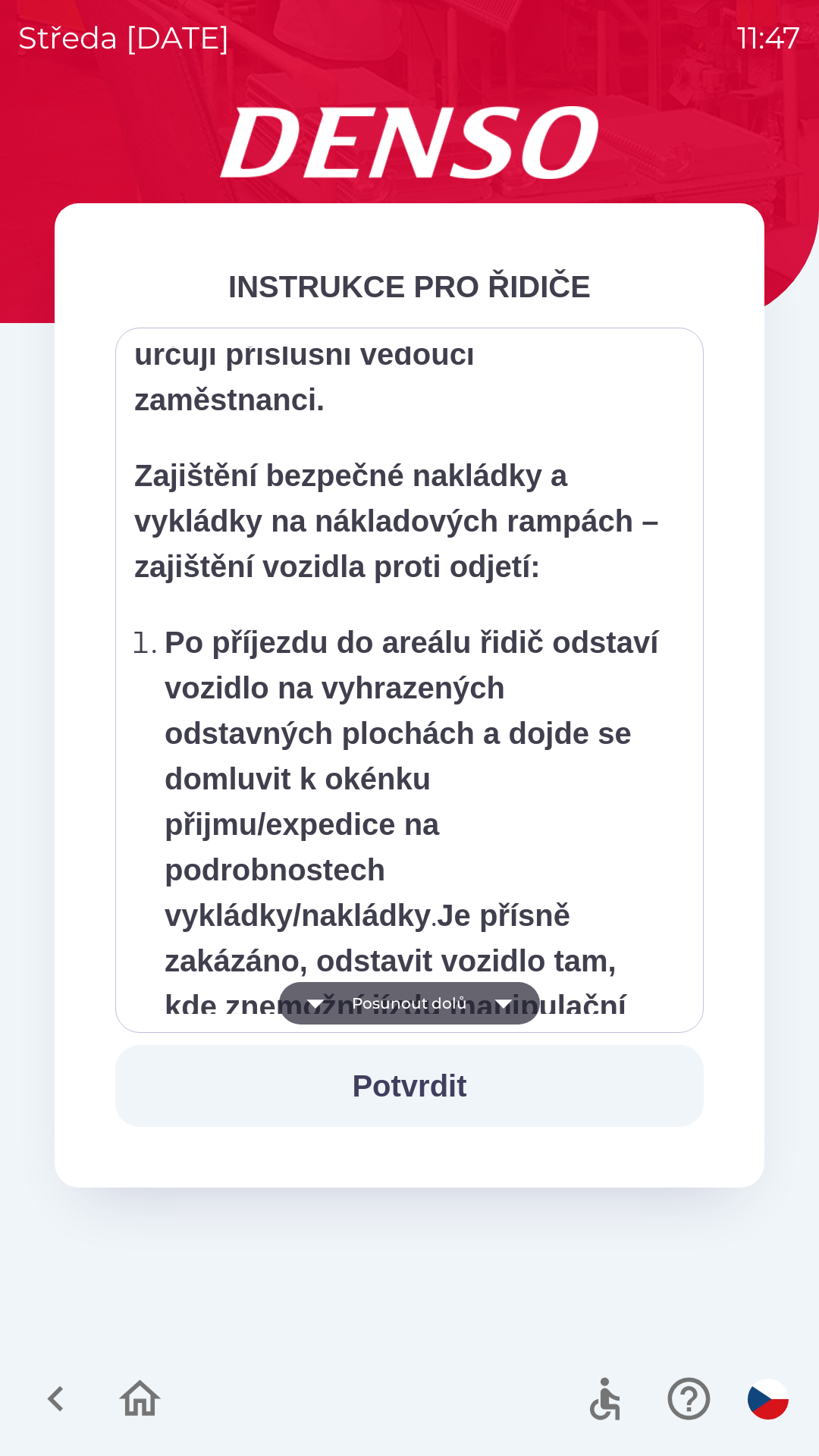
click at [502, 1000] on icon "button" at bounding box center [503, 1004] width 17 height 9
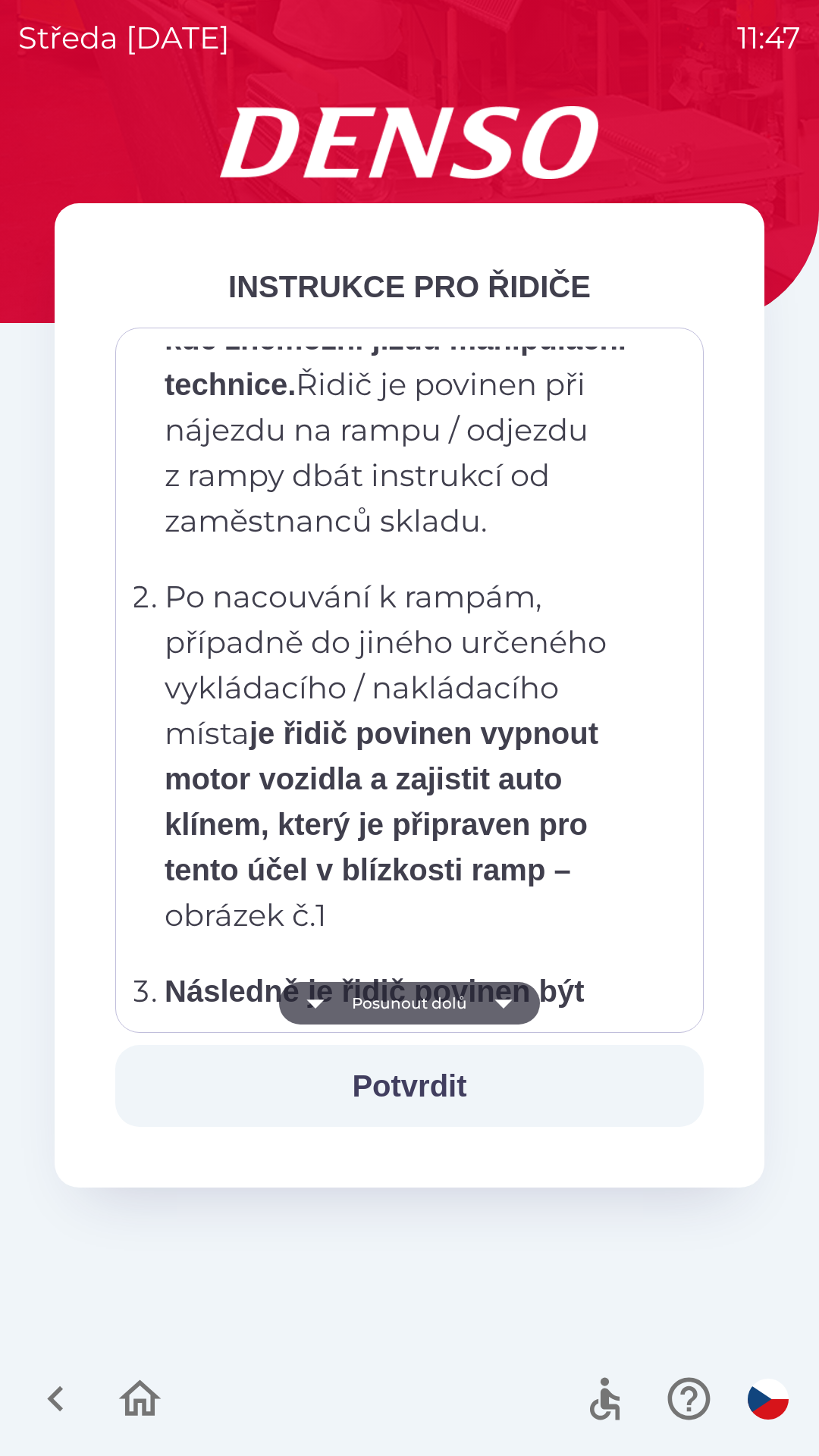
click at [499, 1001] on icon "button" at bounding box center [503, 1004] width 17 height 9
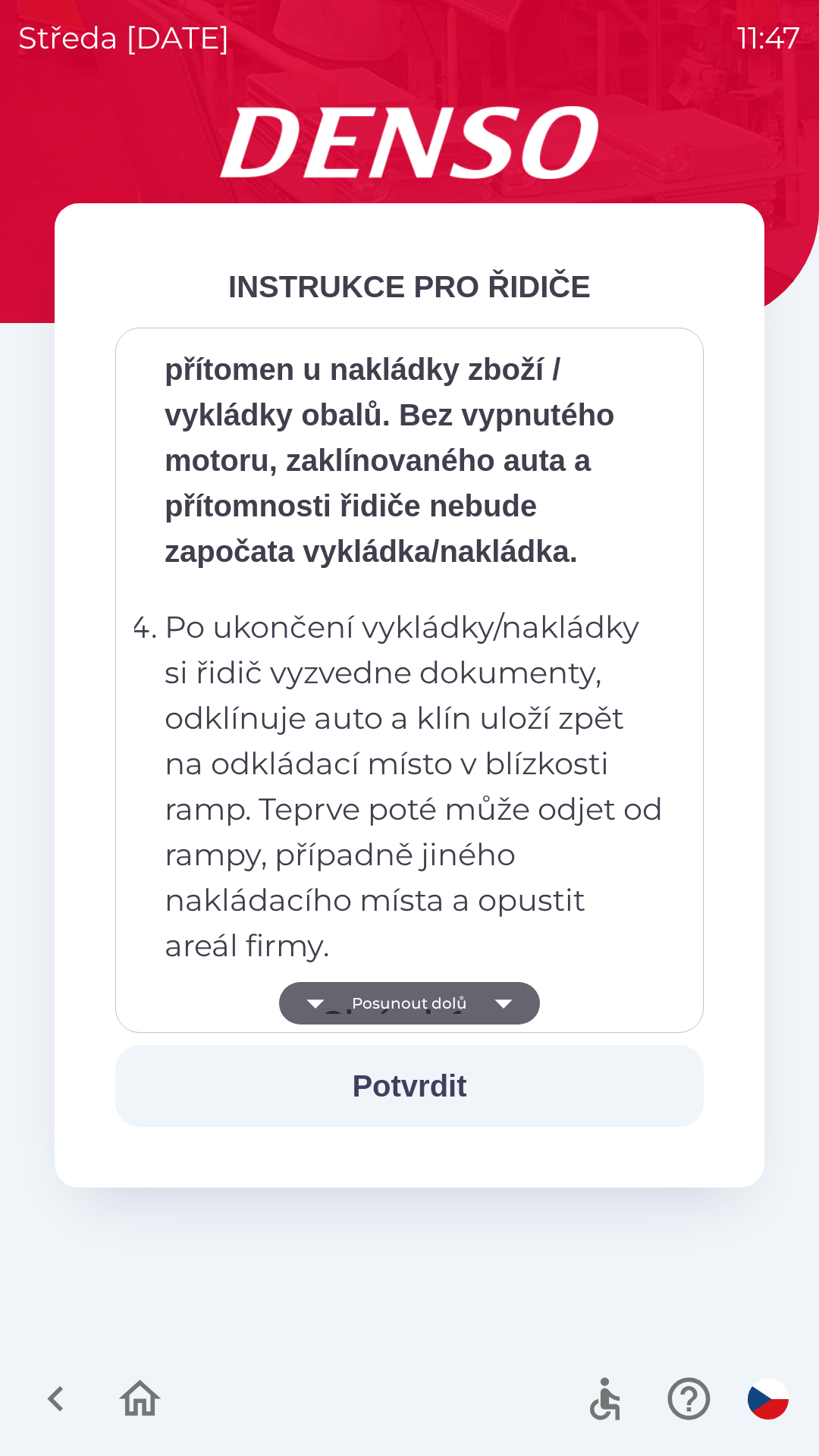
click at [502, 996] on icon "button" at bounding box center [503, 1003] width 42 height 42
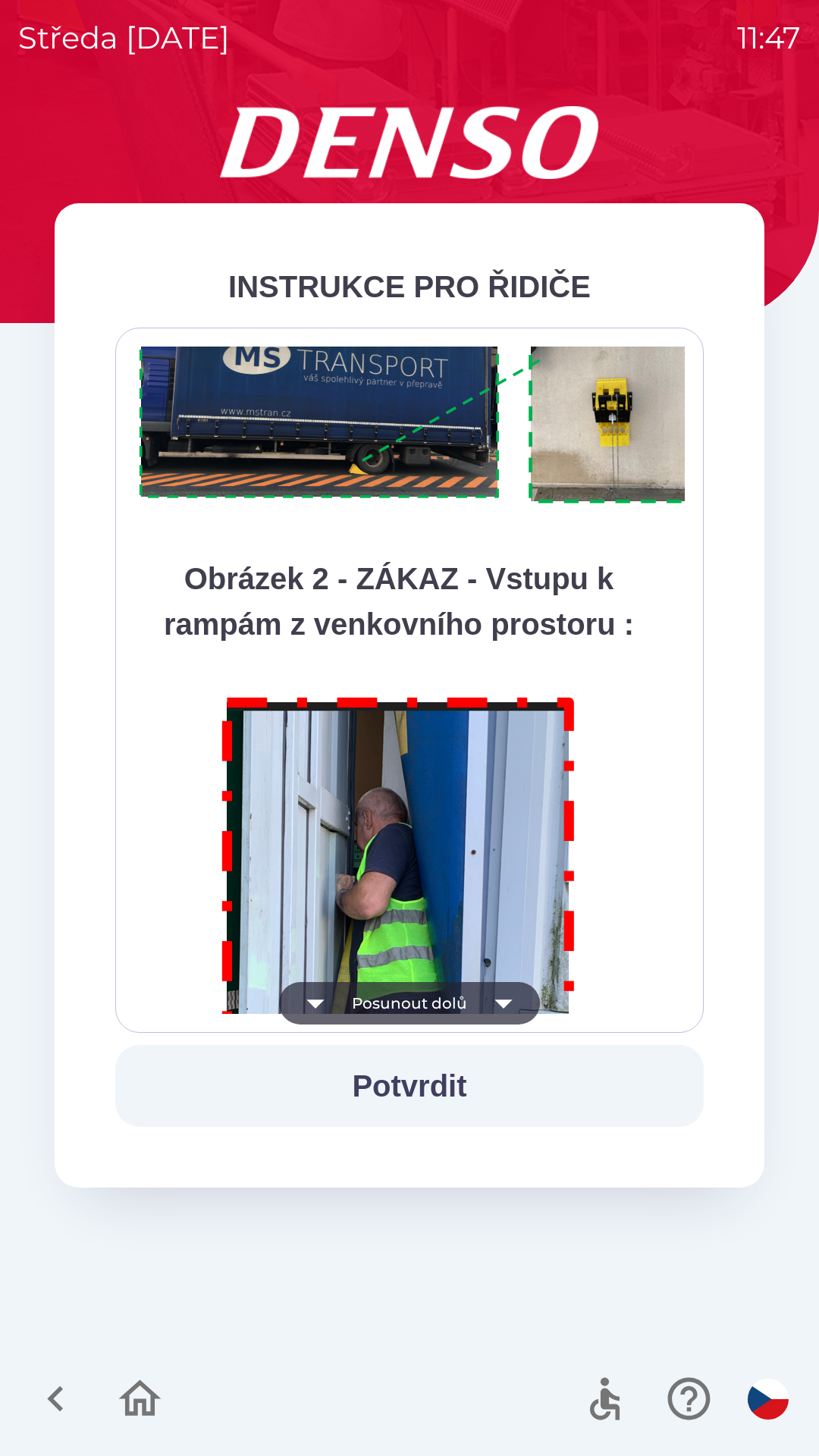
click at [501, 1000] on icon "button" at bounding box center [503, 1004] width 17 height 9
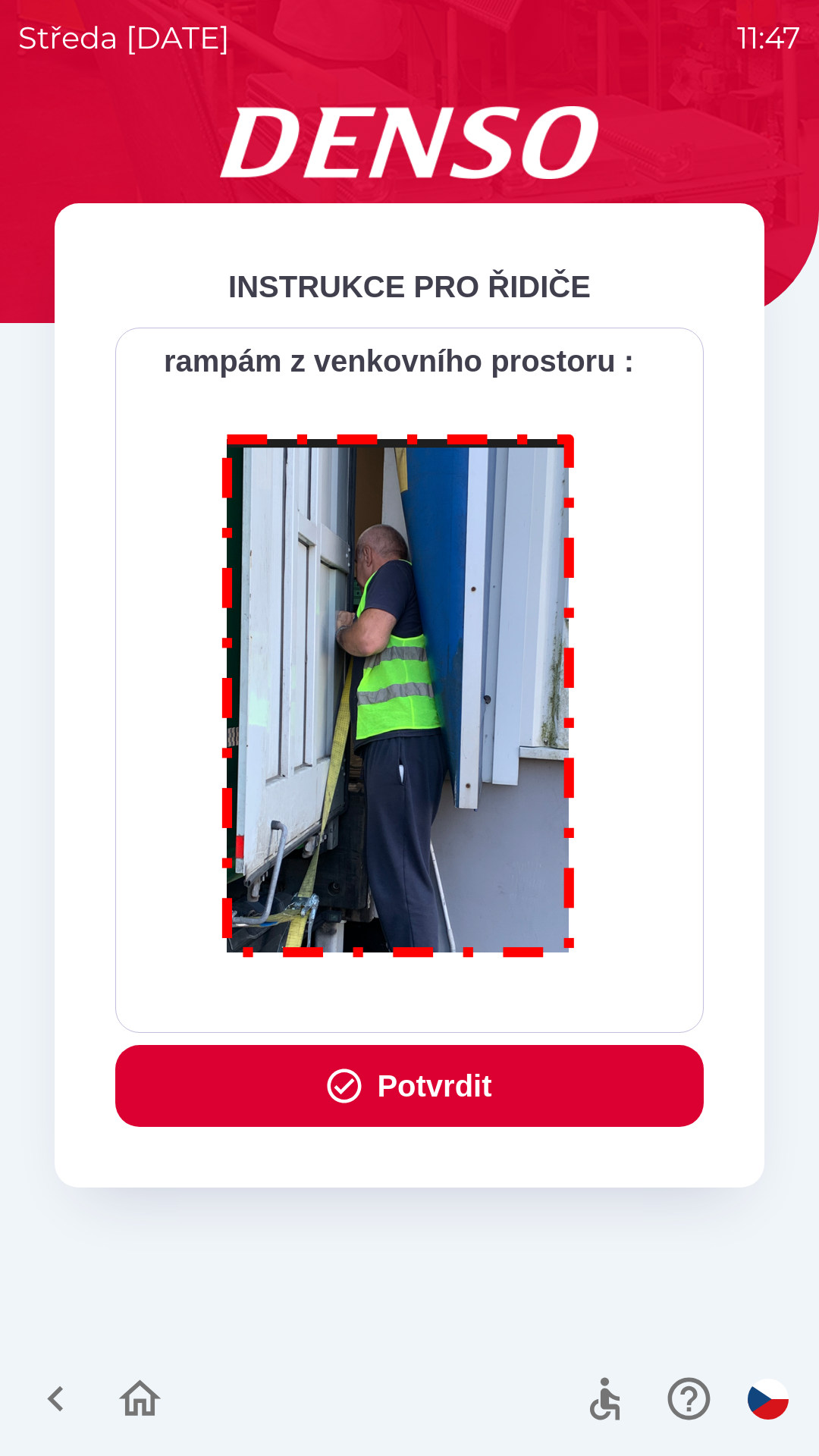
click at [499, 998] on div "Všichni řidiči přijíždějící do skladu firmy DENSO CZECH s.r.o. jsou po průjezdu…" at bounding box center [409, 679] width 550 height 667
click at [503, 1002] on div "Všichni řidiči přijíždějící do skladu firmy DENSO CZECH s.r.o. jsou po průjezdu…" at bounding box center [409, 679] width 550 height 667
click at [496, 1074] on button "Potvrdit" at bounding box center [409, 1086] width 588 height 82
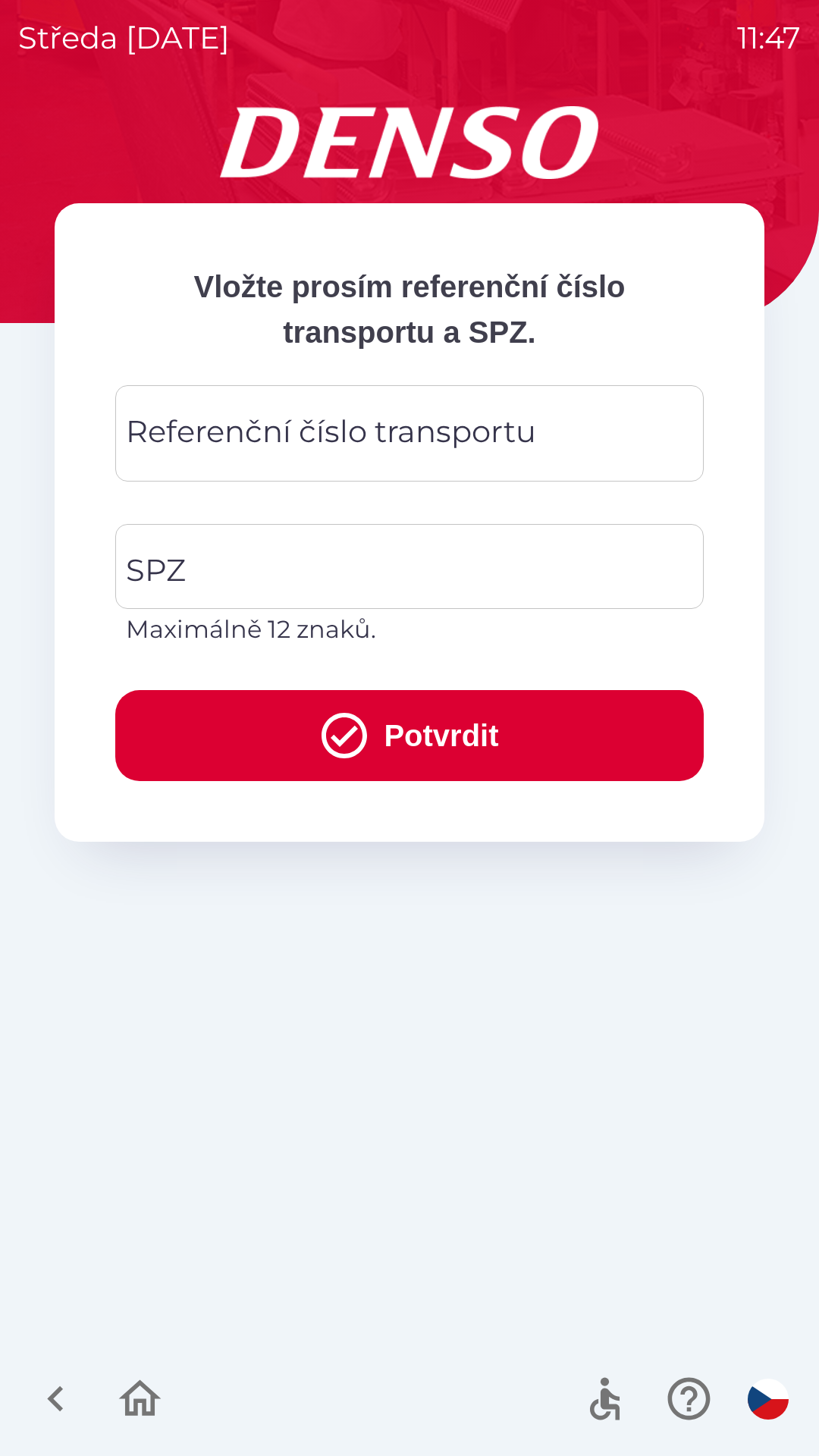
click at [239, 431] on div "Referenční číslo transportu Referenční číslo transportu" at bounding box center [409, 433] width 588 height 96
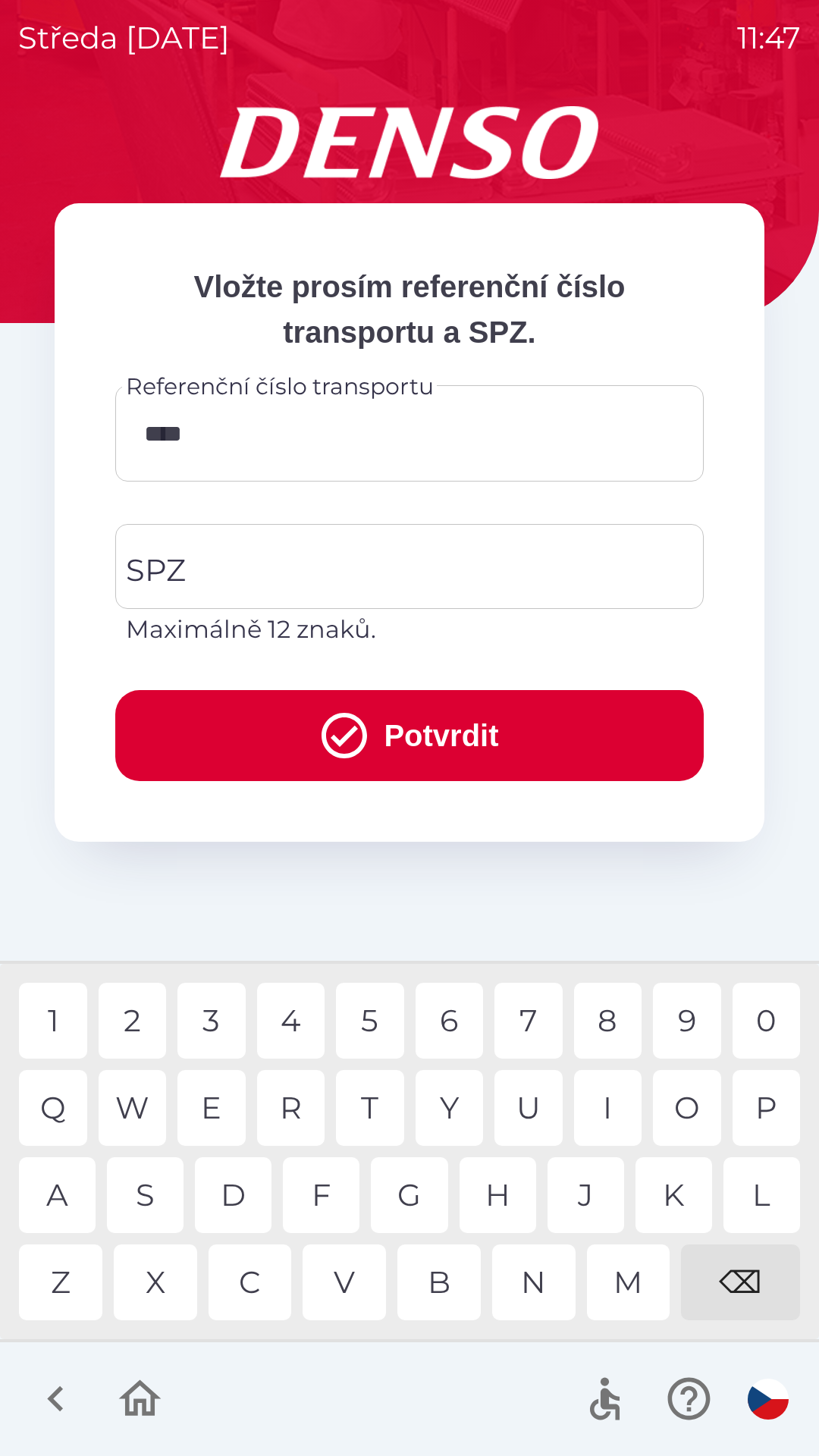
click at [685, 1018] on div "9" at bounding box center [686, 1020] width 68 height 76
click at [221, 1003] on div "3" at bounding box center [211, 1020] width 68 height 76
click at [51, 1011] on div "1" at bounding box center [53, 1020] width 68 height 76
click at [766, 1005] on div "0" at bounding box center [766, 1020] width 68 height 76
click at [543, 1002] on div "7" at bounding box center [528, 1020] width 68 height 76
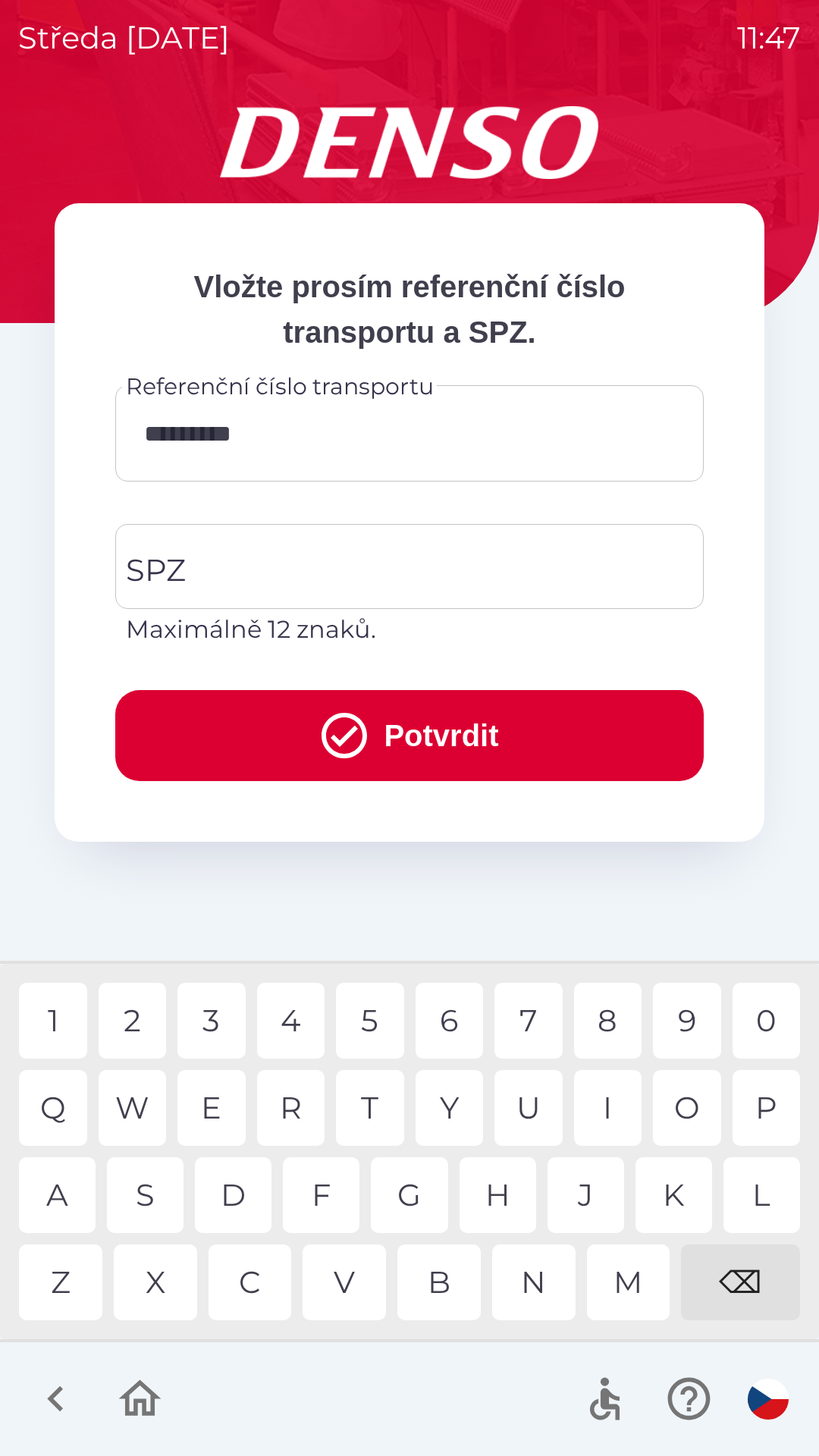
type input "**********"
click at [195, 557] on input "SPZ" at bounding box center [398, 567] width 552 height 71
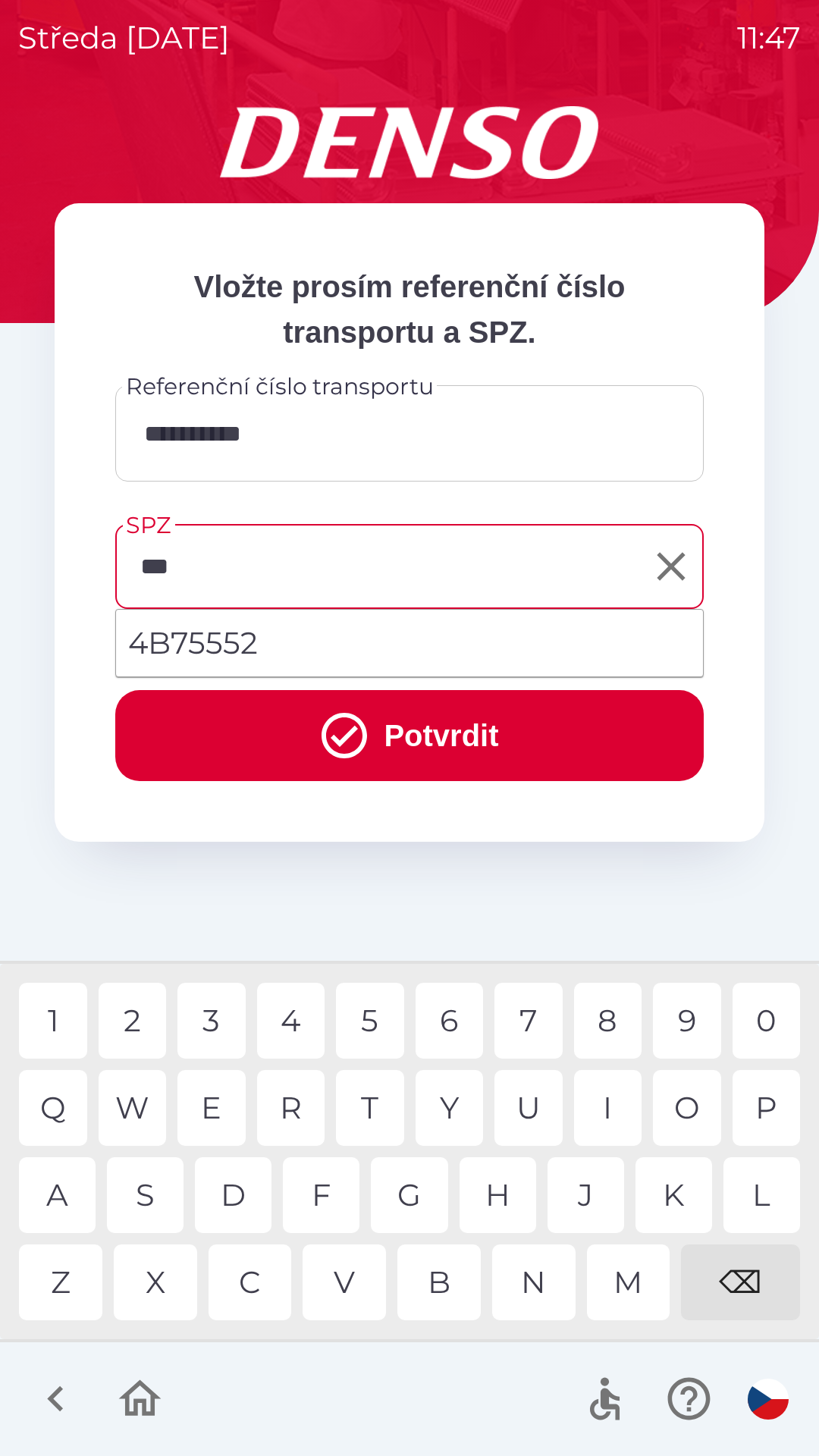
click at [517, 1010] on div "7" at bounding box center [528, 1020] width 68 height 76
click at [241, 635] on li "4B75552" at bounding box center [410, 643] width 587 height 55
type input "*******"
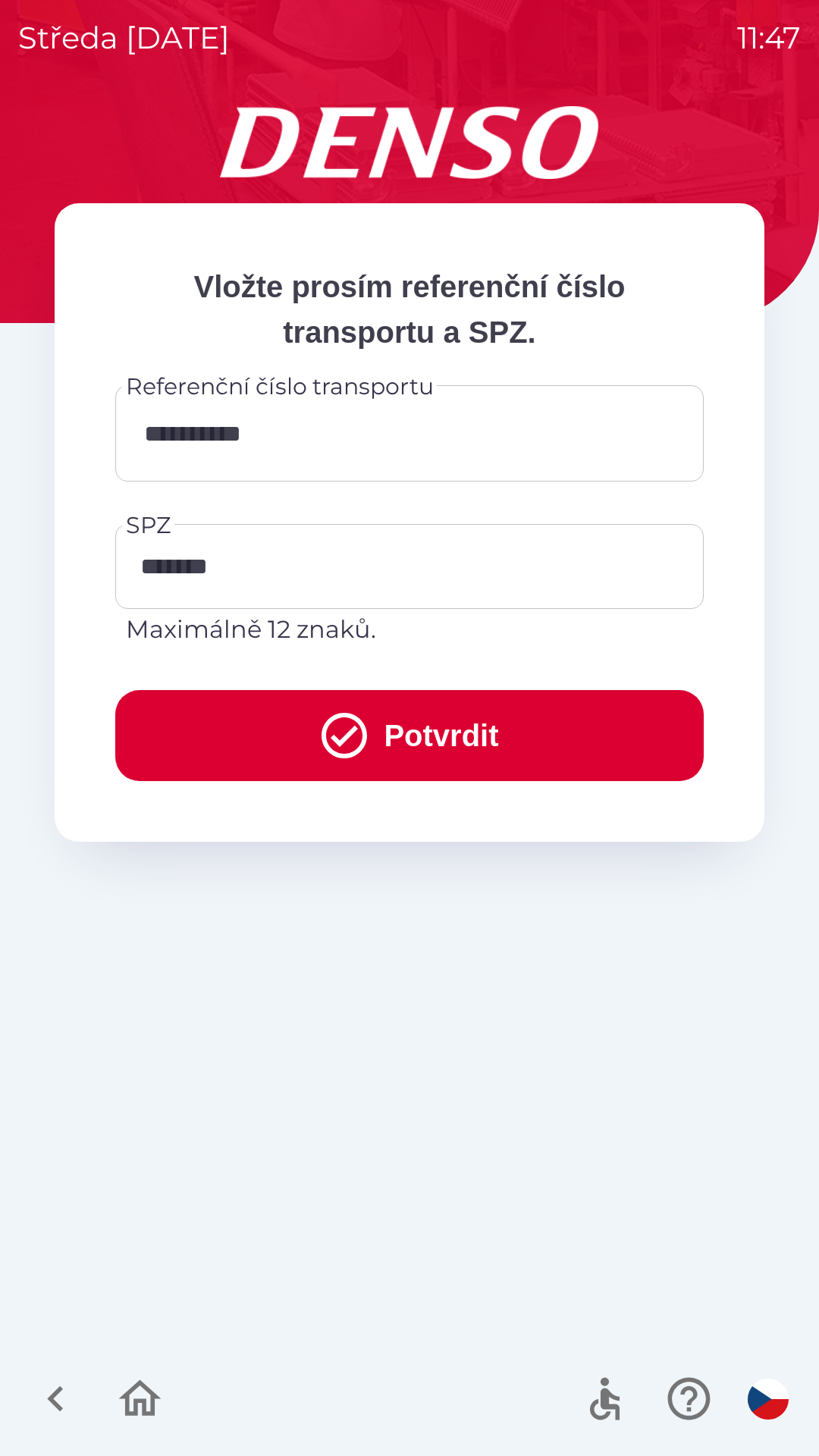
click at [382, 738] on button "Potvrdit" at bounding box center [409, 735] width 588 height 91
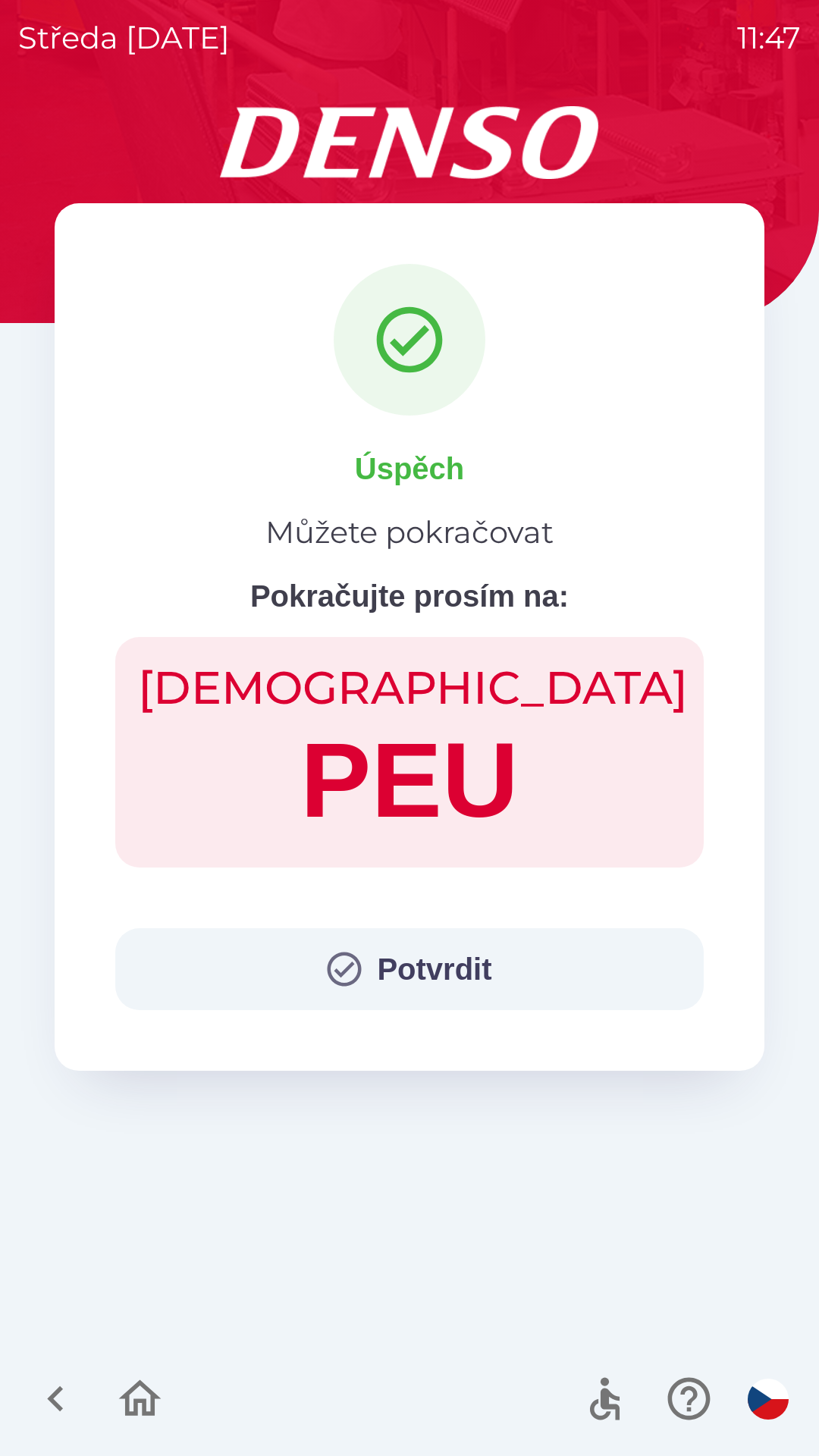
click at [366, 983] on button "Potvrdit" at bounding box center [409, 968] width 588 height 82
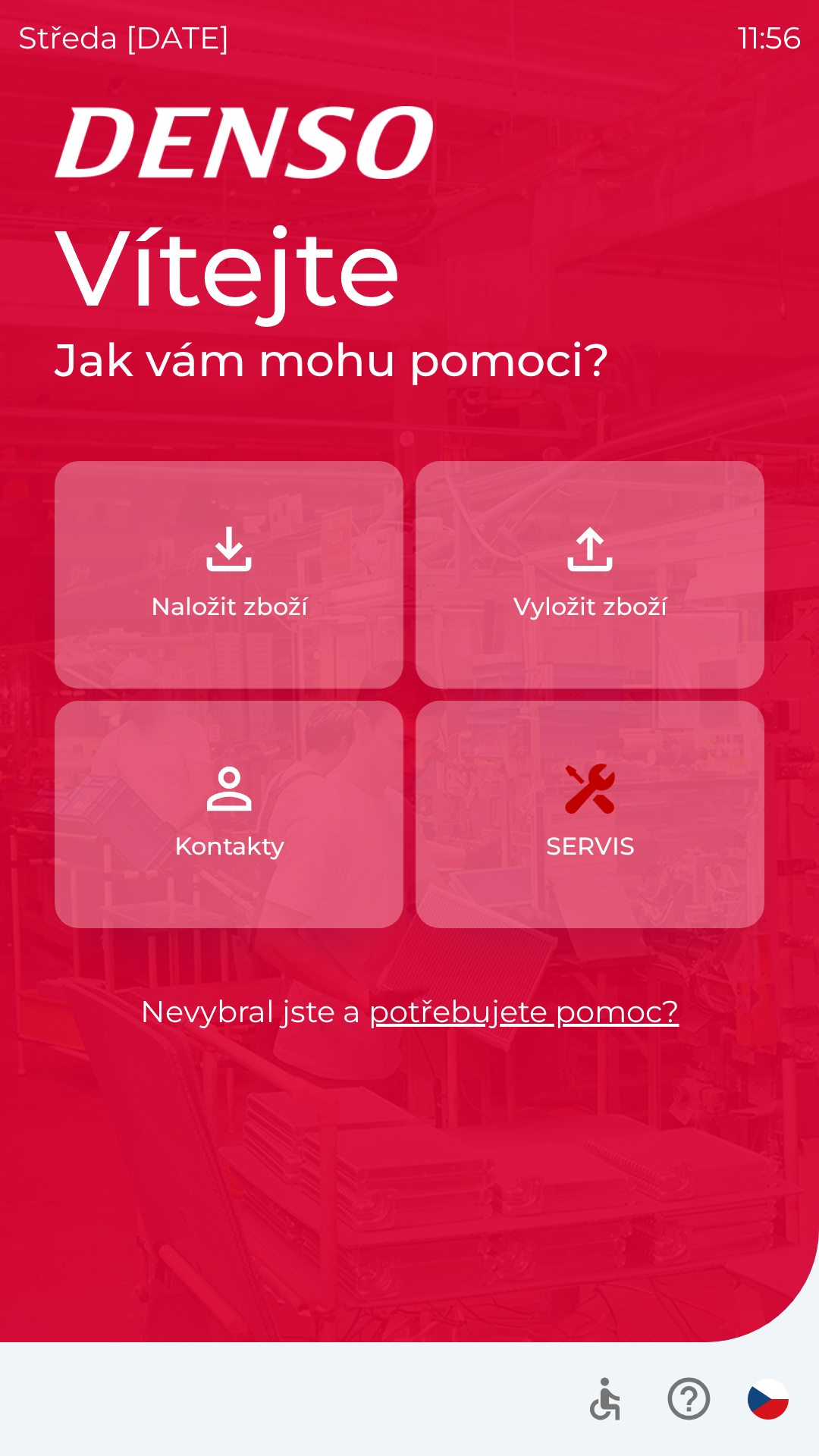
click at [605, 579] on img "button" at bounding box center [589, 549] width 66 height 66
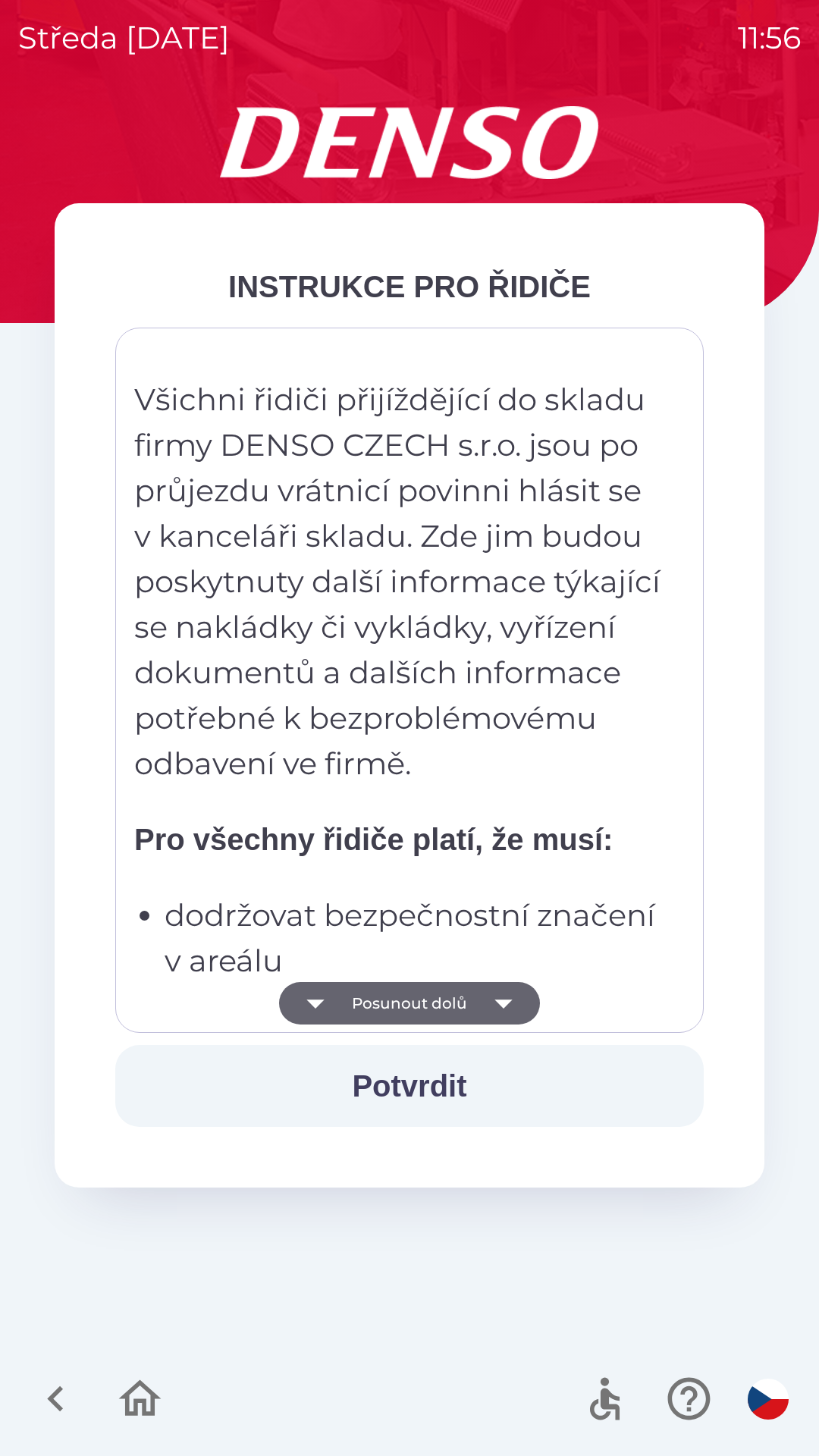
click at [458, 1090] on button "Potvrdit" at bounding box center [409, 1086] width 588 height 82
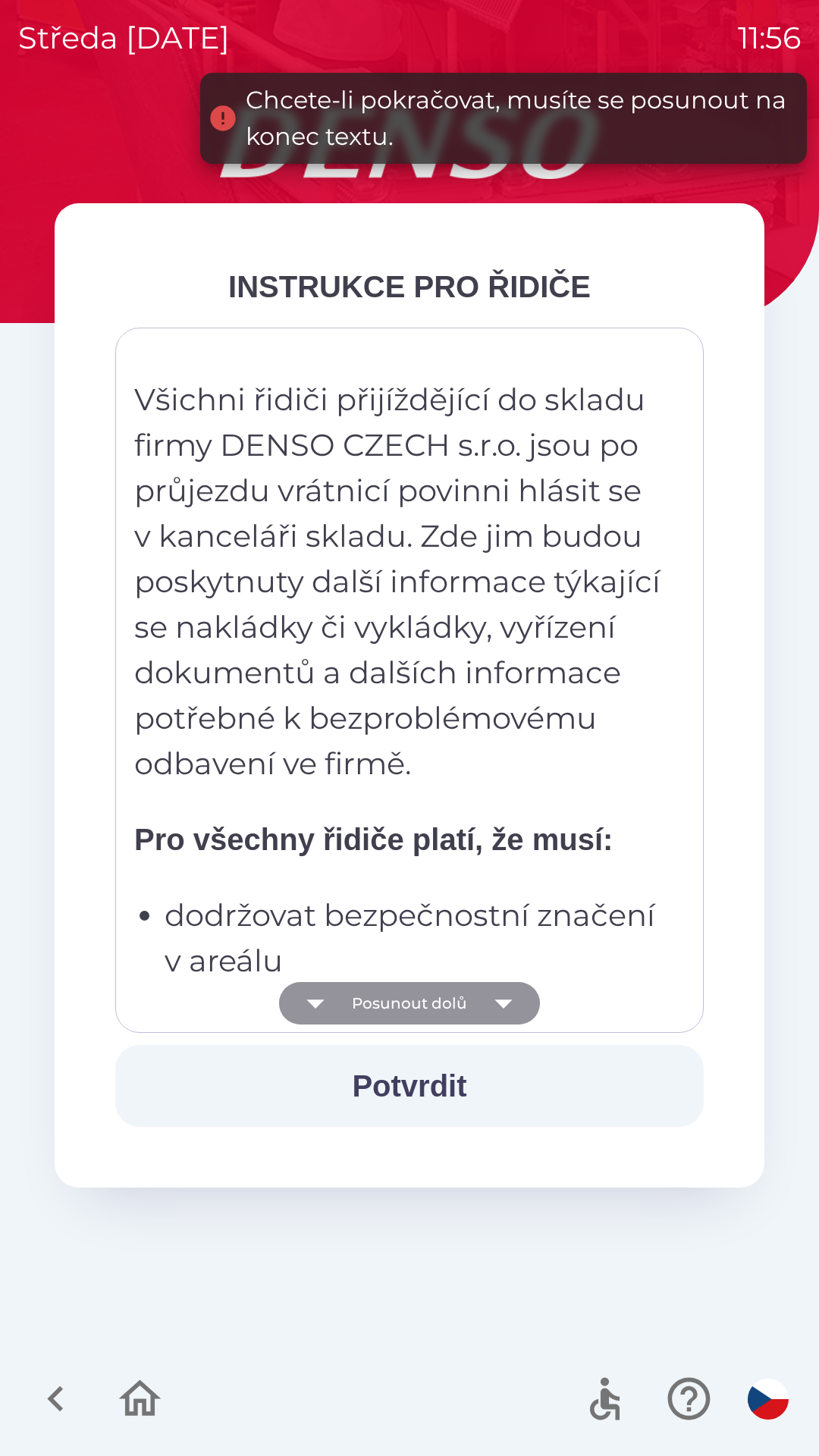
click at [502, 1006] on icon "button" at bounding box center [503, 1004] width 17 height 9
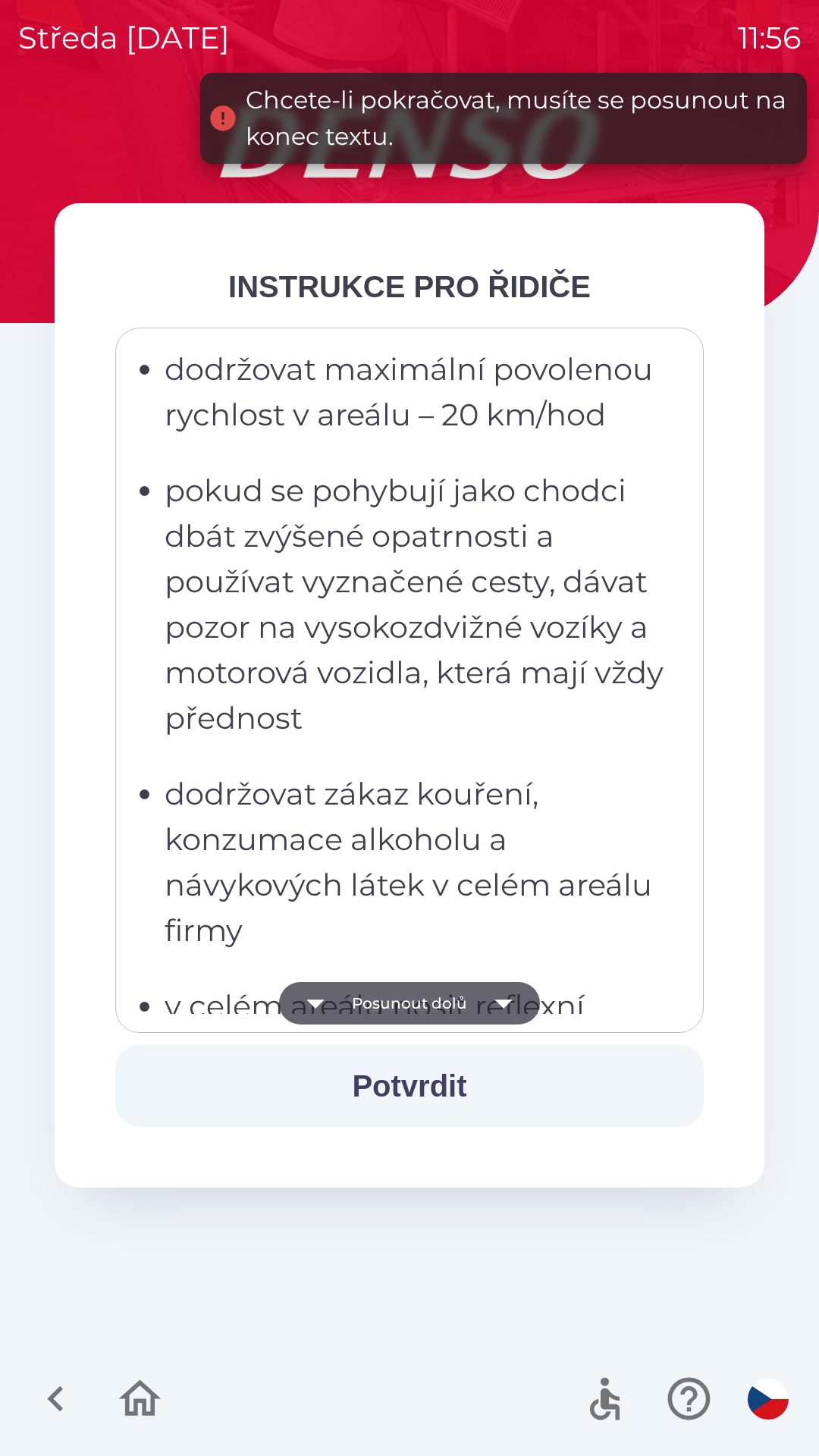
click at [510, 1012] on icon "button" at bounding box center [503, 1003] width 42 height 42
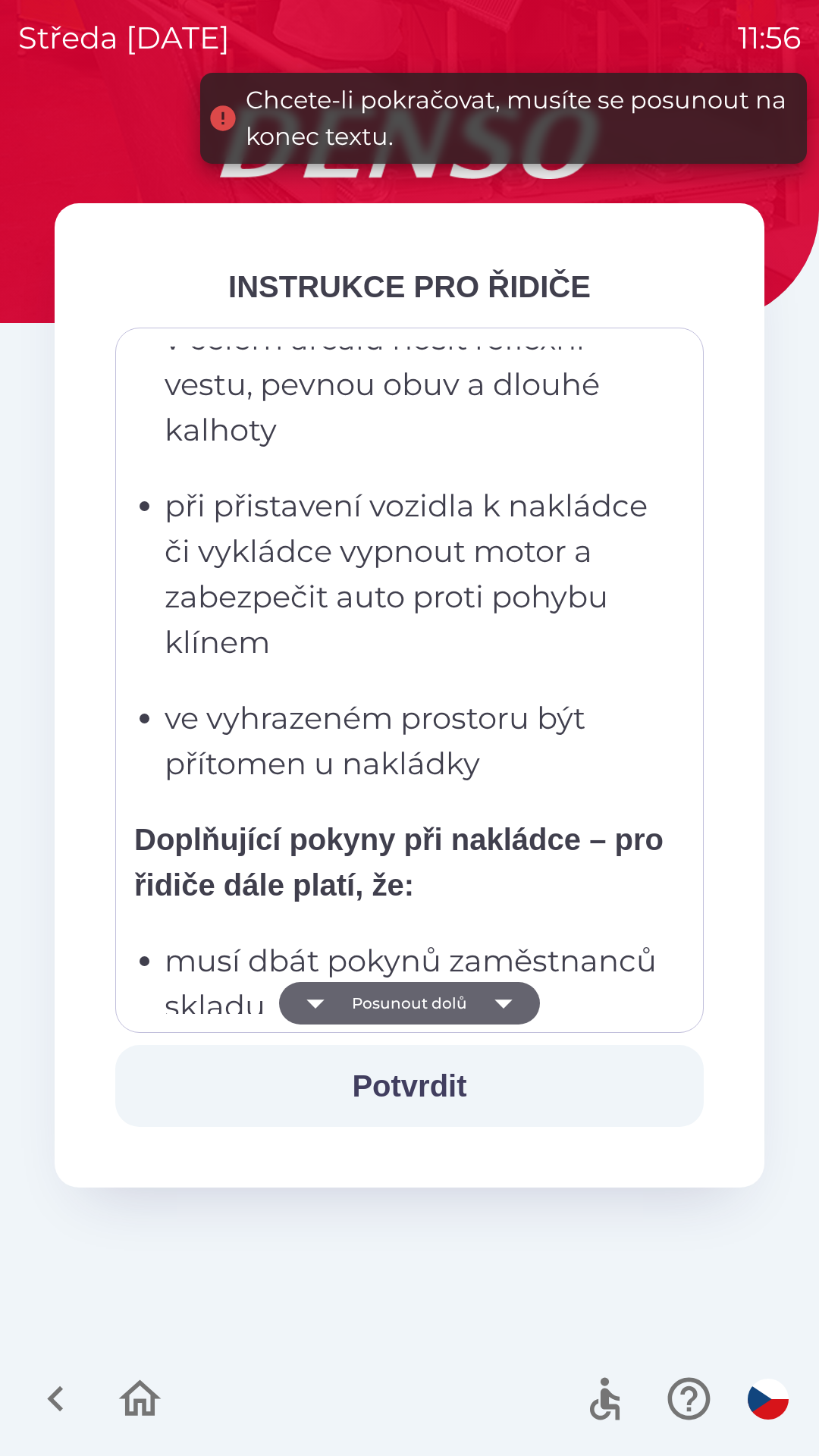
click at [501, 1011] on icon "button" at bounding box center [503, 1003] width 42 height 42
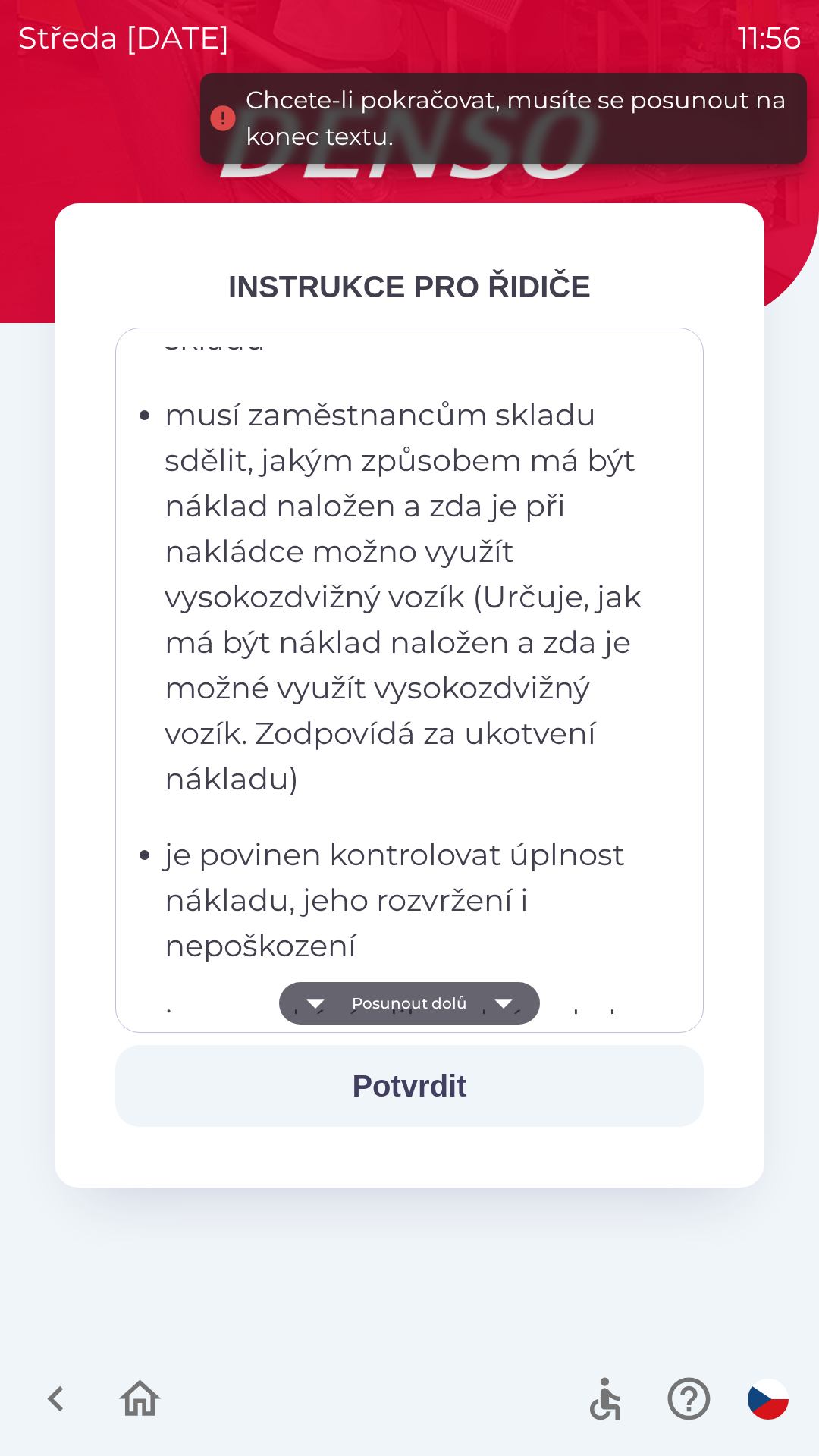
click at [502, 1010] on icon "button" at bounding box center [503, 1003] width 42 height 42
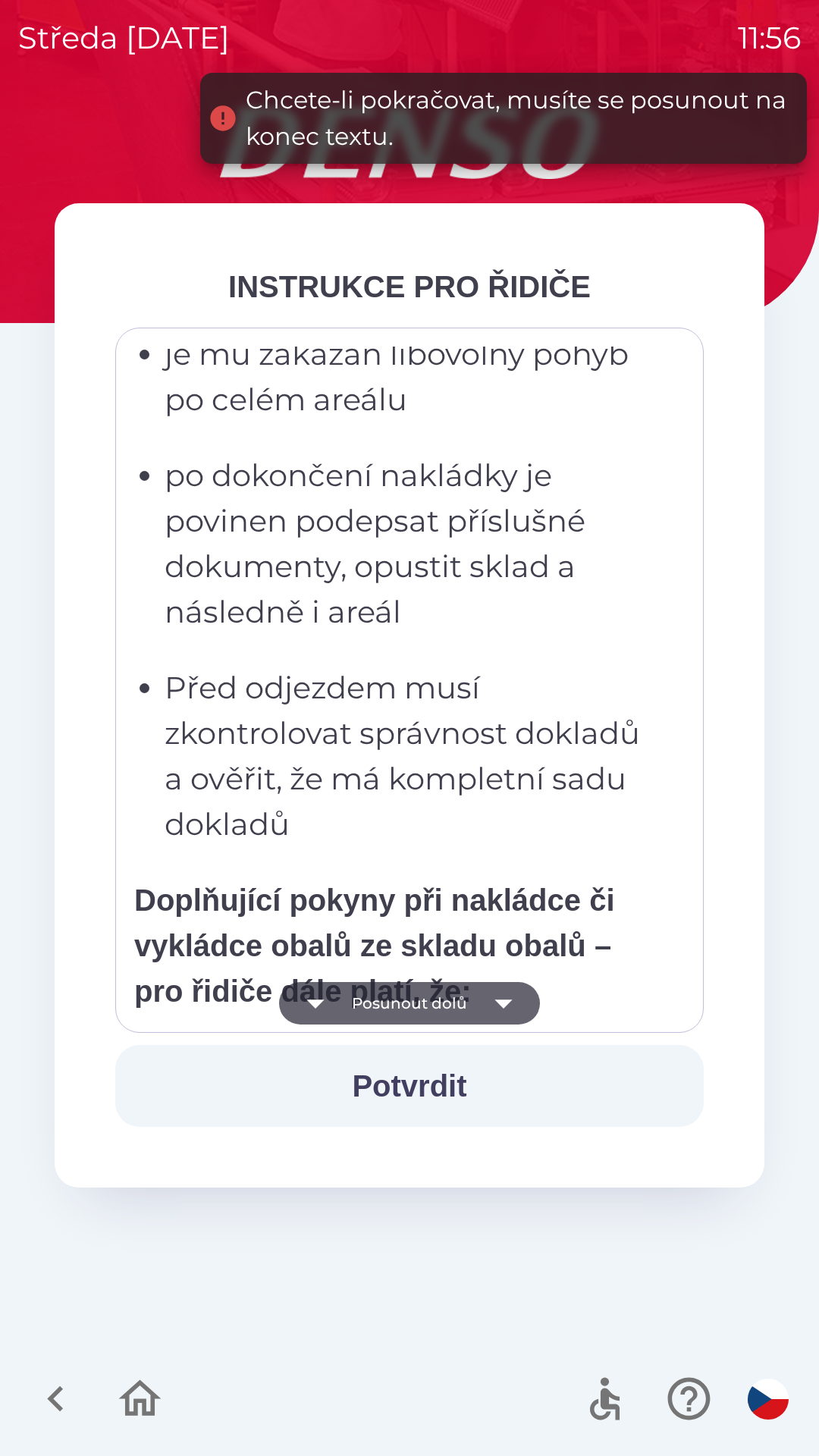
click at [514, 1006] on icon "button" at bounding box center [503, 1003] width 42 height 42
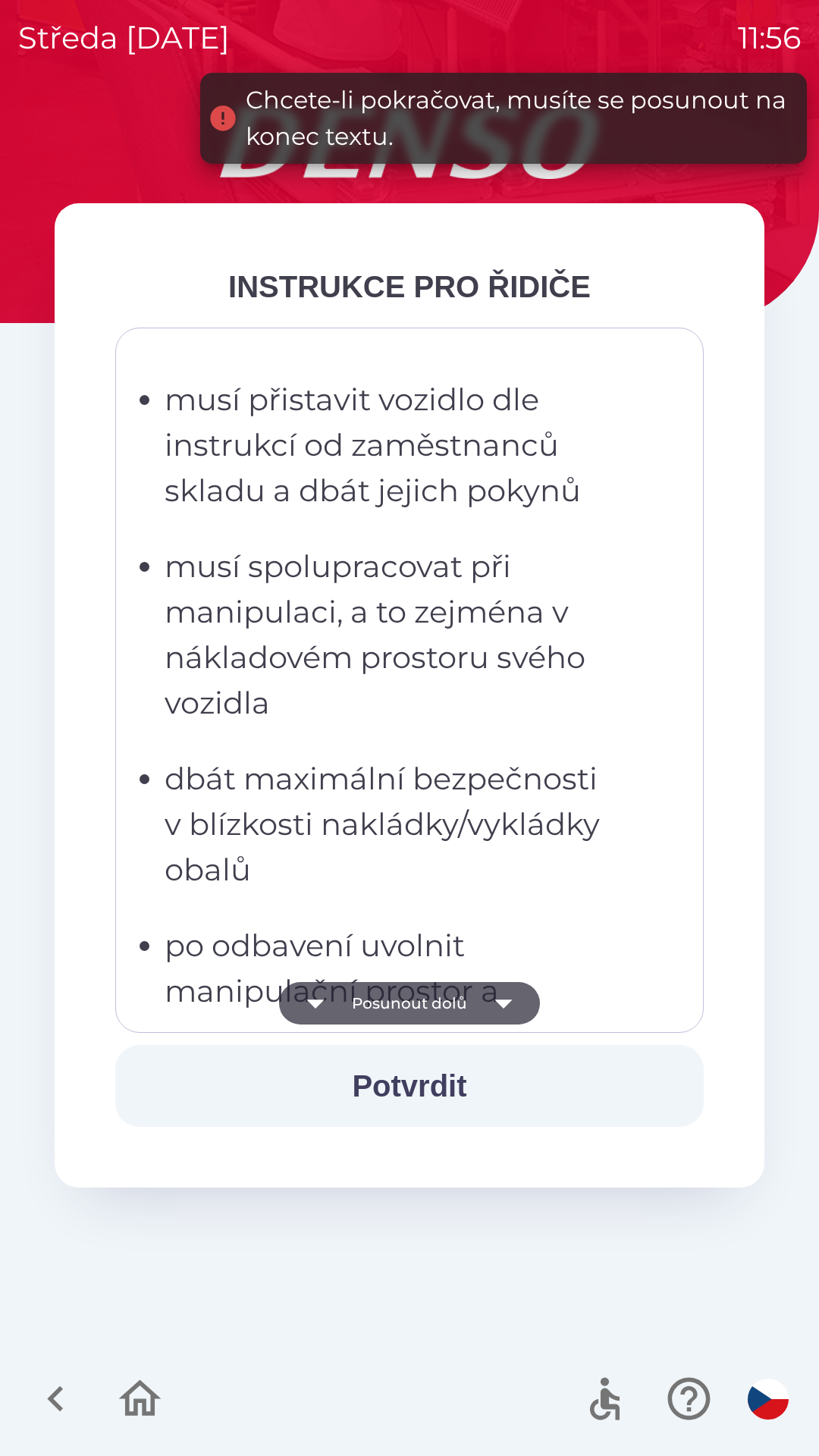
click at [510, 1013] on icon "button" at bounding box center [503, 1003] width 42 height 42
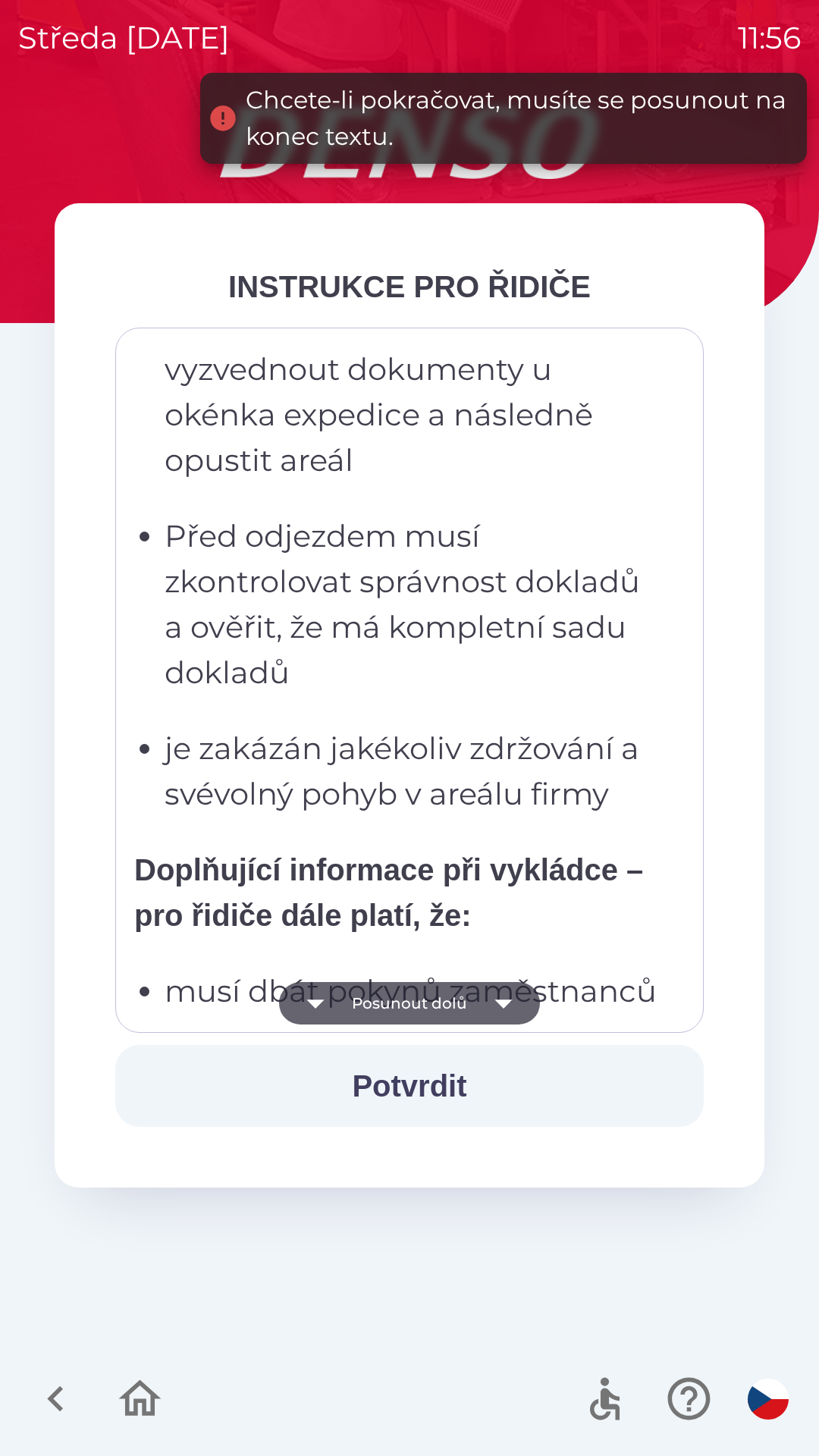
click at [510, 1013] on icon "button" at bounding box center [503, 1003] width 42 height 42
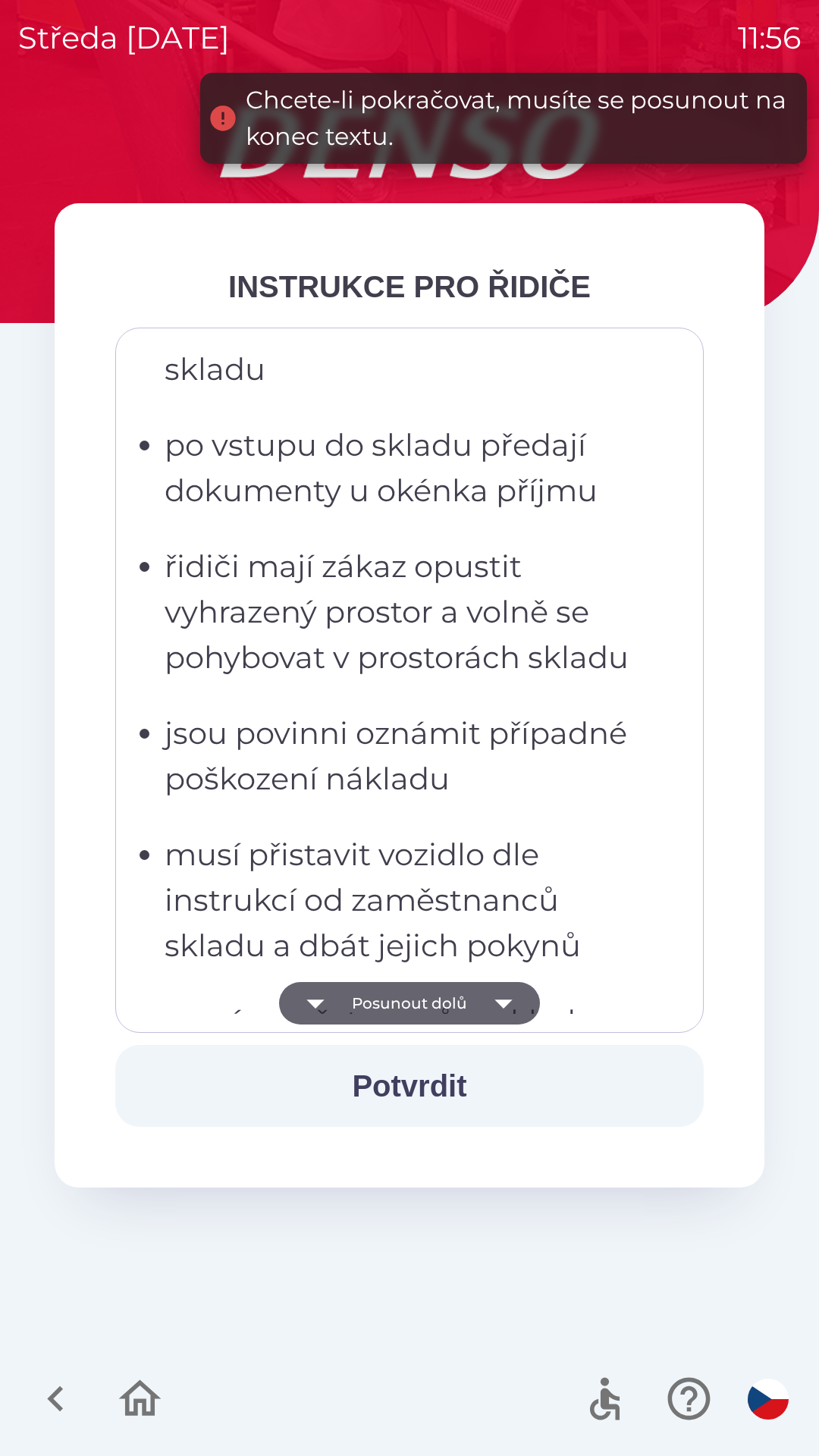
click at [510, 1010] on icon "button" at bounding box center [503, 1003] width 42 height 42
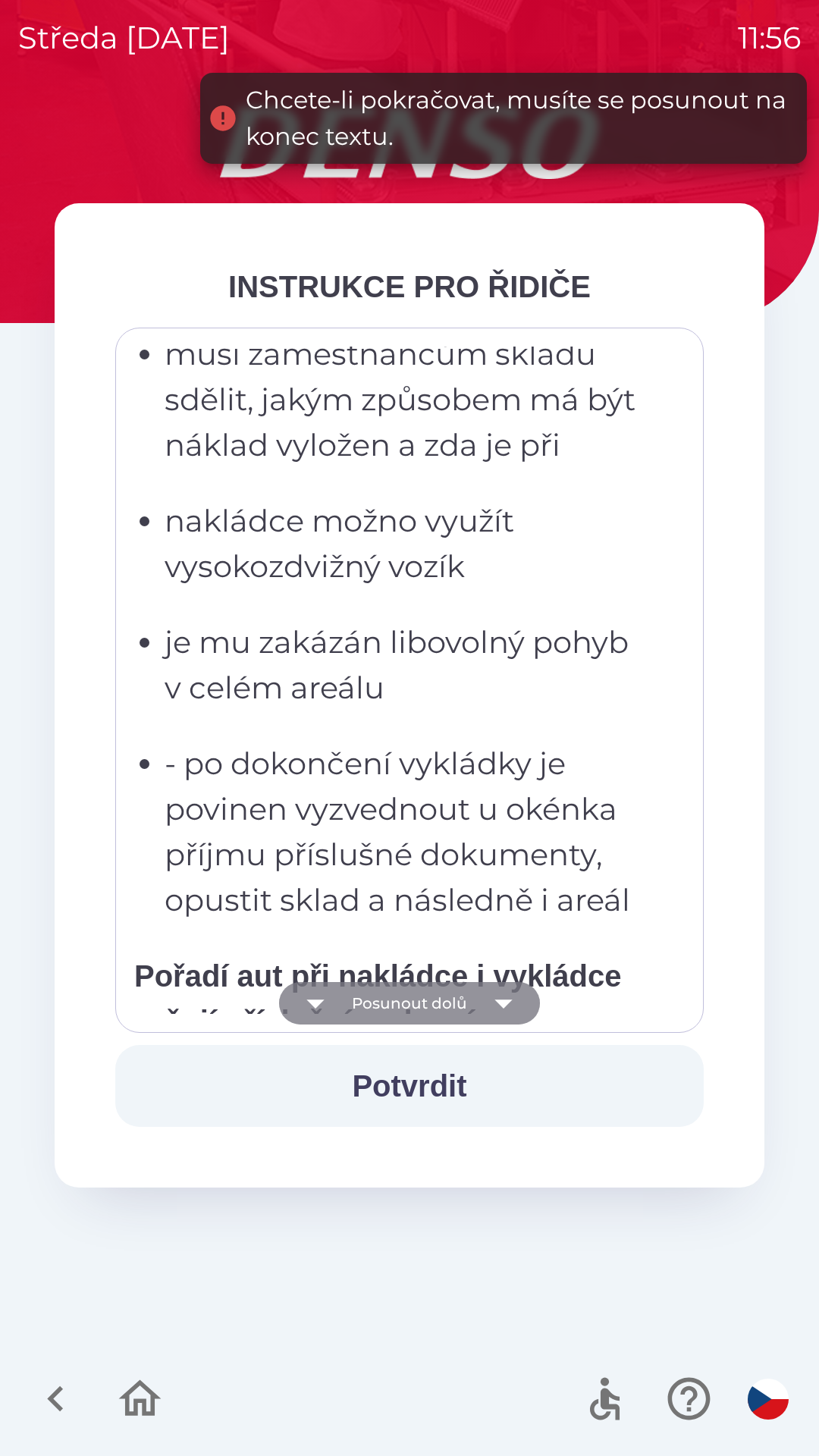
click at [513, 1015] on icon "button" at bounding box center [503, 1003] width 42 height 42
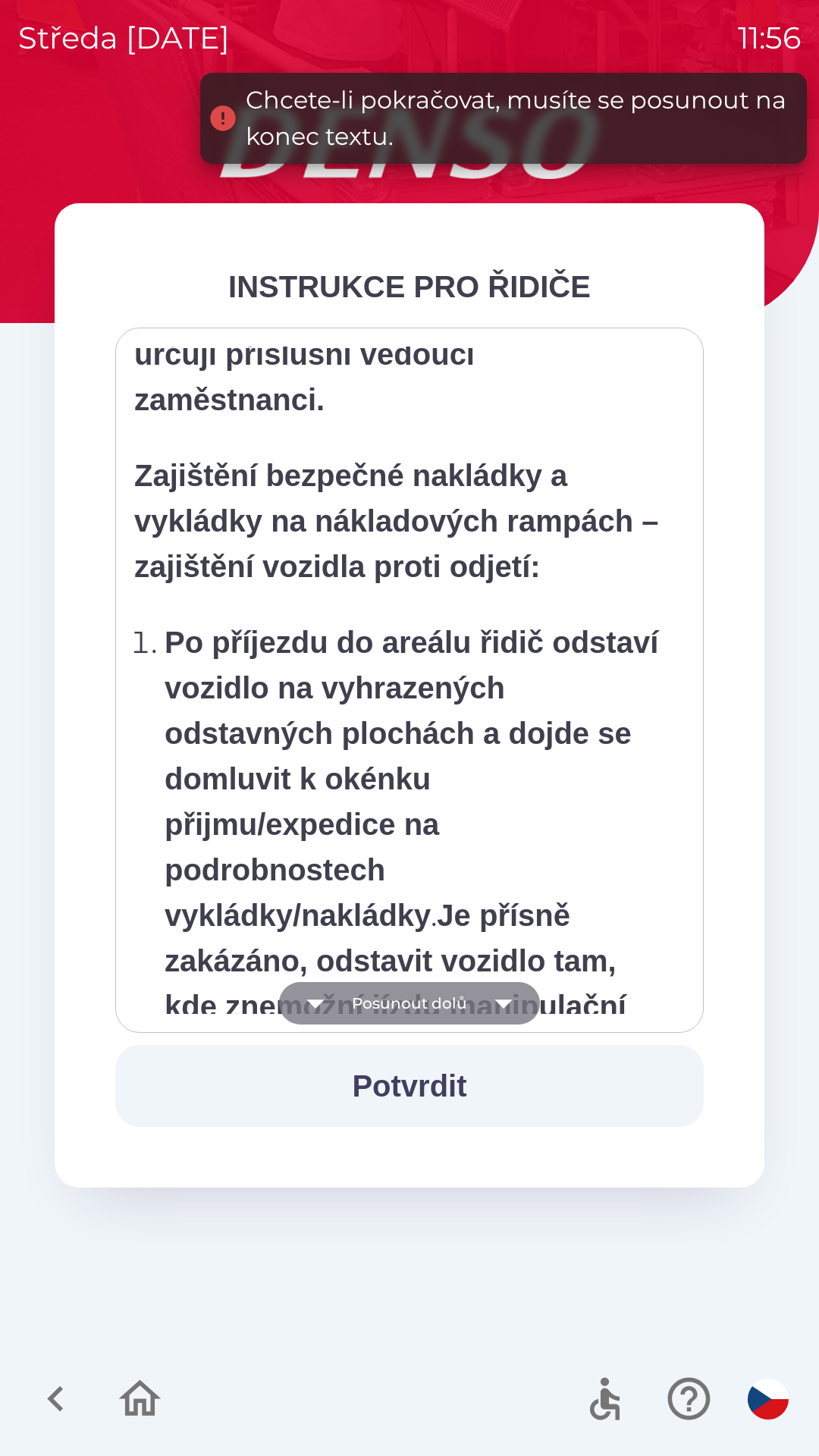
click at [514, 1010] on icon "button" at bounding box center [503, 1003] width 42 height 42
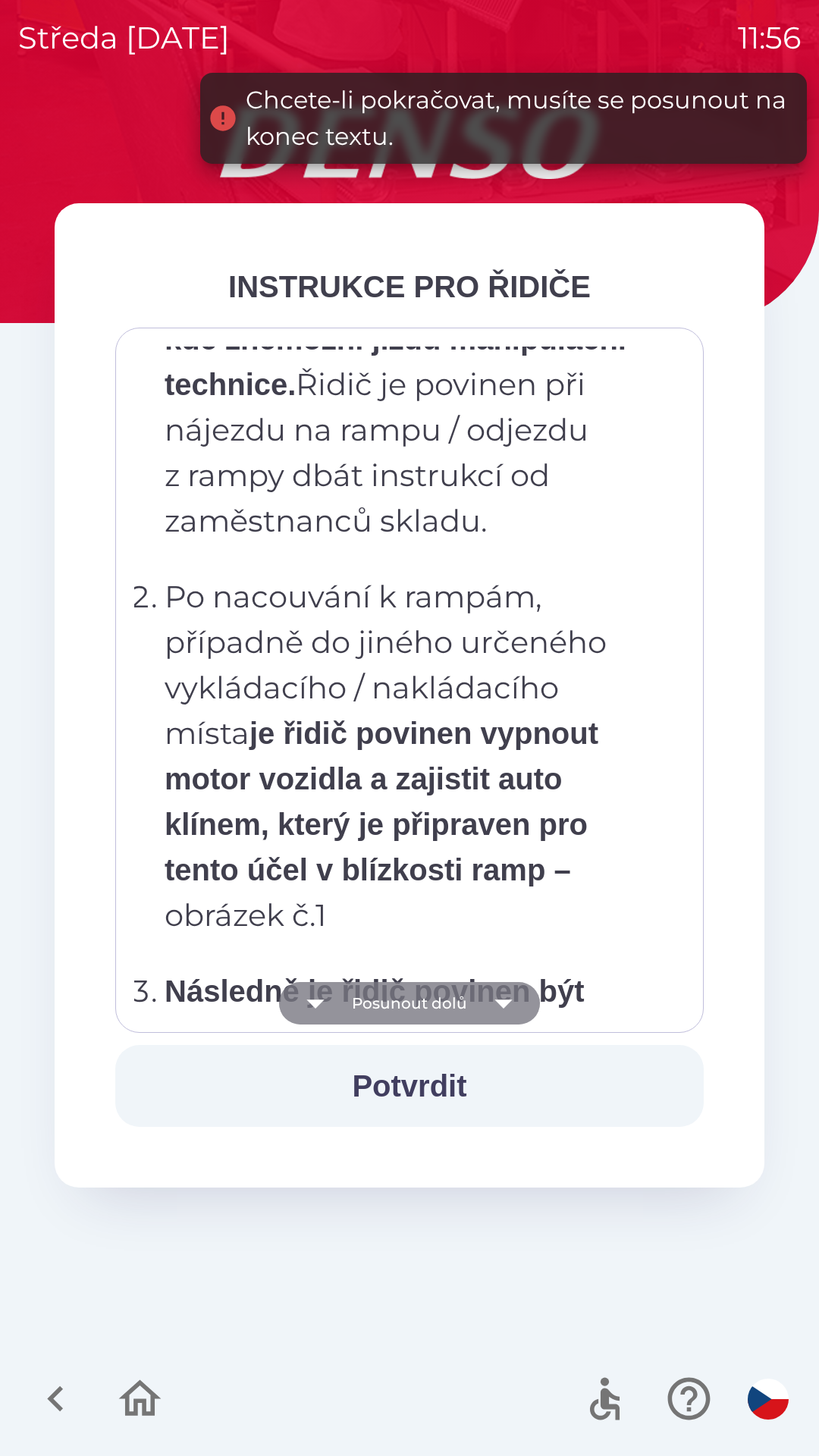
click at [519, 1010] on icon "button" at bounding box center [503, 1003] width 42 height 42
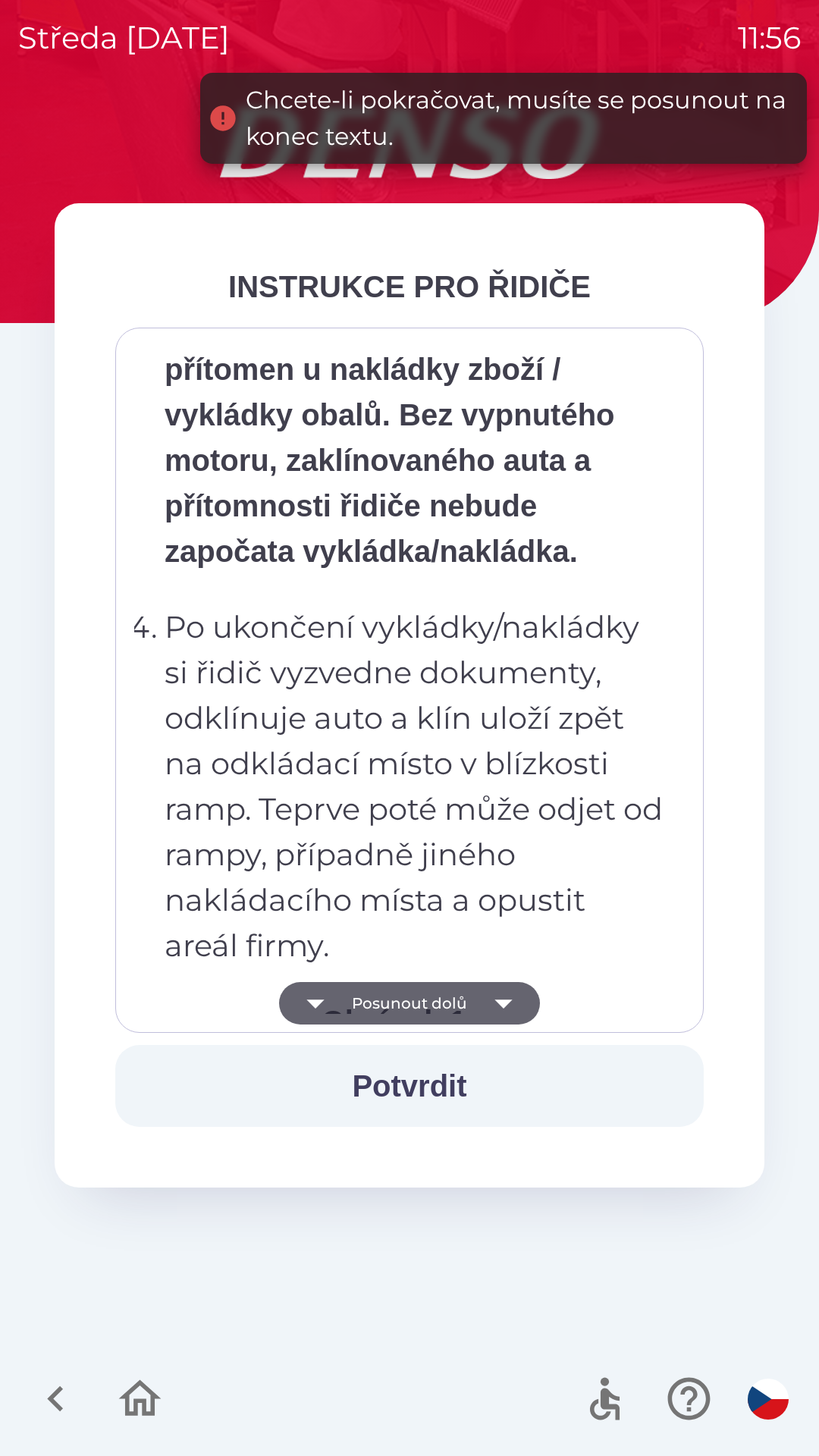
click at [519, 1008] on icon "button" at bounding box center [503, 1003] width 42 height 42
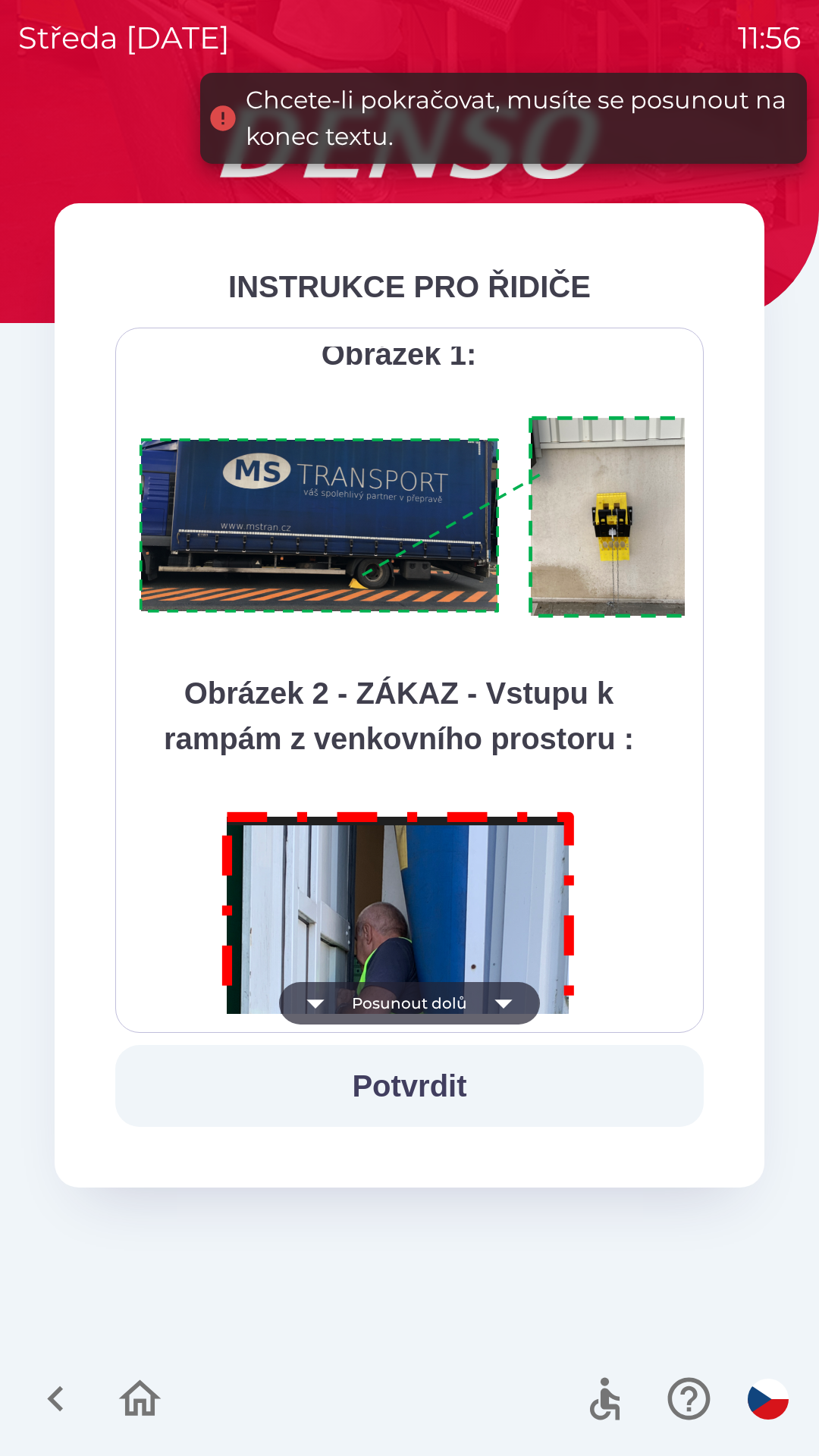
click at [518, 1003] on icon "button" at bounding box center [503, 1003] width 42 height 42
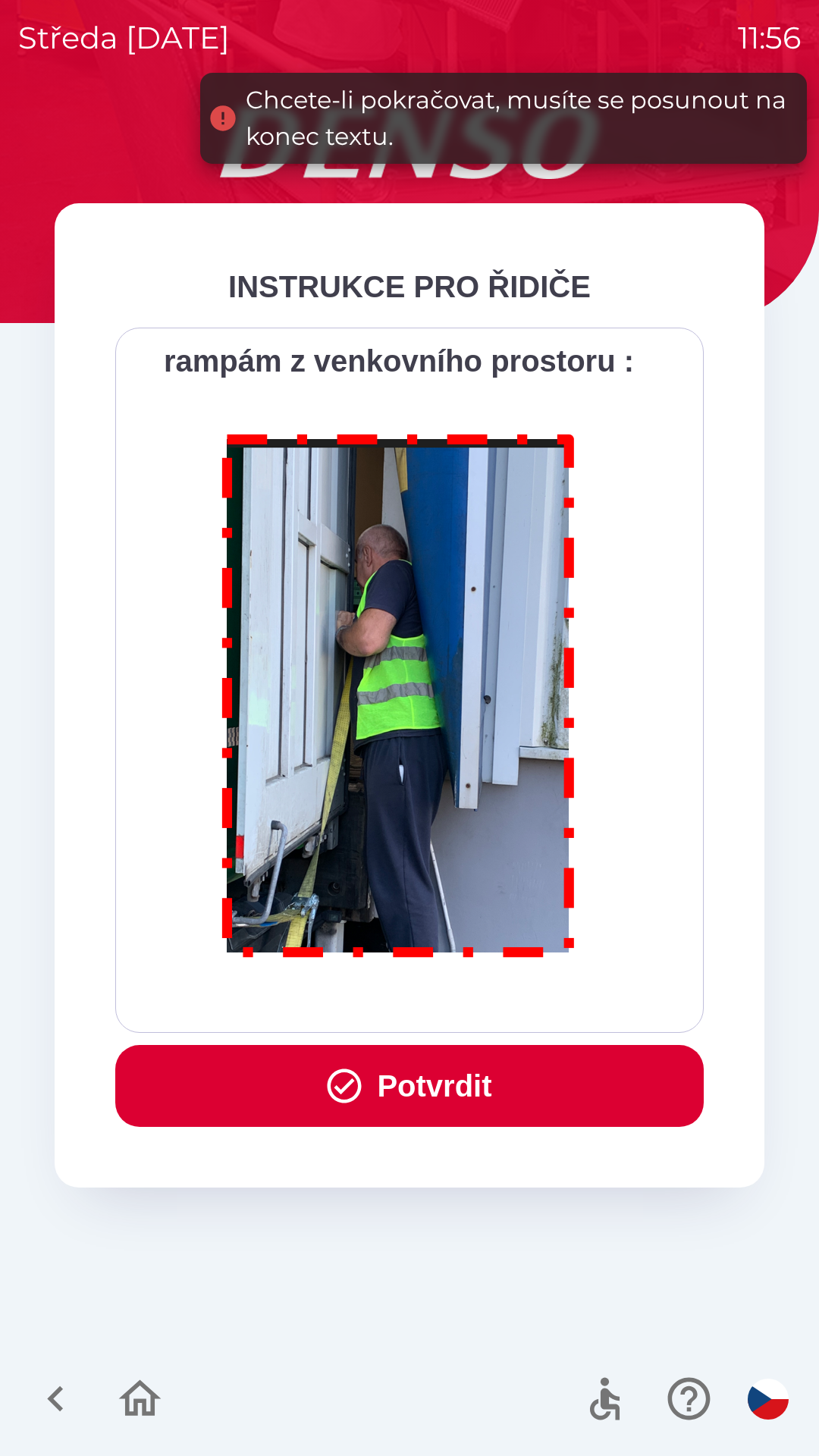
click at [520, 1000] on div "Všichni řidiči přijíždějící do skladu firmy DENSO CZECH s.r.o. jsou po průjezdu…" at bounding box center [409, 679] width 550 height 667
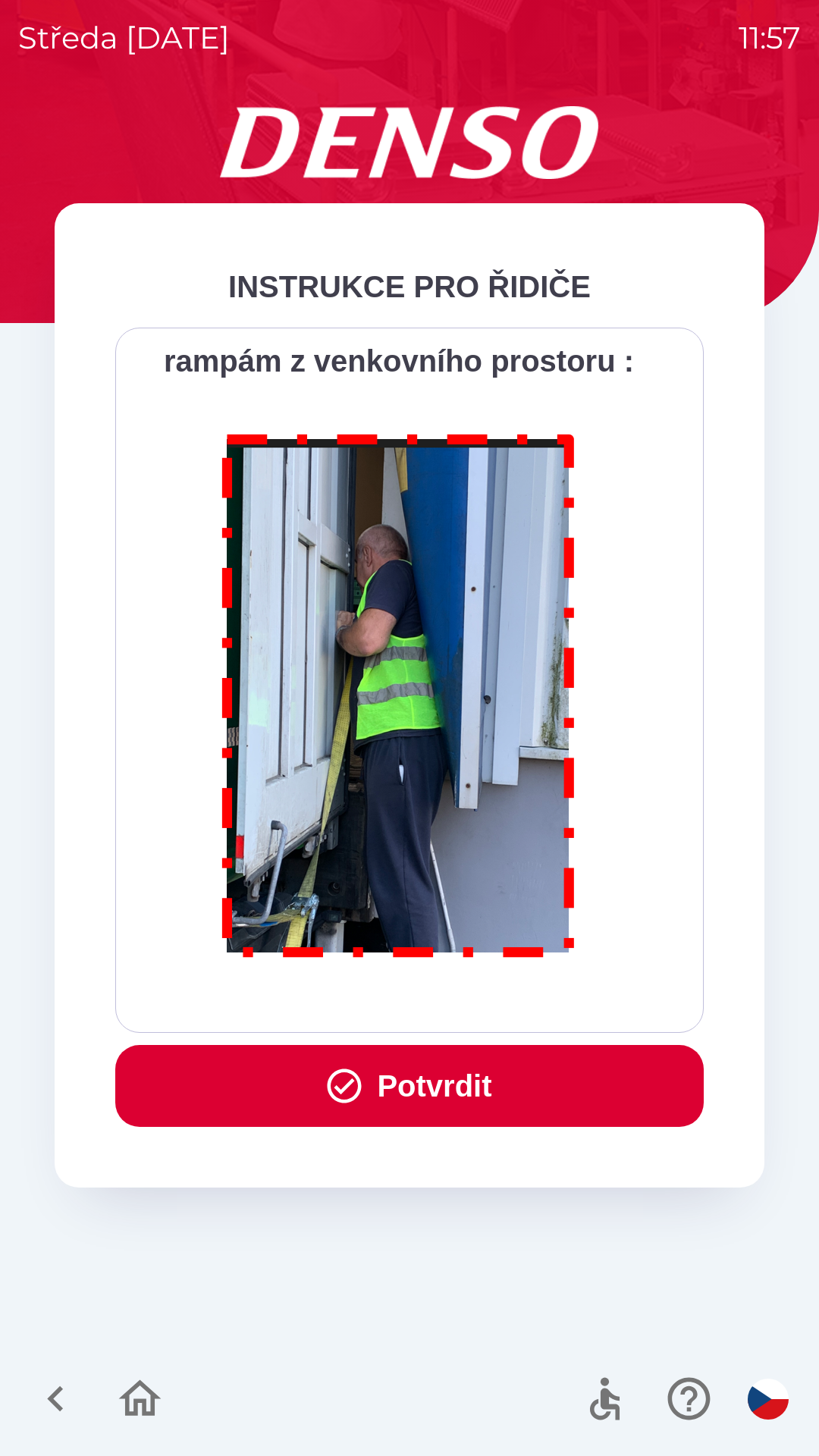
click at [513, 1093] on button "Potvrdit" at bounding box center [409, 1086] width 588 height 82
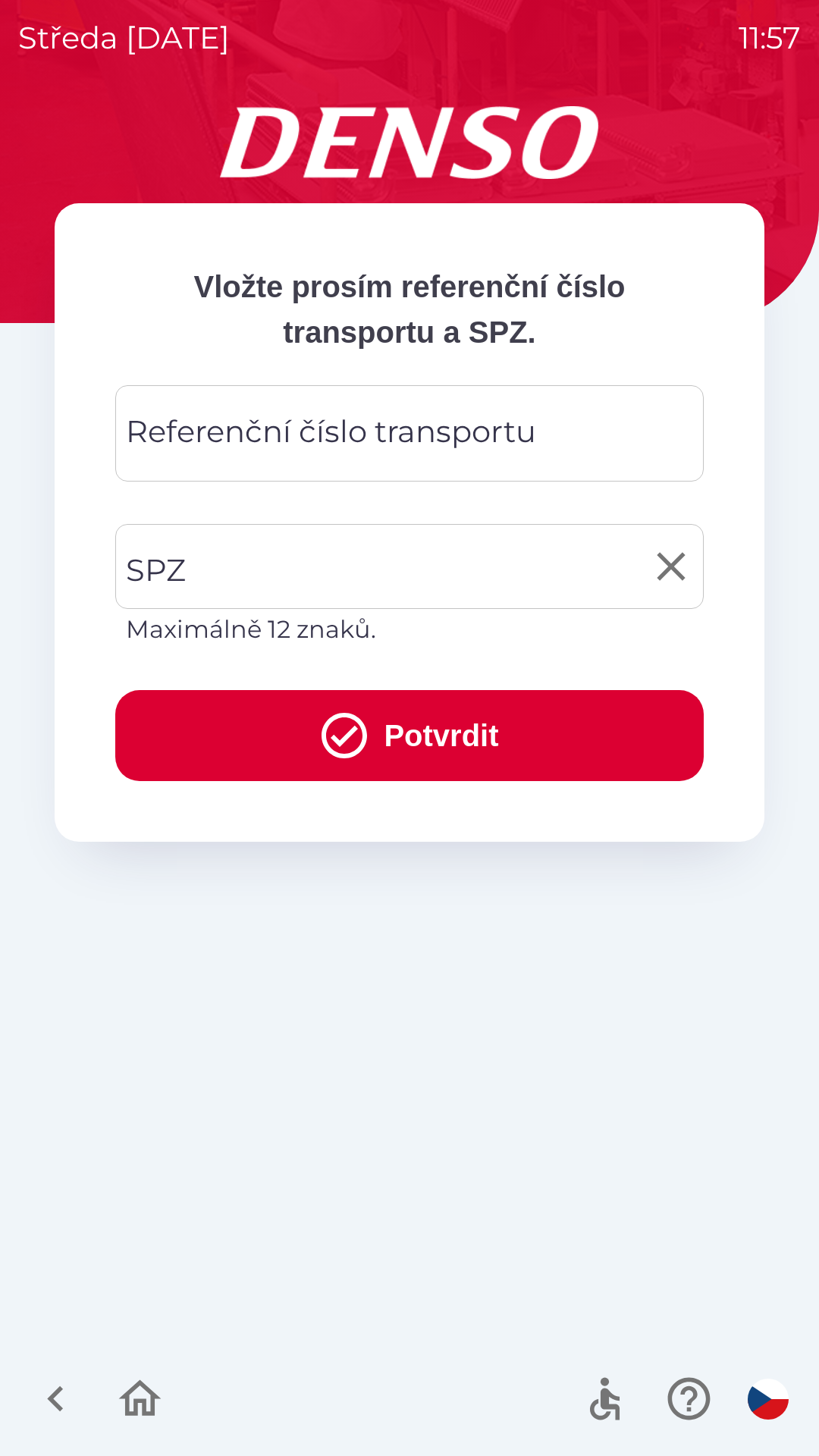
click at [299, 575] on input "SPZ" at bounding box center [398, 567] width 552 height 71
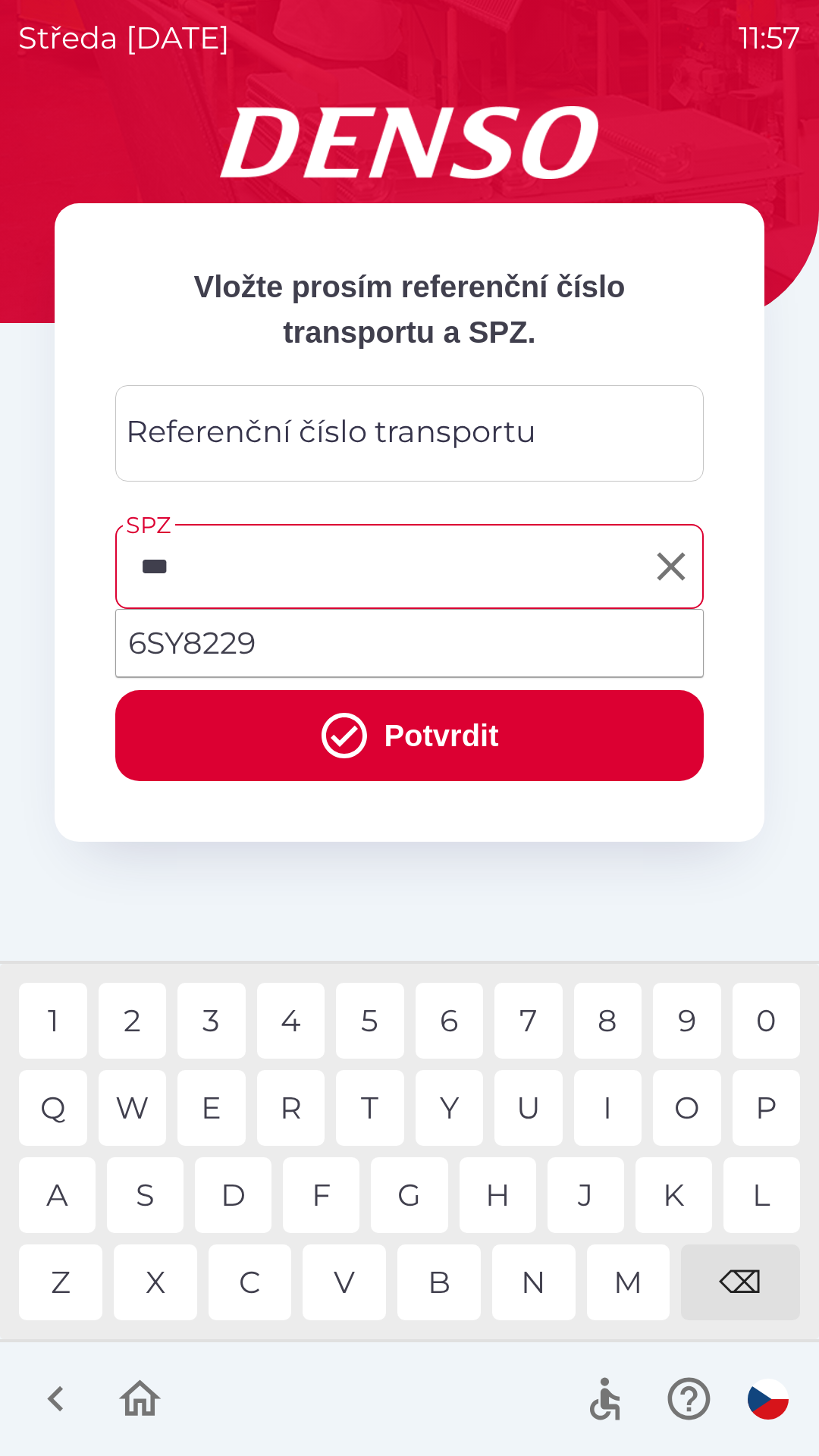
click at [467, 1100] on div "Y" at bounding box center [449, 1108] width 68 height 76
click at [387, 640] on li "6SY8229" at bounding box center [410, 643] width 587 height 55
type input "*******"
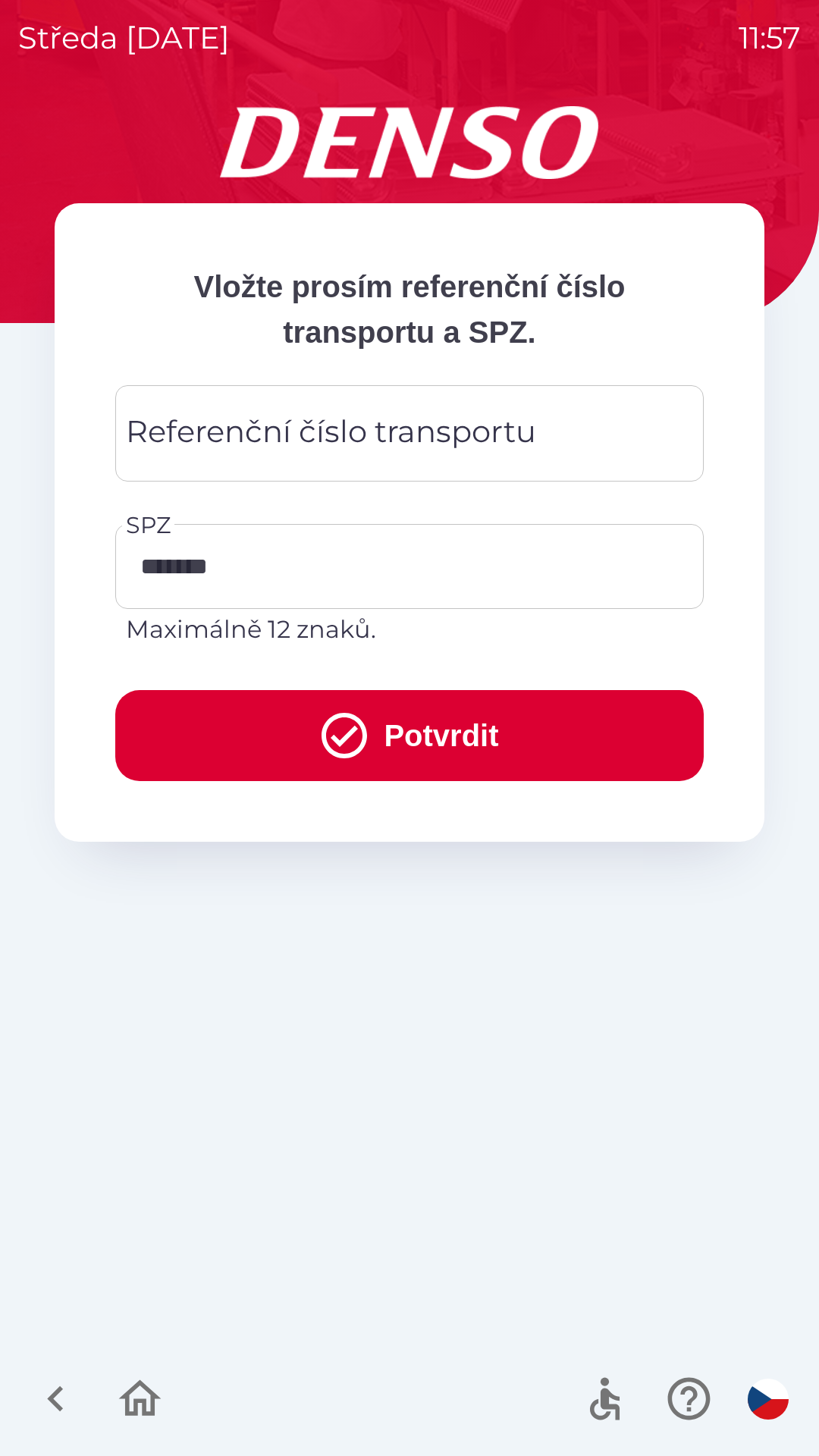
click at [441, 738] on button "Potvrdit" at bounding box center [409, 735] width 588 height 91
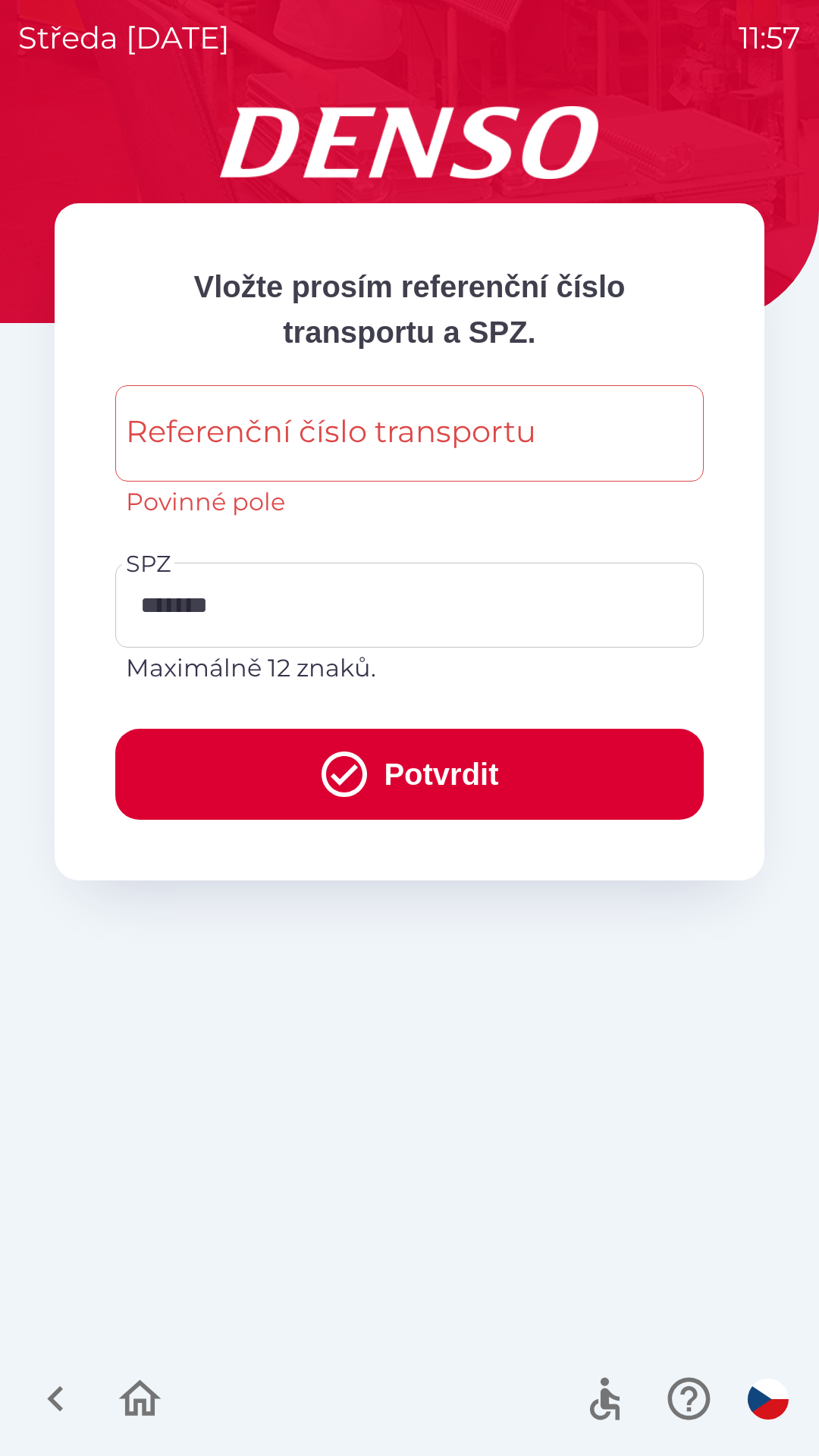
click at [423, 433] on div "Referenční číslo transportu Referenční číslo transportu Povinné pole" at bounding box center [409, 452] width 588 height 135
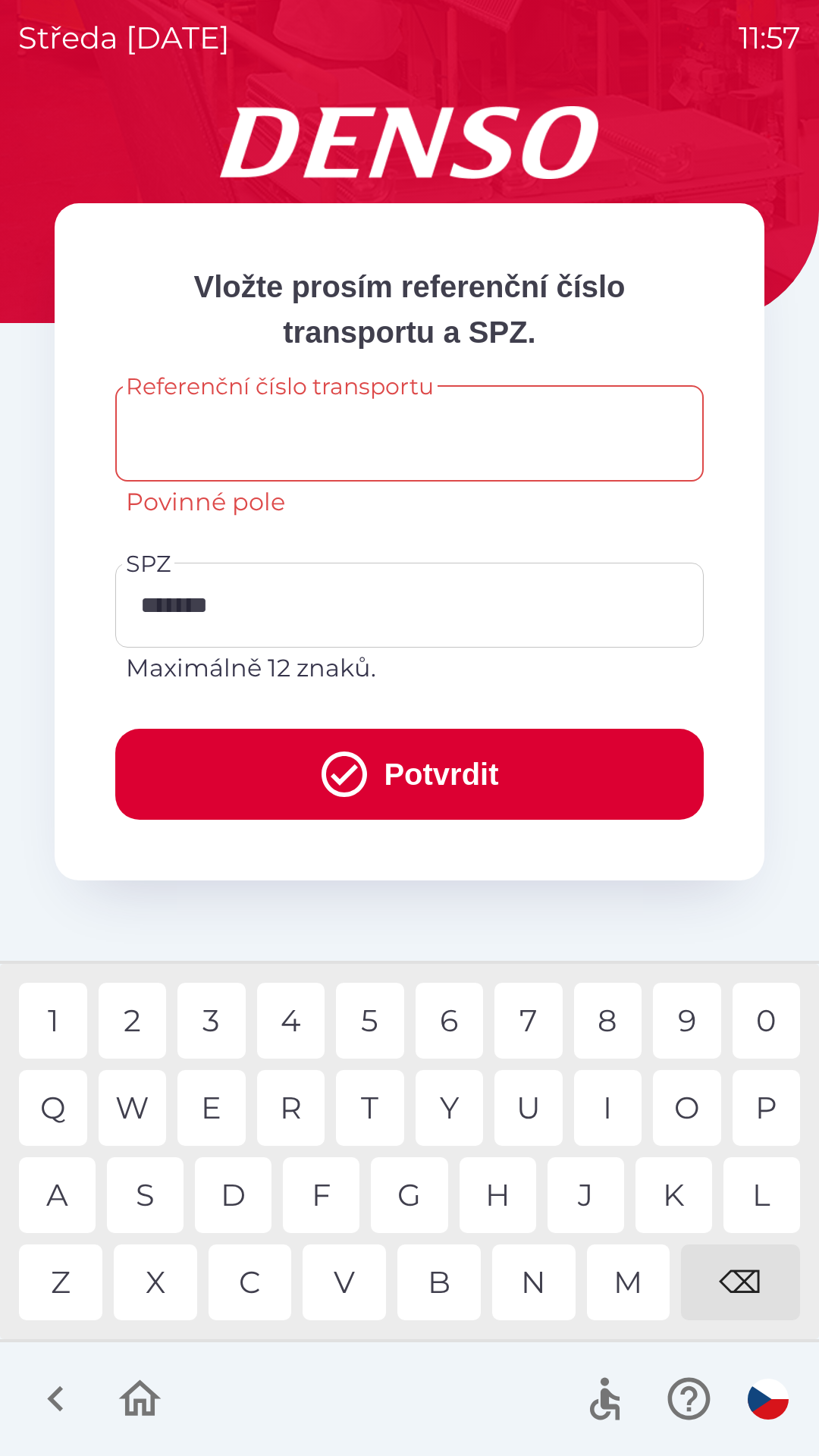
click at [415, 767] on button "Potvrdit" at bounding box center [409, 774] width 588 height 91
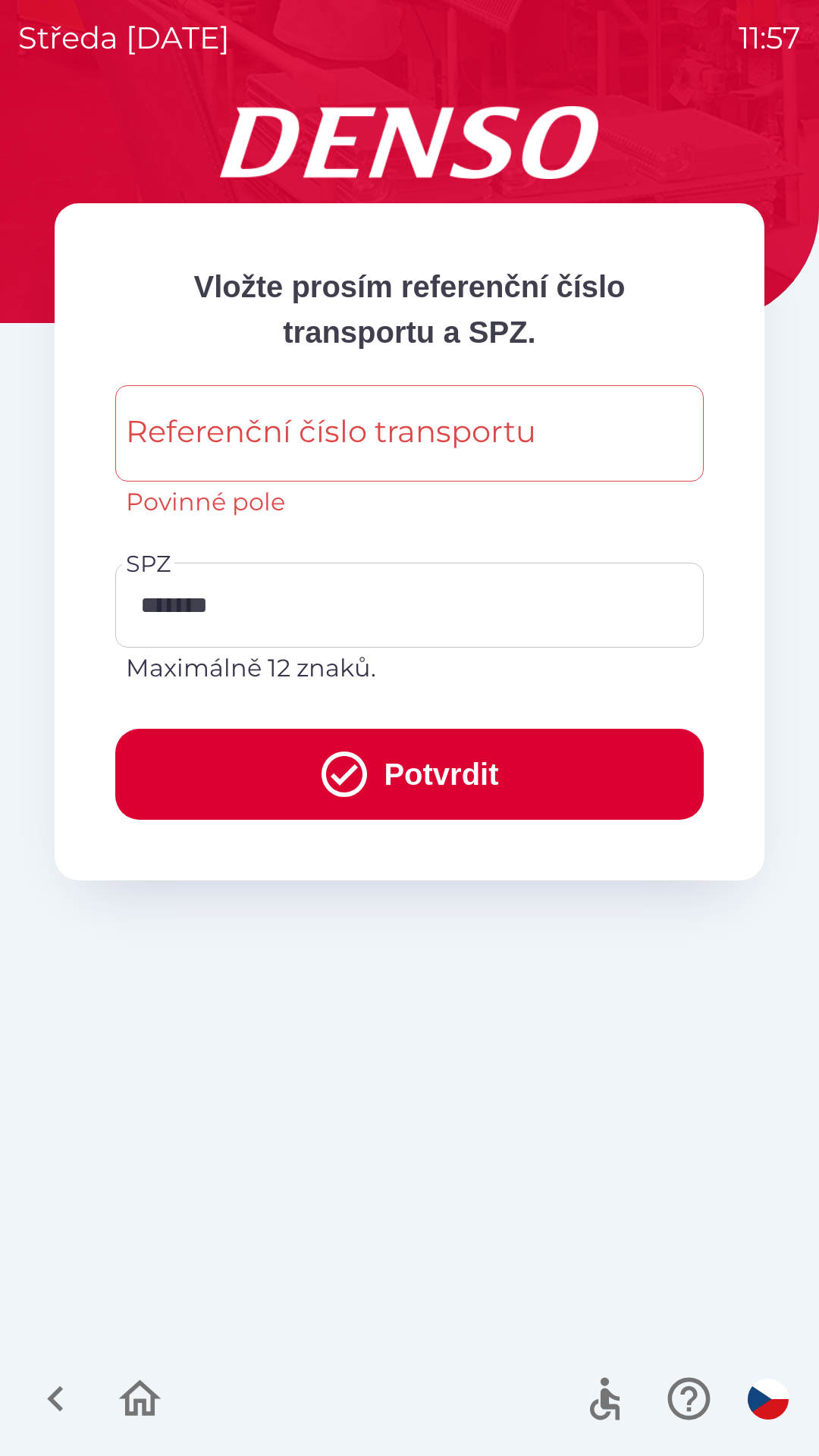
click at [55, 1403] on icon "button" at bounding box center [55, 1398] width 16 height 26
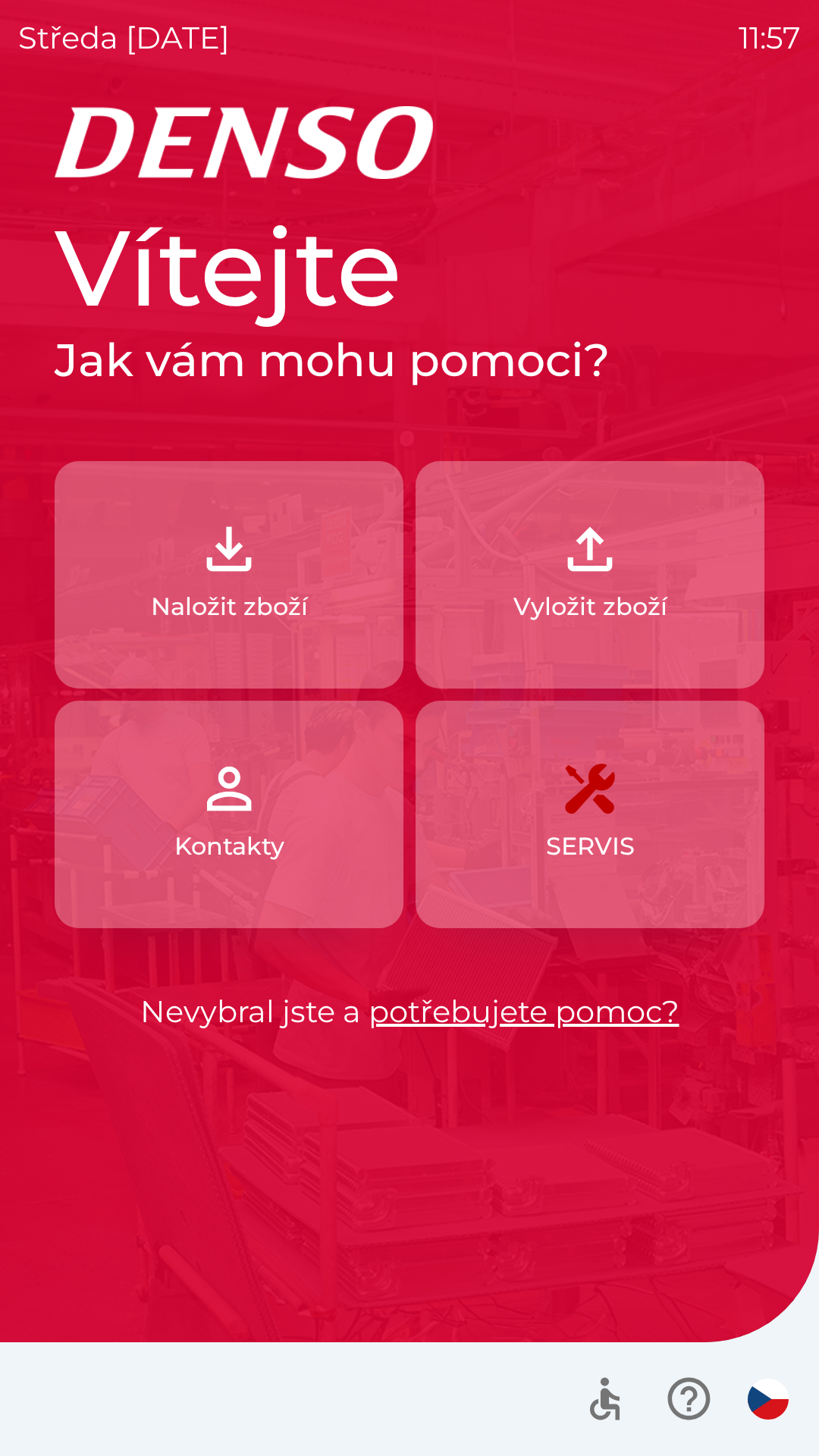
click at [778, 1399] on img "button" at bounding box center [768, 1399] width 41 height 41
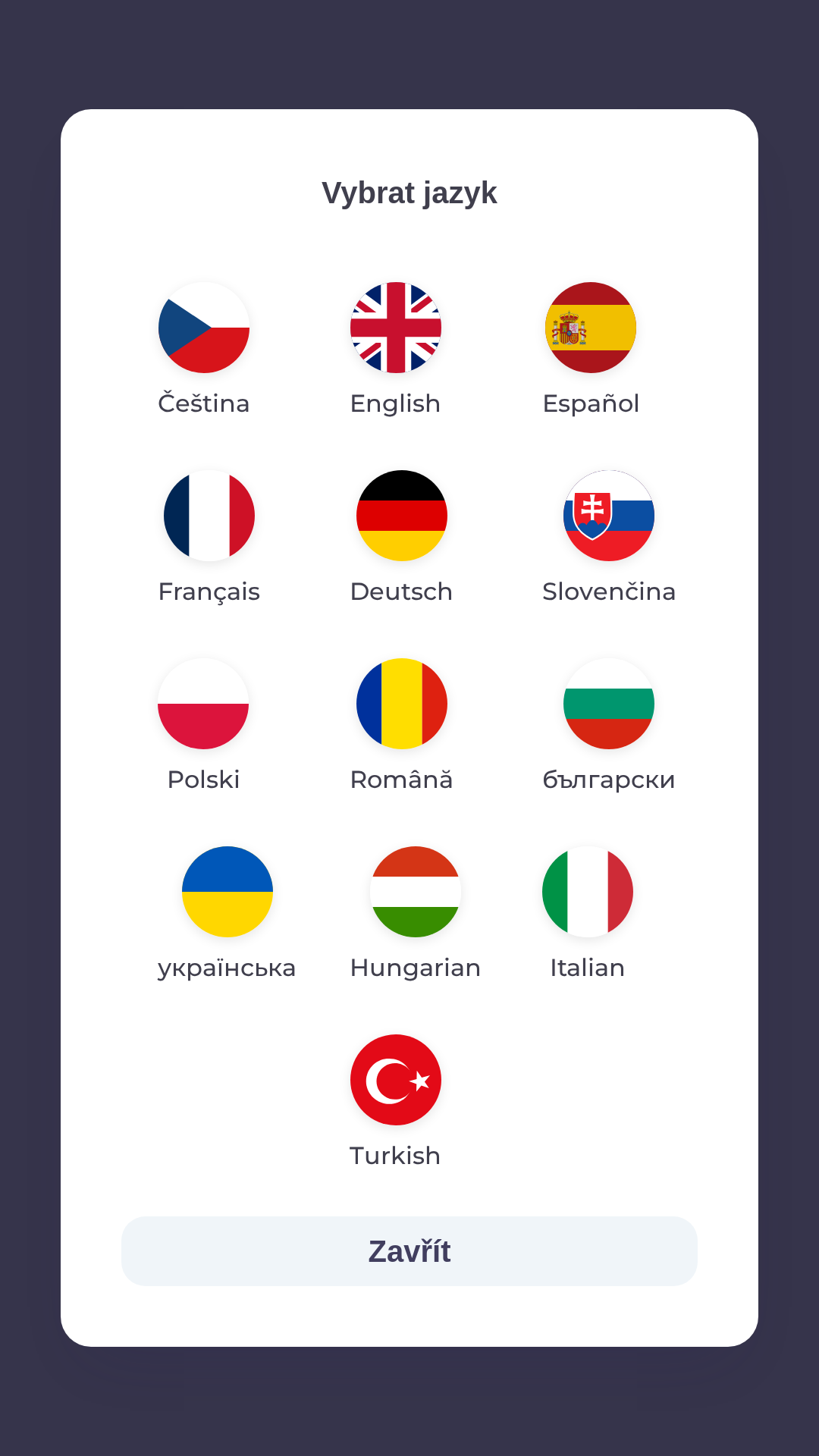
click at [208, 695] on img "button" at bounding box center [203, 703] width 91 height 91
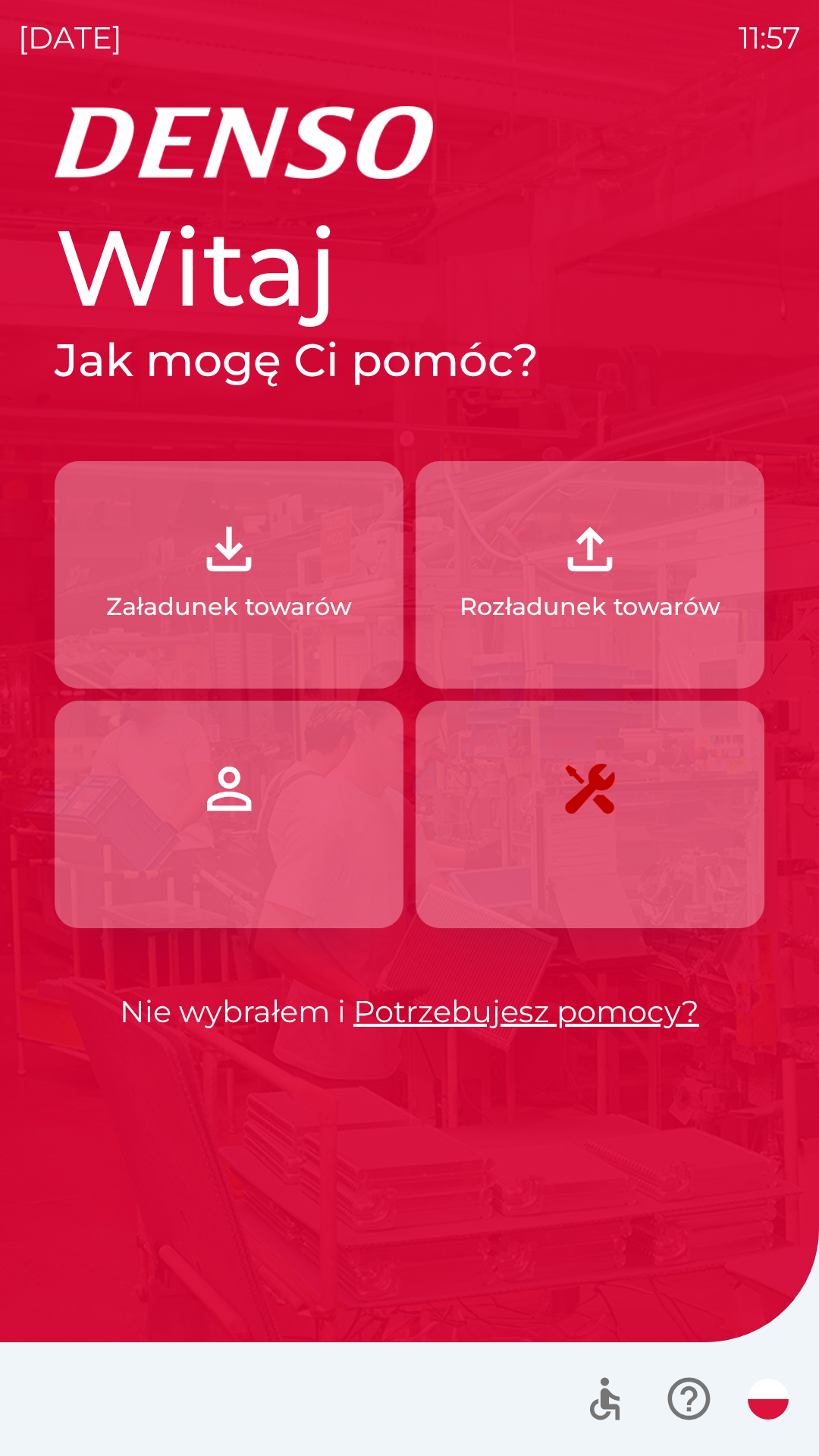
click at [631, 580] on button "Rozładunek towarów" at bounding box center [590, 575] width 348 height 227
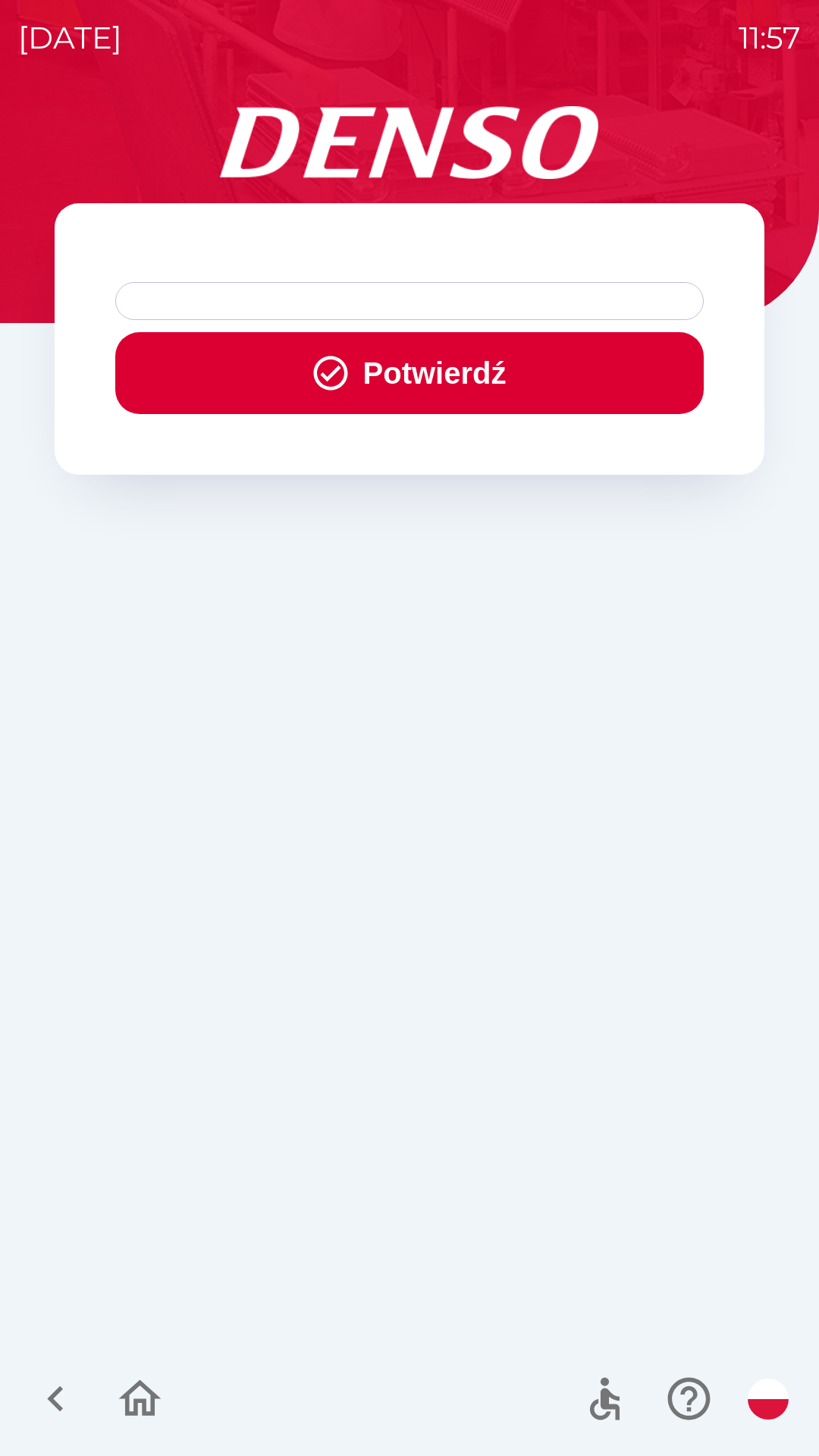
click at [566, 375] on button "Potwierdź" at bounding box center [409, 372] width 588 height 82
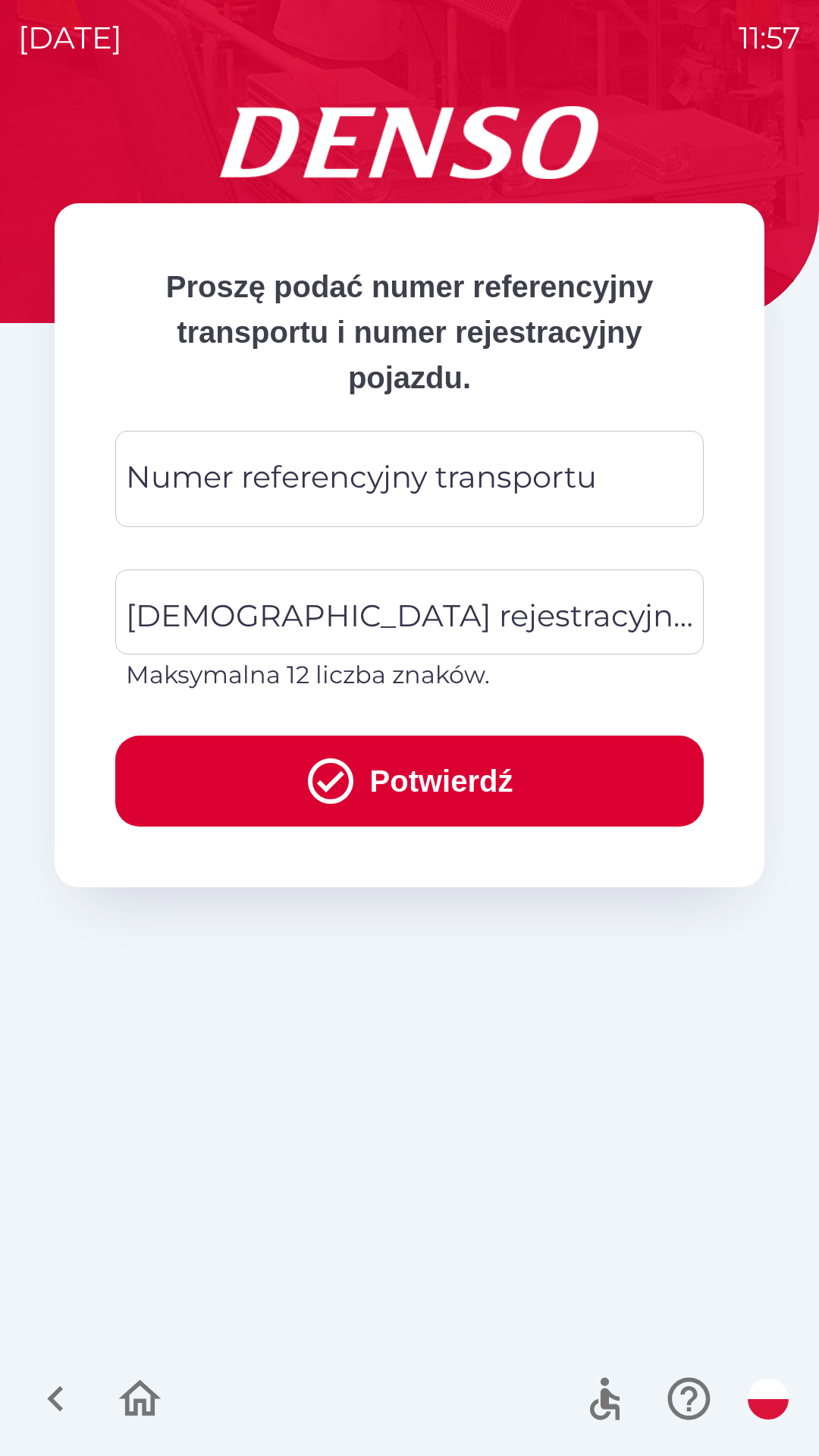
click at [50, 1386] on icon "button" at bounding box center [56, 1398] width 51 height 51
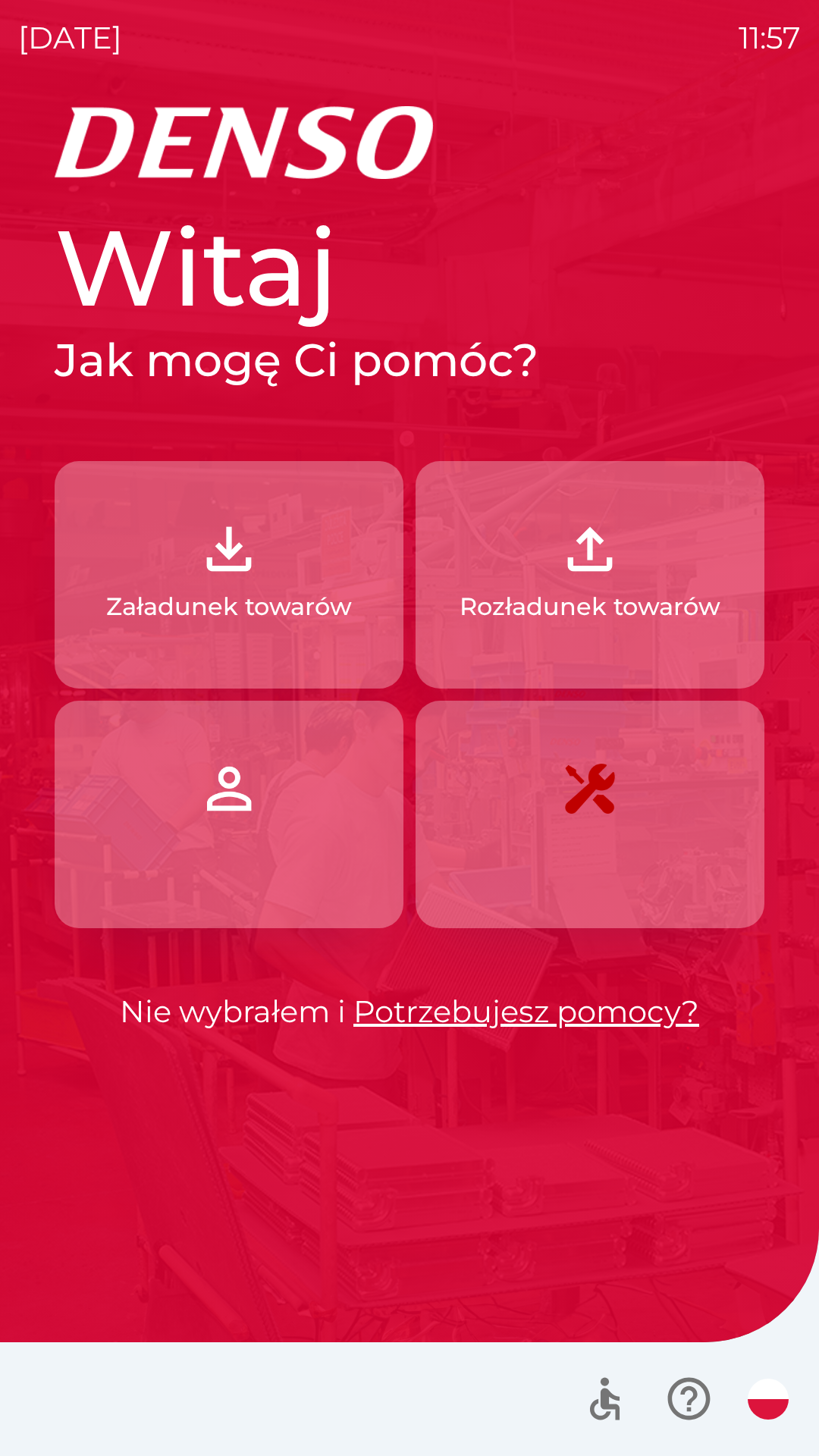
click at [603, 1012] on link "Potrzebujesz pomocy?" at bounding box center [525, 1010] width 346 height 38
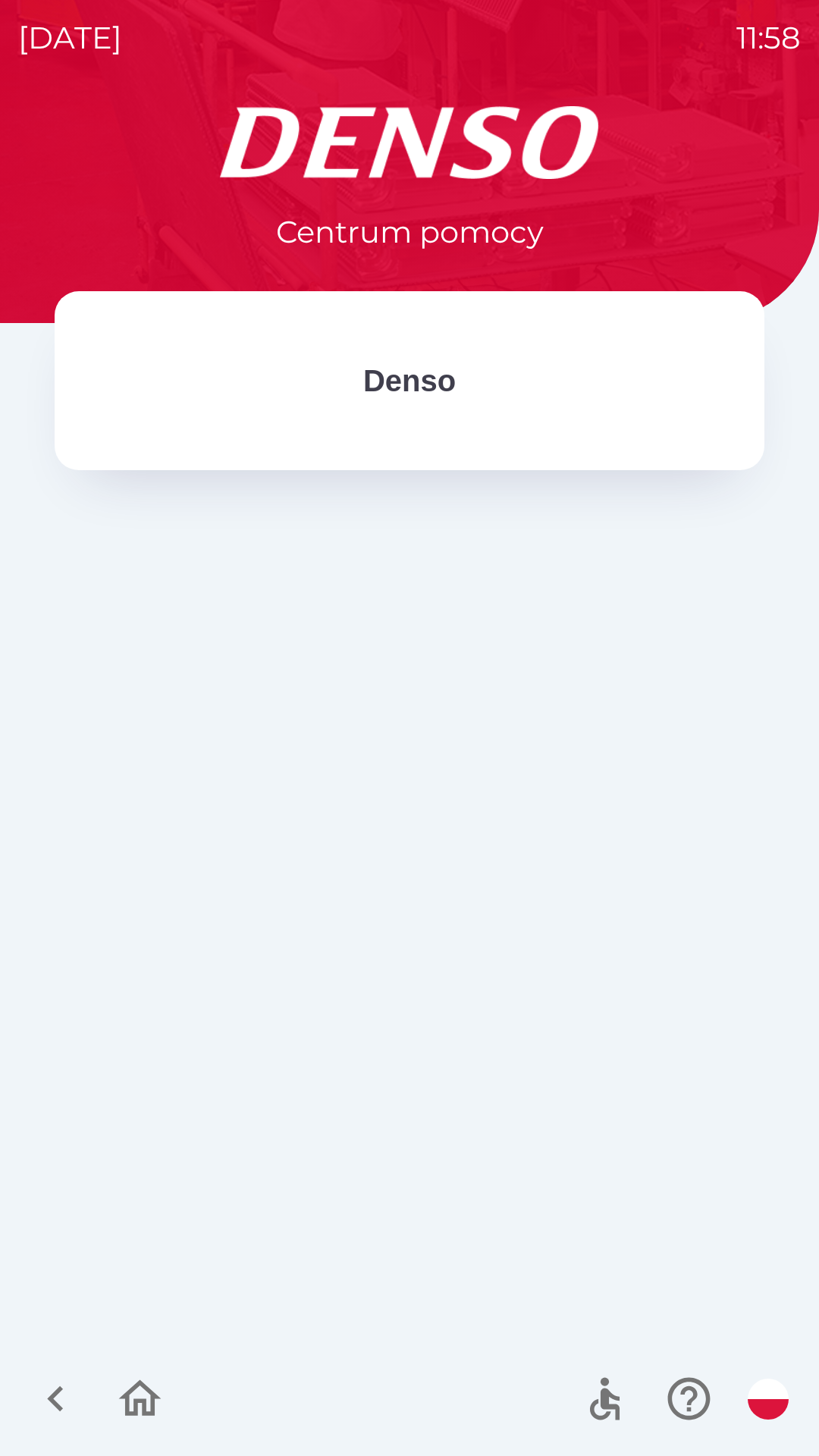
click at [437, 399] on p "Denso" at bounding box center [409, 380] width 92 height 45
click at [62, 1382] on icon "button" at bounding box center [56, 1398] width 51 height 51
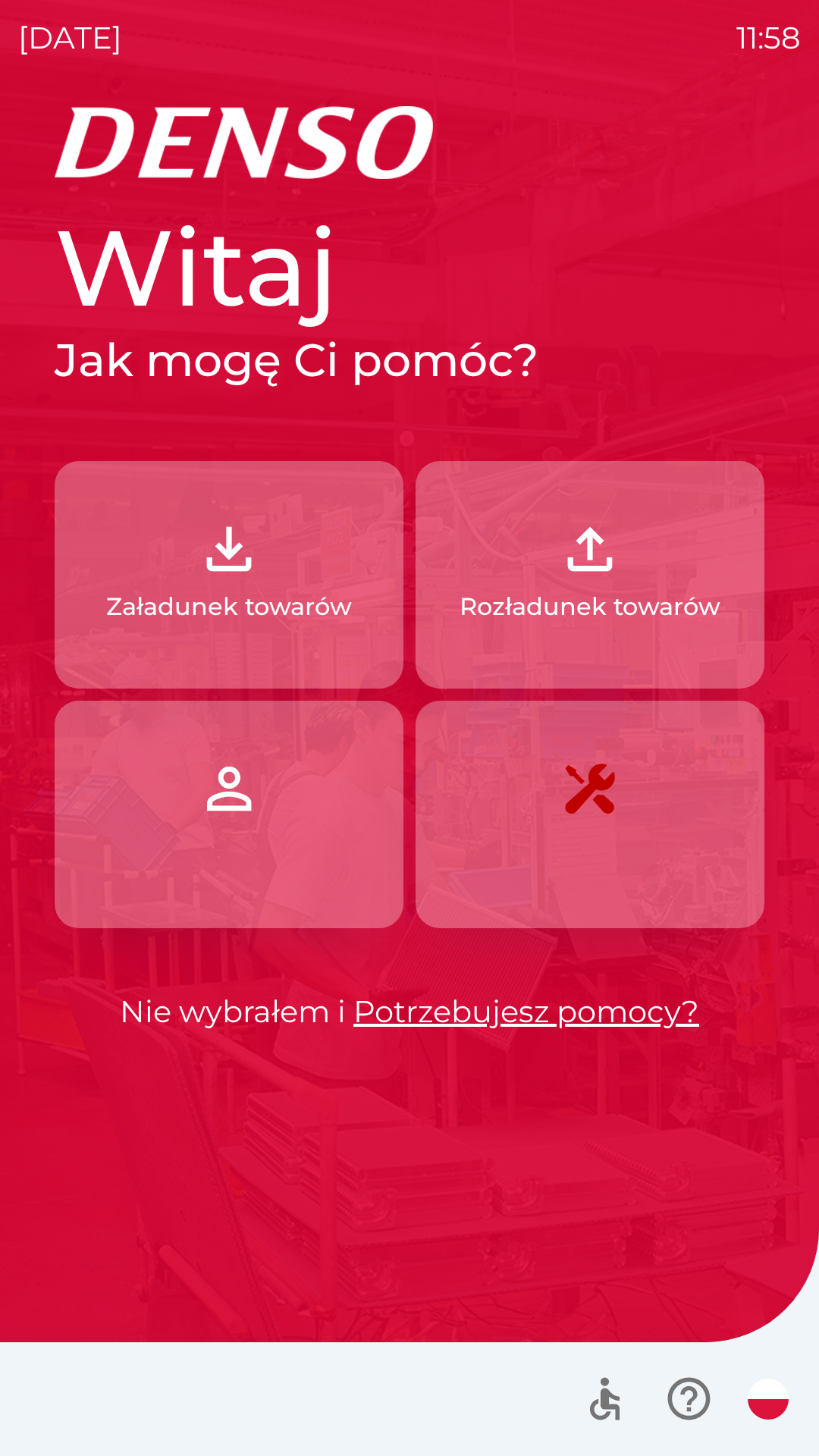
click at [294, 830] on button "button" at bounding box center [229, 814] width 348 height 227
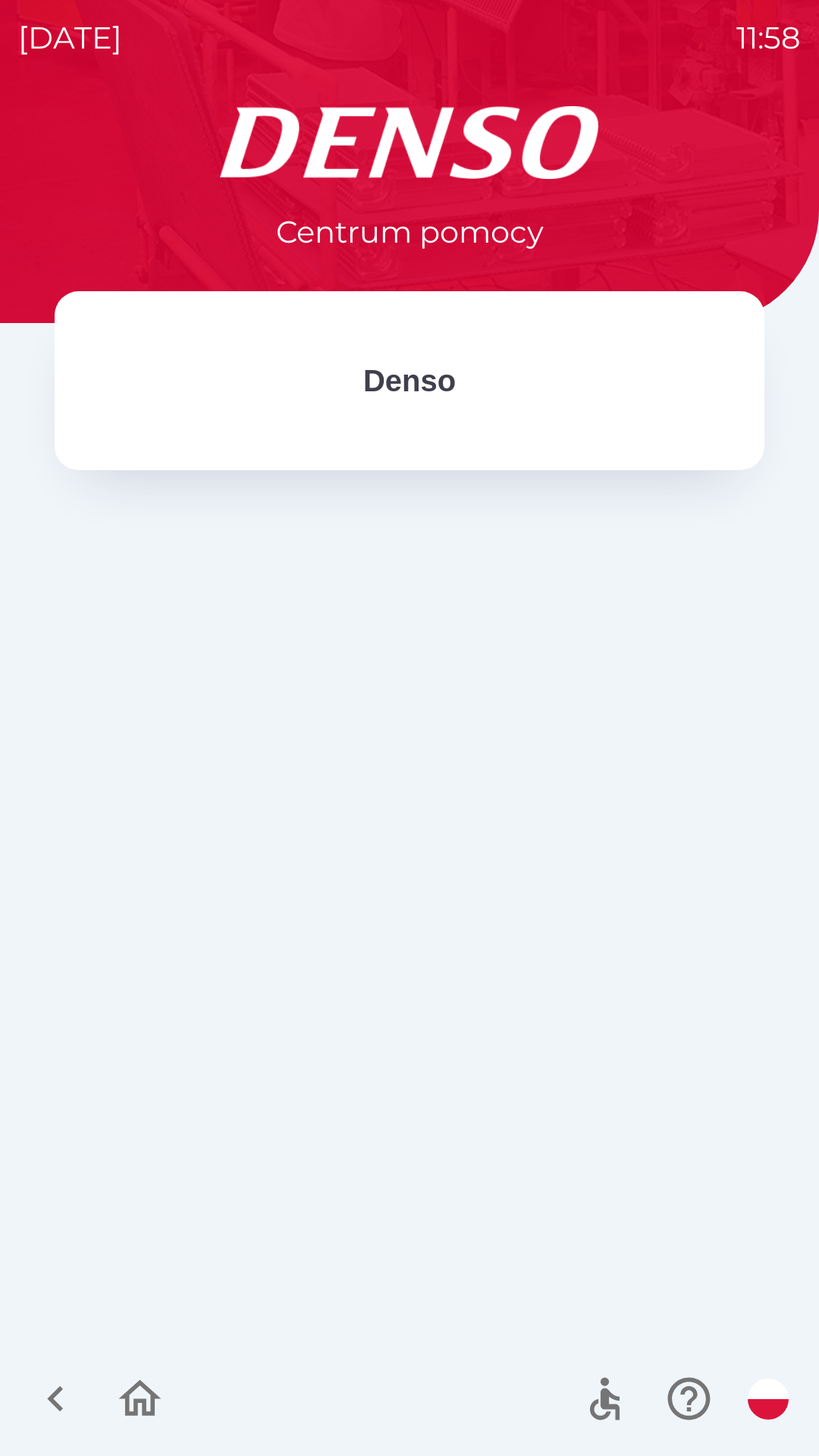
click at [452, 385] on p "Denso" at bounding box center [409, 380] width 92 height 45
click at [48, 1374] on icon "button" at bounding box center [56, 1398] width 51 height 51
click at [48, 1424] on icon "button" at bounding box center [56, 1398] width 51 height 51
click at [138, 1399] on icon "button" at bounding box center [141, 1398] width 42 height 37
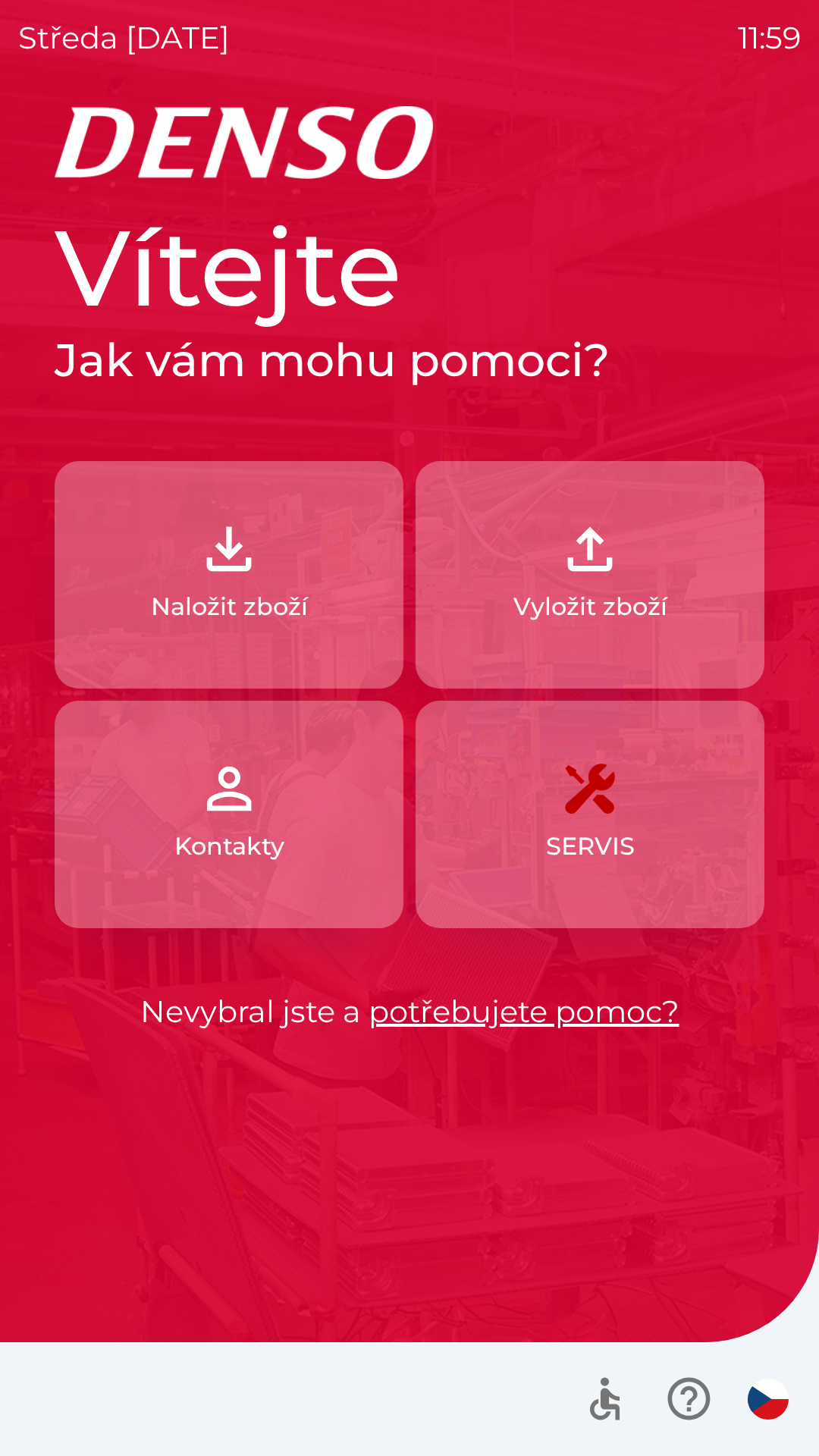
click at [592, 588] on p "Vyložit zboží" at bounding box center [590, 606] width 154 height 37
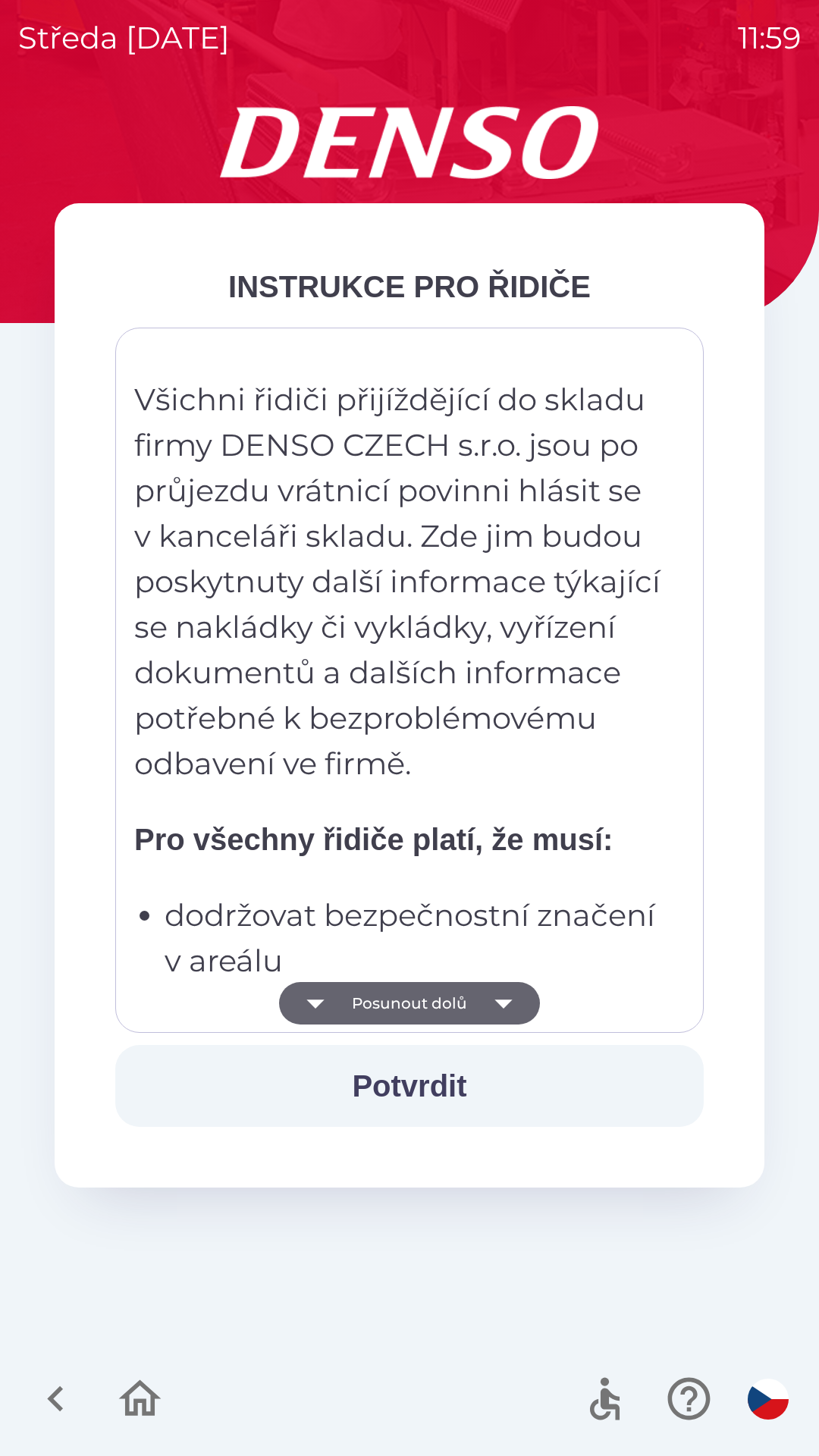
click at [265, 916] on p "dodržovat bezpečnostní značení v areálu" at bounding box center [414, 937] width 499 height 91
click at [248, 824] on strong "Pro všechny řidiče platí, že musí:" at bounding box center [372, 839] width 478 height 34
click at [243, 559] on p "Všichni řidiči přijíždějící do skladu firmy DENSO CZECH s.r.o. jsou po průjezdu…" at bounding box center [398, 581] width 529 height 409
click at [422, 988] on button "Posunout dolů" at bounding box center [409, 1003] width 261 height 42
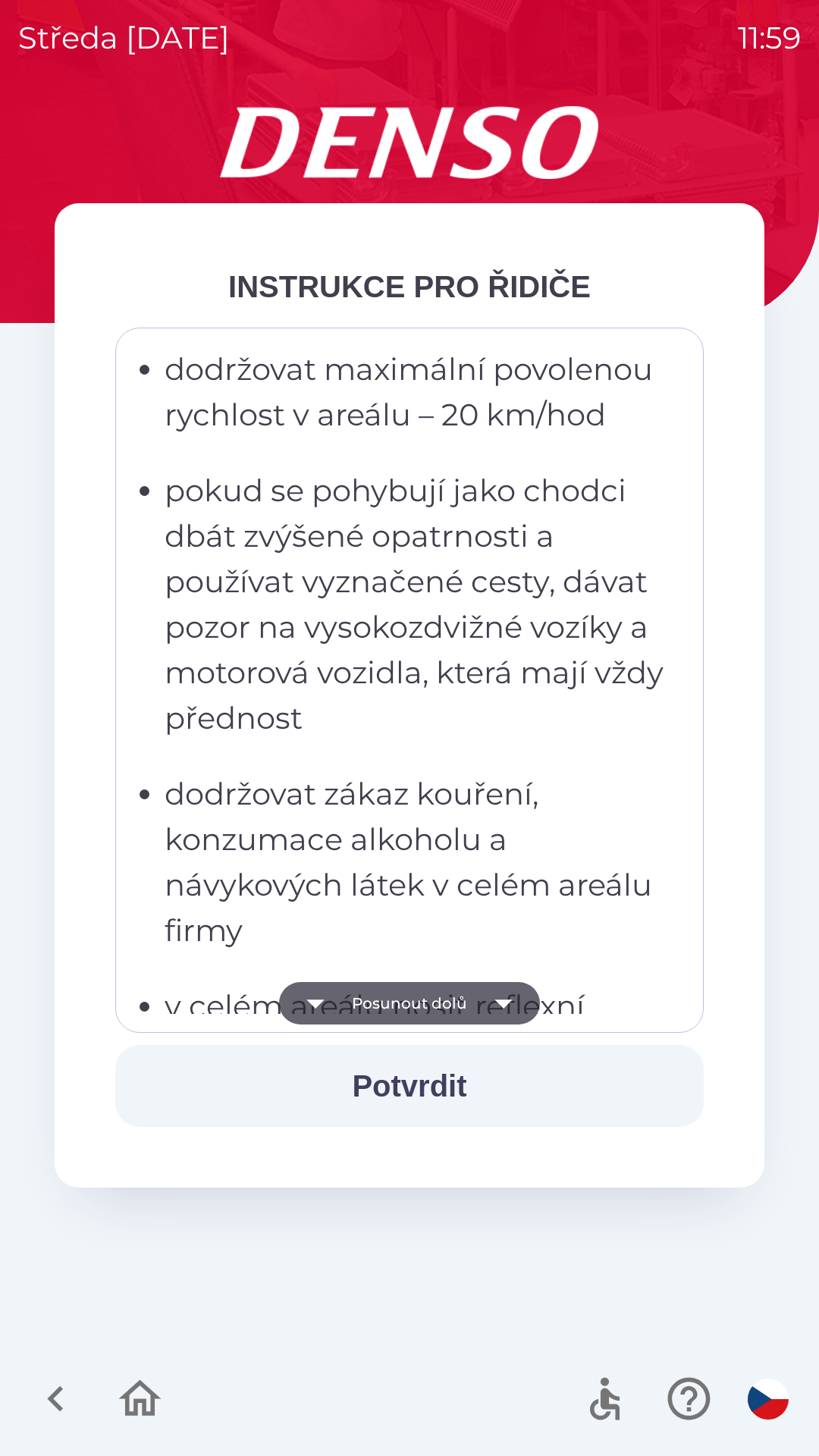
click at [448, 1009] on button "Posunout dolů" at bounding box center [409, 1003] width 261 height 42
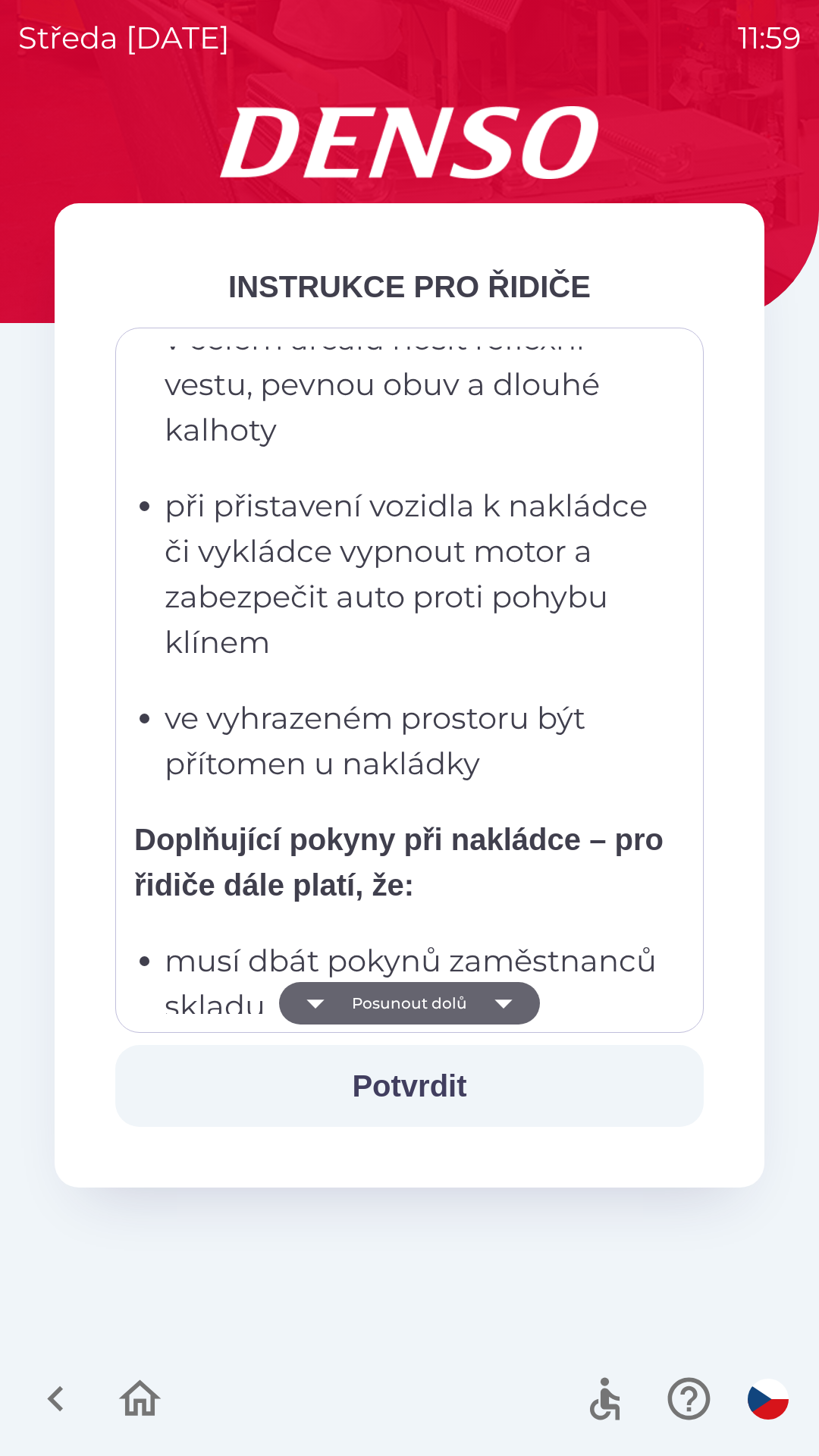
click at [448, 1010] on button "Posunout dolů" at bounding box center [409, 1003] width 261 height 42
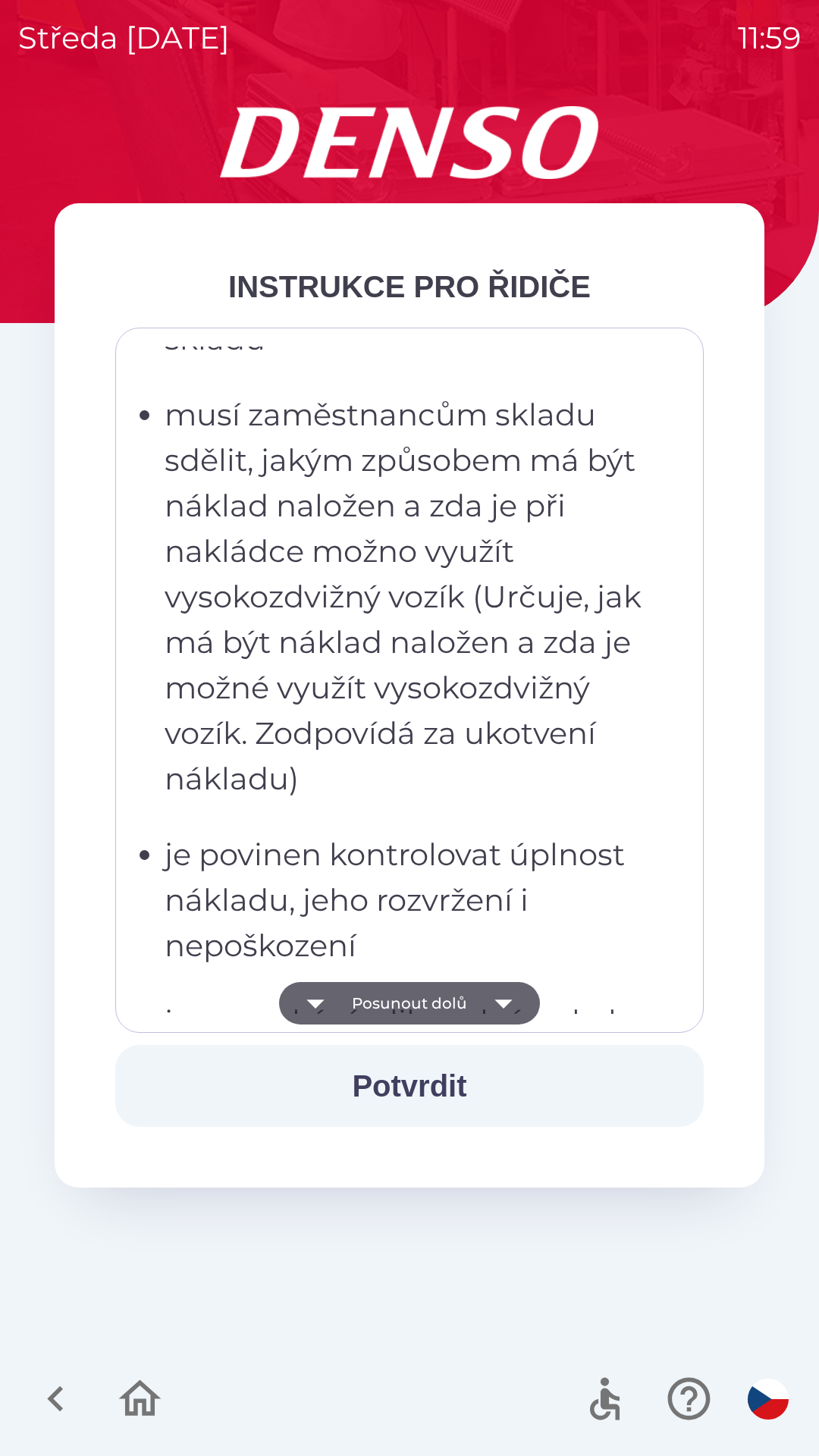
click at [442, 1011] on button "Posunout dolů" at bounding box center [409, 1003] width 261 height 42
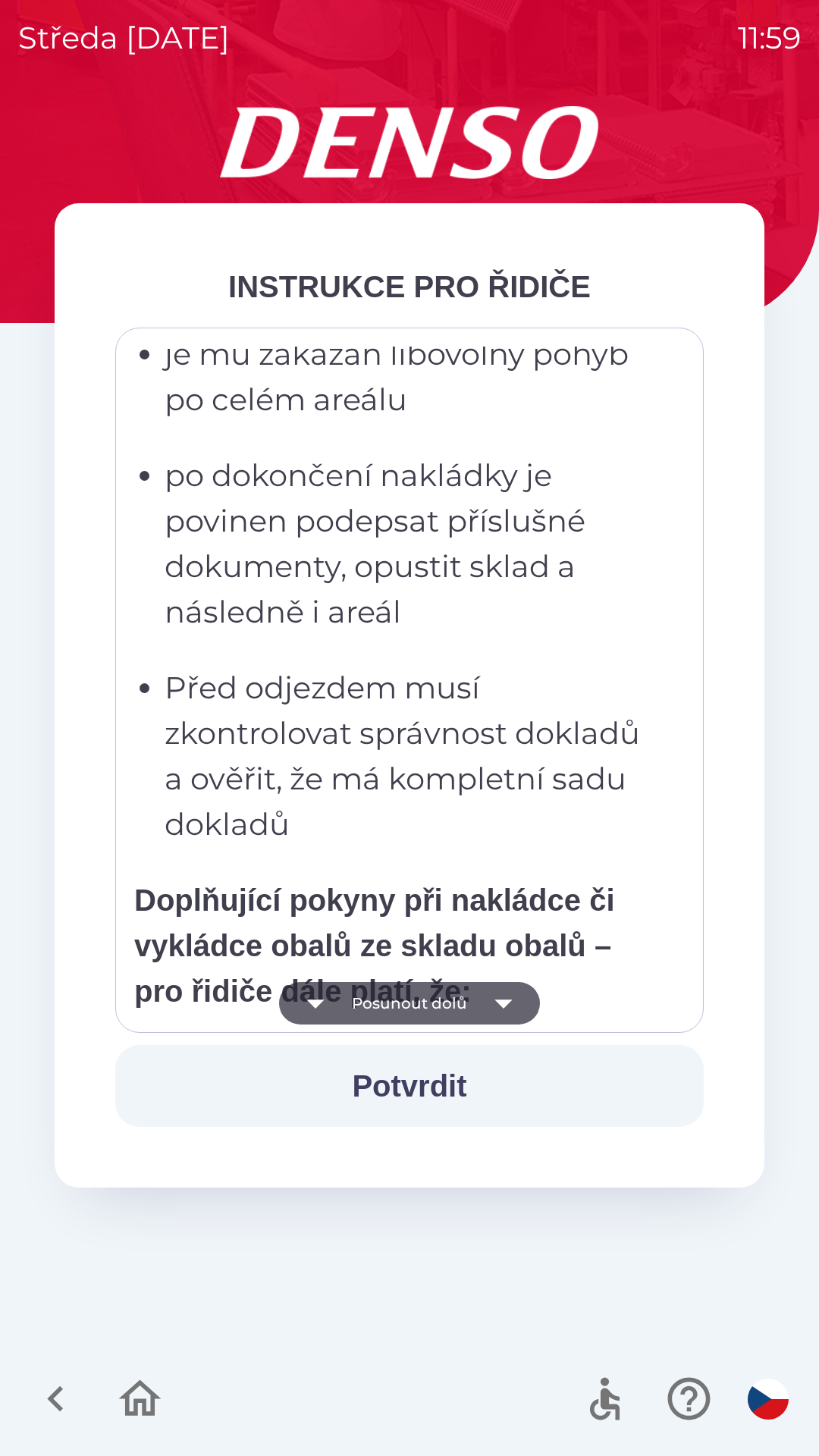
click at [443, 1021] on button "Posunout dolů" at bounding box center [409, 1003] width 261 height 42
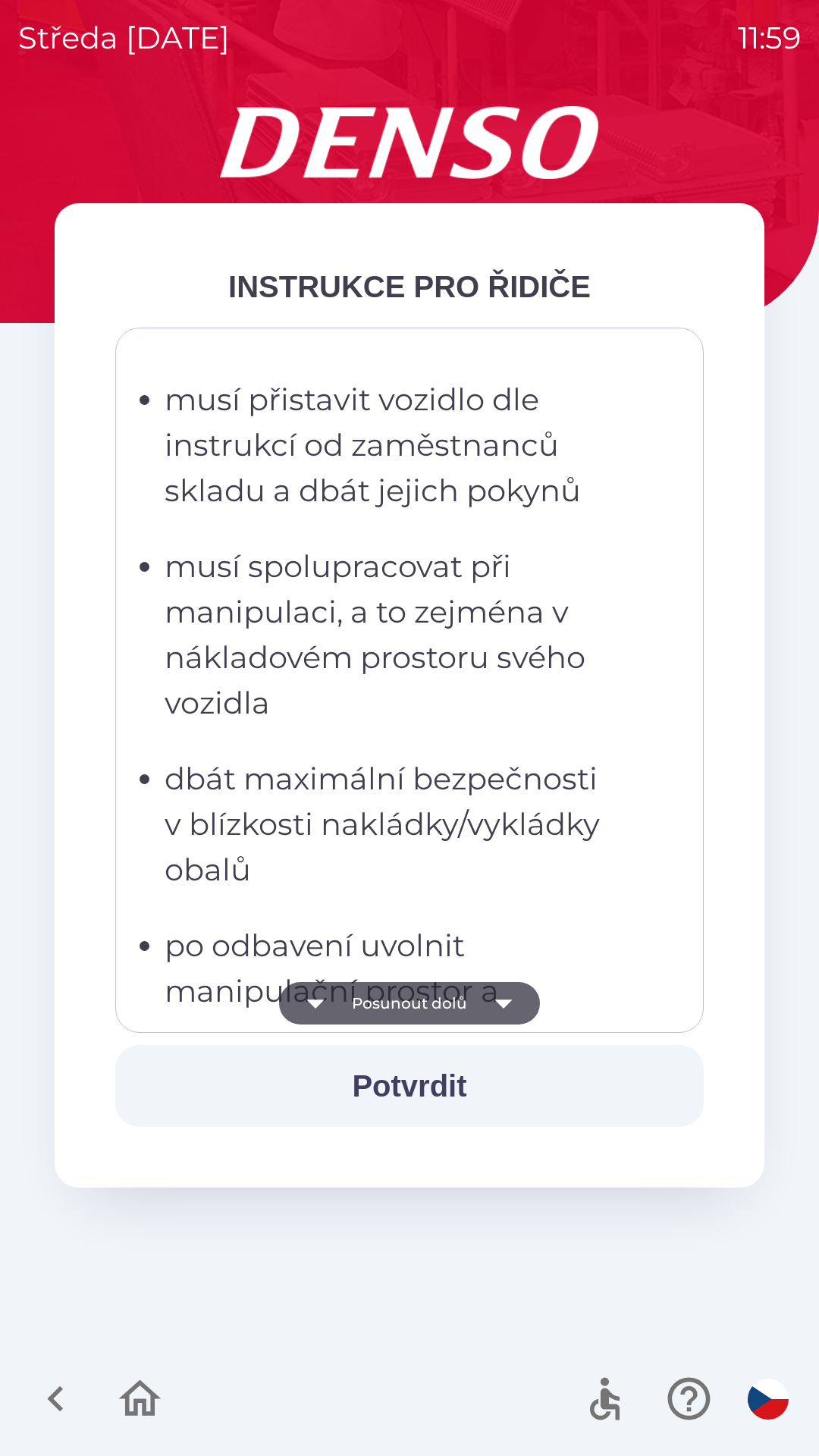
click at [445, 1018] on button "Posunout dolů" at bounding box center [409, 1003] width 261 height 42
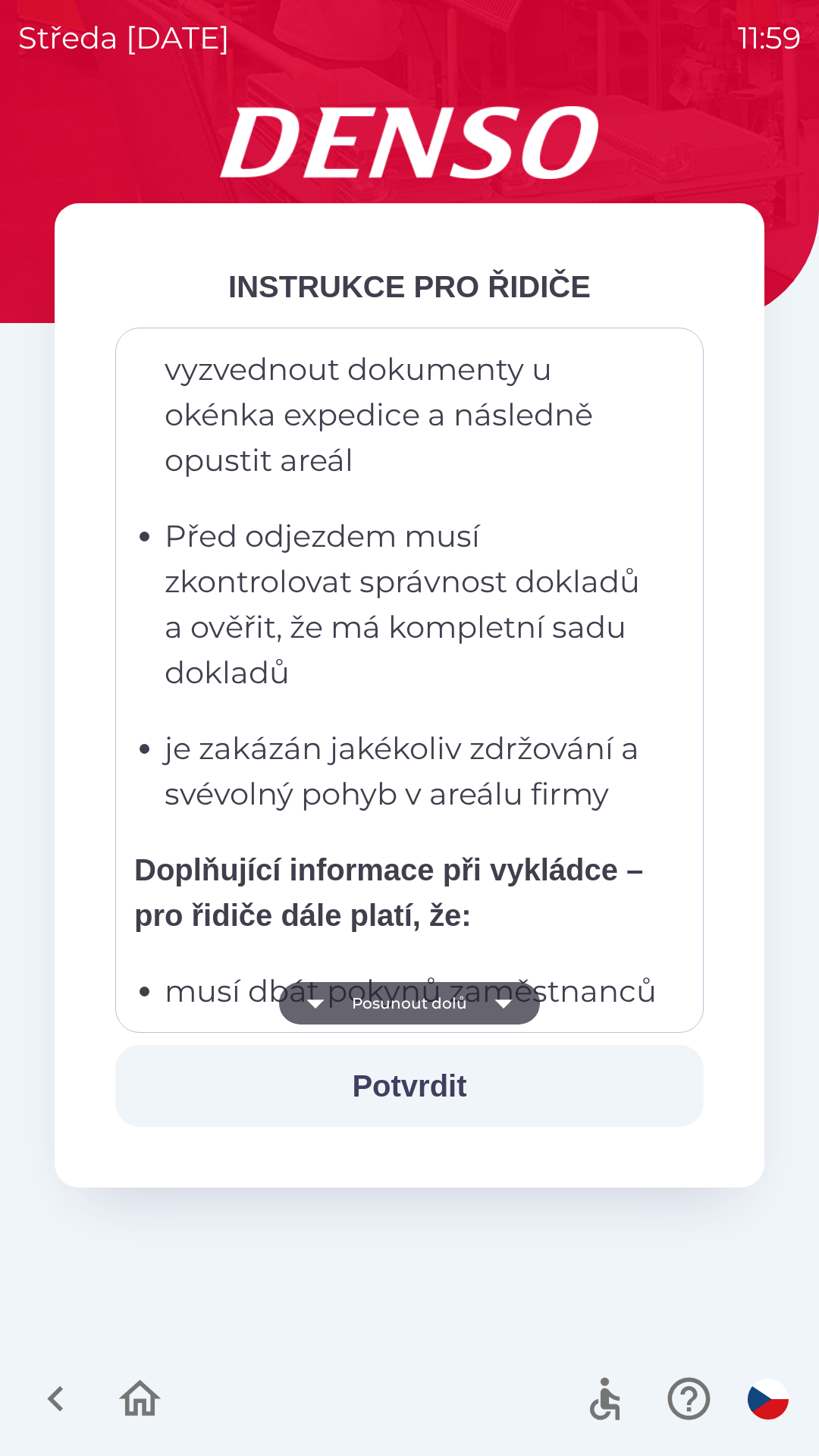
click at [446, 1016] on button "Posunout dolů" at bounding box center [409, 1003] width 261 height 42
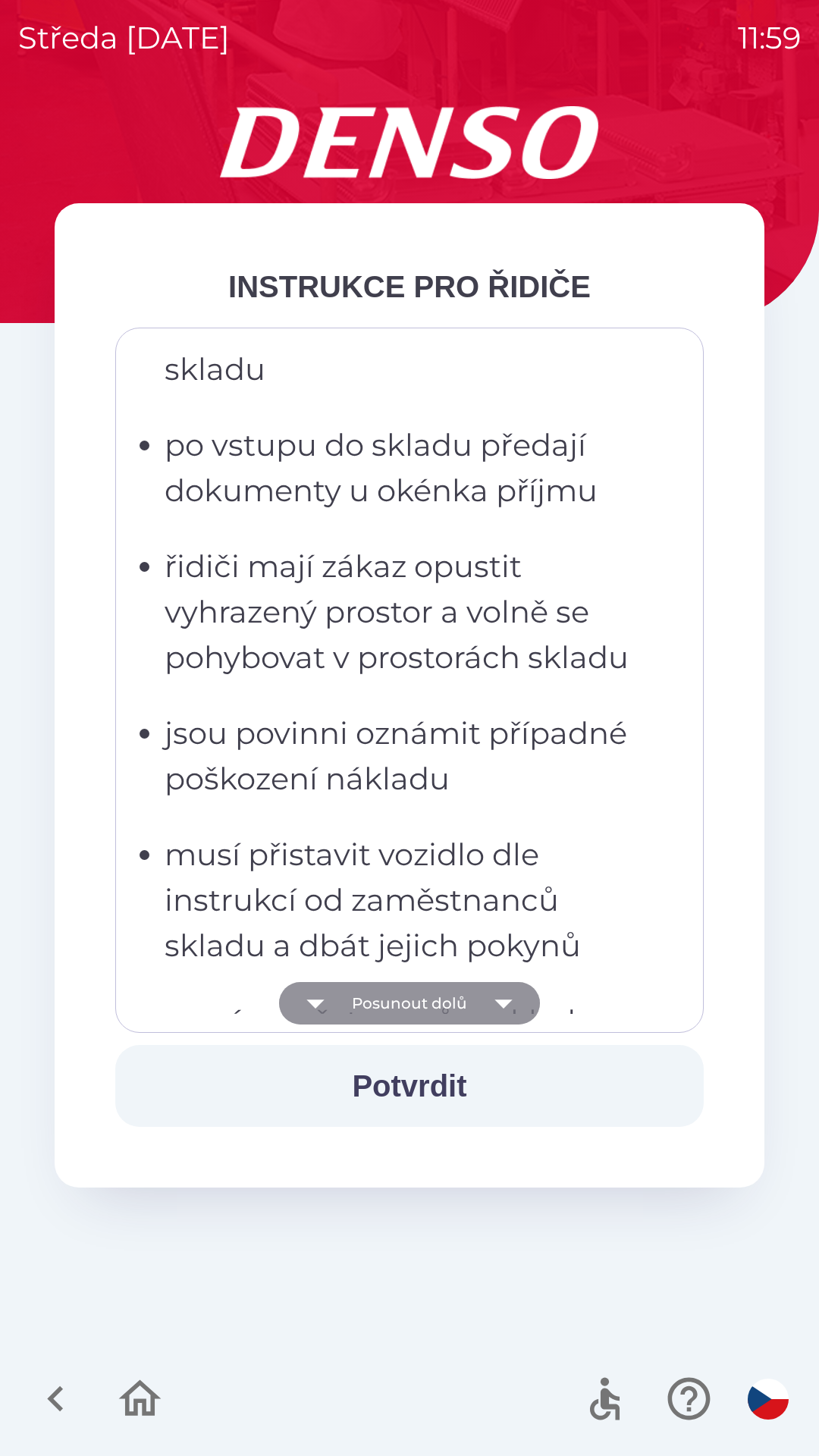
click at [438, 1007] on button "Posunout dolů" at bounding box center [409, 1003] width 261 height 42
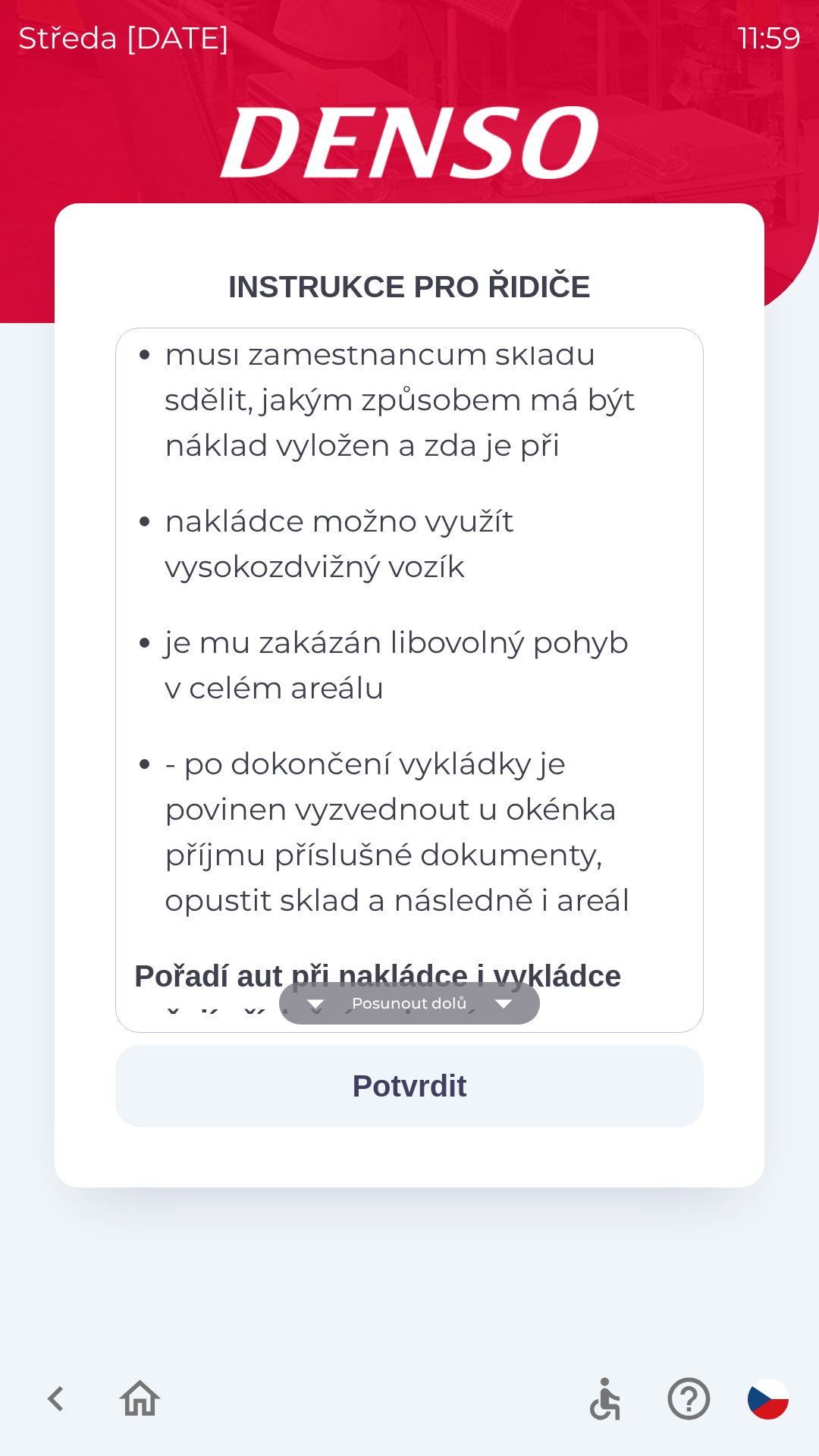
click at [437, 1006] on button "Posunout dolů" at bounding box center [409, 1003] width 261 height 42
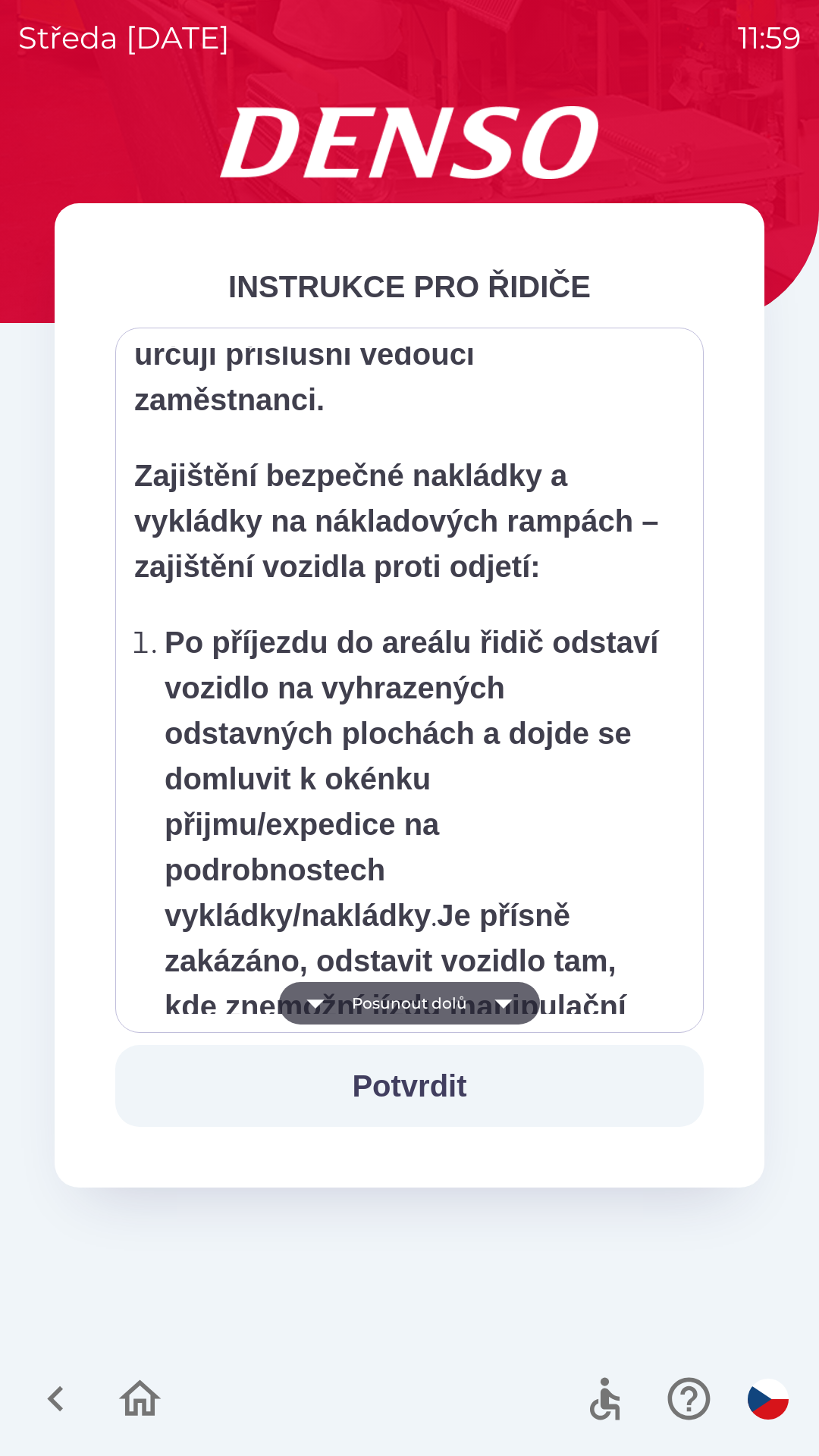
click at [434, 1002] on button "Posunout dolů" at bounding box center [409, 1003] width 261 height 42
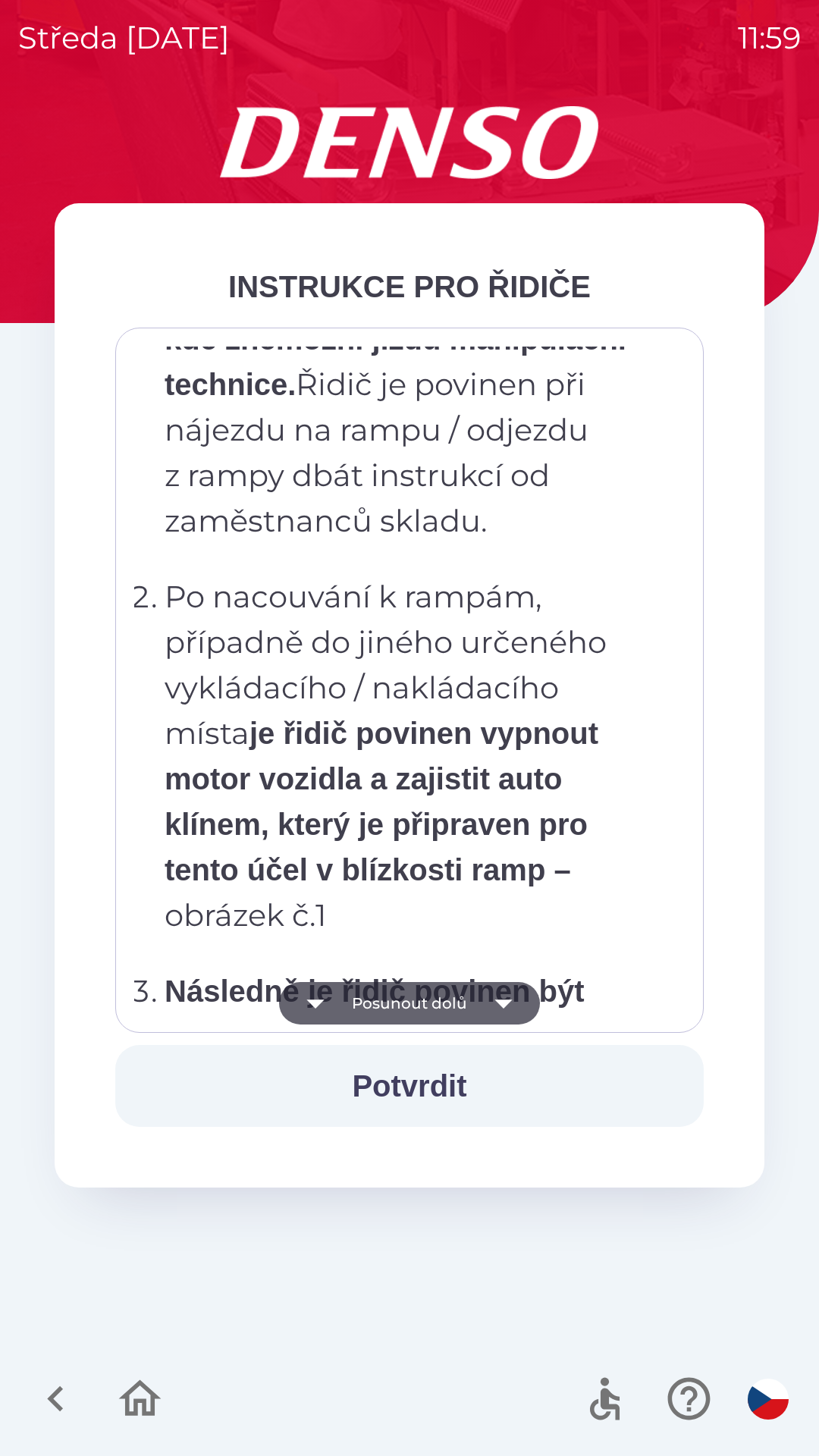
click at [442, 1003] on button "Posunout dolů" at bounding box center [409, 1003] width 261 height 42
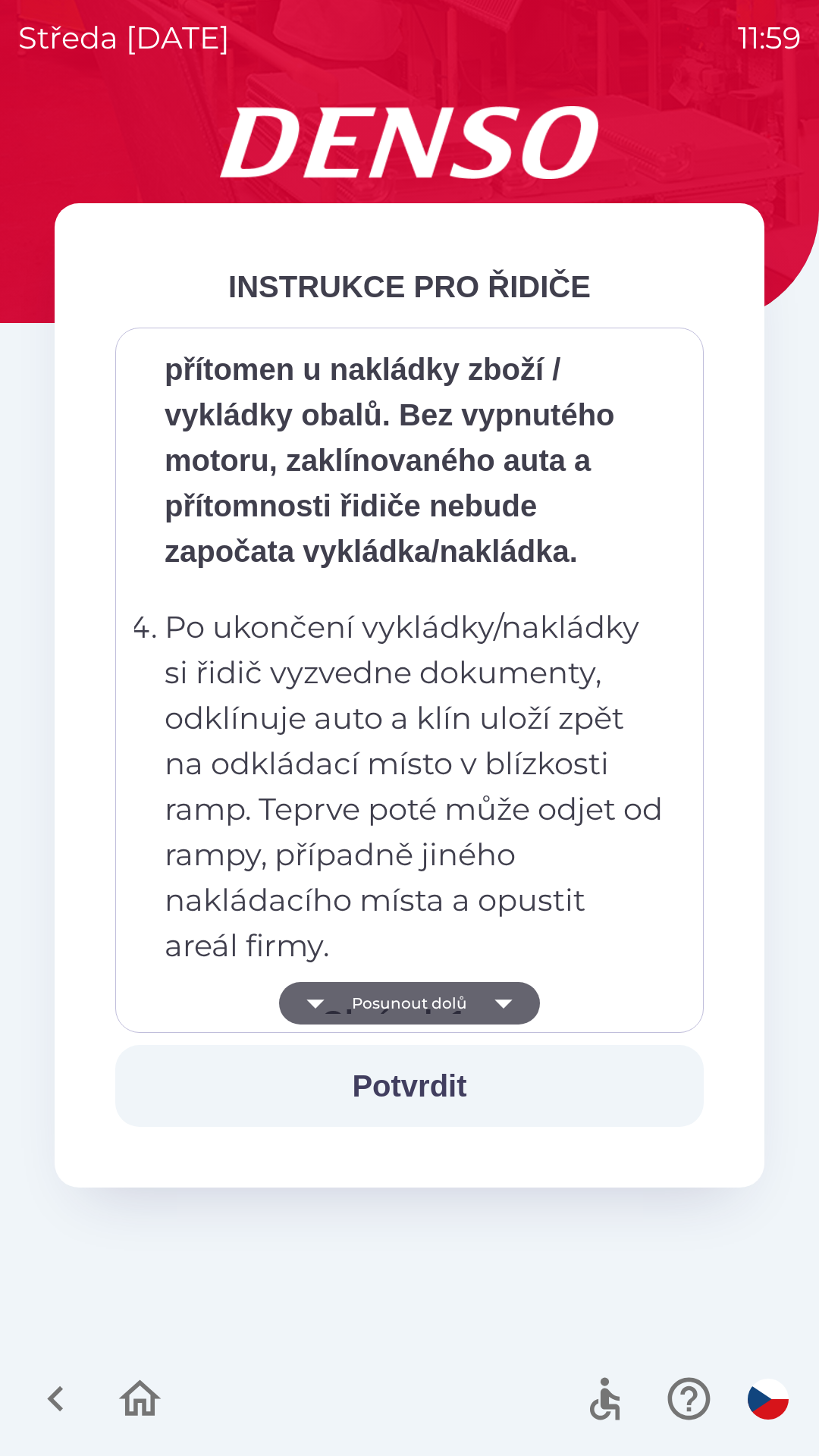
click at [448, 996] on button "Posunout dolů" at bounding box center [409, 1003] width 261 height 42
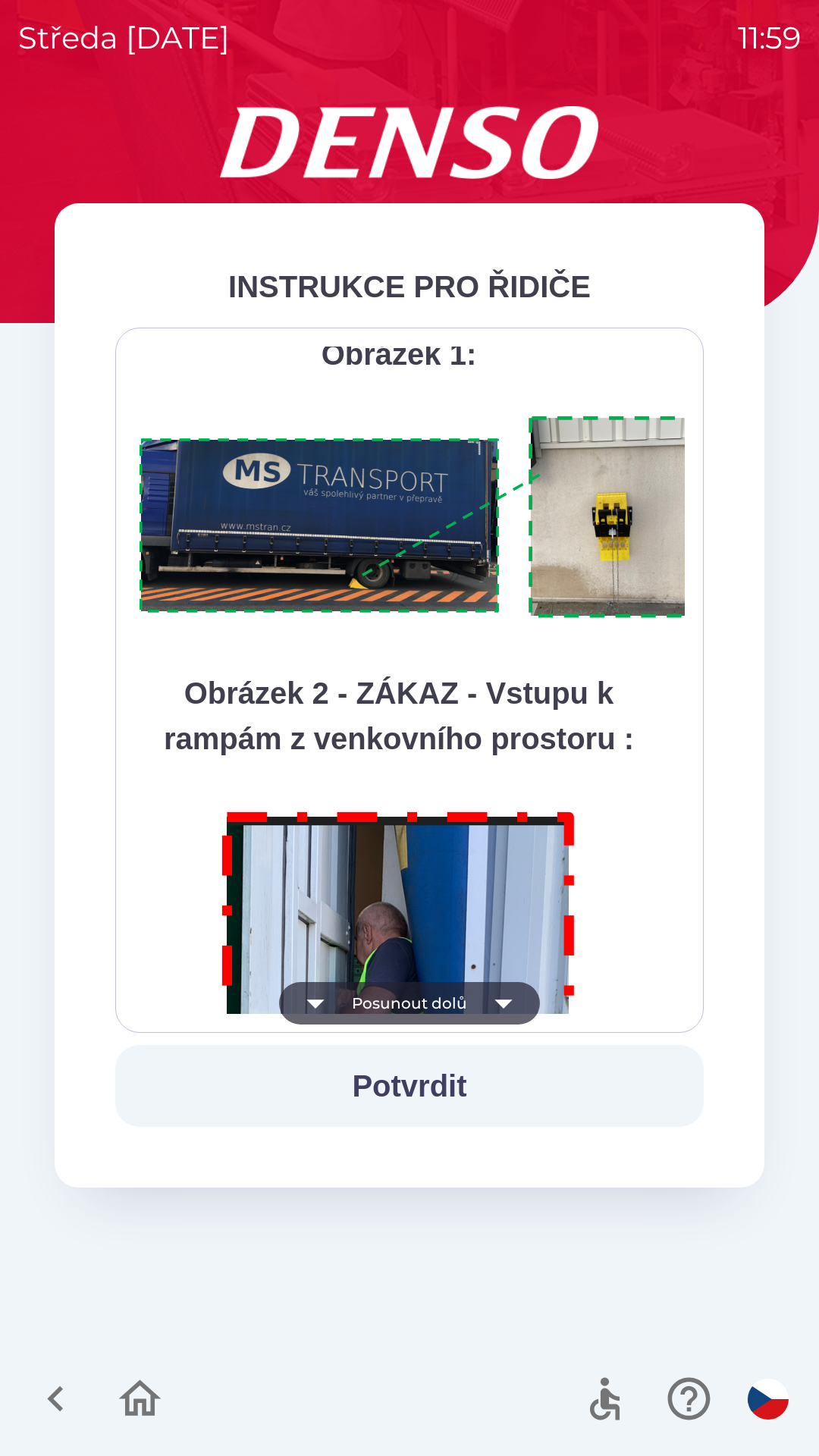
click at [474, 1000] on button "Posunout dolů" at bounding box center [409, 1003] width 261 height 42
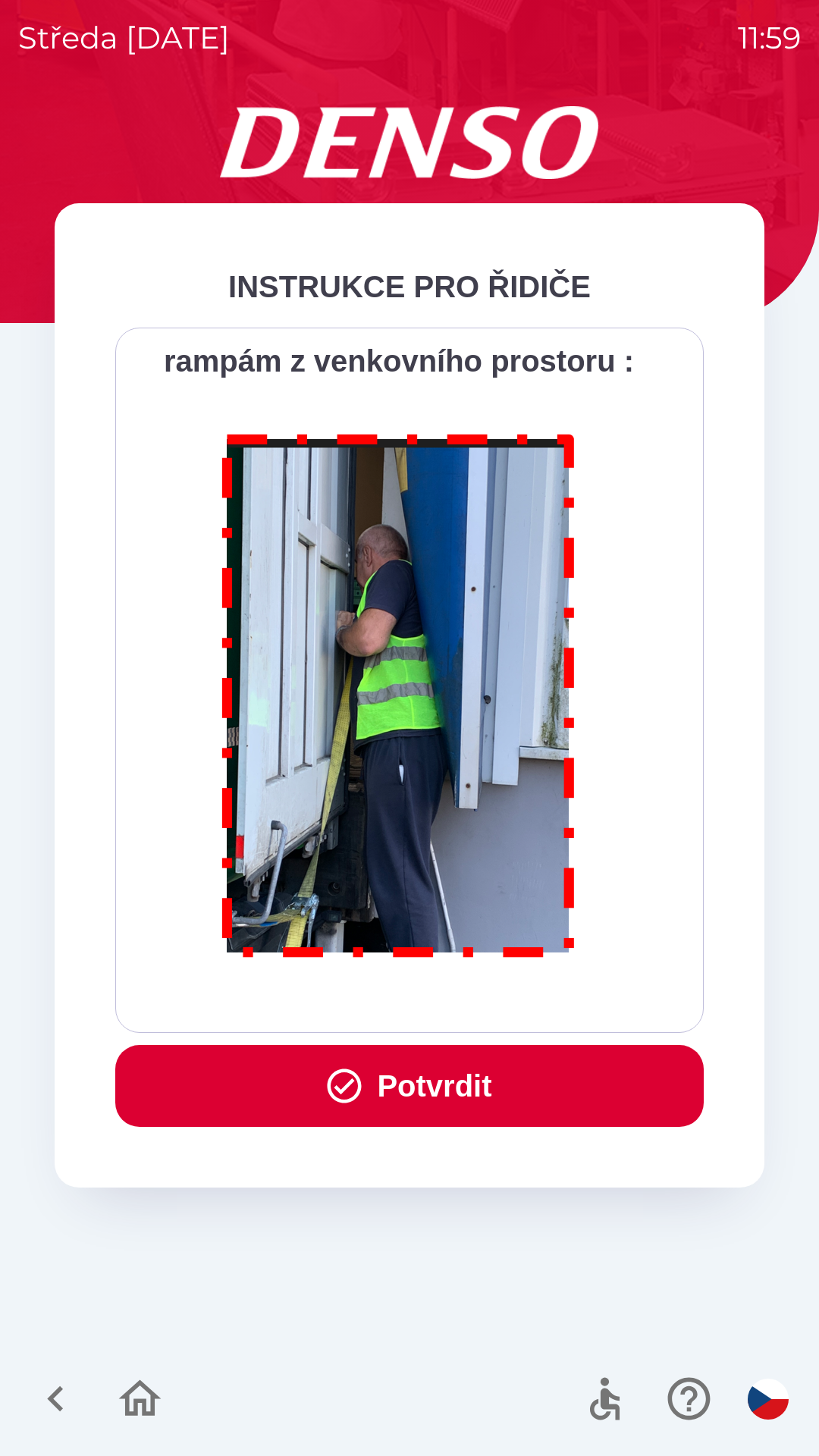
scroll to position [8521, 0]
click at [397, 1086] on button "Potvrdit" at bounding box center [409, 1086] width 588 height 82
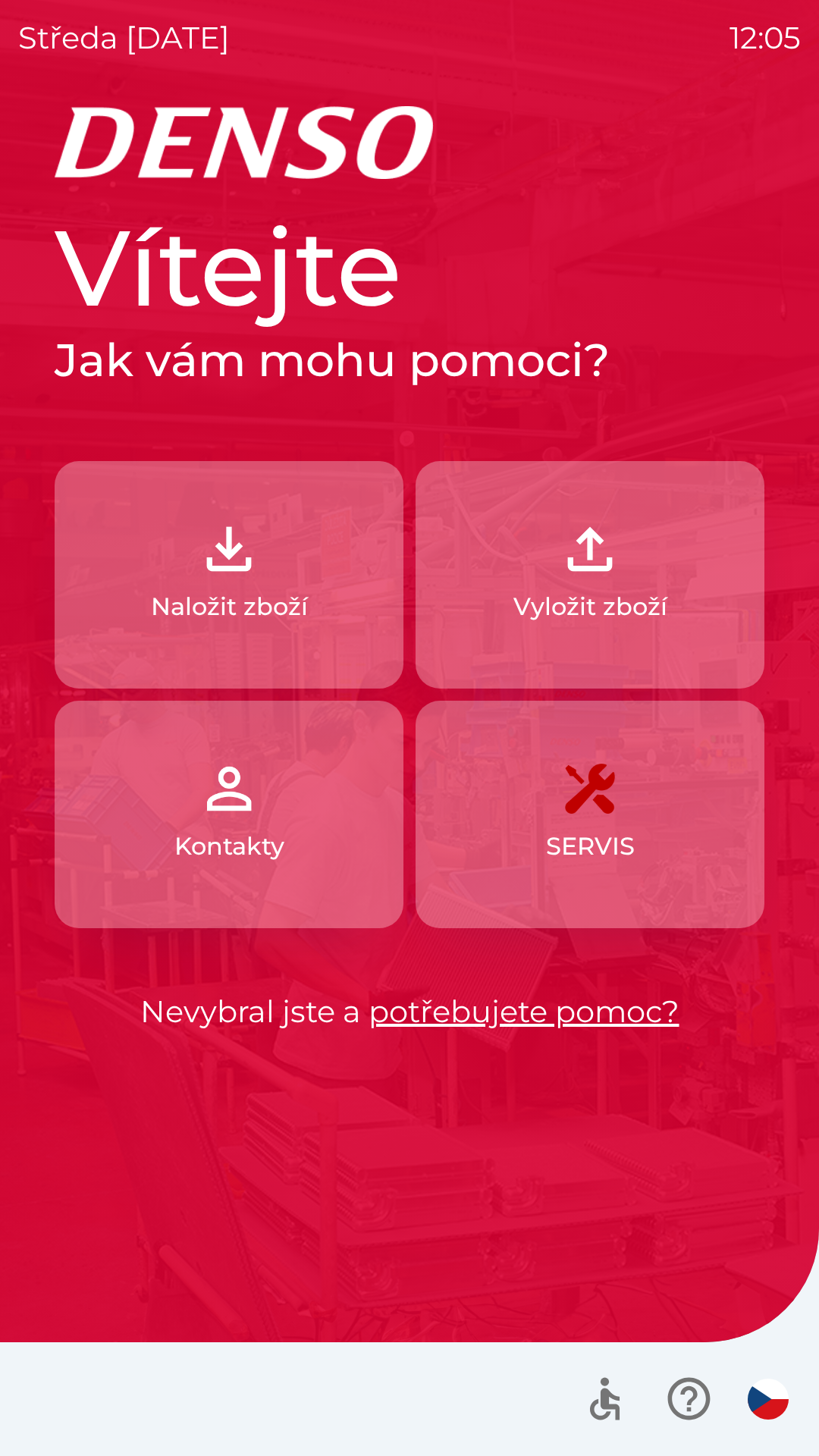
click at [510, 556] on button "Vyložit zboží" at bounding box center [590, 575] width 348 height 227
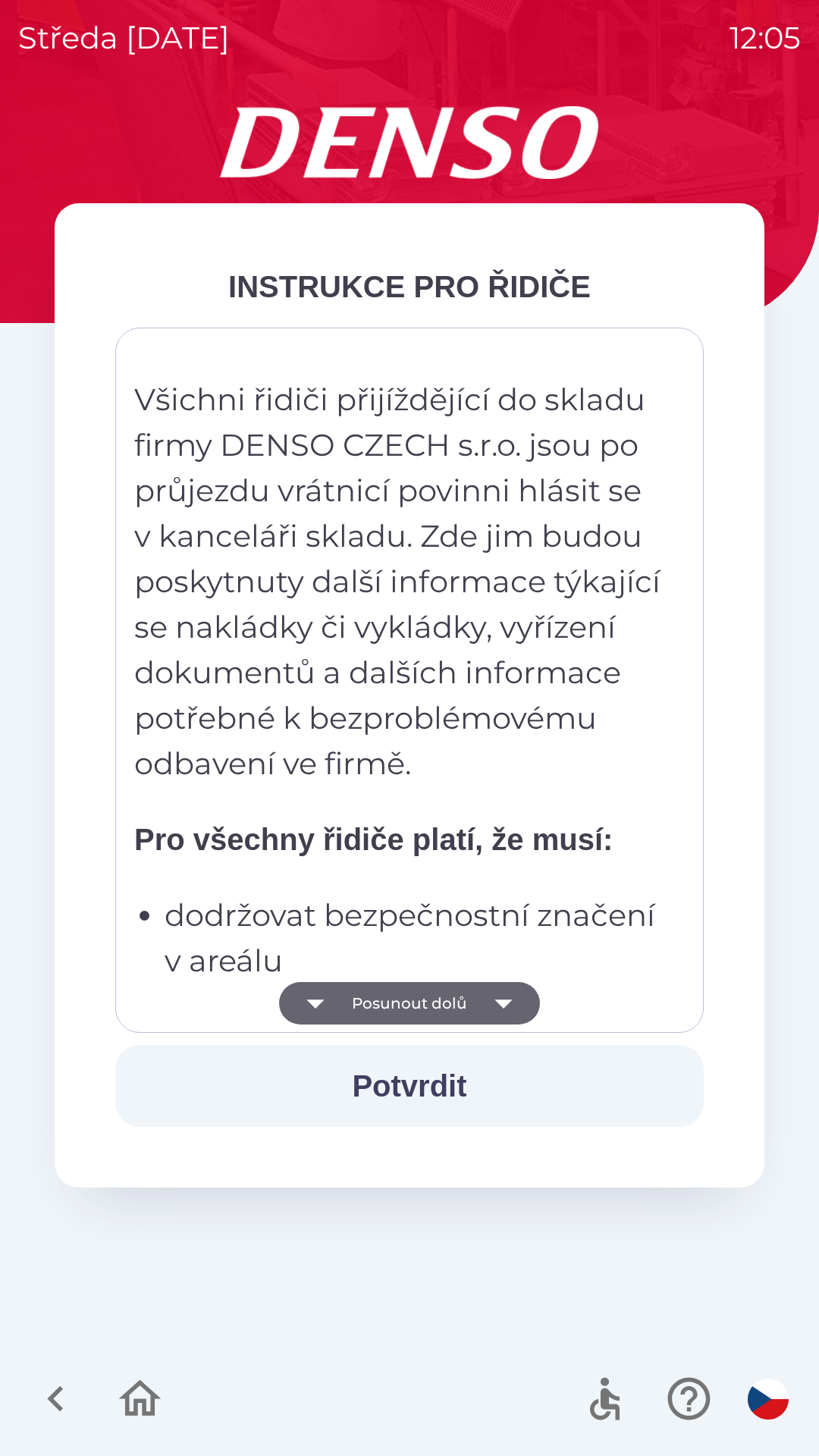
click at [414, 996] on button "Posunout dolů" at bounding box center [409, 1003] width 261 height 42
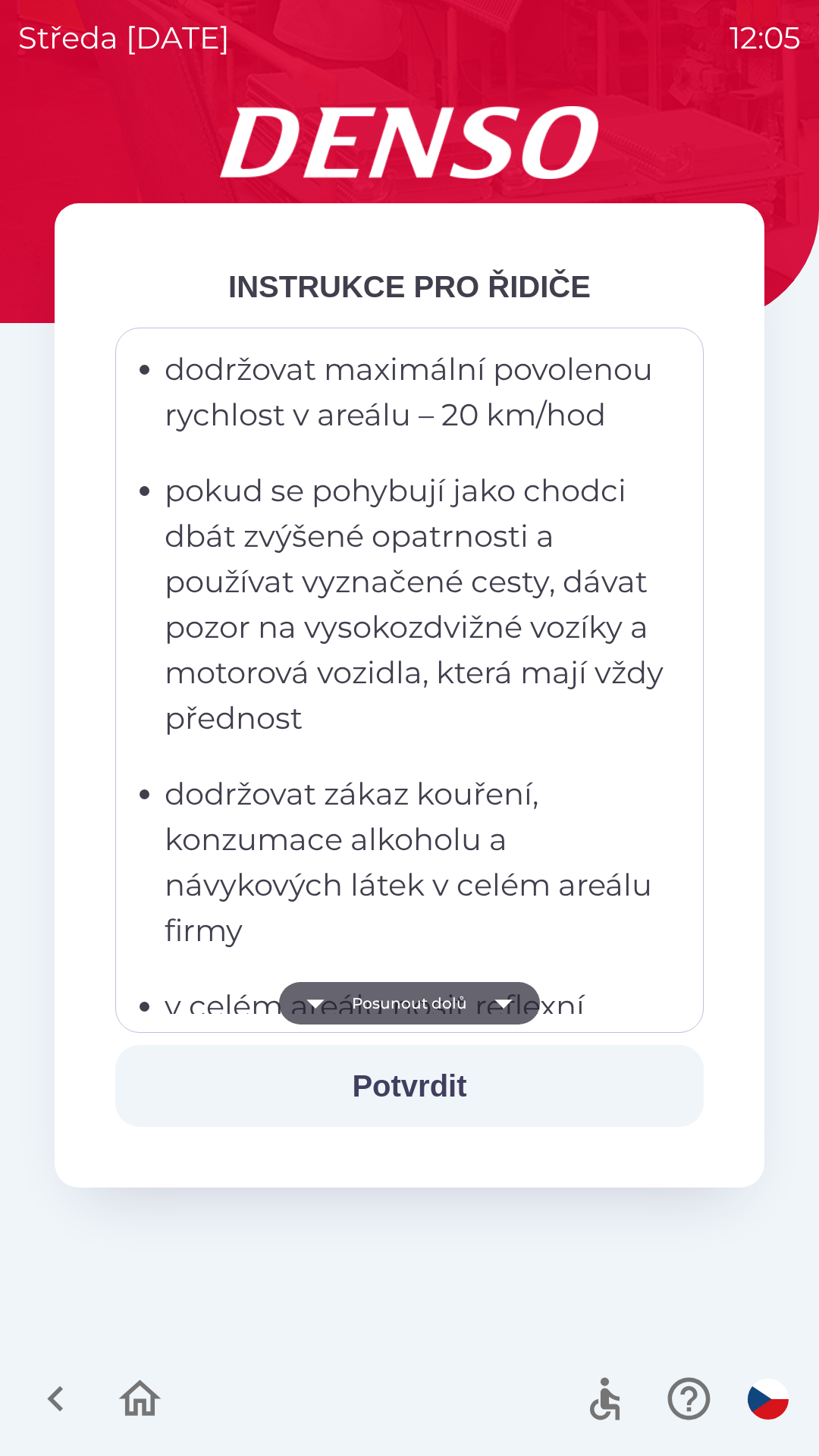
click at [421, 1009] on button "Posunout dolů" at bounding box center [409, 1003] width 261 height 42
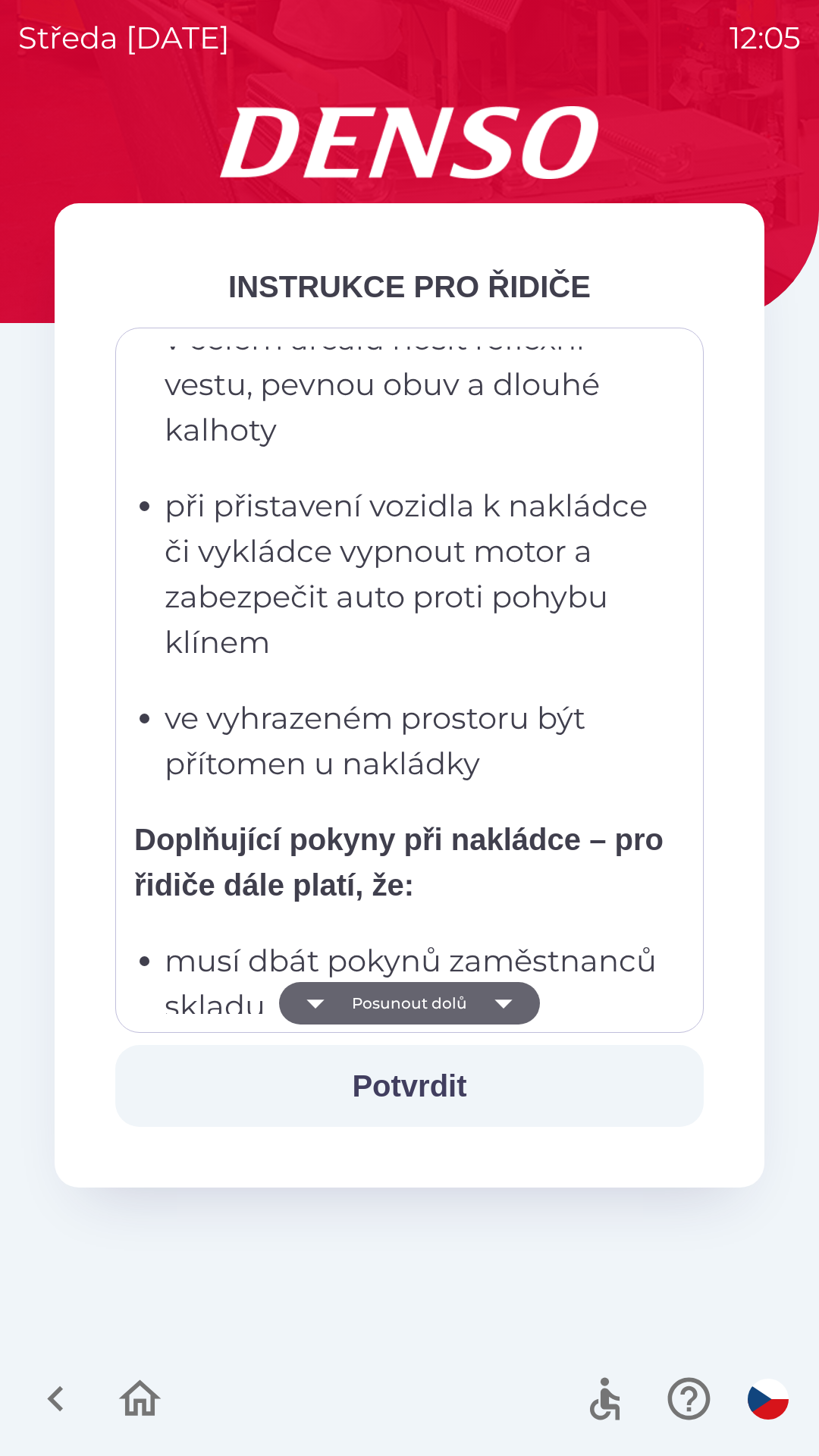
click at [422, 1003] on button "Posunout dolů" at bounding box center [409, 1003] width 261 height 42
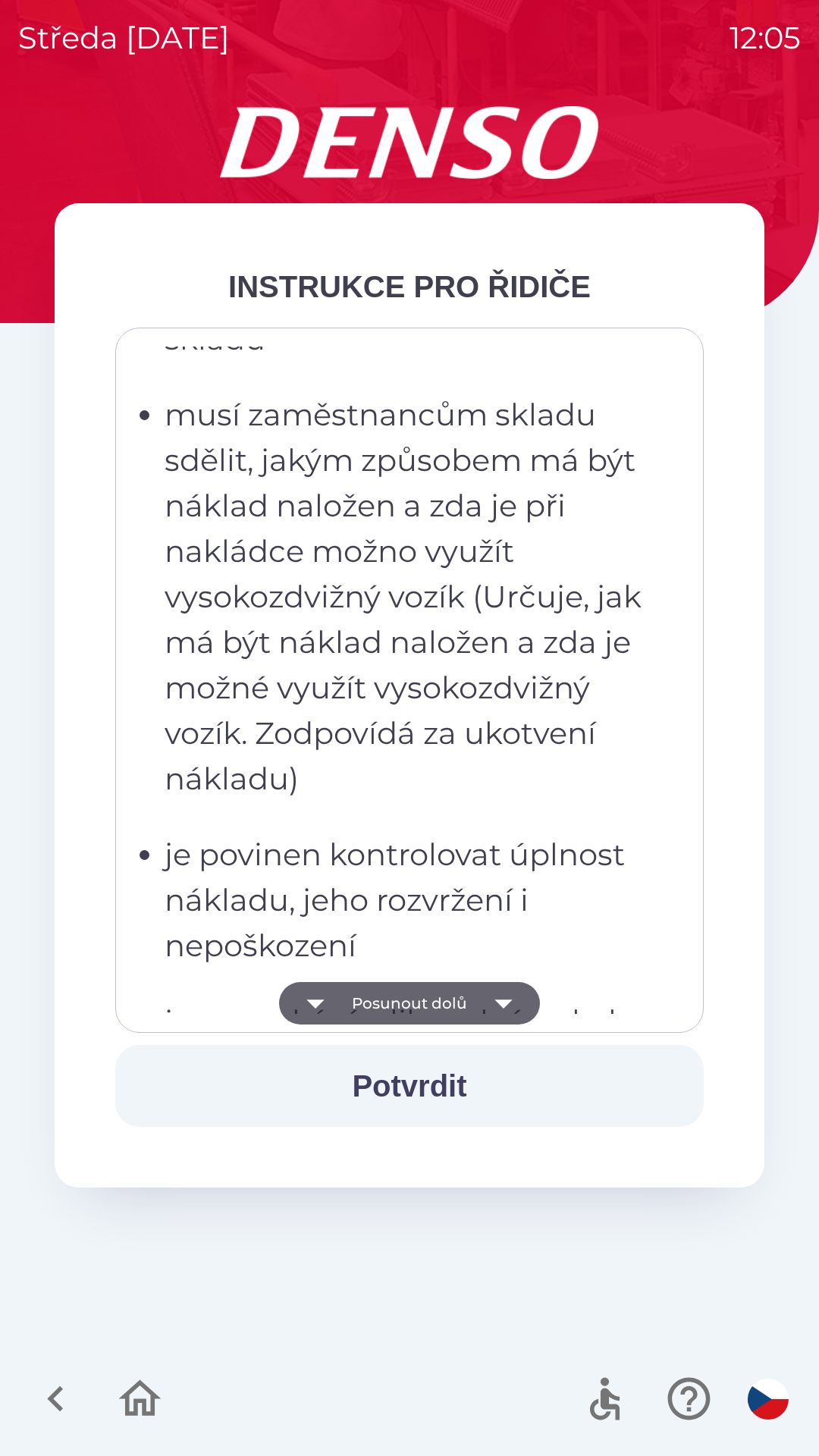
click at [420, 1013] on button "Posunout dolů" at bounding box center [409, 1003] width 261 height 42
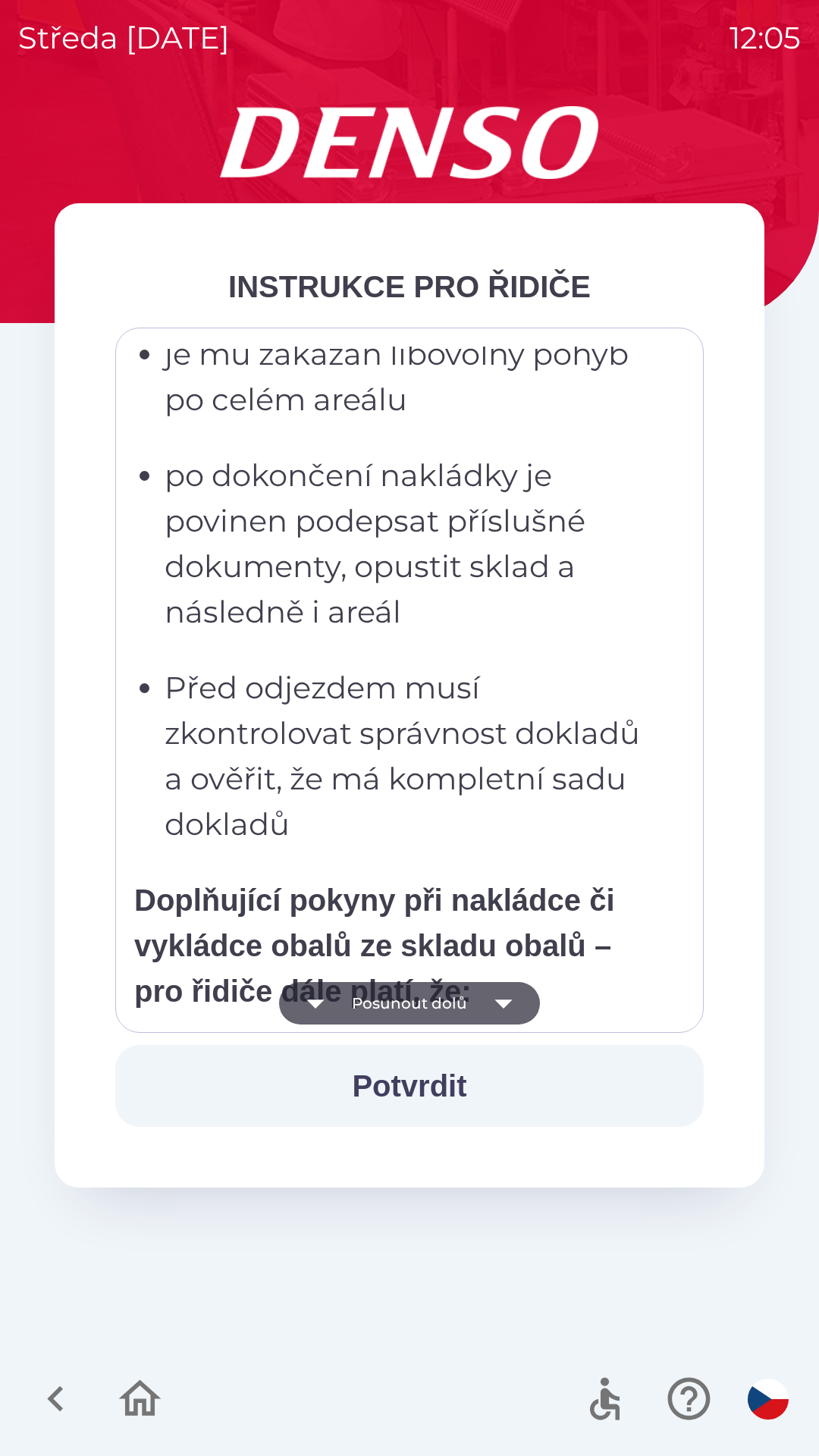
click at [421, 1013] on button "Posunout dolů" at bounding box center [409, 1003] width 261 height 42
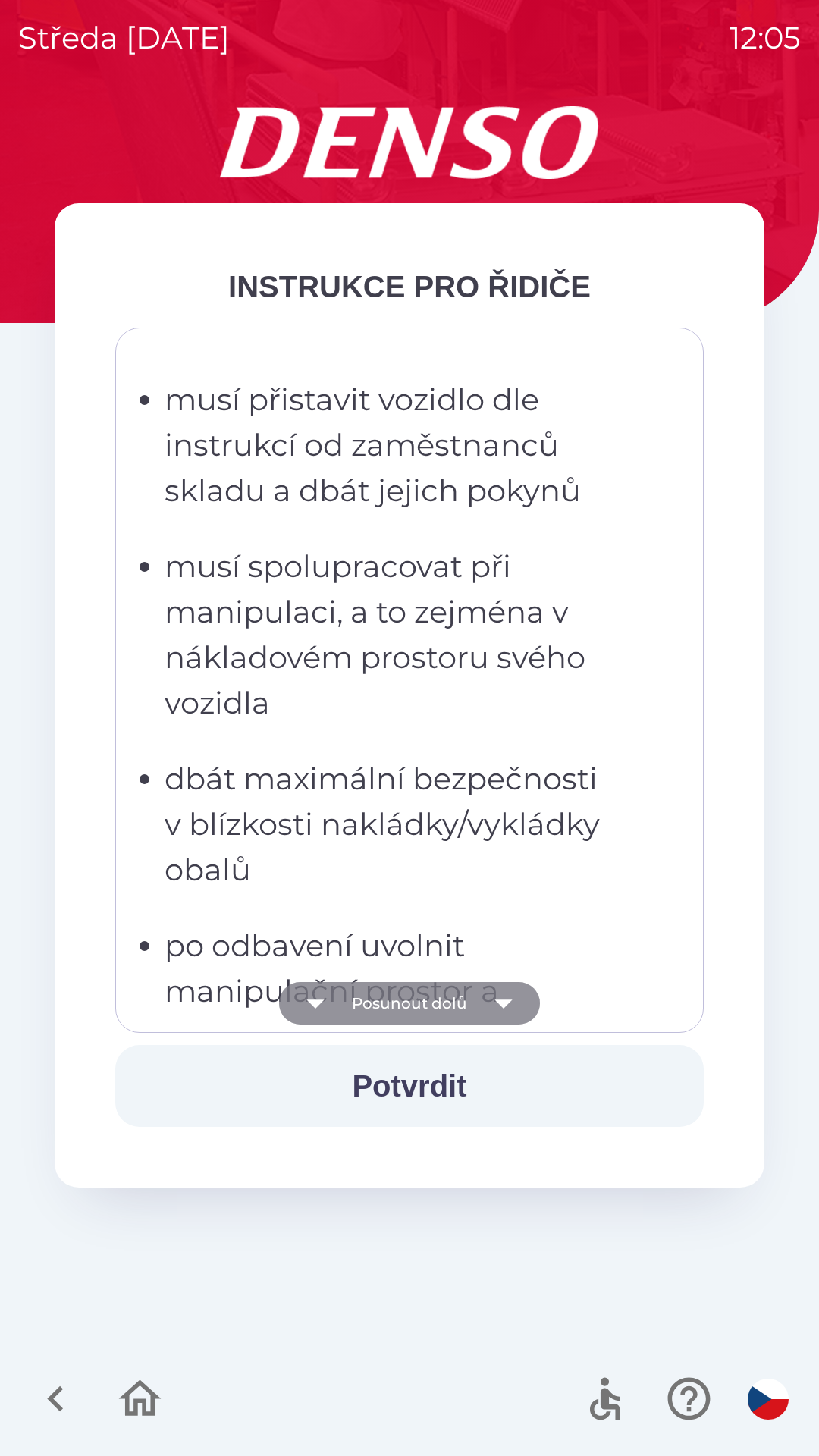
click at [422, 1008] on button "Posunout dolů" at bounding box center [409, 1003] width 261 height 42
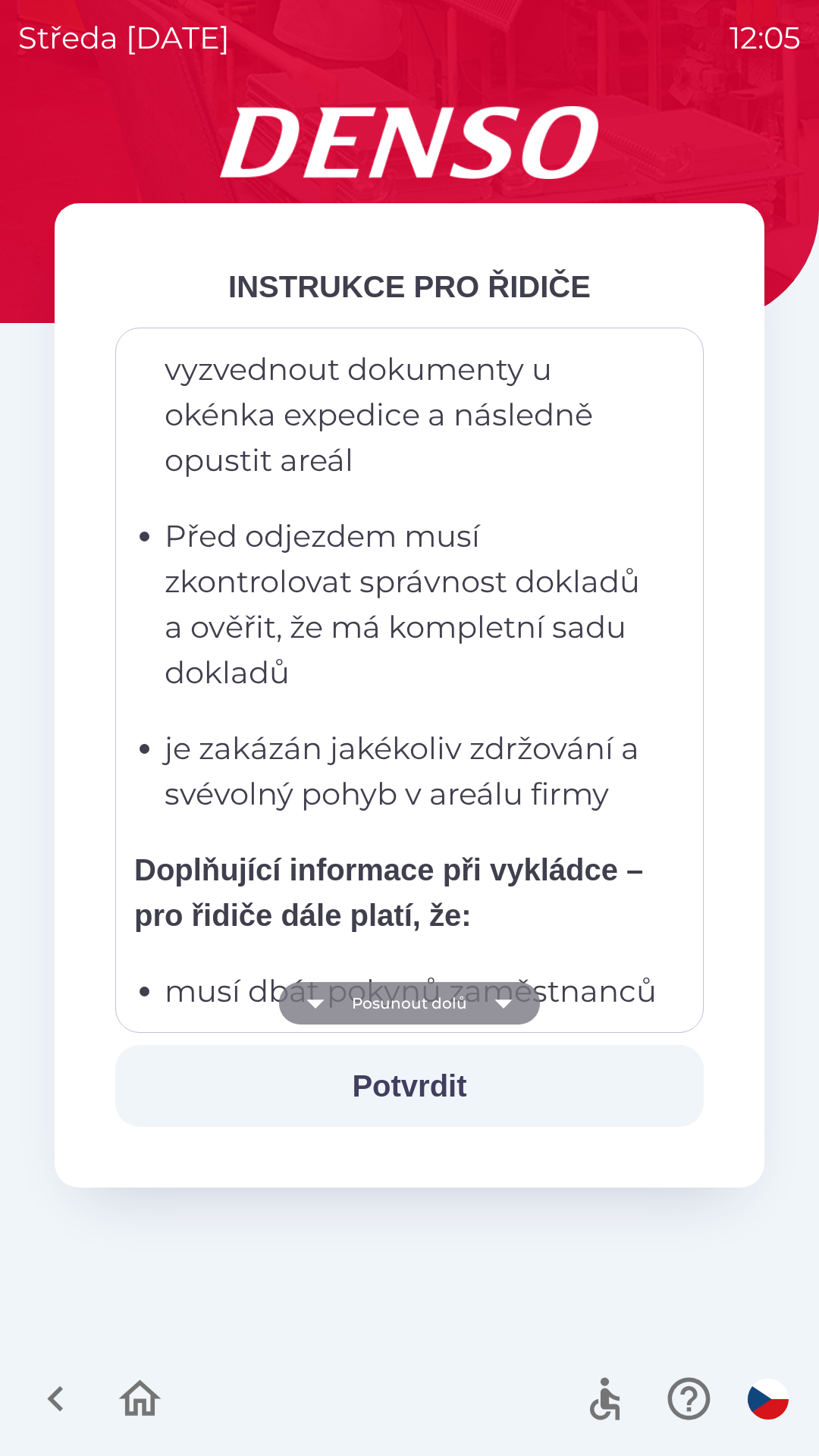
click at [423, 1010] on button "Posunout dolů" at bounding box center [409, 1003] width 261 height 42
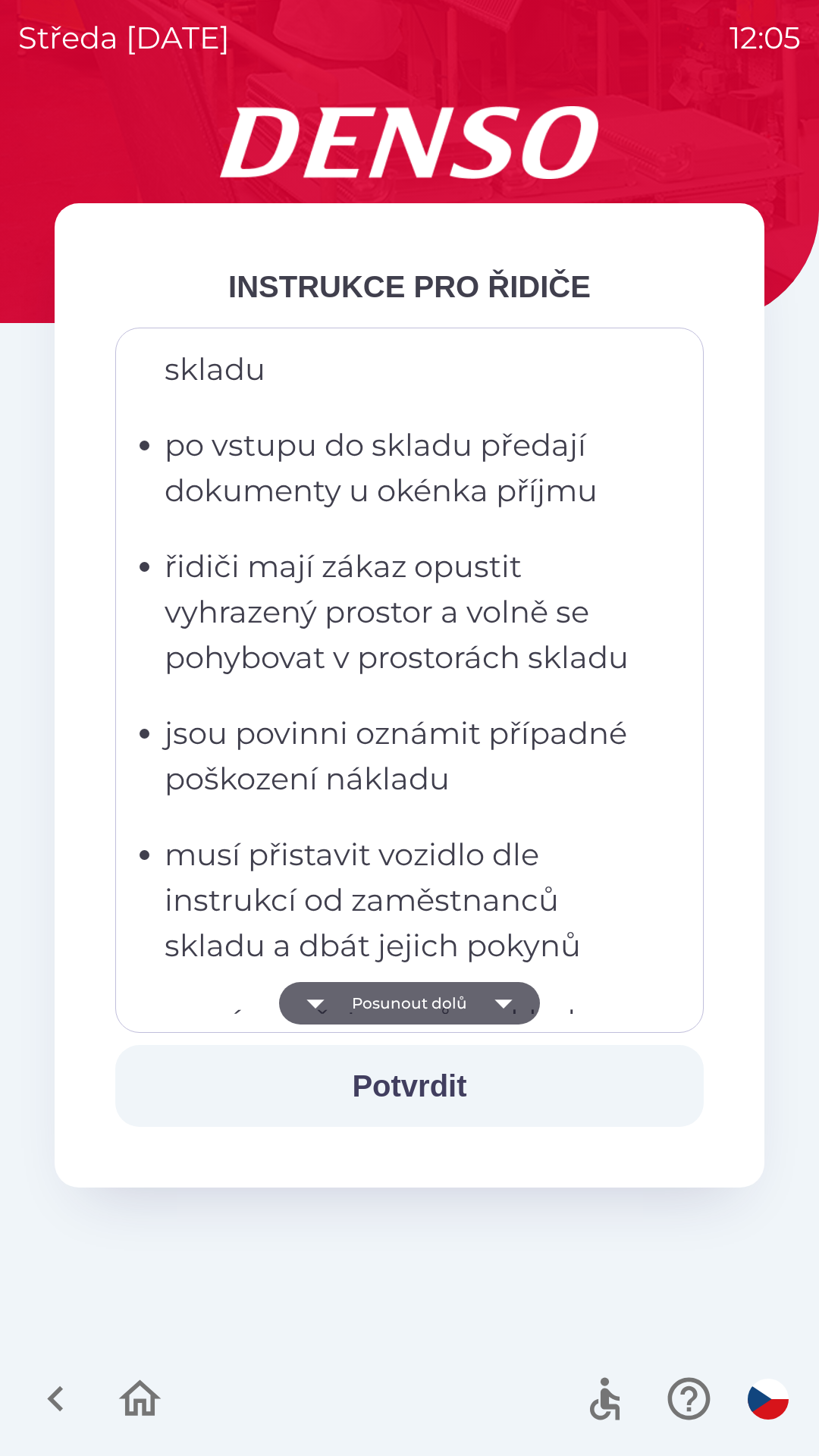
click at [432, 1010] on button "Posunout dolů" at bounding box center [409, 1003] width 261 height 42
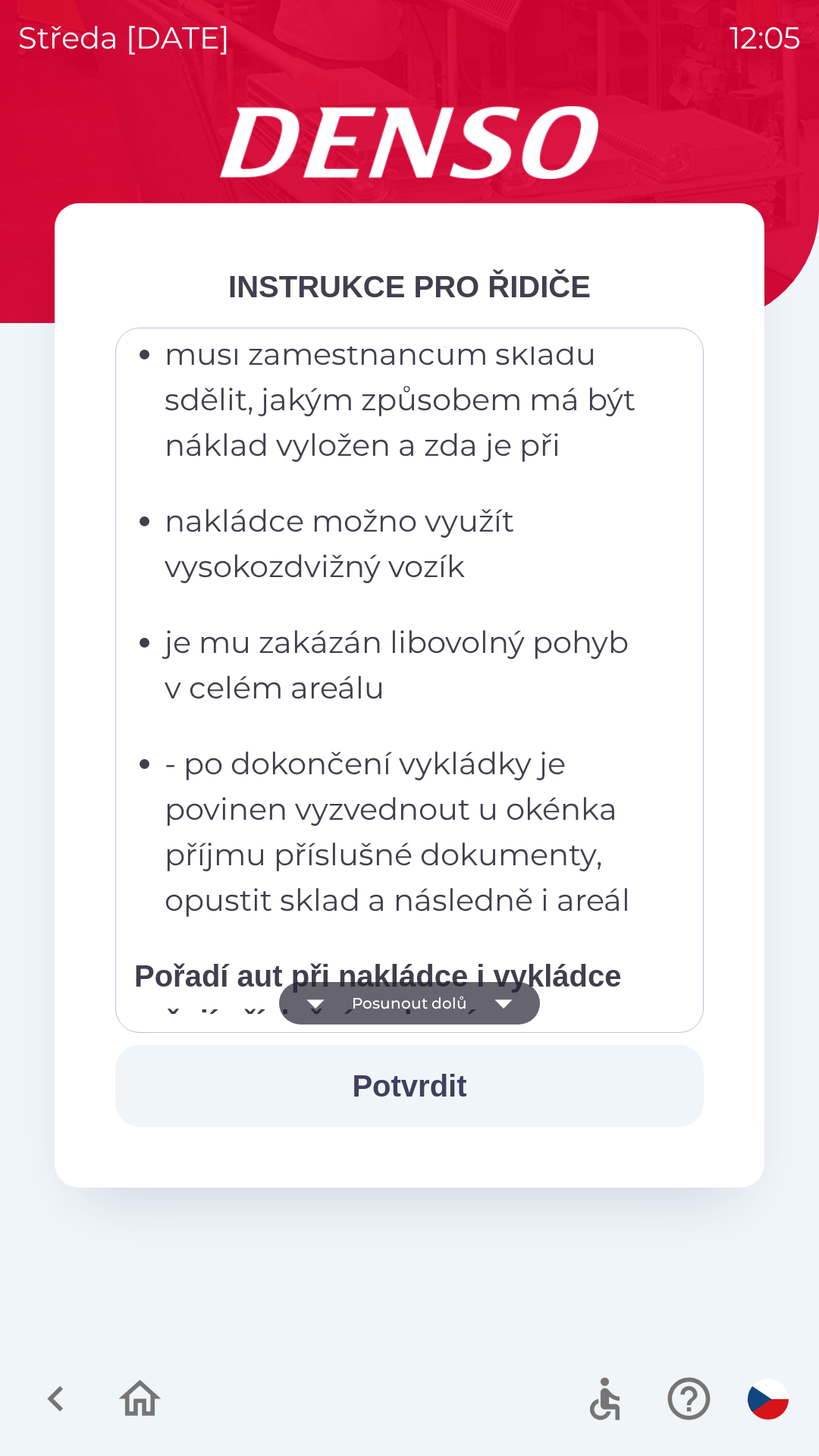
click at [437, 1009] on button "Posunout dolů" at bounding box center [409, 1003] width 261 height 42
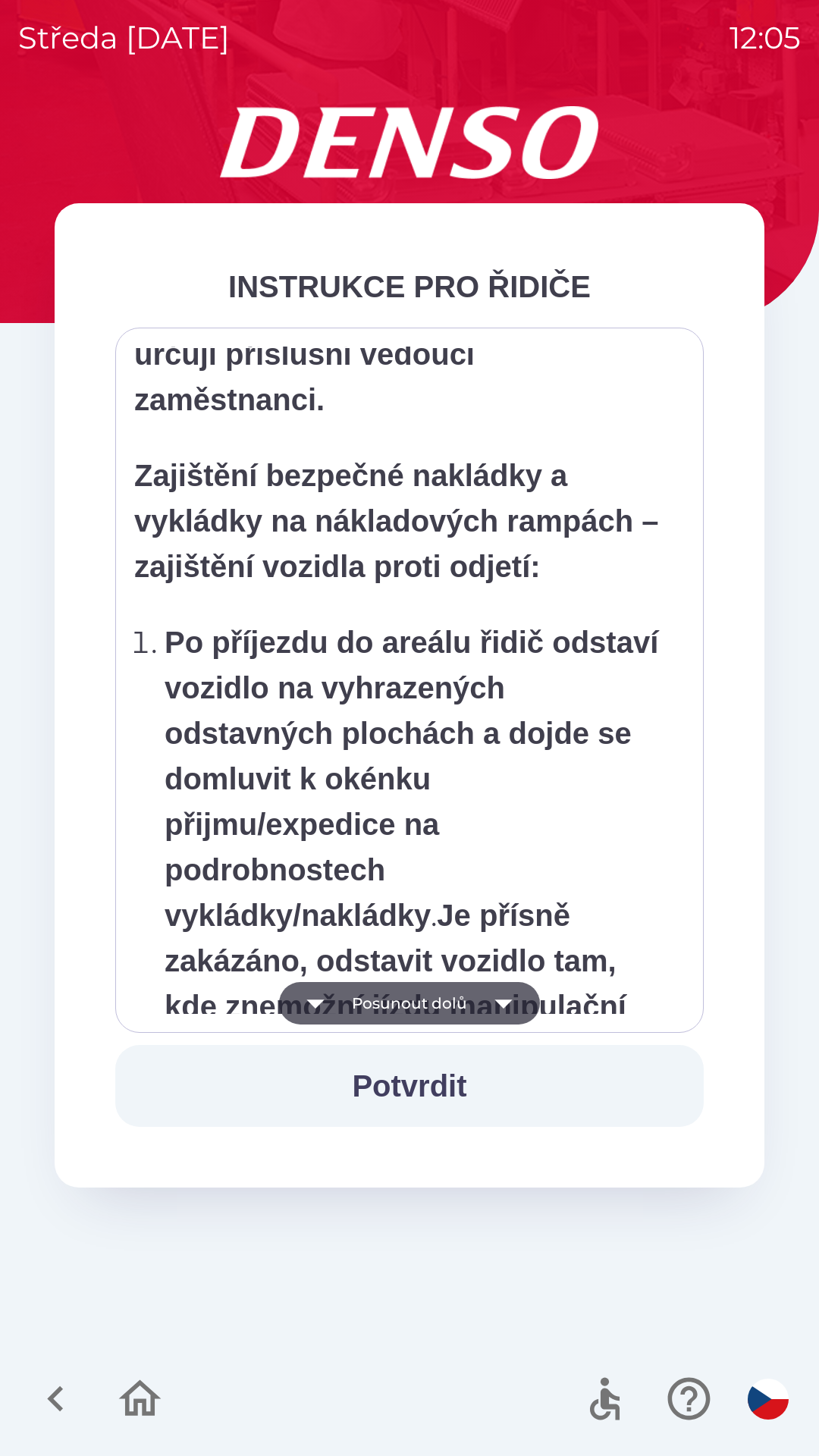
click at [443, 1005] on button "Posunout dolů" at bounding box center [409, 1003] width 261 height 42
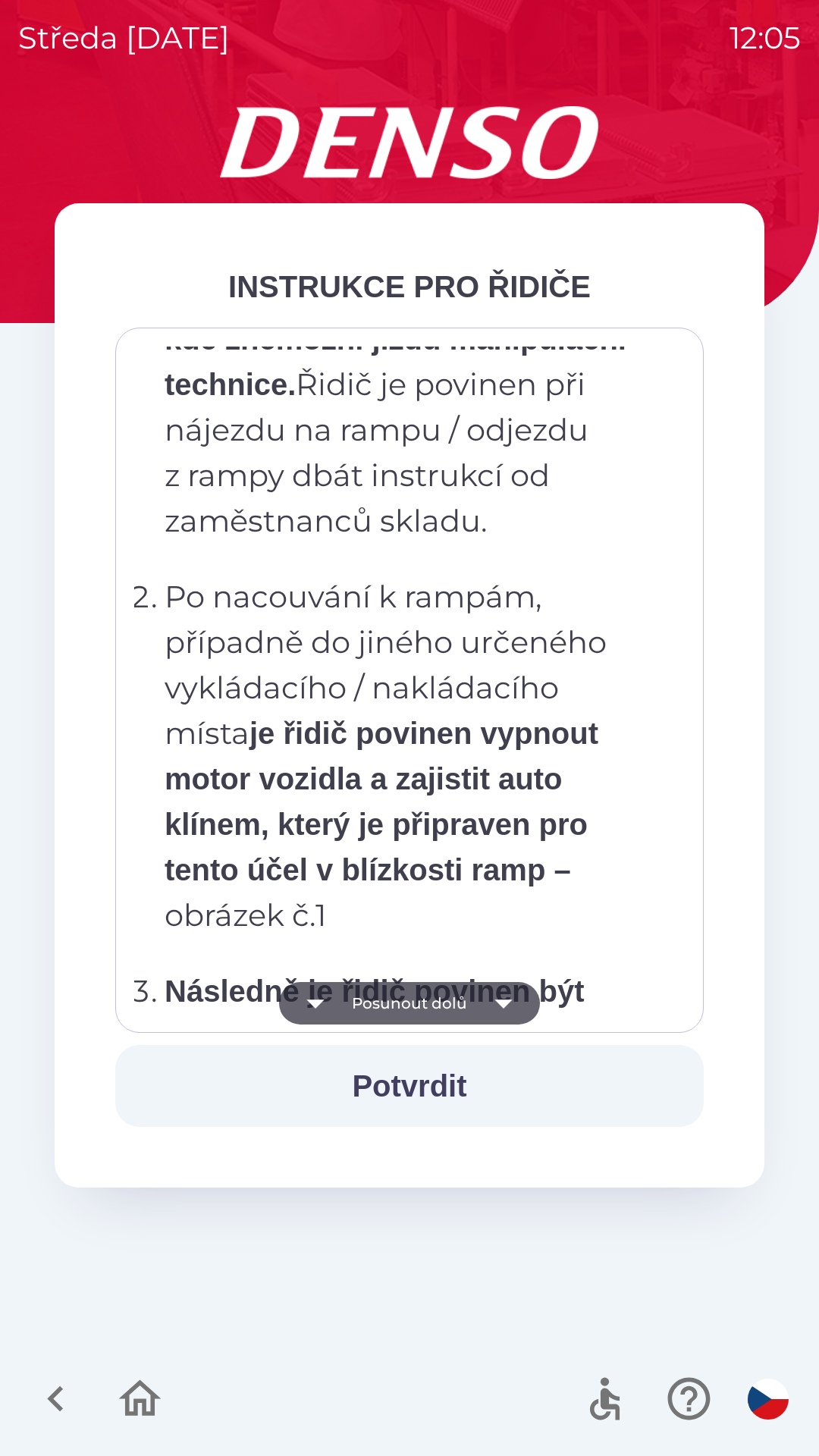
click at [448, 1005] on button "Posunout dolů" at bounding box center [409, 1003] width 261 height 42
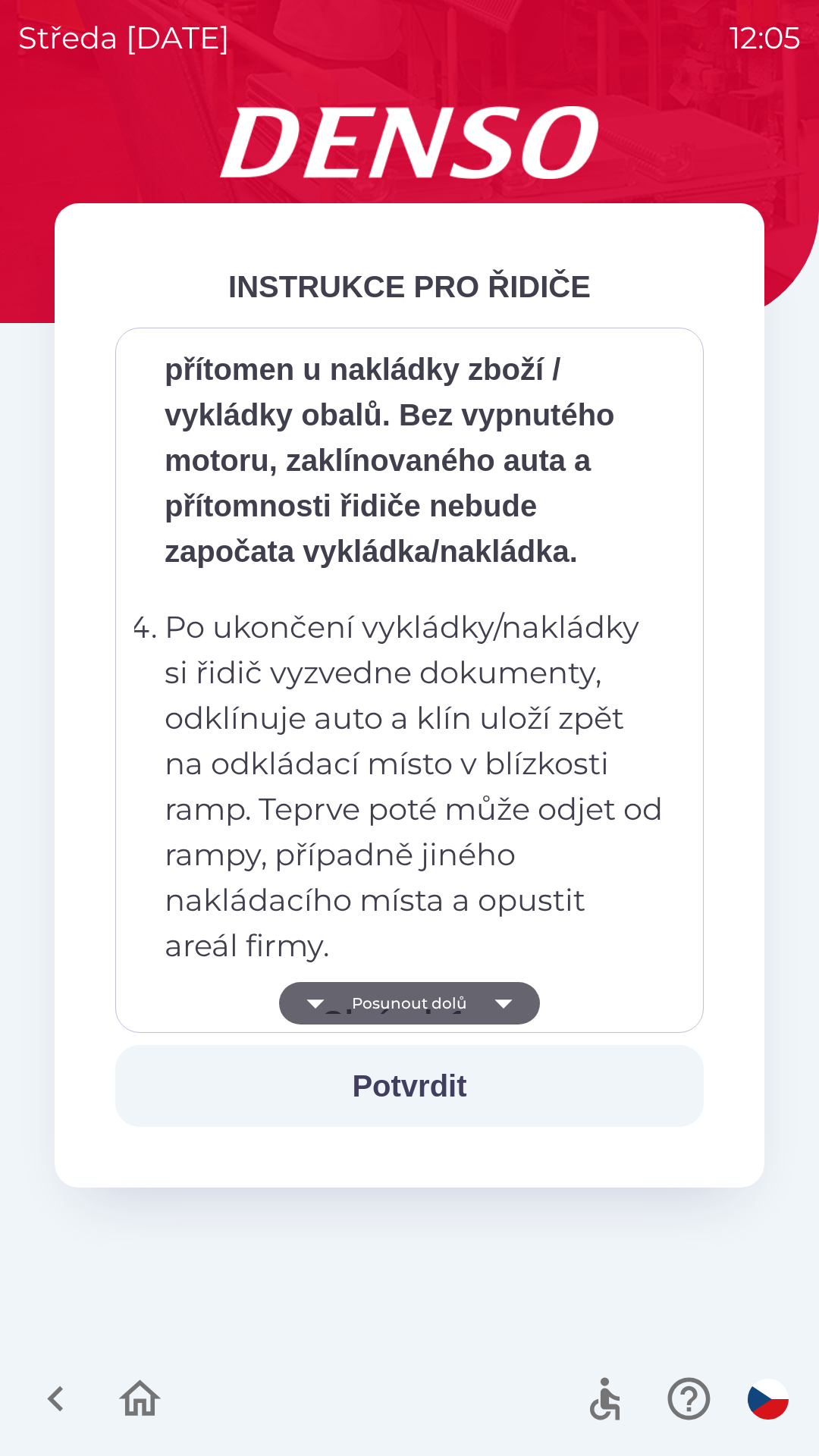
click at [446, 1007] on button "Posunout dolů" at bounding box center [409, 1003] width 261 height 42
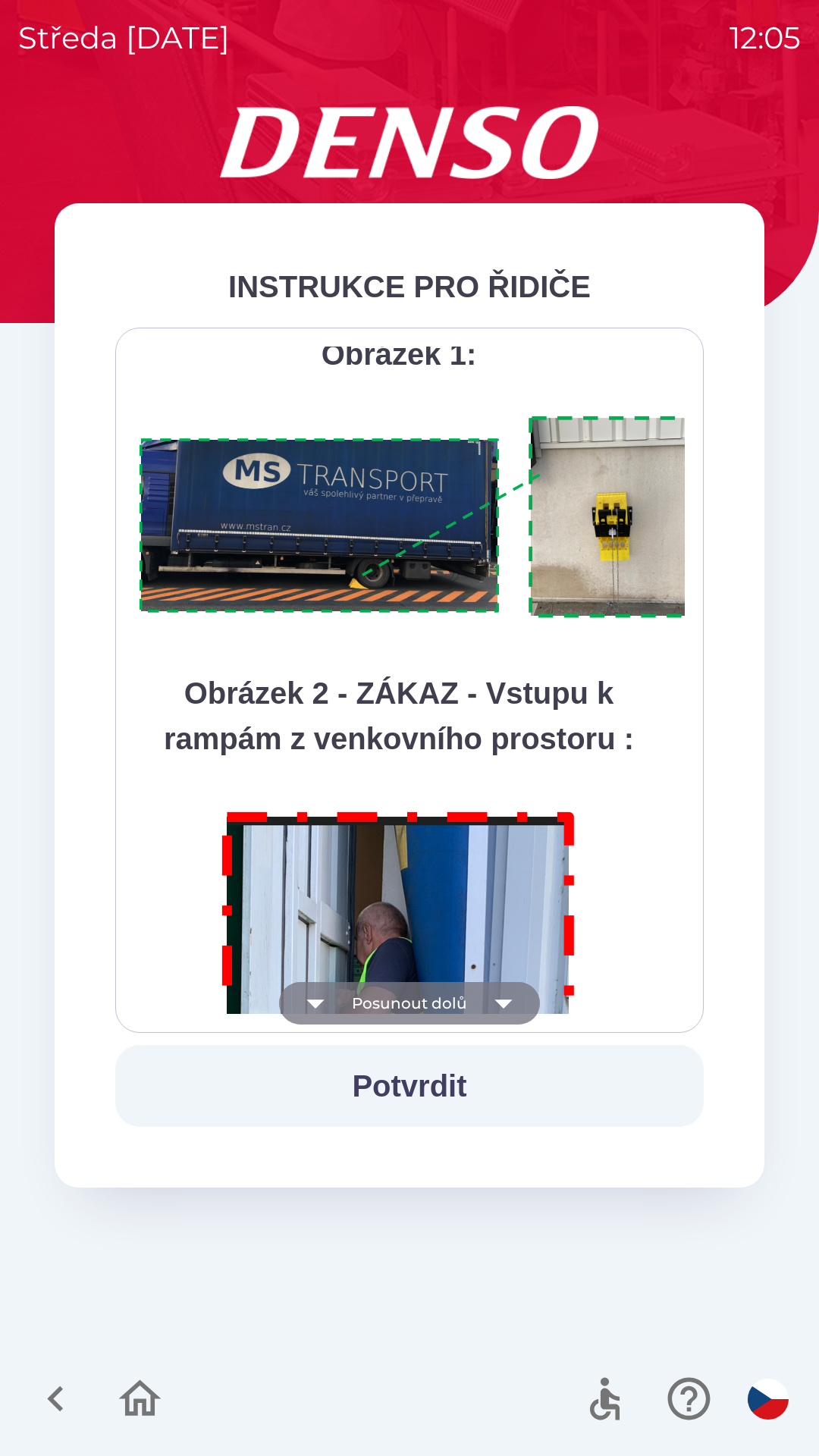
click at [443, 1009] on button "Posunout dolů" at bounding box center [409, 1003] width 261 height 42
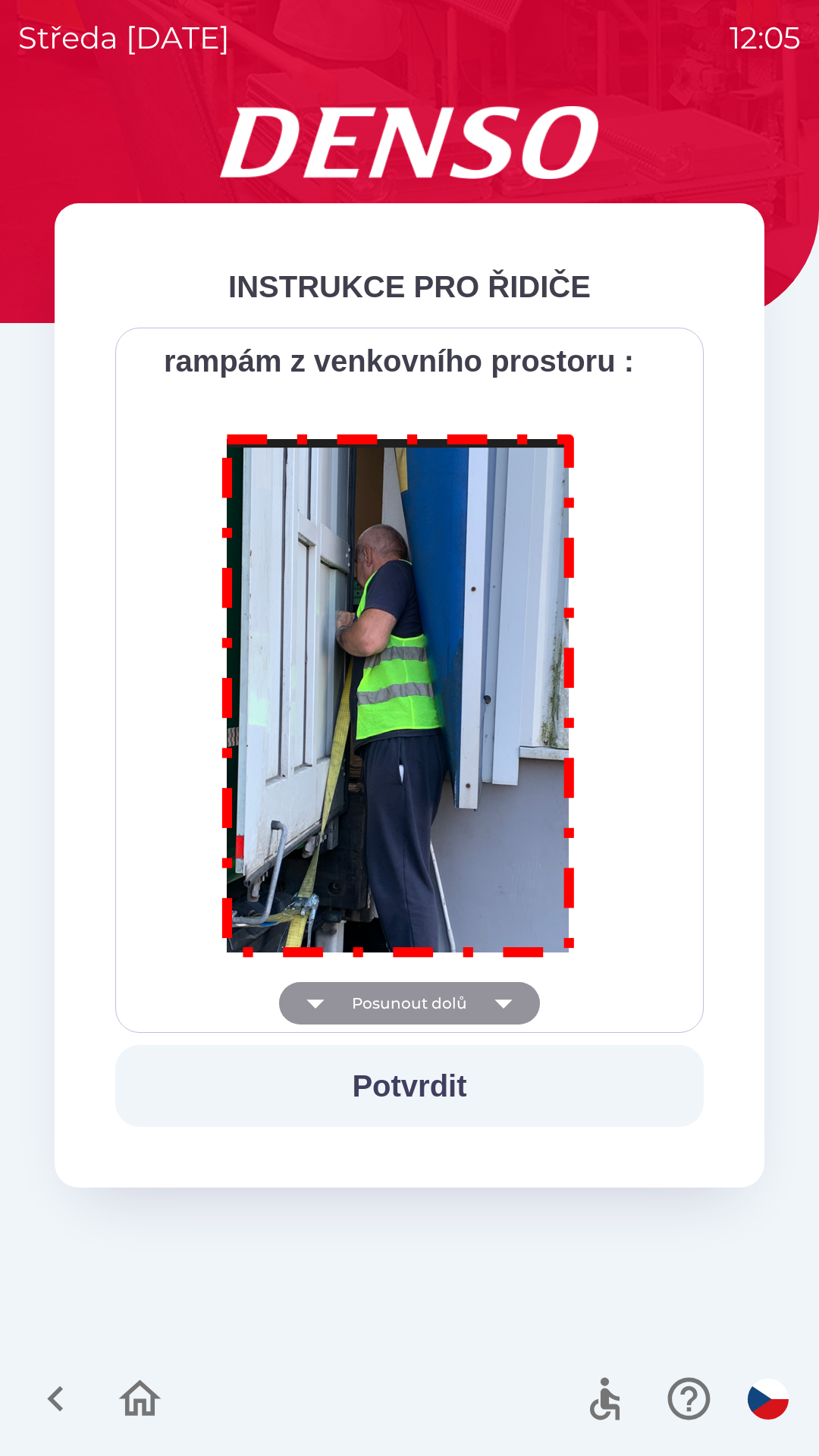
click at [448, 1005] on div "Všichni řidiči přijíždějící do skladu firmy DENSO CZECH s.r.o. jsou po průjezdu…" at bounding box center [409, 679] width 550 height 667
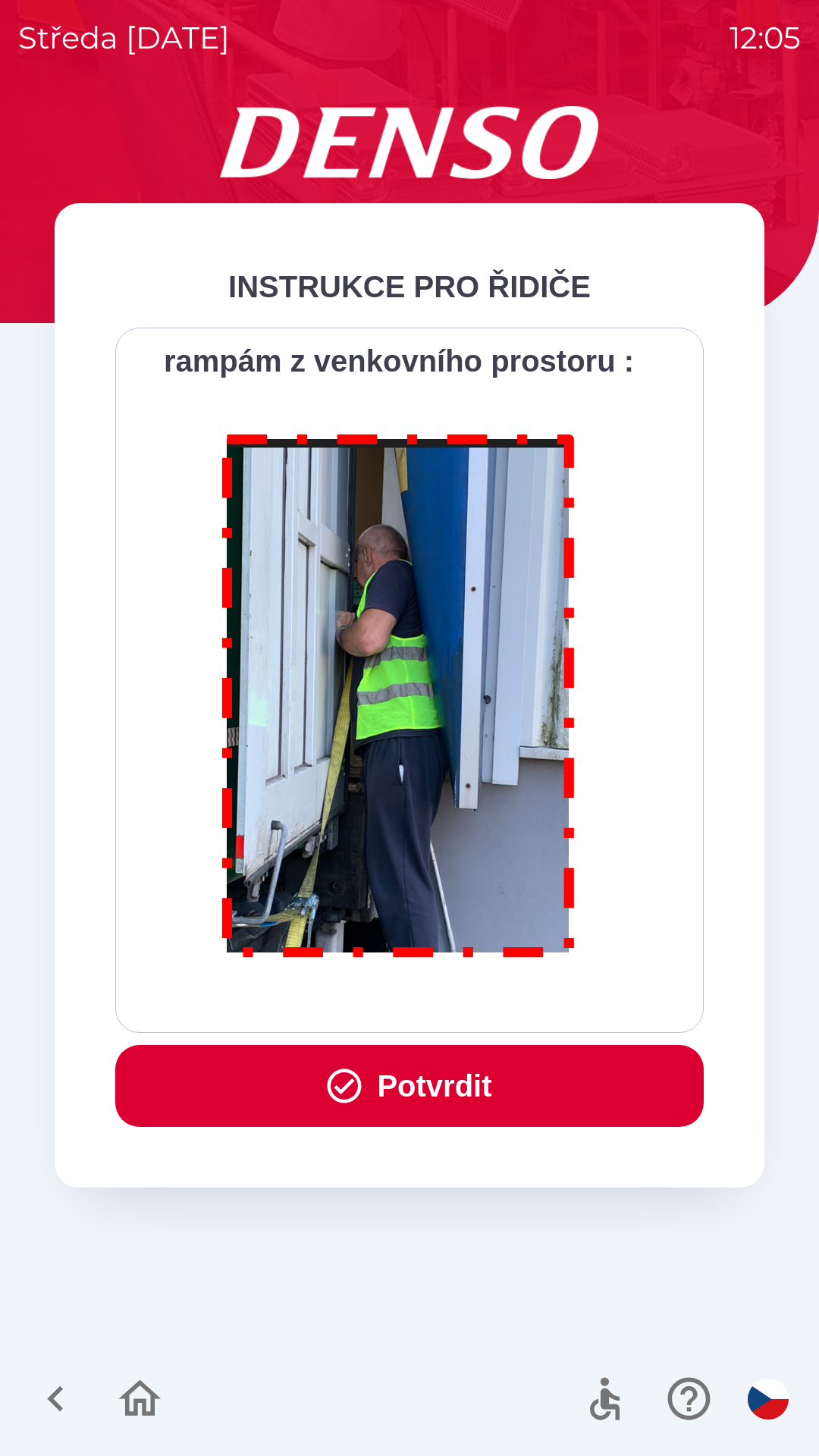
click at [446, 1078] on button "Potvrdit" at bounding box center [409, 1086] width 588 height 82
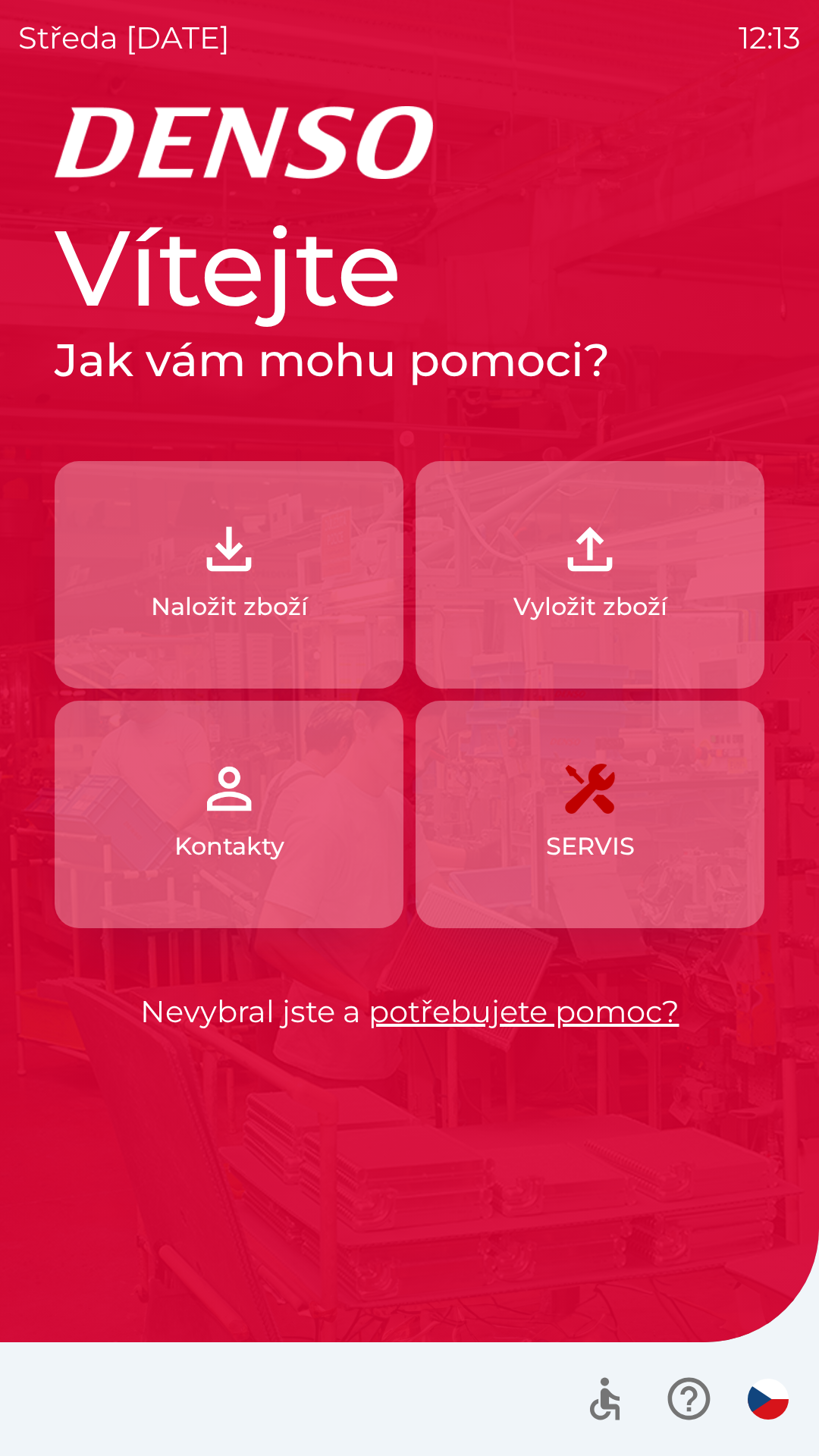
click at [276, 833] on p "Kontakty" at bounding box center [229, 846] width 110 height 37
click at [624, 810] on button "SERVIS" at bounding box center [590, 814] width 348 height 227
click at [678, 842] on button "SERVIS" at bounding box center [590, 814] width 348 height 227
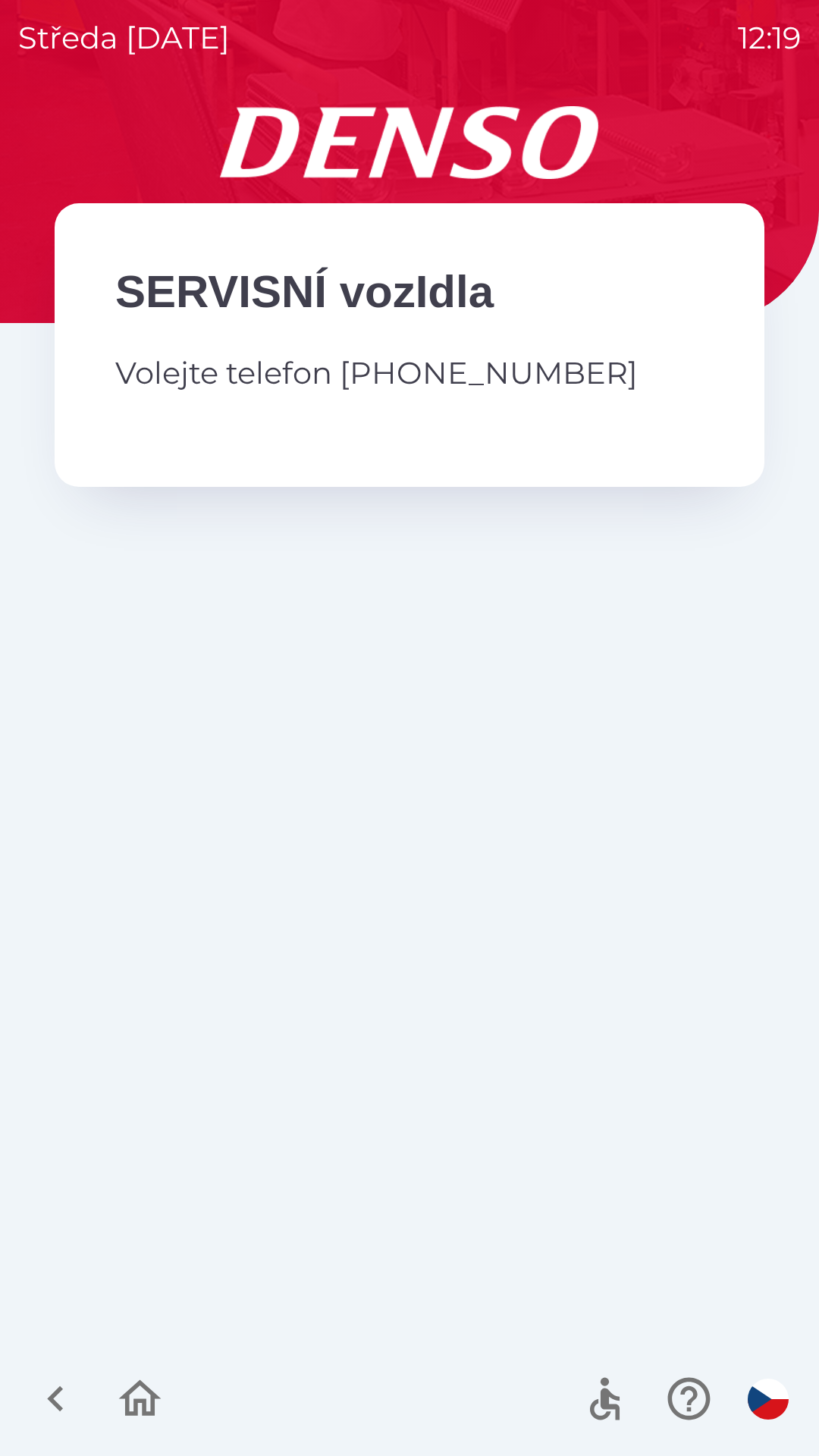
click at [601, 1417] on icon "button" at bounding box center [604, 1404] width 30 height 32
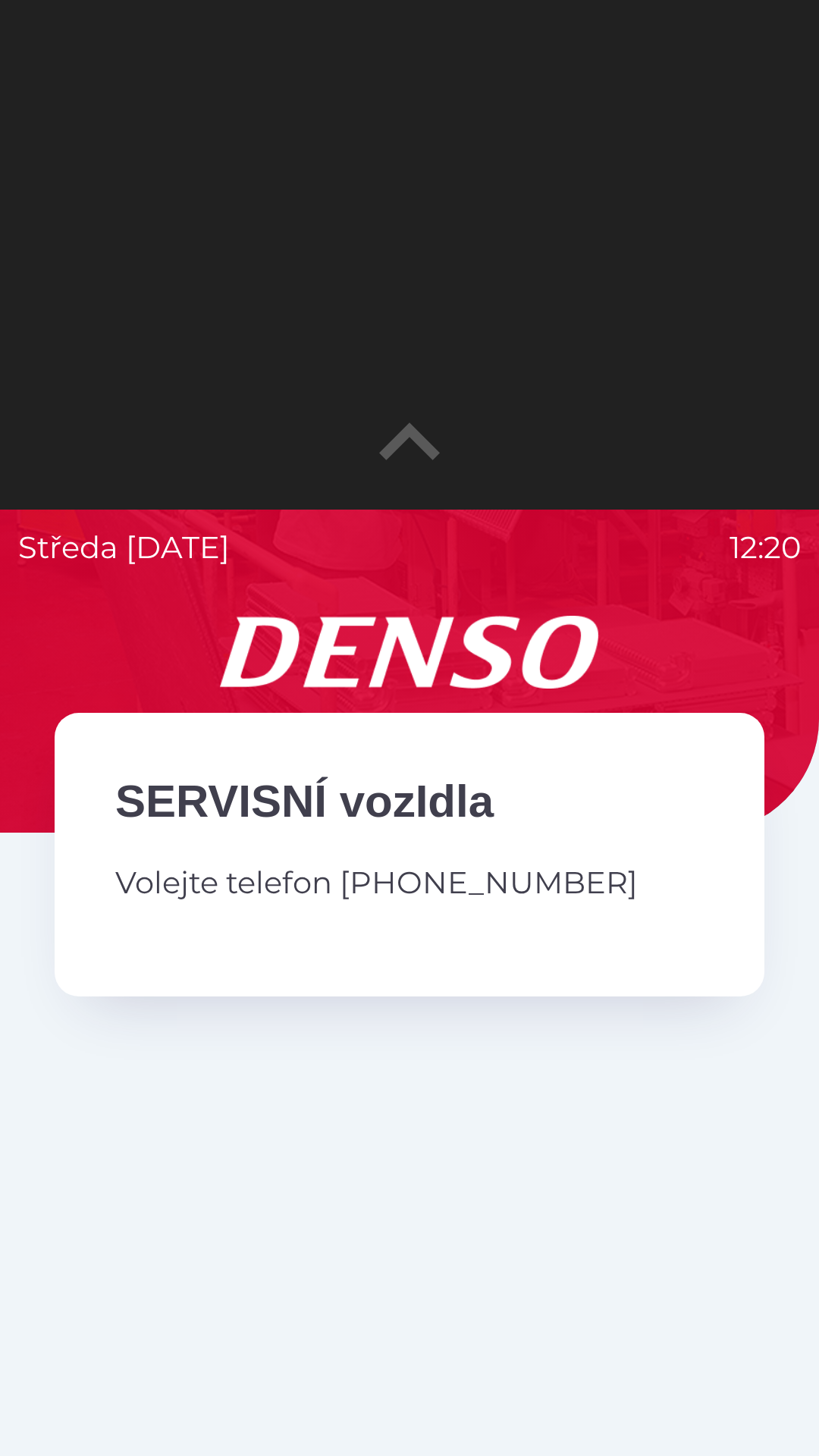
click at [352, 992] on div "SERVISNÍ vozIdla Volejte telefon [PHONE_NUMBER]" at bounding box center [410, 855] width 710 height 284
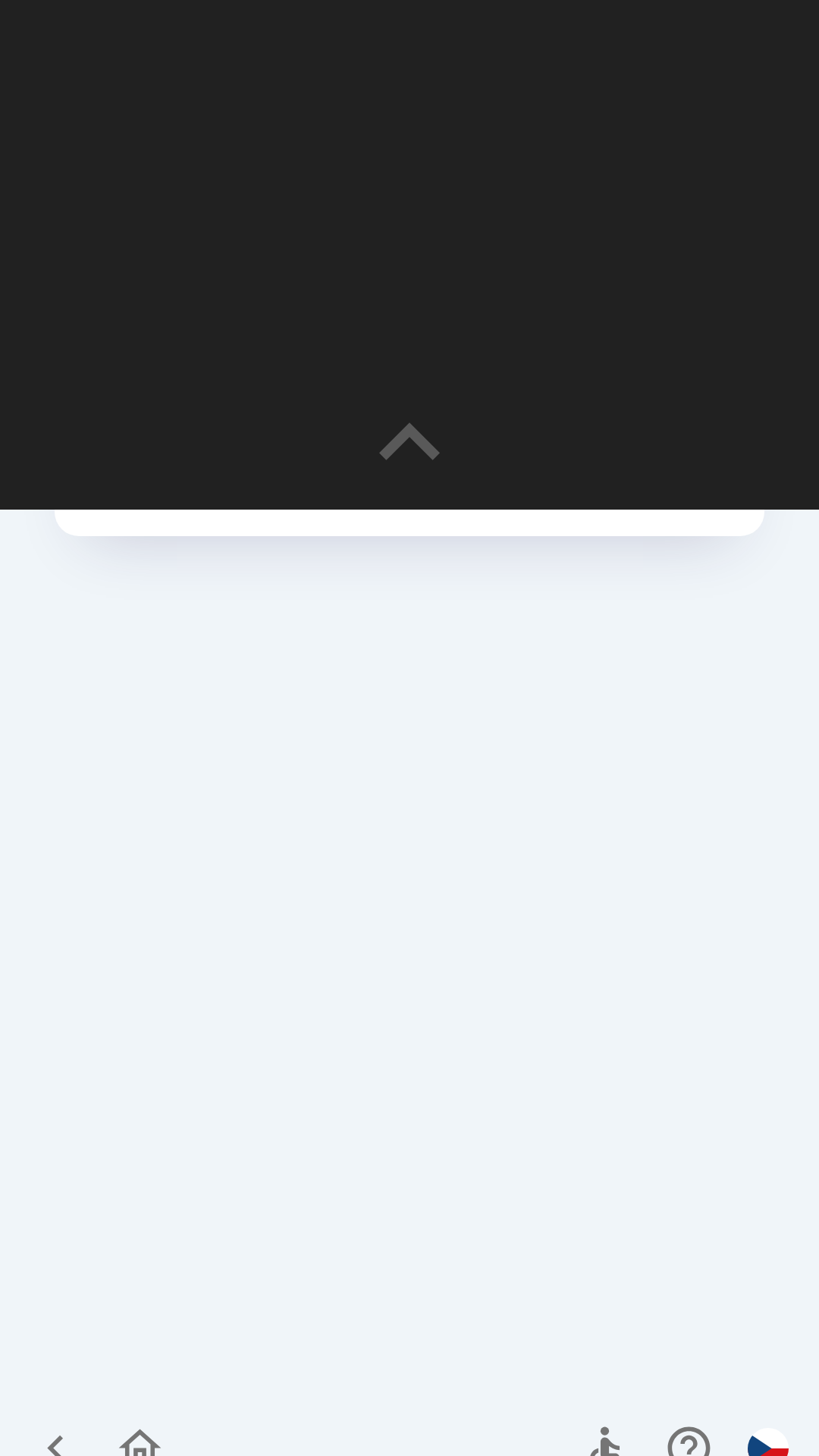
scroll to position [510, 0]
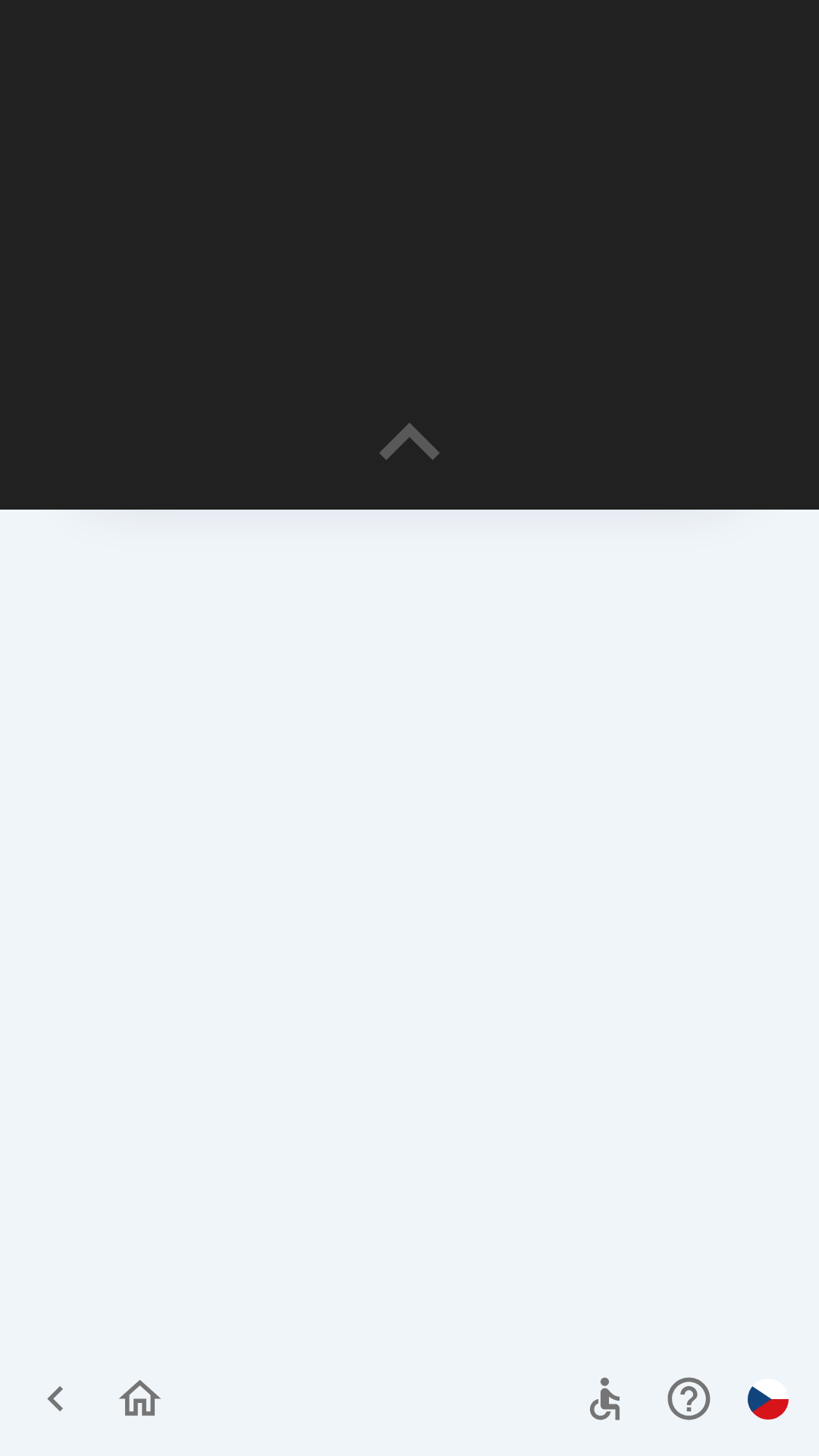
click at [134, 1395] on icon "button" at bounding box center [140, 1398] width 51 height 51
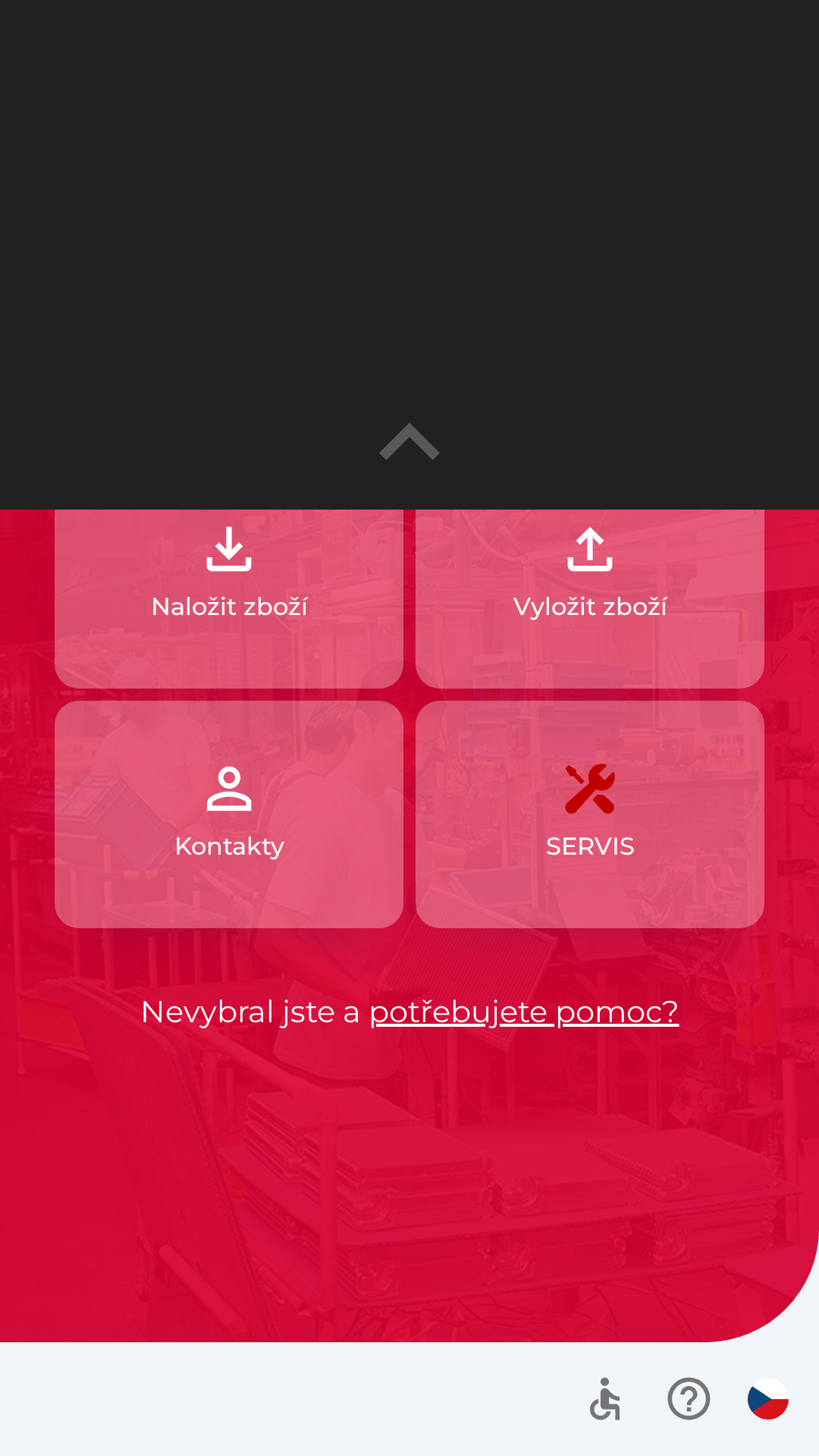
click at [555, 648] on button "Vyložit zboží" at bounding box center [590, 575] width 348 height 227
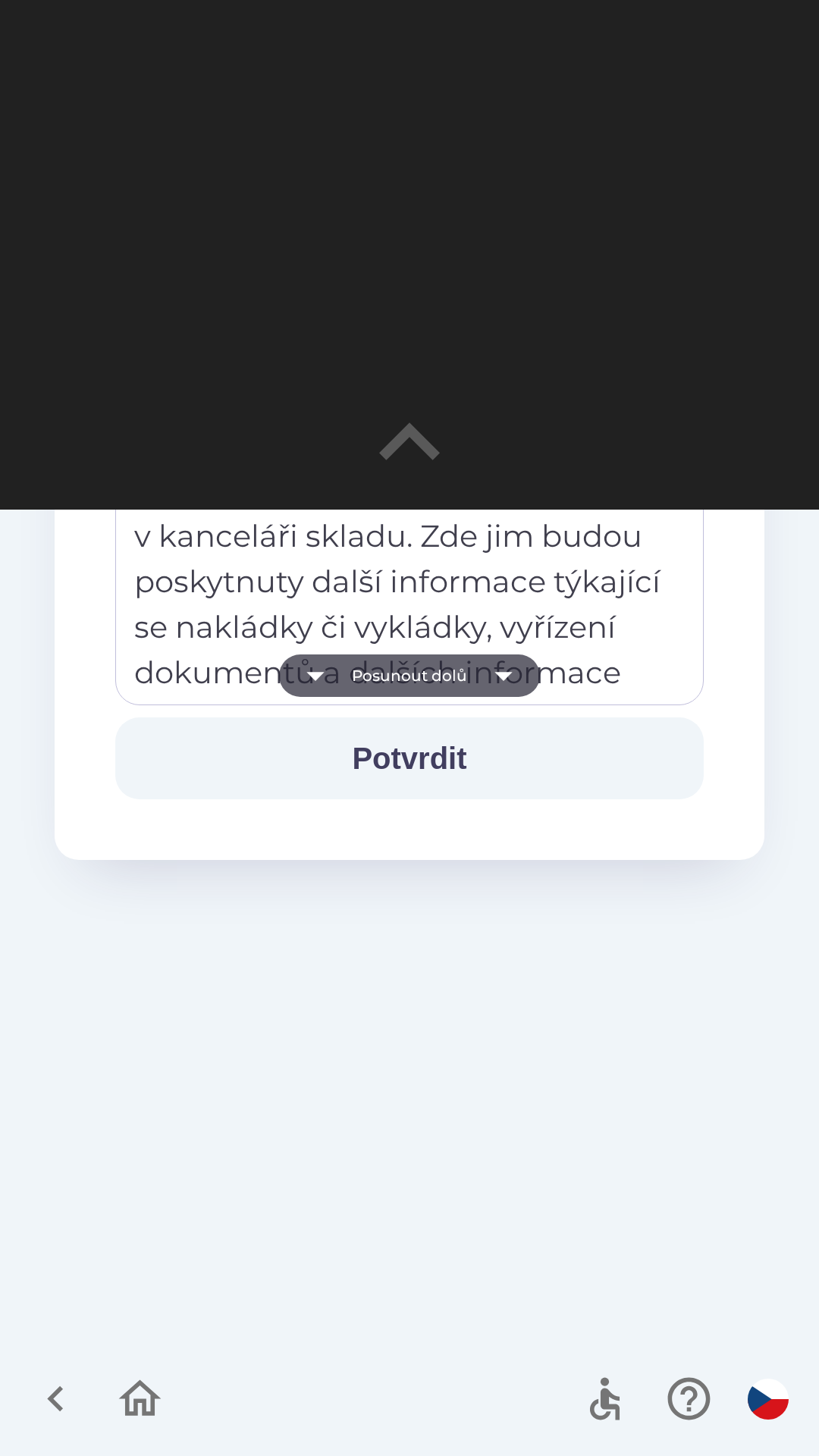
click at [56, 1401] on icon "button" at bounding box center [55, 1398] width 16 height 26
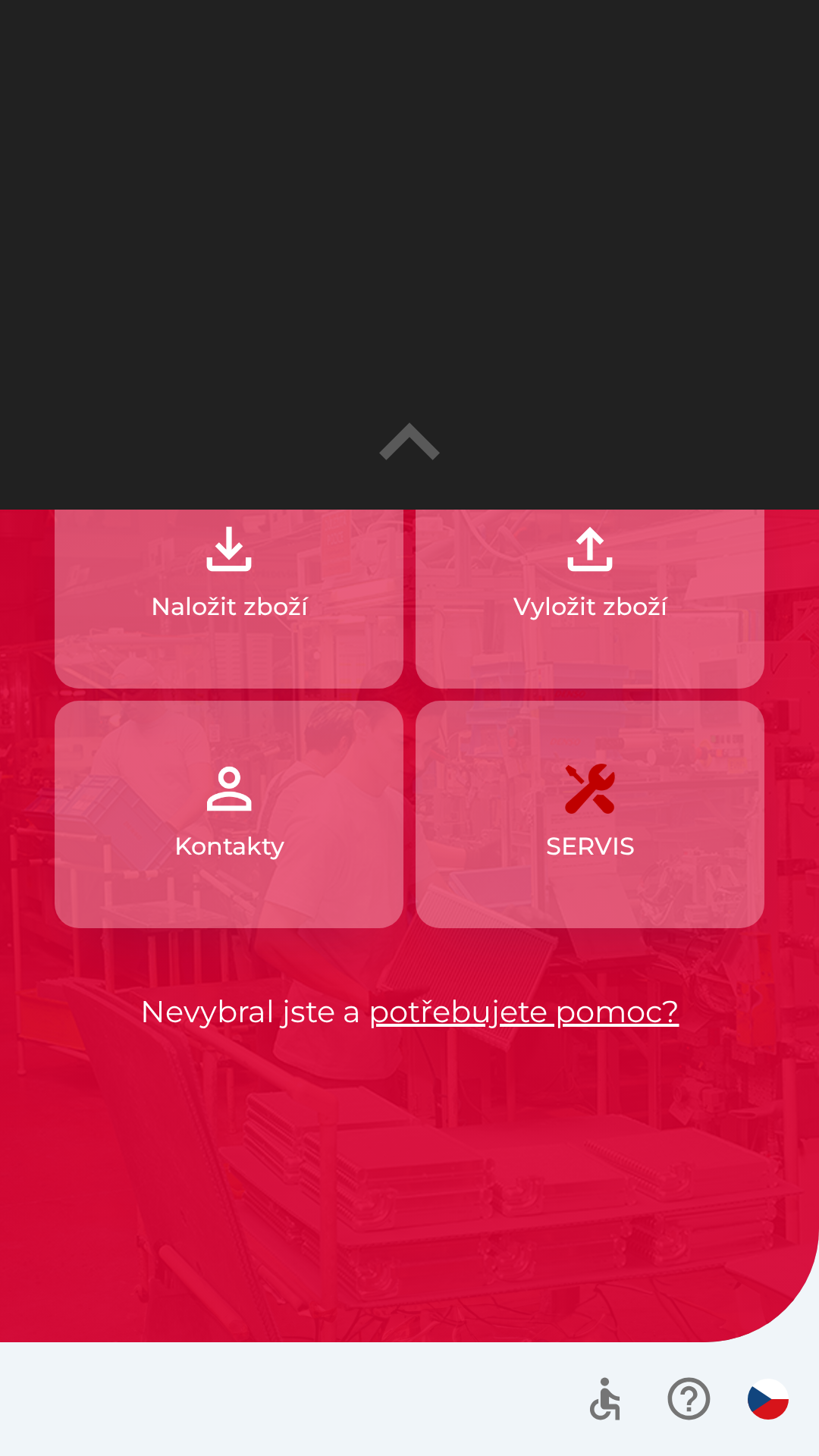
click at [403, 434] on icon "button" at bounding box center [409, 441] width 61 height 38
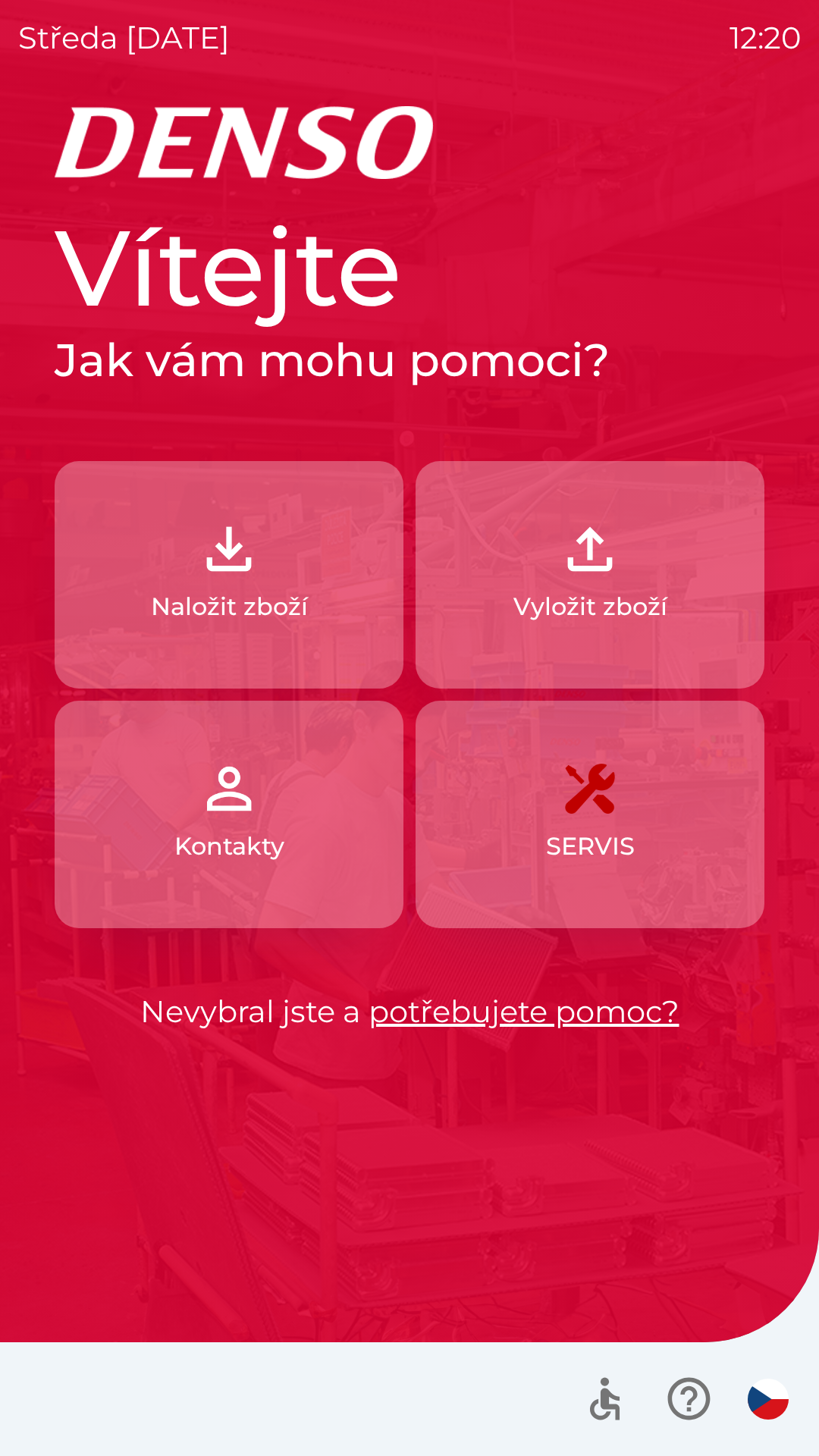
click at [566, 1016] on link "potřebujete pomoc?" at bounding box center [524, 1010] width 311 height 38
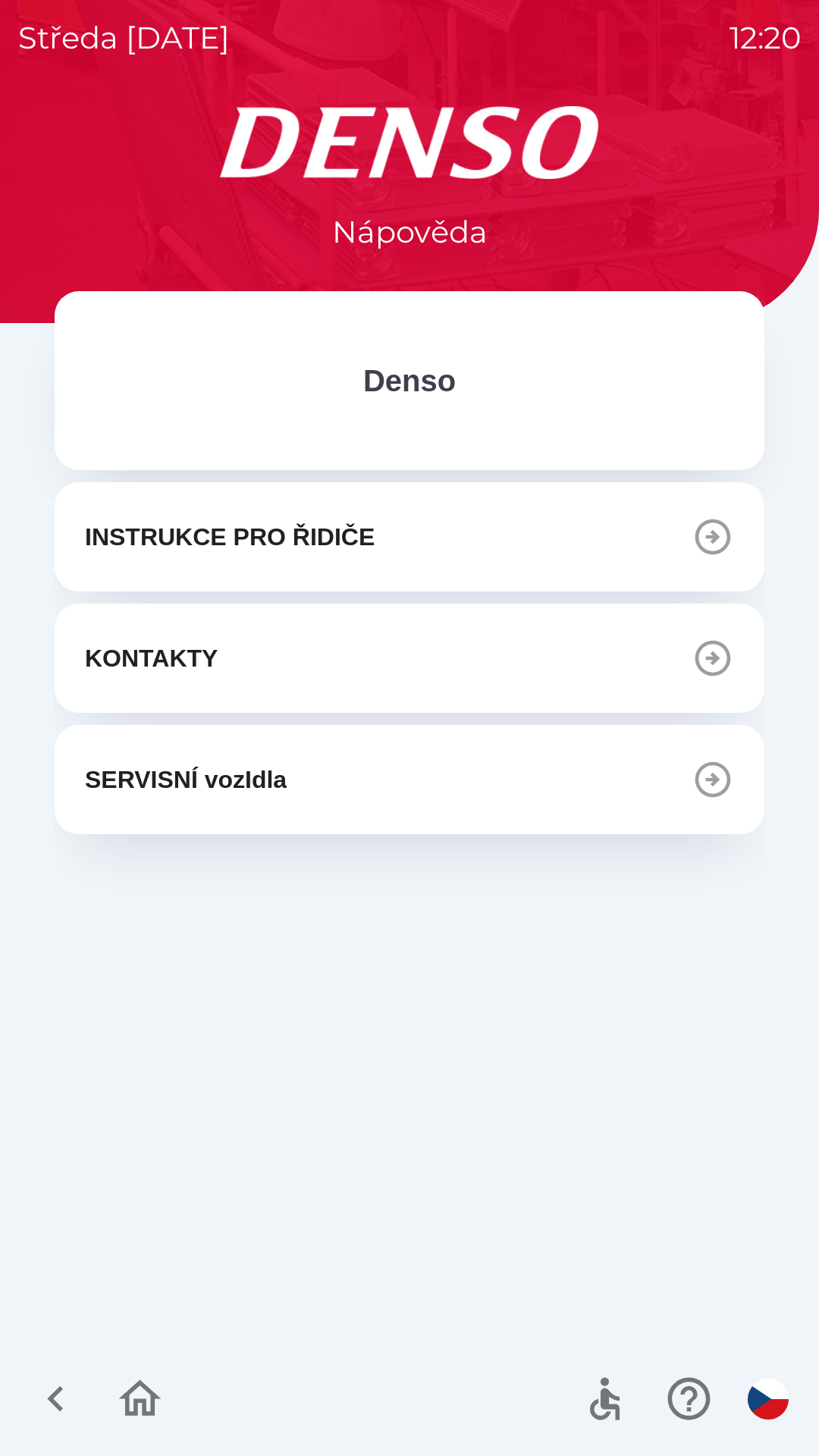
click at [729, 536] on icon "button" at bounding box center [713, 537] width 36 height 36
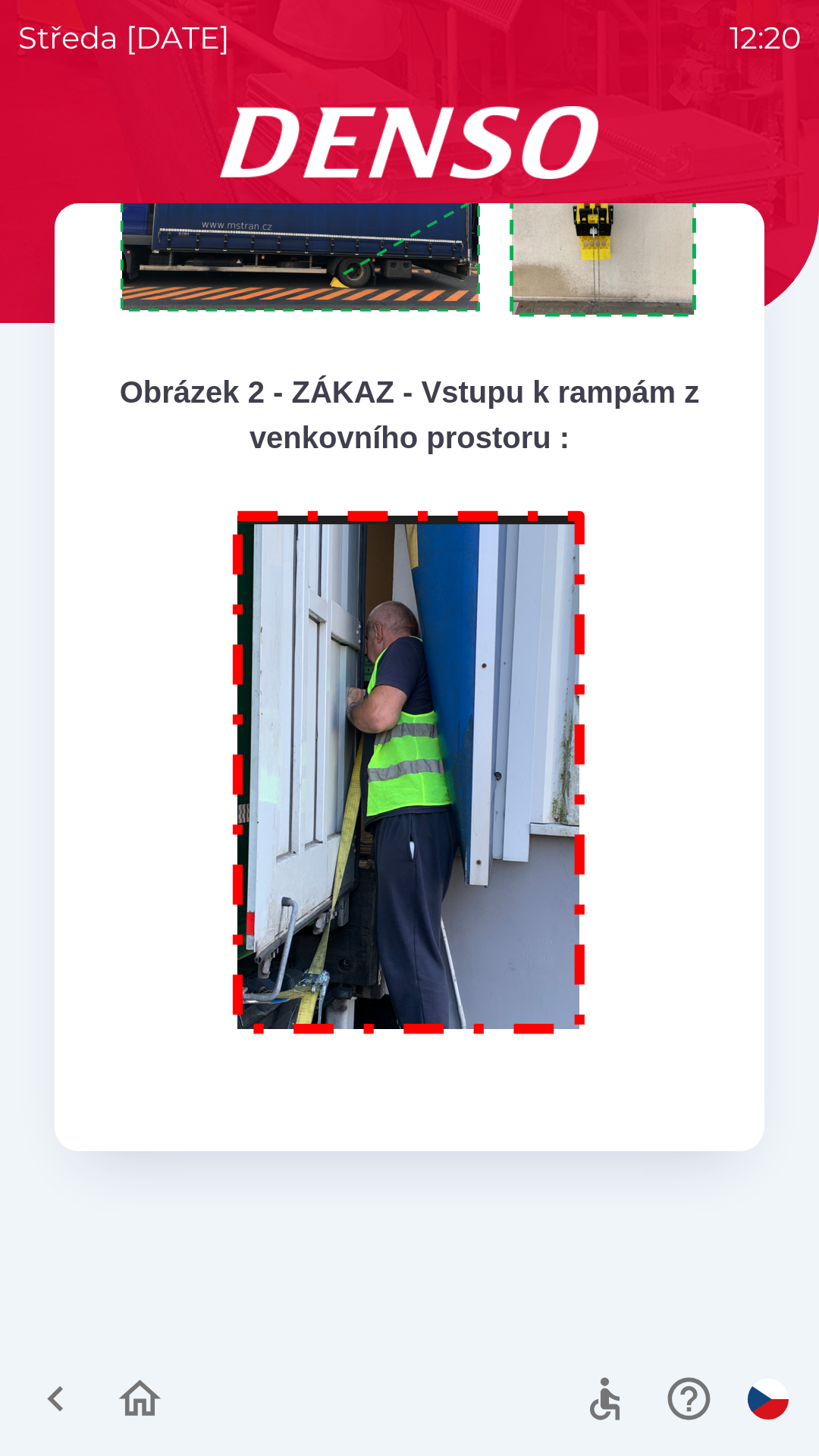
scroll to position [7736, 0]
click at [459, 1000] on img at bounding box center [409, 769] width 388 height 557
click at [452, 870] on img at bounding box center [409, 769] width 388 height 557
click at [603, 829] on p at bounding box center [409, 776] width 588 height 570
click at [53, 1396] on icon "button" at bounding box center [55, 1398] width 16 height 26
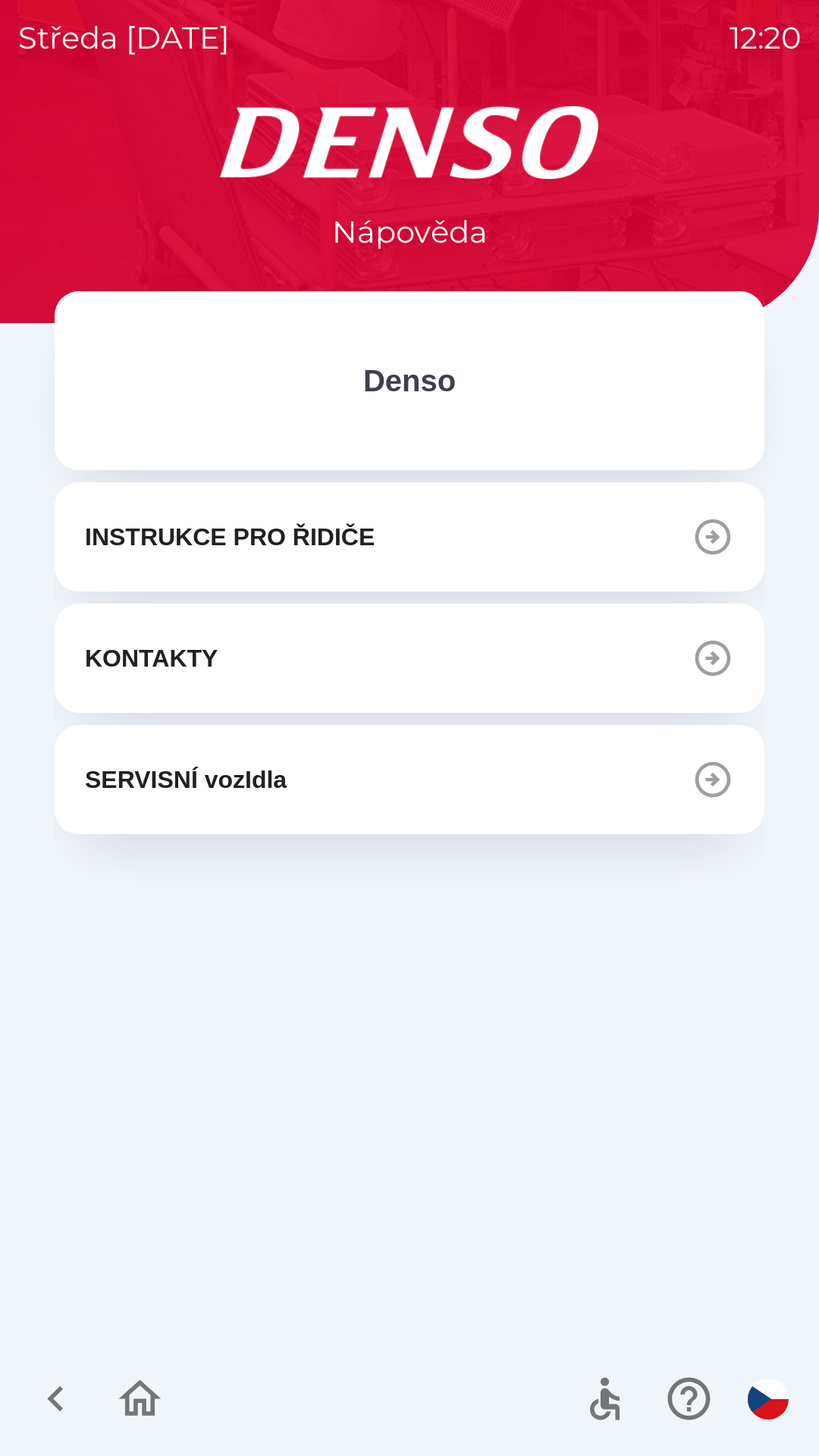
click at [674, 785] on button "SERVISNÍ vozIdla" at bounding box center [410, 779] width 710 height 109
